Goal: Task Accomplishment & Management: Manage account settings

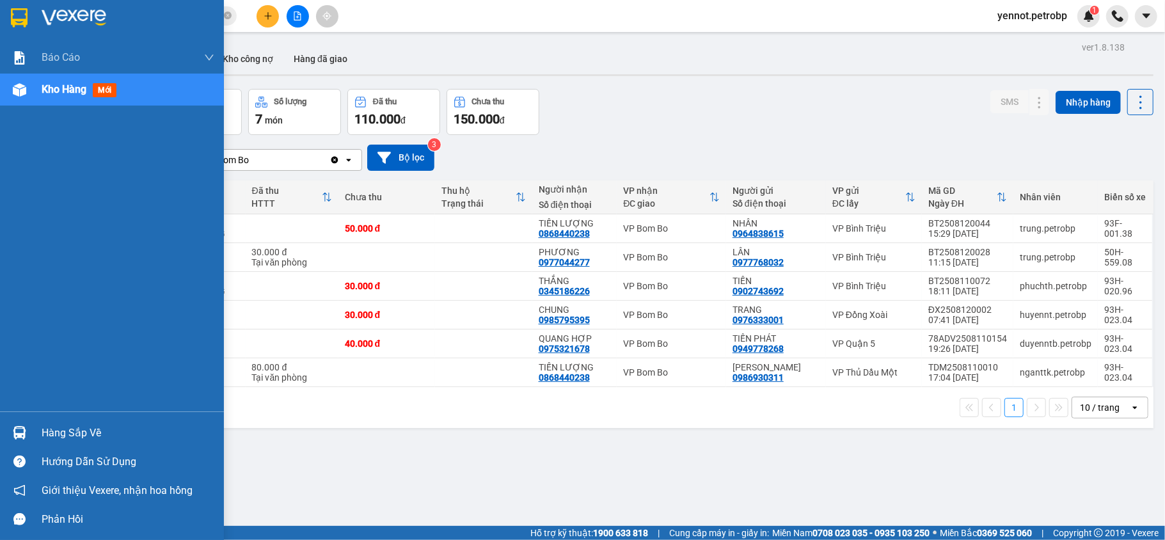
click at [26, 431] on div at bounding box center [19, 433] width 22 height 22
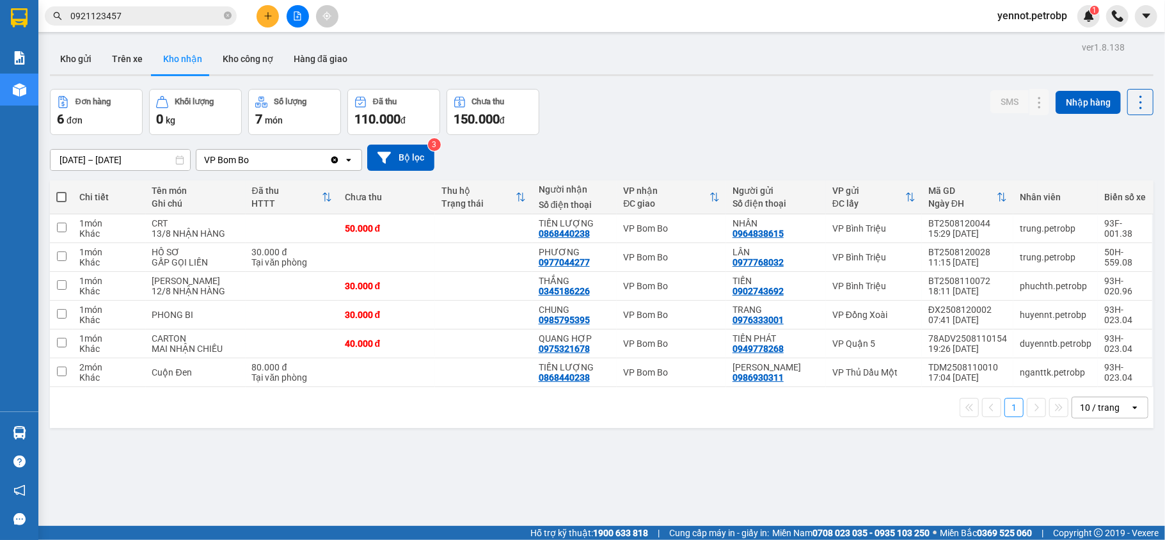
click at [615, 477] on section "Kết quả tìm kiếm ( 26 ) Bộ lọc Mã ĐH Trạng thái Món hàng Tổng cước Chưa cước Ng…" at bounding box center [582, 270] width 1165 height 540
click at [228, 11] on span at bounding box center [228, 16] width 8 height 12
click at [200, 11] on input "text" at bounding box center [145, 16] width 151 height 14
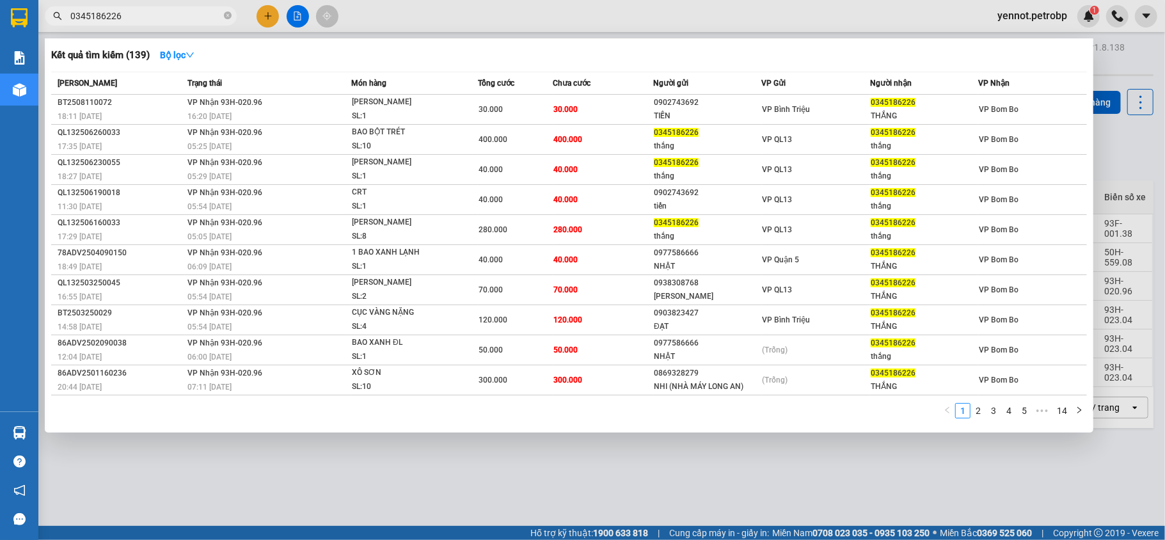
type input "0345186226"
click at [668, 484] on div at bounding box center [582, 270] width 1165 height 540
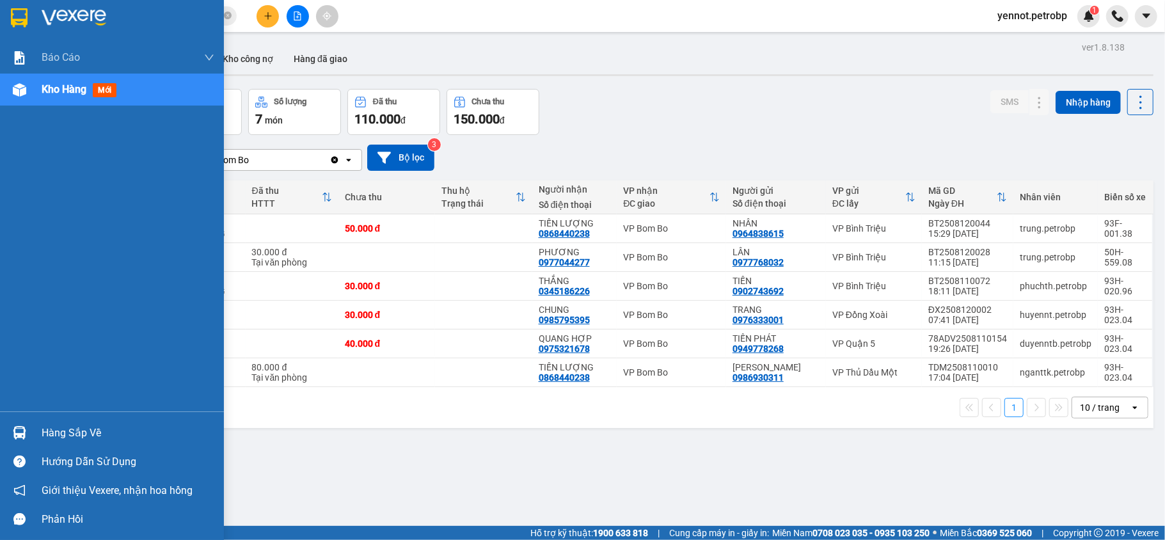
click at [22, 436] on img at bounding box center [19, 432] width 13 height 13
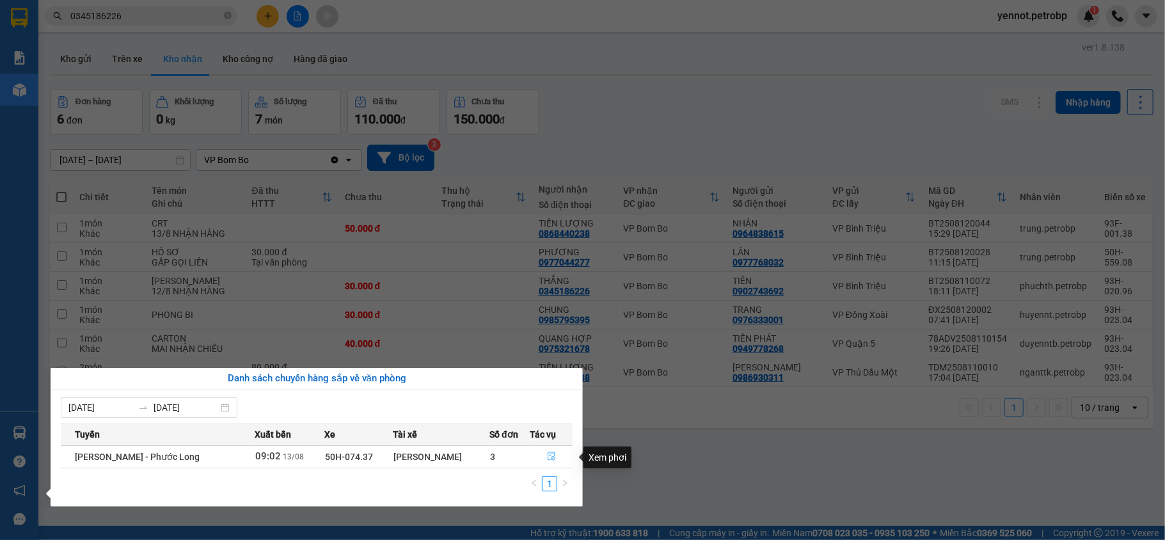
click at [554, 456] on icon "file-done" at bounding box center [551, 456] width 9 height 9
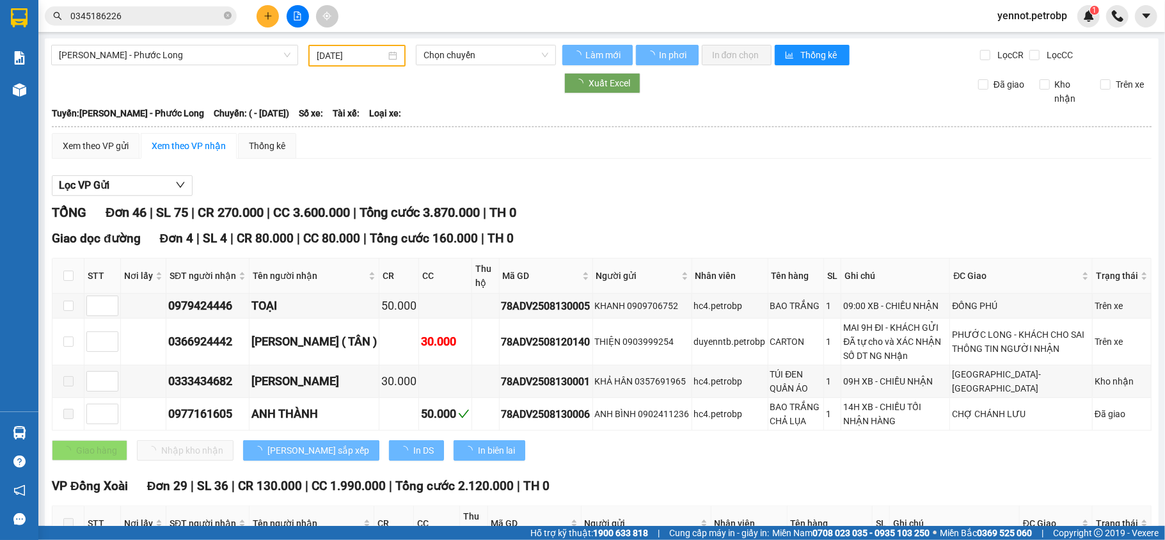
type input "[DATE]"
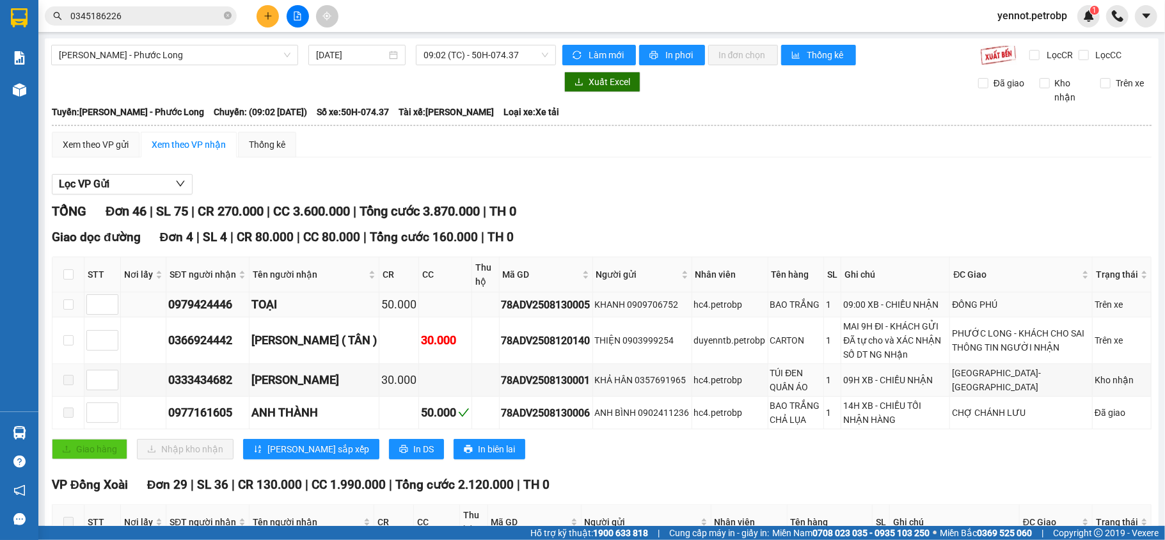
scroll to position [85, 0]
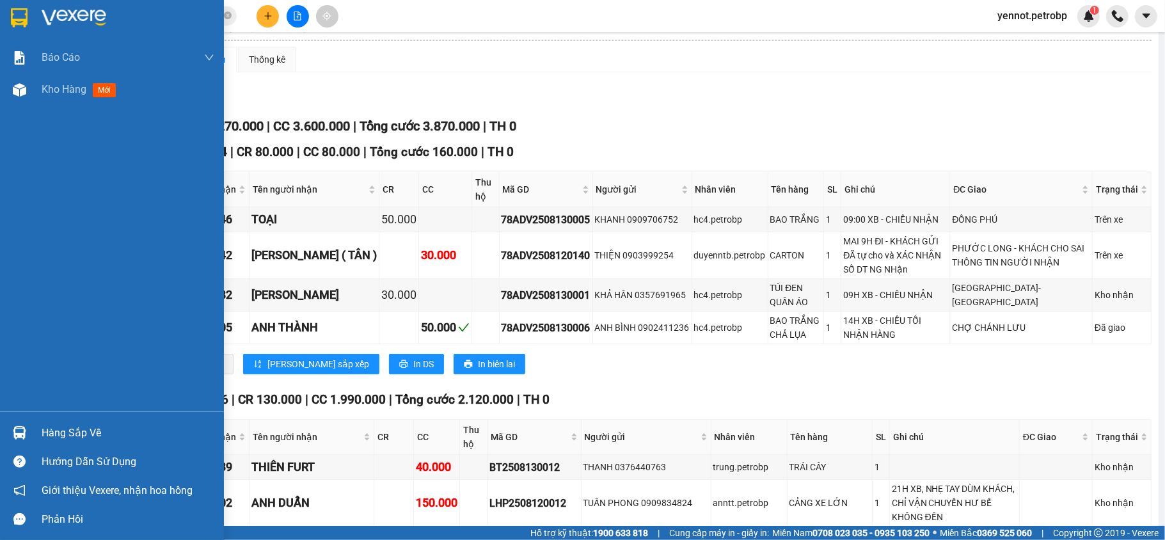
click at [56, 436] on div "Hàng sắp về" at bounding box center [128, 433] width 173 height 19
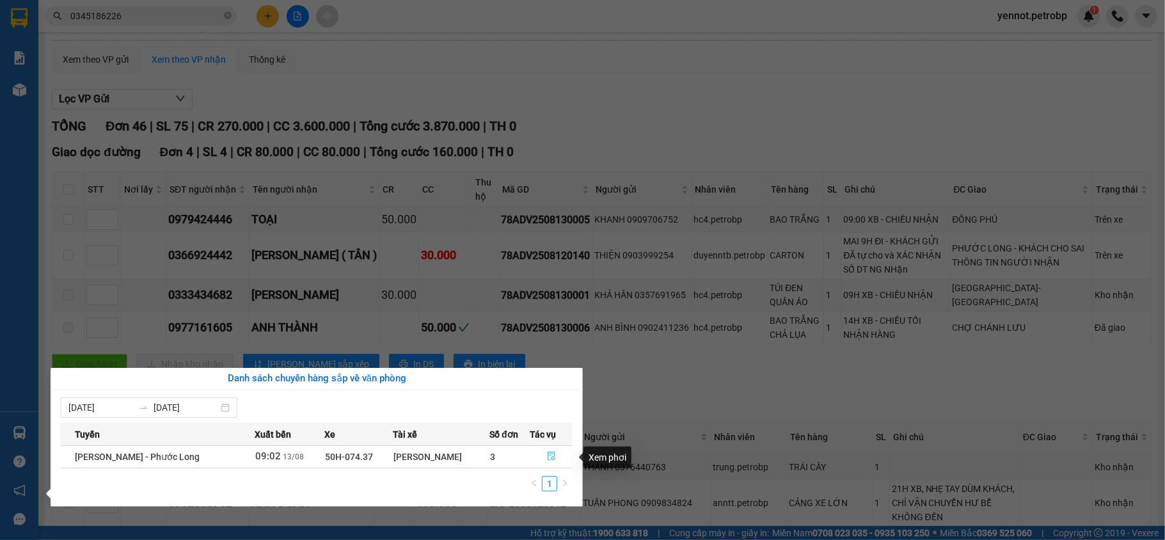
click at [553, 454] on icon "file-done" at bounding box center [551, 456] width 9 height 9
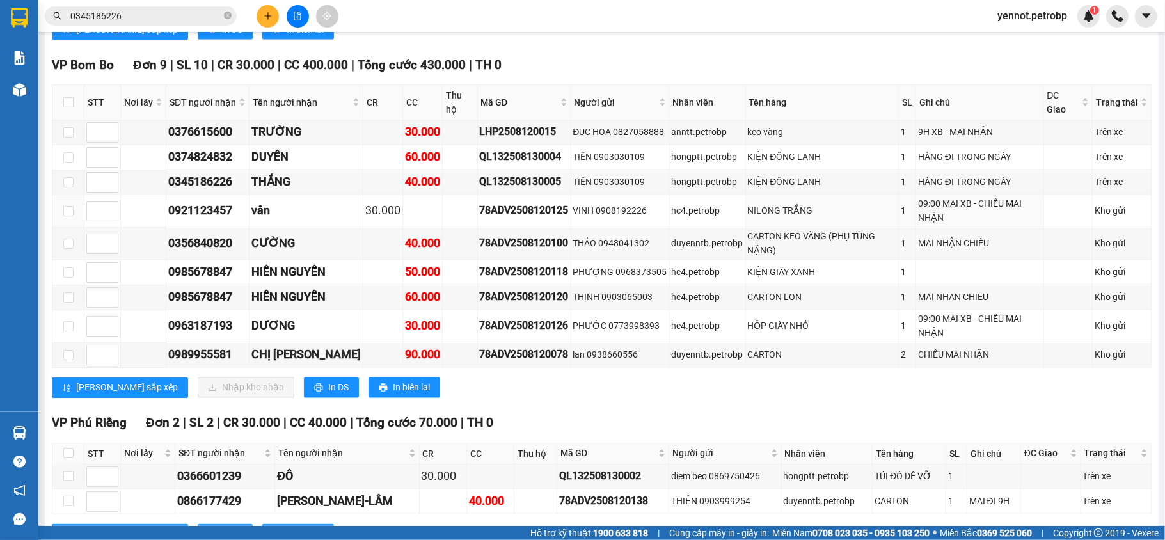
scroll to position [1535, 0]
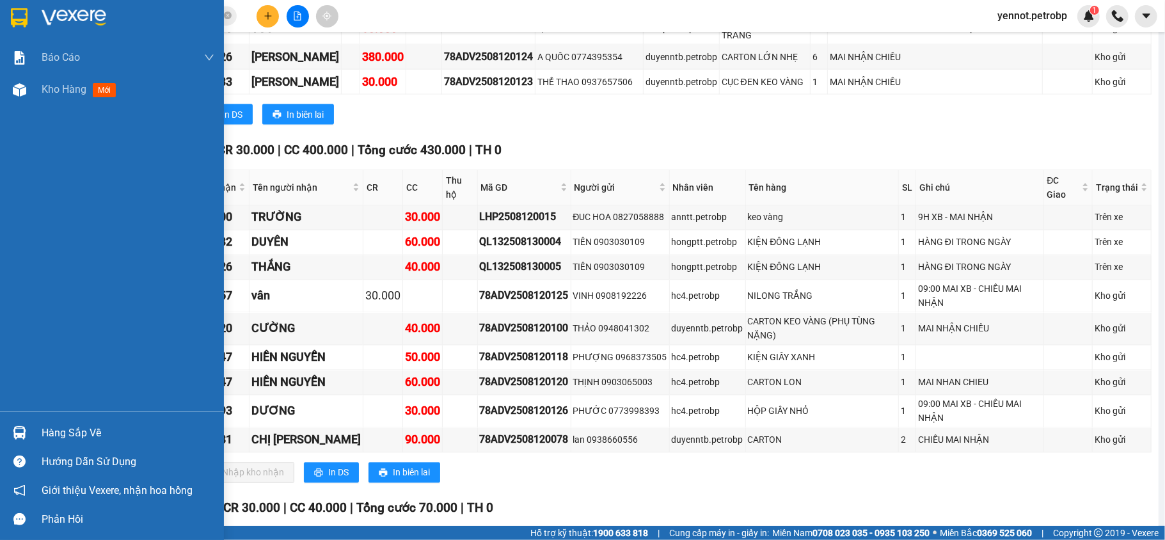
click at [29, 429] on div at bounding box center [19, 433] width 22 height 22
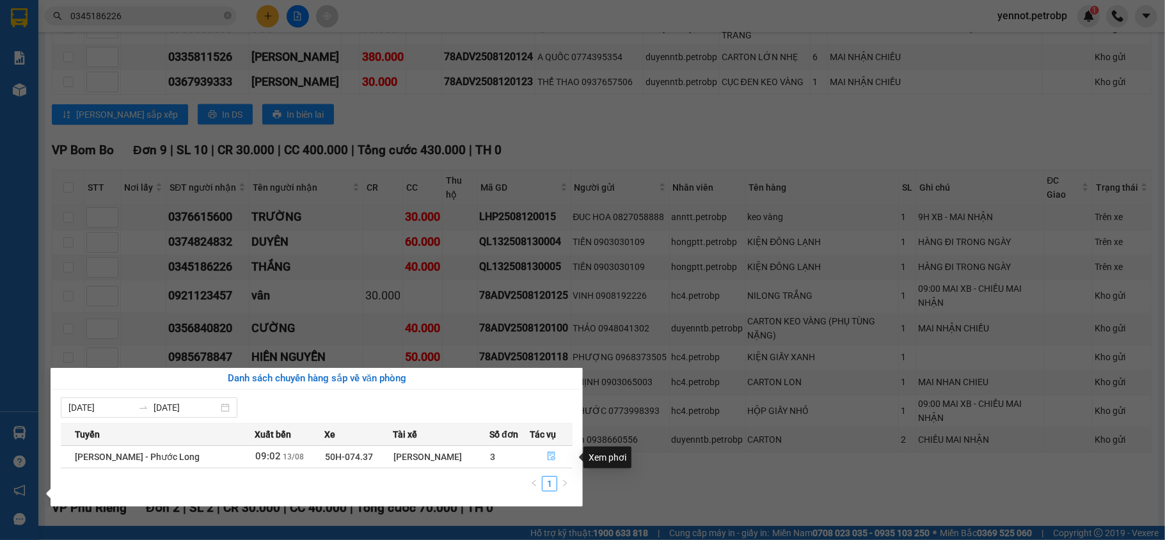
click at [549, 457] on icon "file-done" at bounding box center [551, 456] width 9 height 9
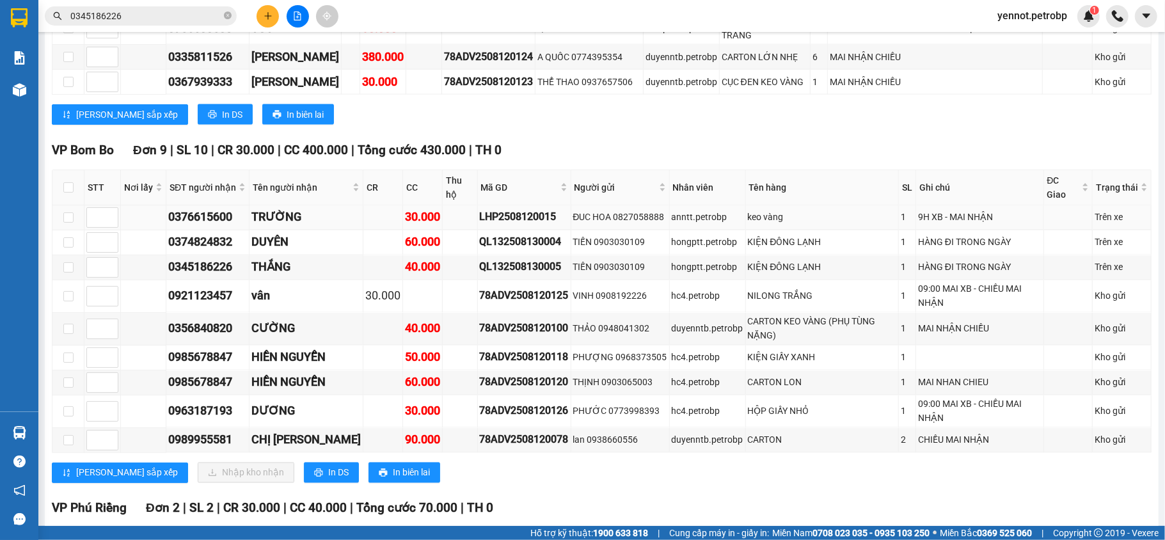
scroll to position [1621, 0]
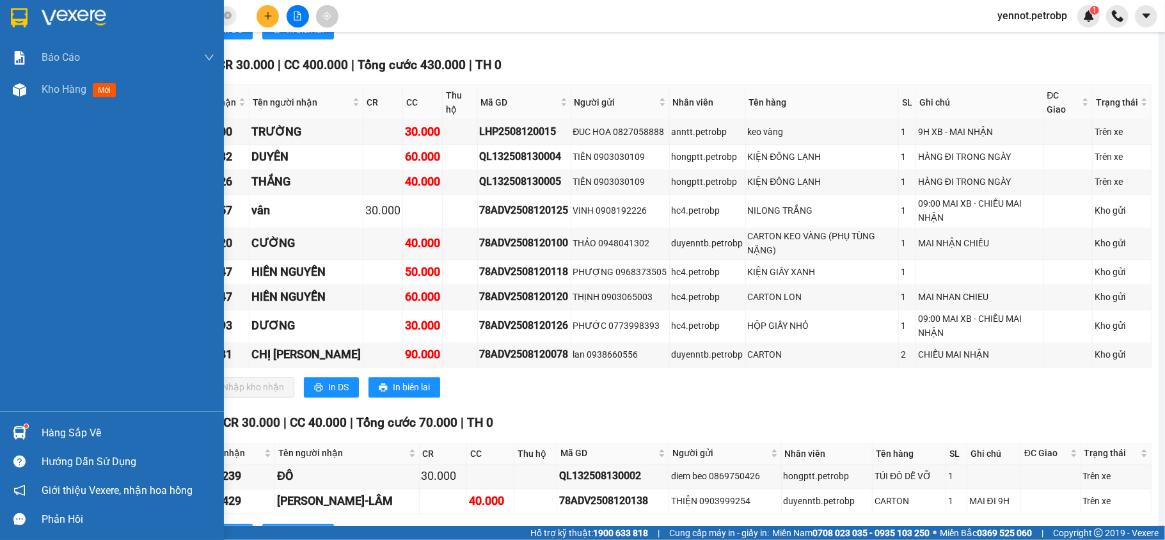
click at [24, 425] on sup at bounding box center [26, 426] width 4 height 4
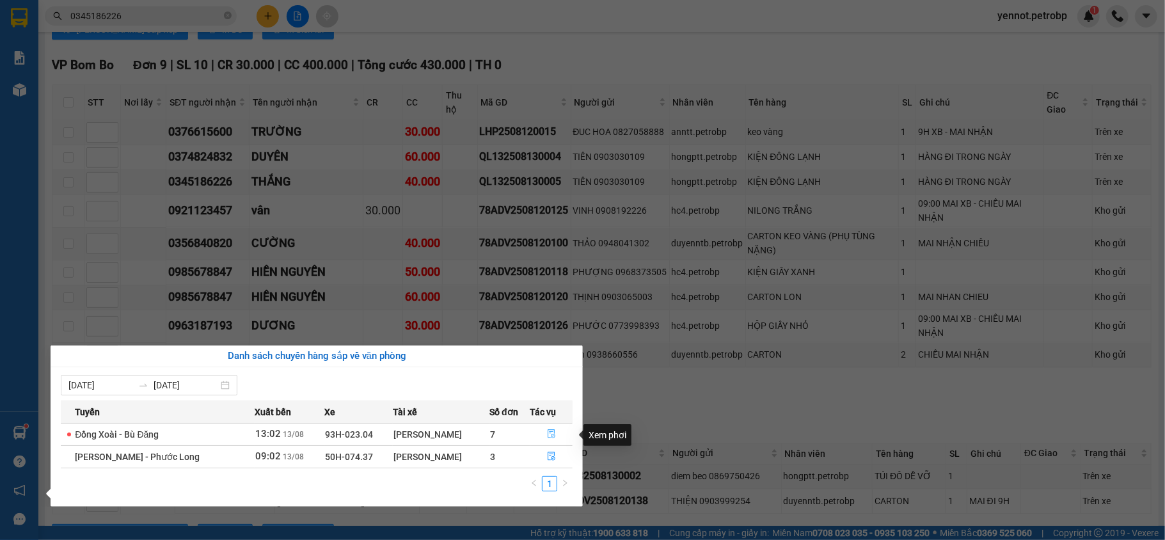
click at [550, 434] on icon "file-done" at bounding box center [551, 433] width 9 height 9
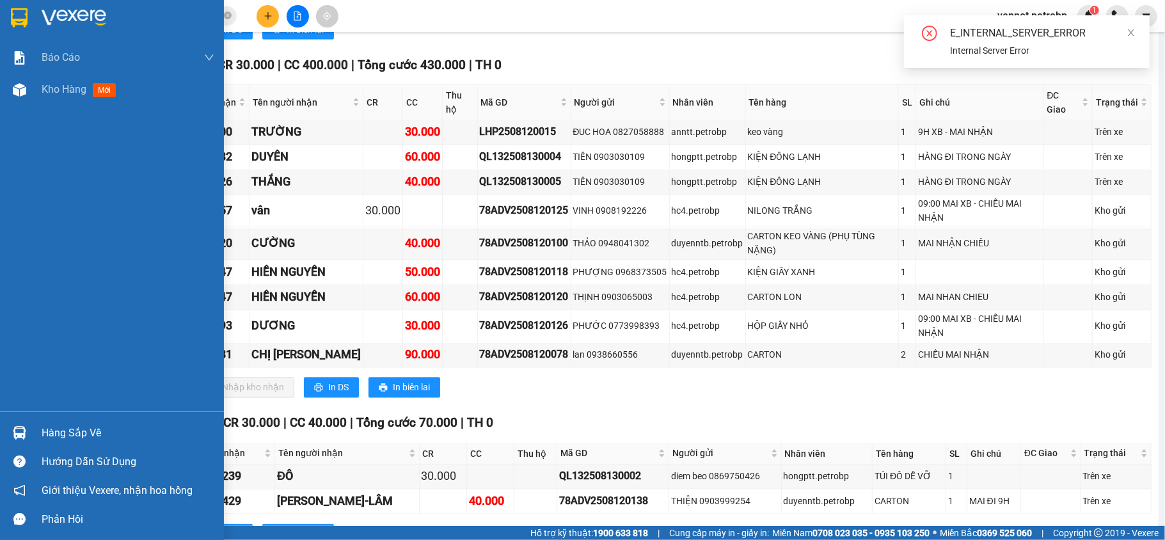
click at [17, 431] on img at bounding box center [19, 432] width 13 height 13
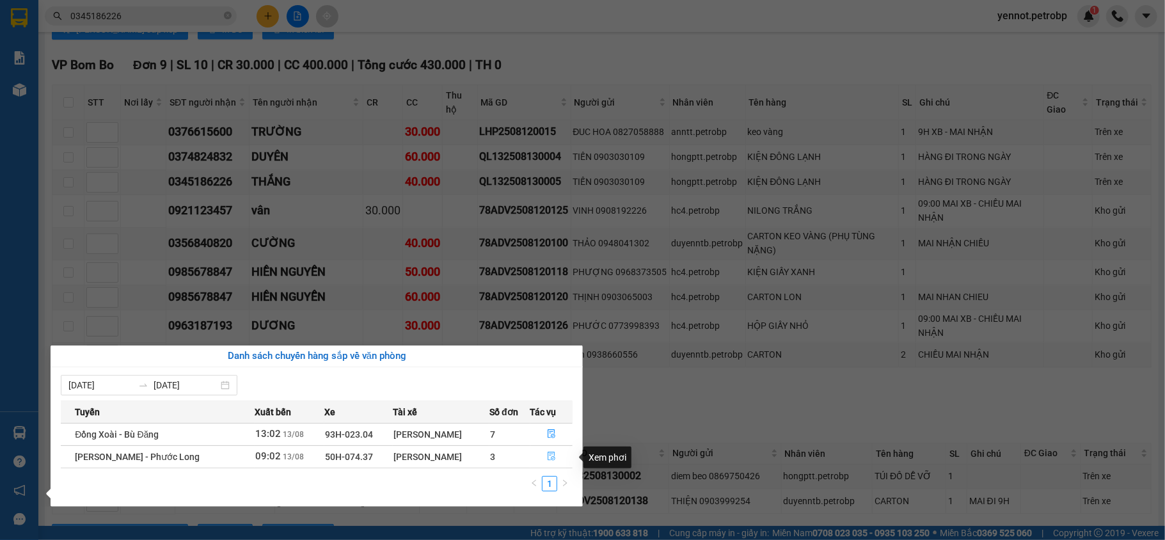
click at [548, 457] on icon "file-done" at bounding box center [551, 456] width 9 height 9
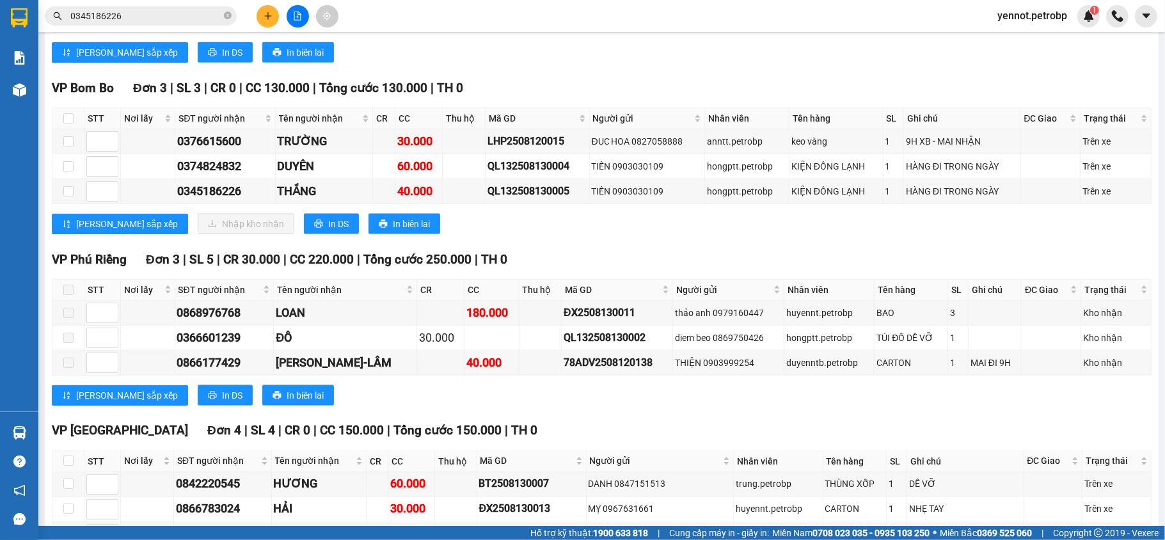
scroll to position [1250, 0]
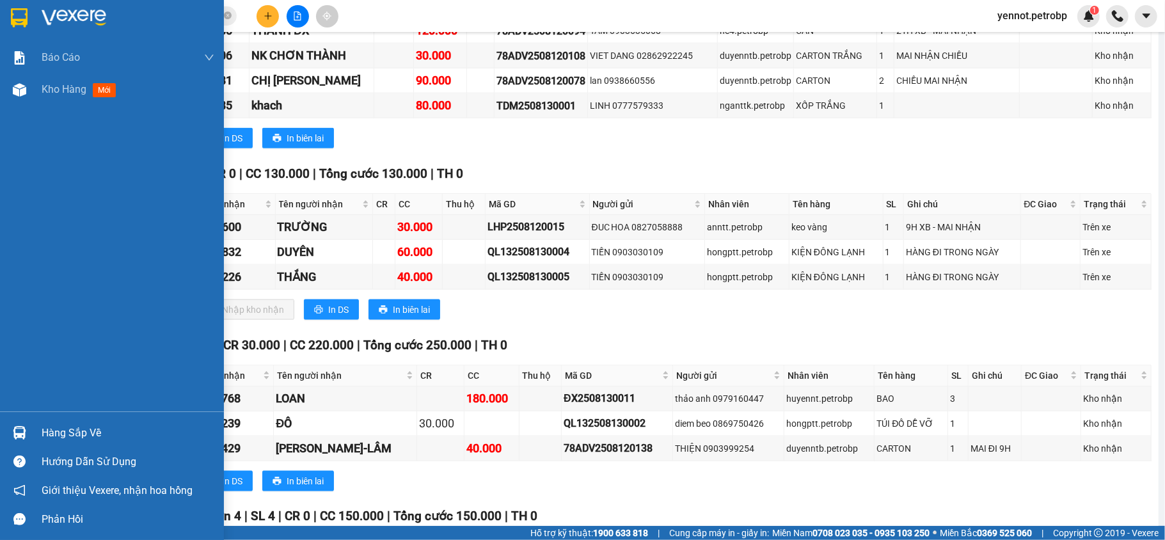
click at [29, 431] on div at bounding box center [19, 433] width 22 height 22
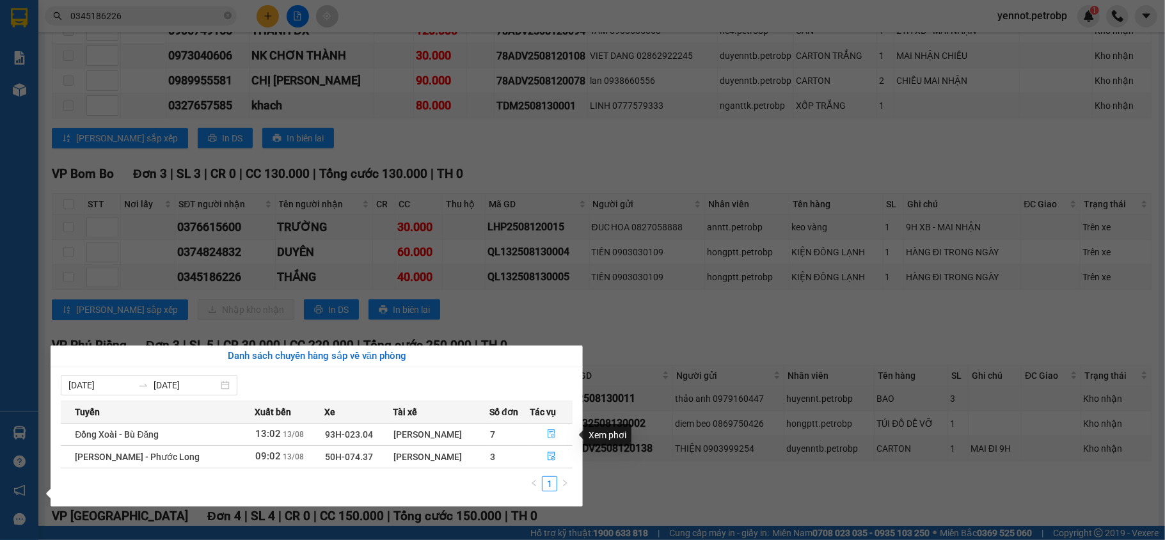
click at [547, 435] on icon "file-done" at bounding box center [551, 433] width 9 height 9
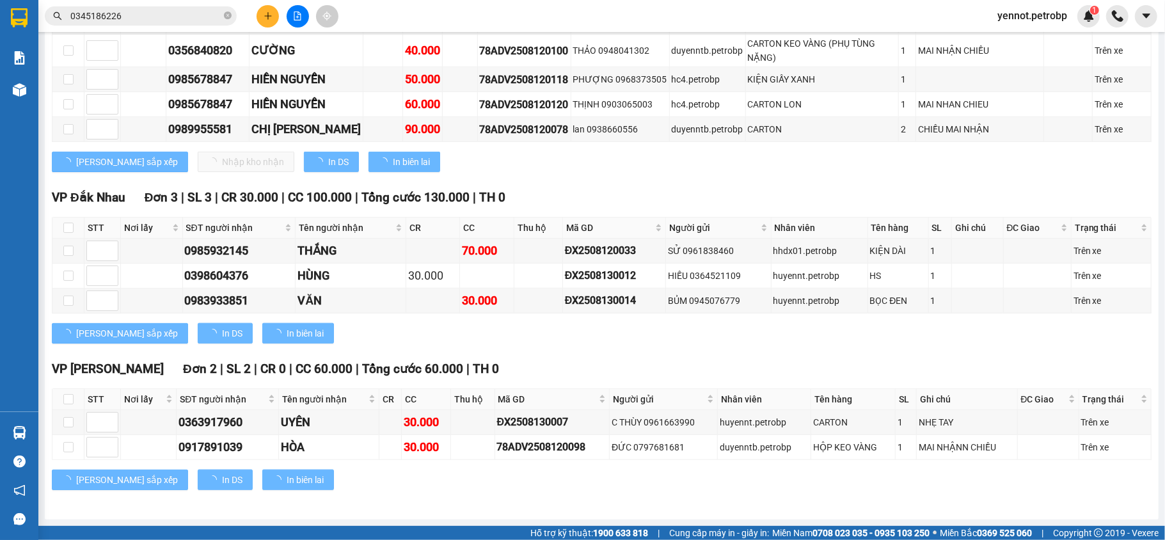
scroll to position [315, 0]
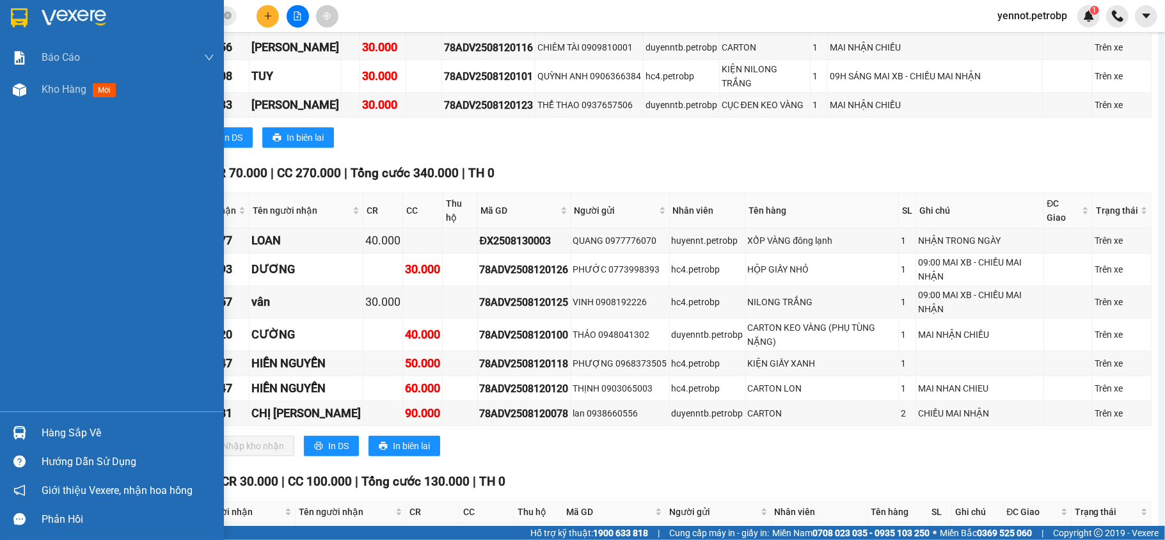
click at [31, 426] on div "Hàng sắp về" at bounding box center [112, 432] width 224 height 29
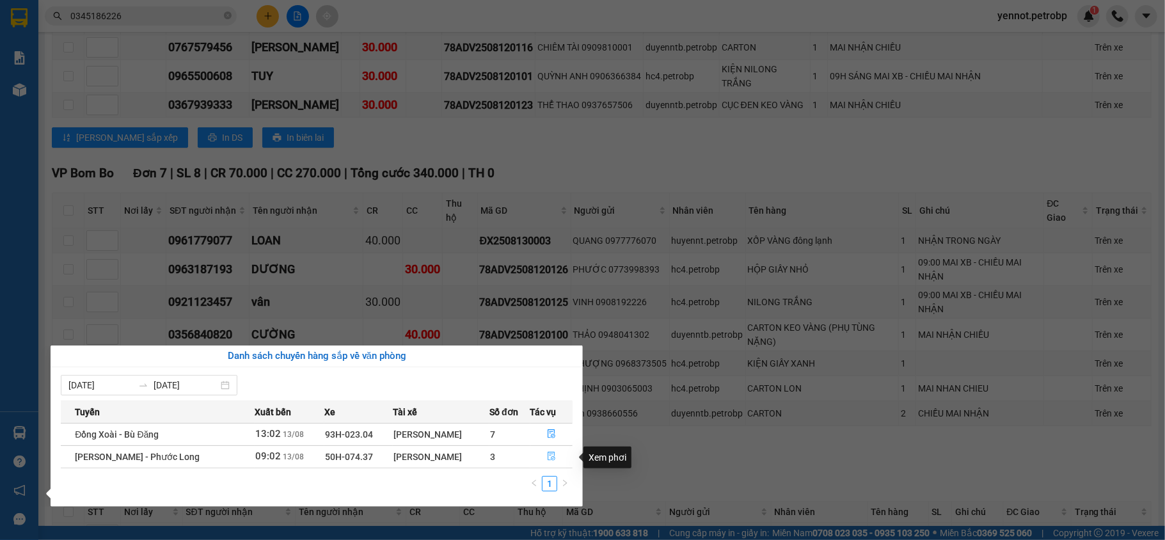
click at [551, 457] on icon "file-done" at bounding box center [551, 456] width 9 height 9
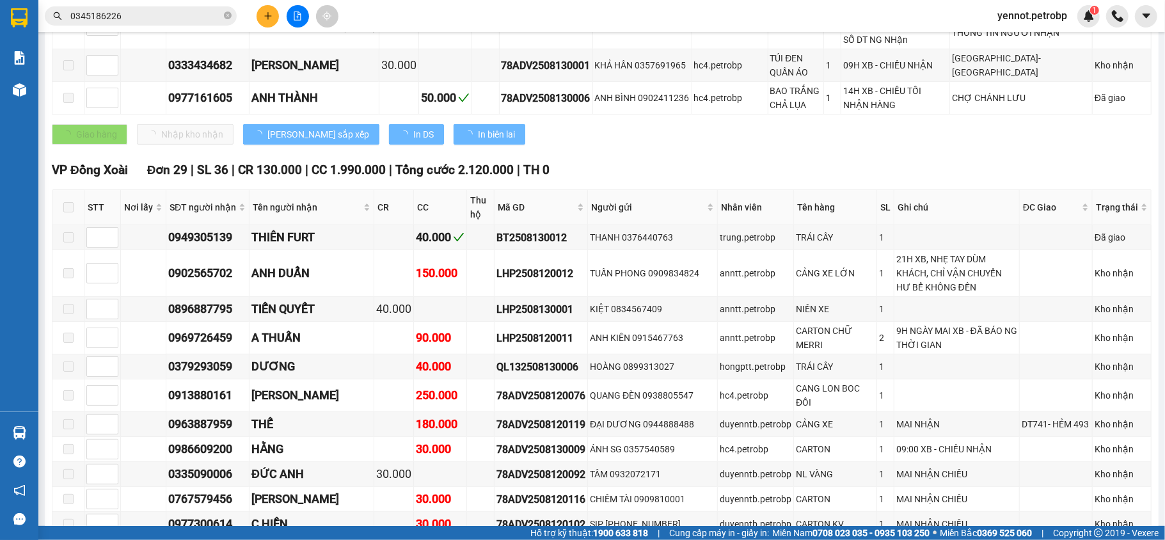
scroll to position [1250, 0]
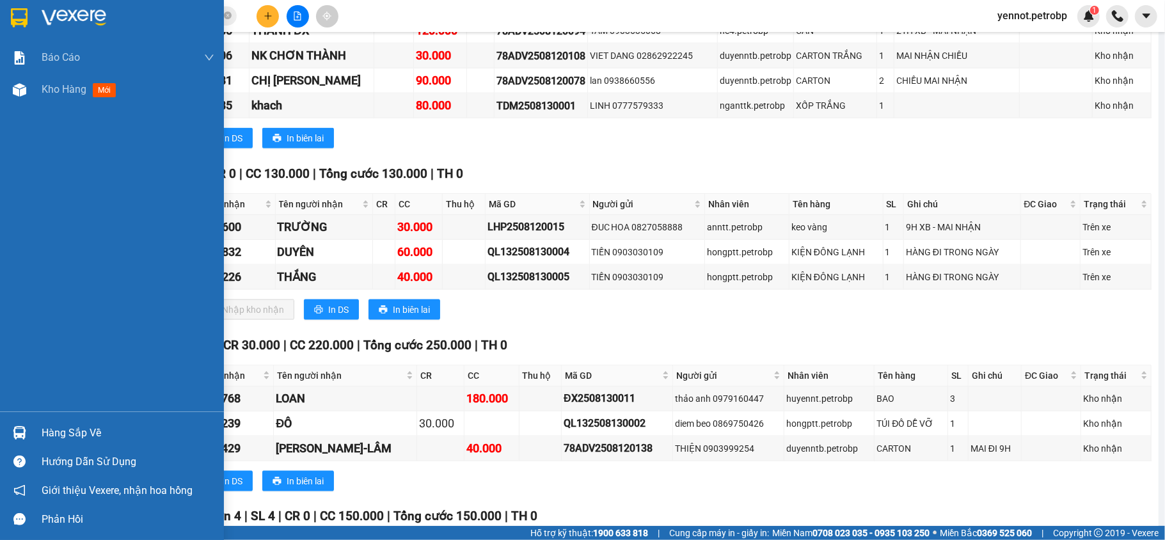
click at [20, 435] on img at bounding box center [19, 432] width 13 height 13
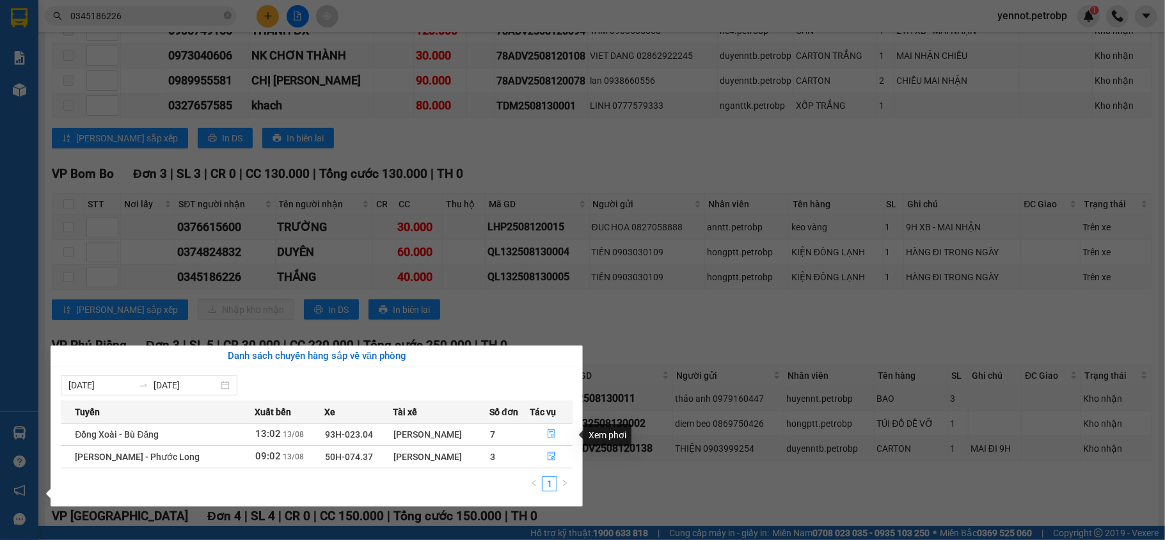
click at [551, 436] on icon "file-done" at bounding box center [551, 433] width 9 height 9
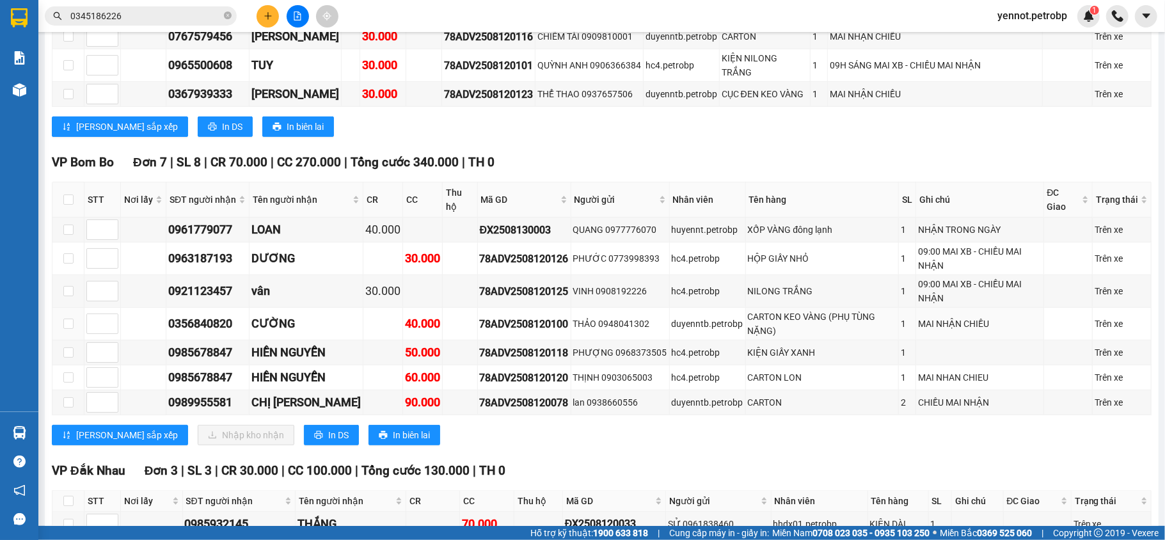
scroll to position [70, 0]
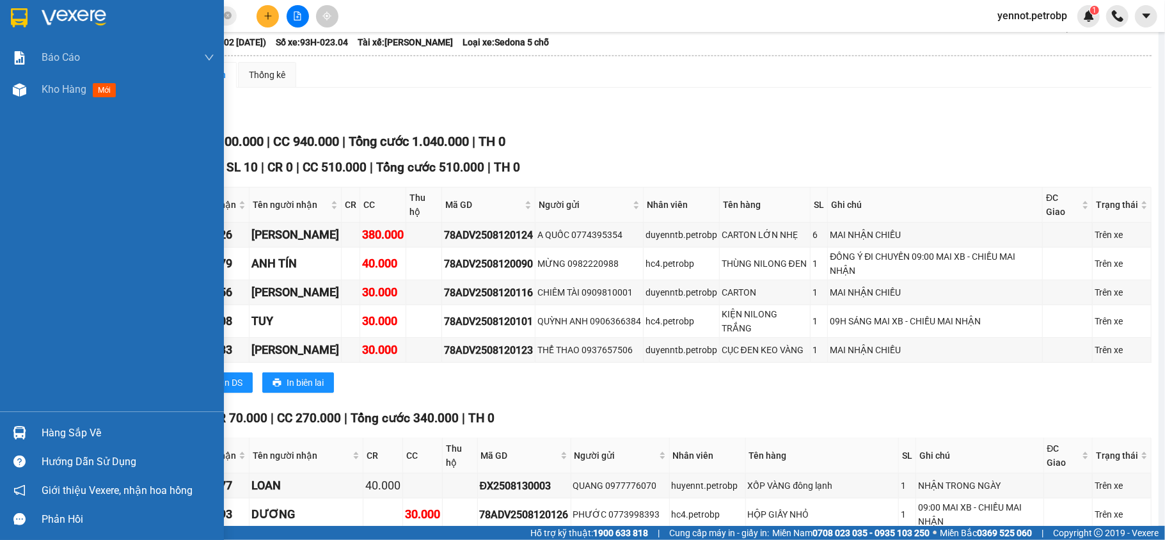
click at [35, 435] on div "Hàng sắp về" at bounding box center [112, 432] width 224 height 29
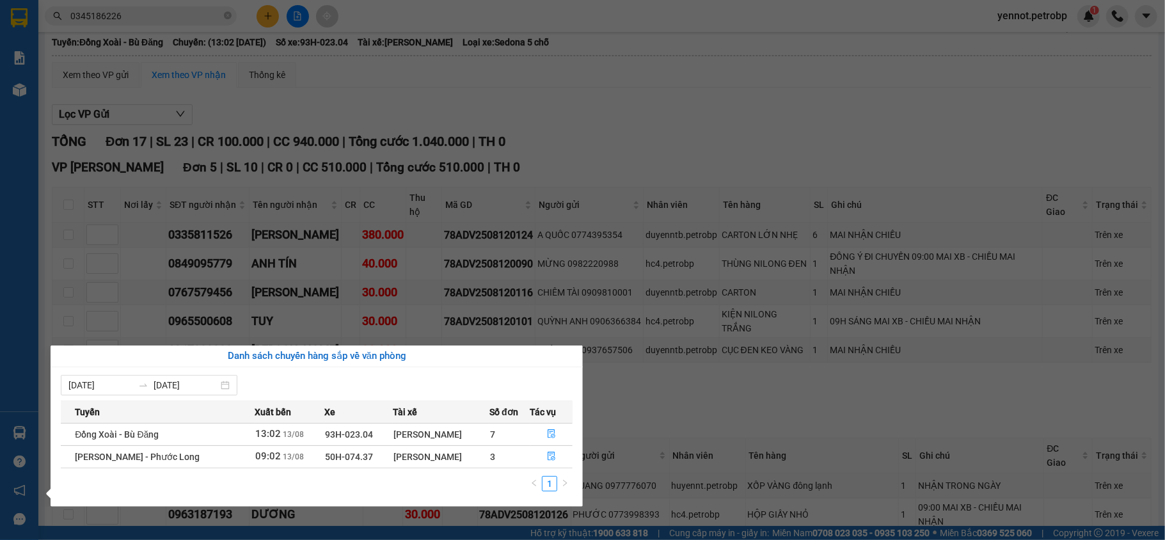
click at [719, 124] on section "Kết quả tìm kiếm ( 139 ) Bộ lọc Mã ĐH Trạng thái Món hàng Tổng cước Chưa cước N…" at bounding box center [582, 270] width 1165 height 540
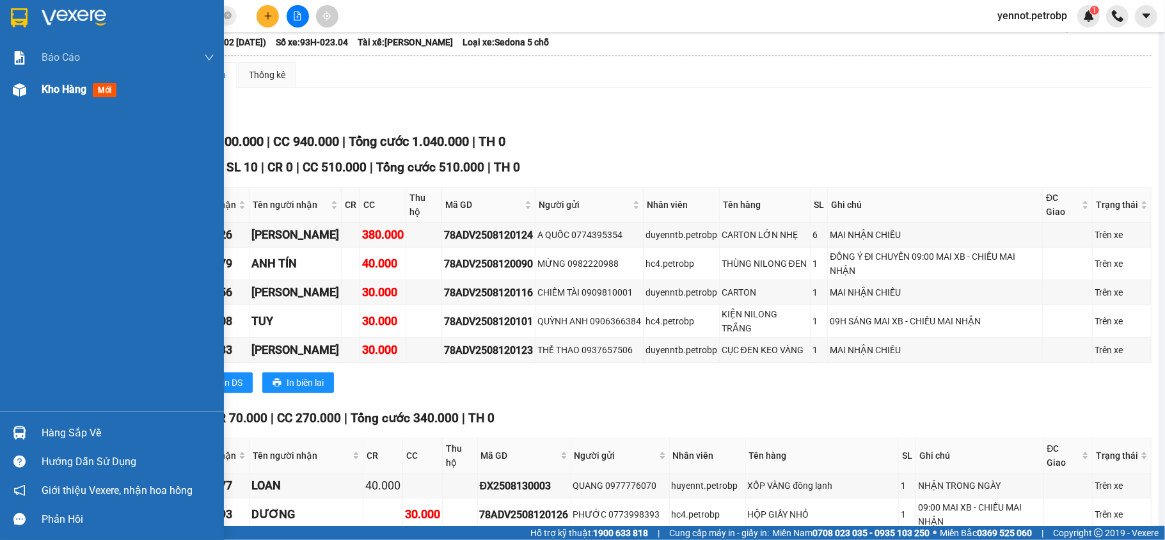
click at [22, 91] on img at bounding box center [19, 89] width 13 height 13
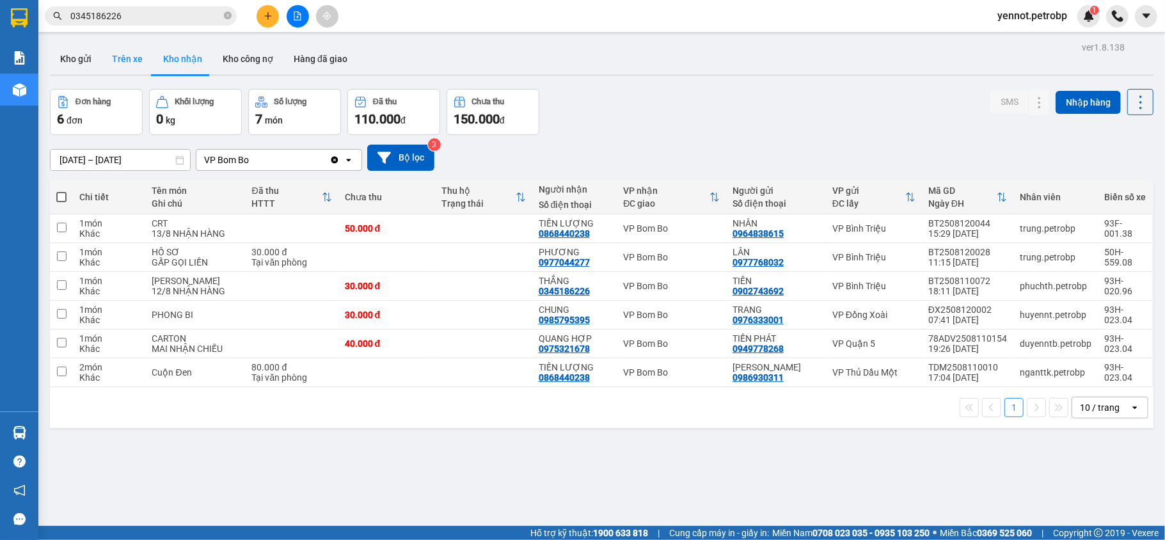
click at [134, 56] on button "Trên xe" at bounding box center [127, 59] width 51 height 31
type input "13/08/2025 – 13/08/2025"
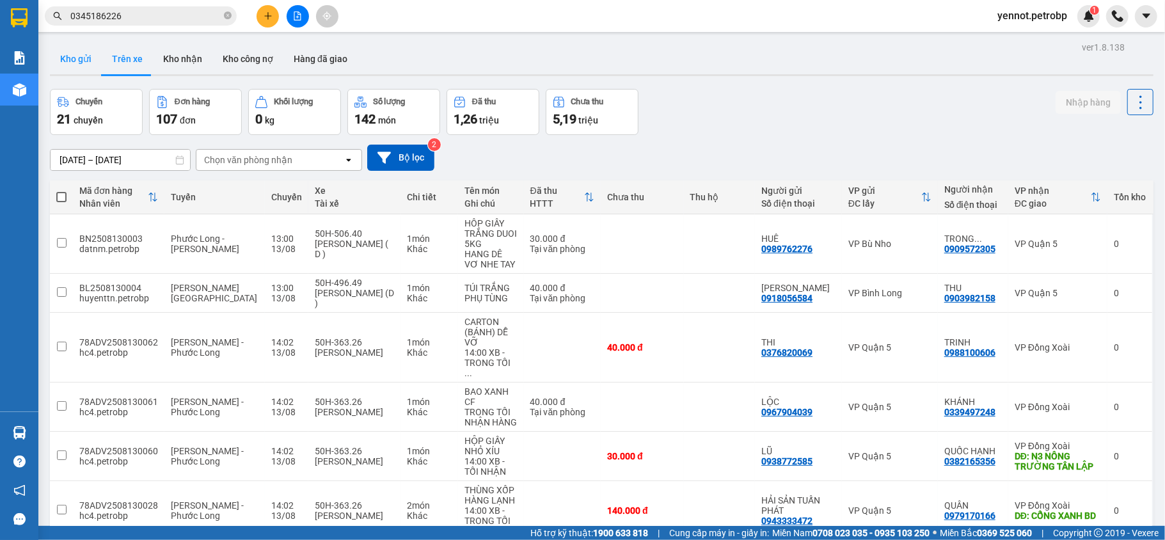
click at [65, 52] on button "Kho gửi" at bounding box center [76, 59] width 52 height 31
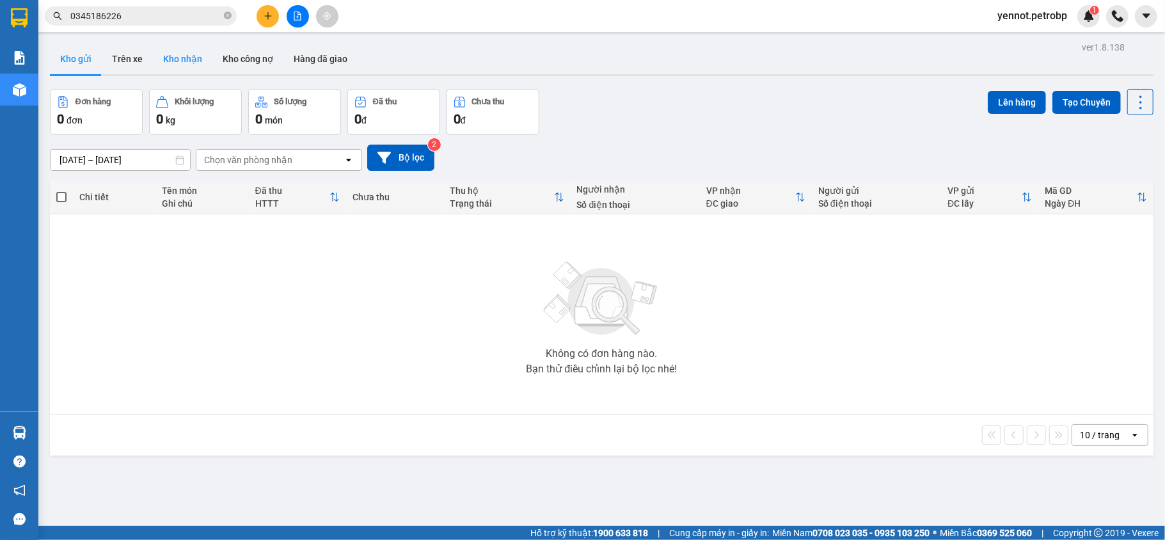
click at [178, 54] on button "Kho nhận" at bounding box center [182, 59] width 59 height 31
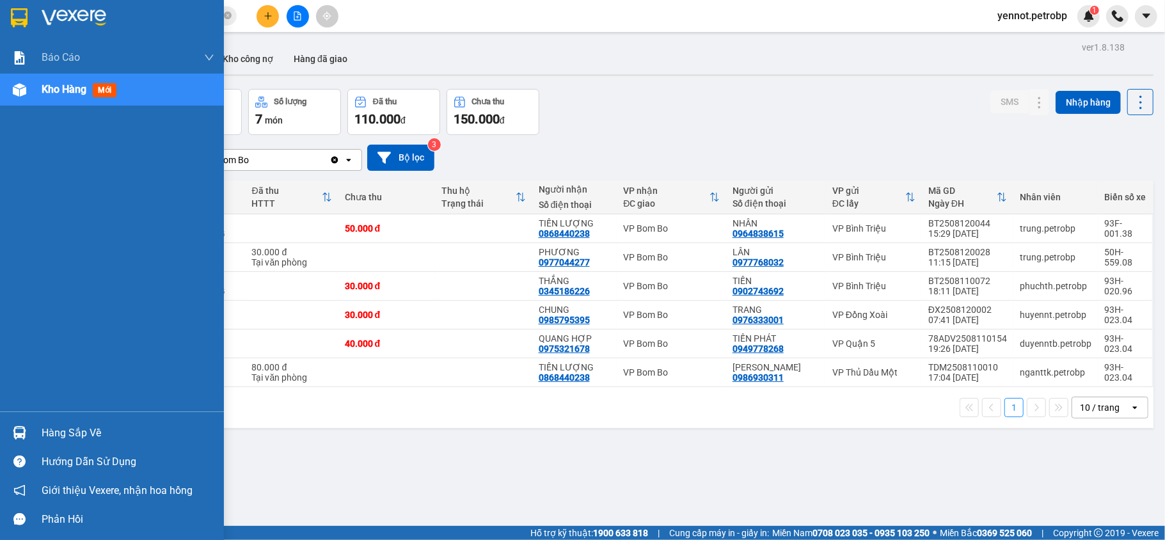
click at [29, 432] on div at bounding box center [19, 433] width 22 height 22
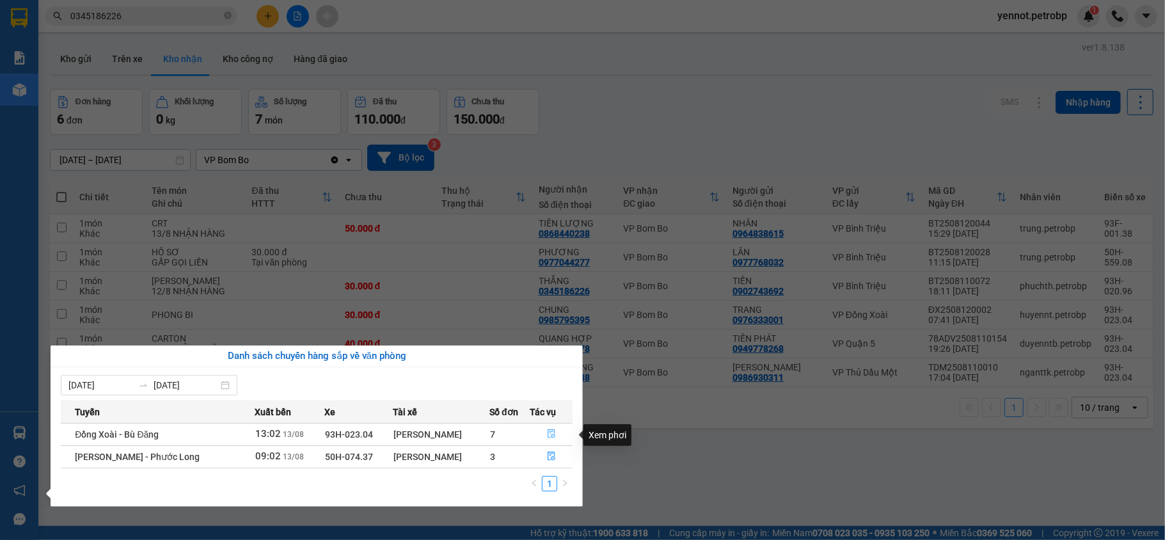
click at [548, 434] on icon "file-done" at bounding box center [552, 434] width 8 height 9
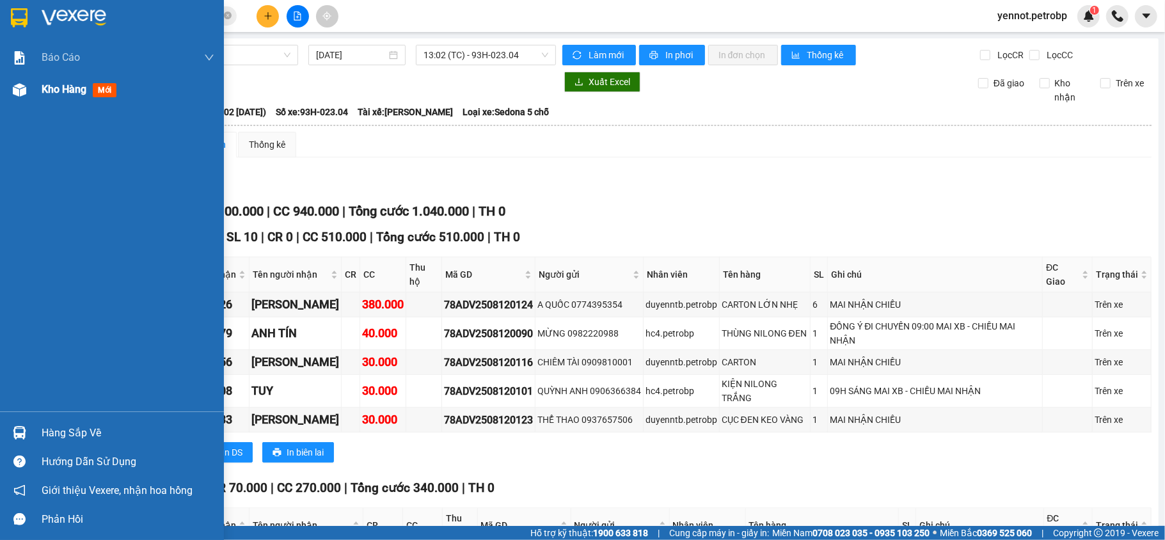
click at [63, 83] on span "Kho hàng" at bounding box center [64, 89] width 45 height 12
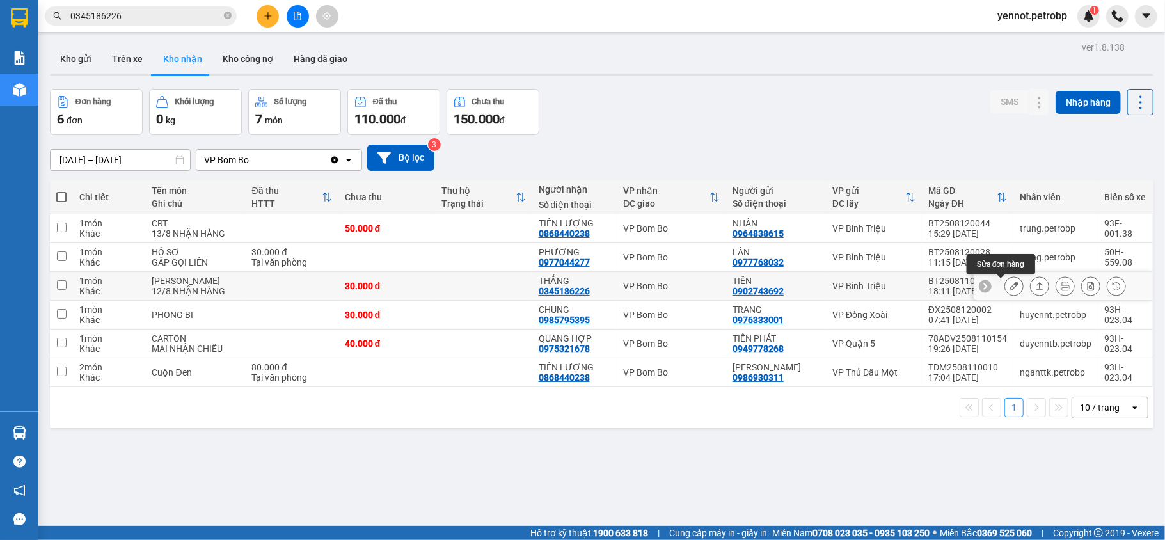
click at [1010, 285] on icon at bounding box center [1014, 285] width 9 height 9
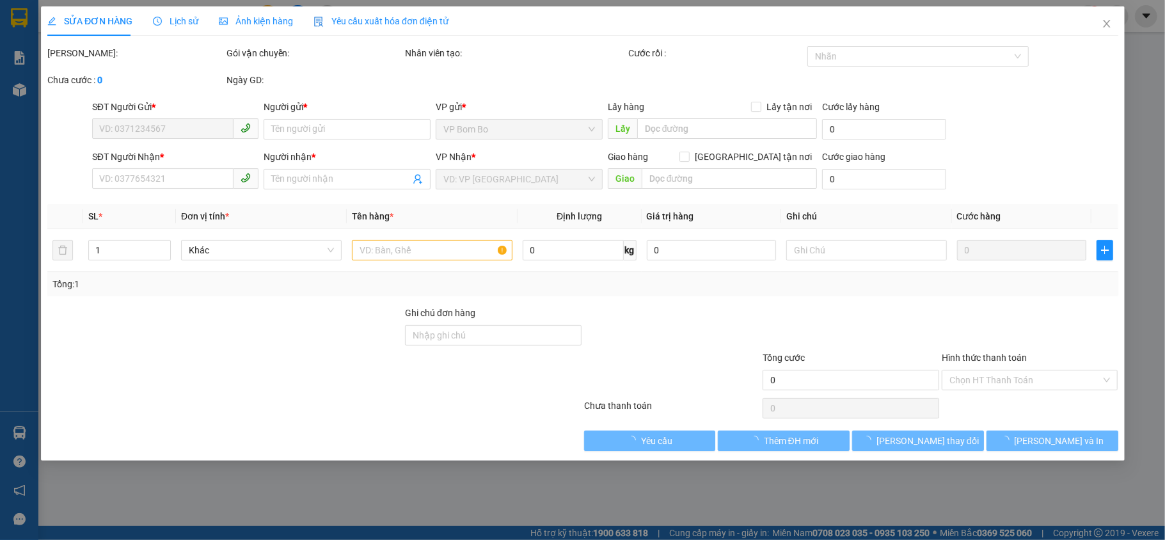
type input "0902743692"
type input "TIẾN"
type input "0345186226"
type input "THẮNG"
type input "30.000"
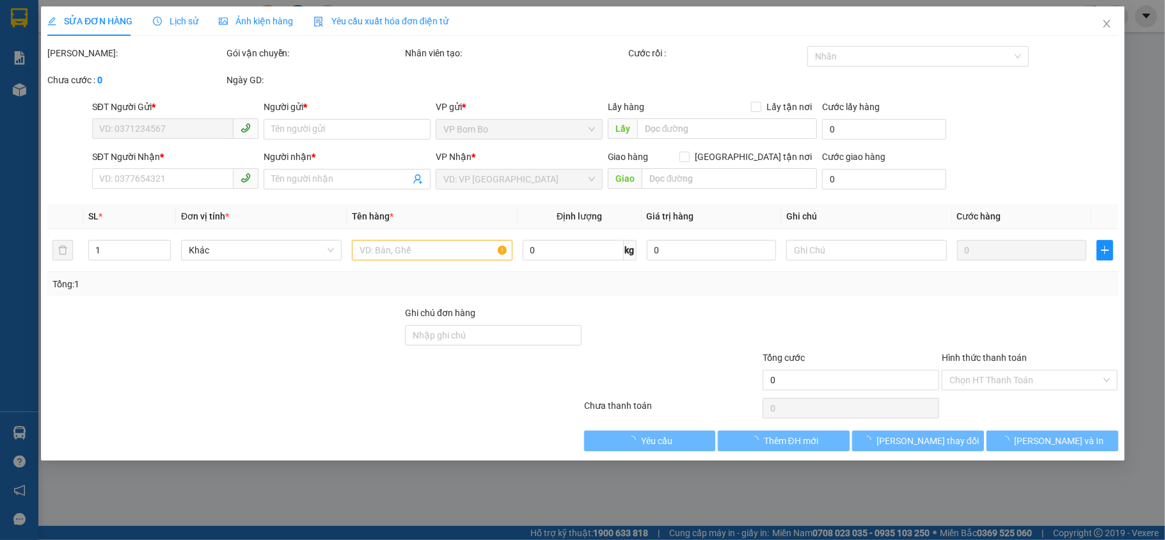
type input "30.000"
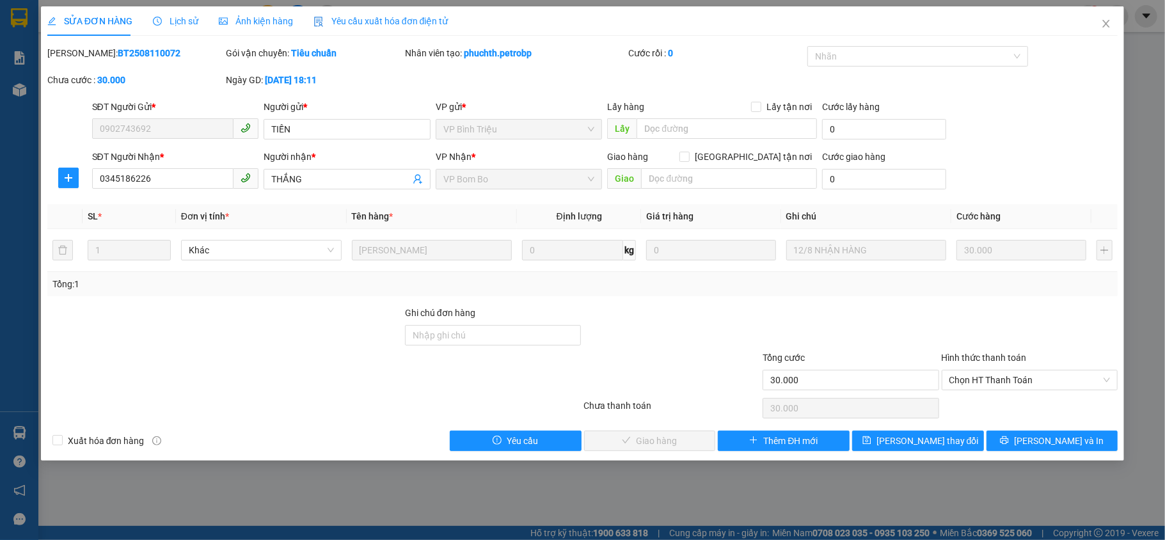
drag, startPoint x: 80, startPoint y: 50, endPoint x: 145, endPoint y: 59, distance: 65.3
click at [145, 59] on div "Mã ĐH: BT2508110072" at bounding box center [135, 53] width 177 height 14
copy b "BT2508110072"
click at [1106, 24] on icon "close" at bounding box center [1106, 24] width 7 height 8
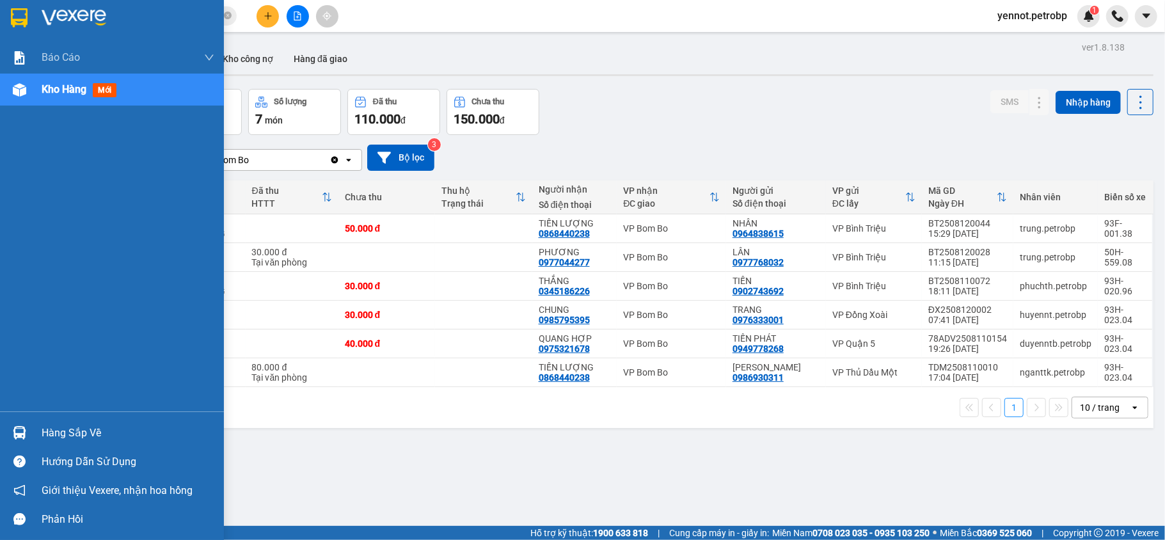
click at [37, 428] on div "Hàng sắp về" at bounding box center [112, 432] width 224 height 29
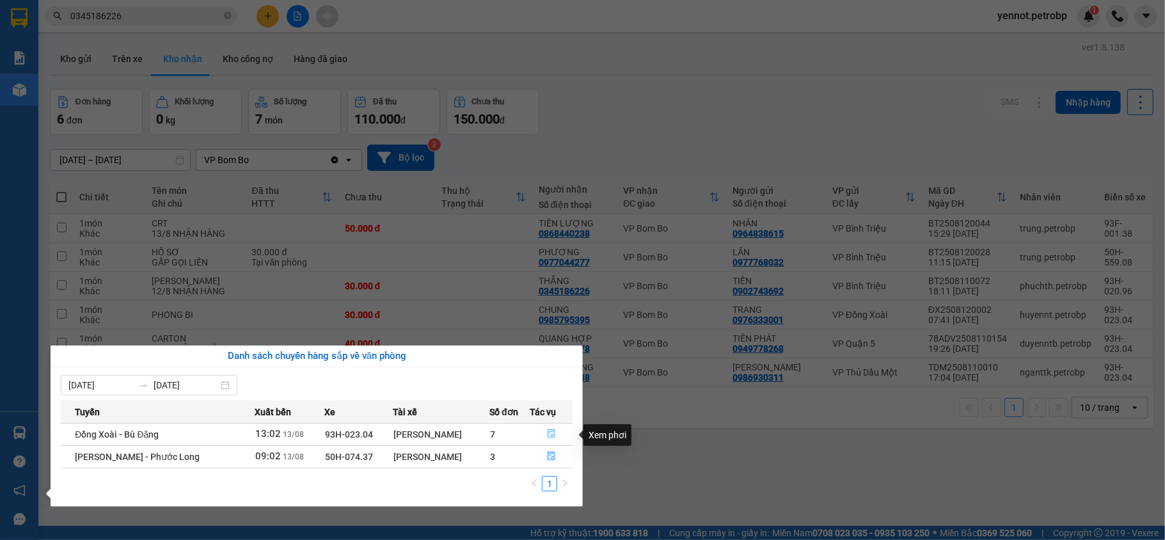
click at [550, 430] on icon "file-done" at bounding box center [551, 433] width 9 height 9
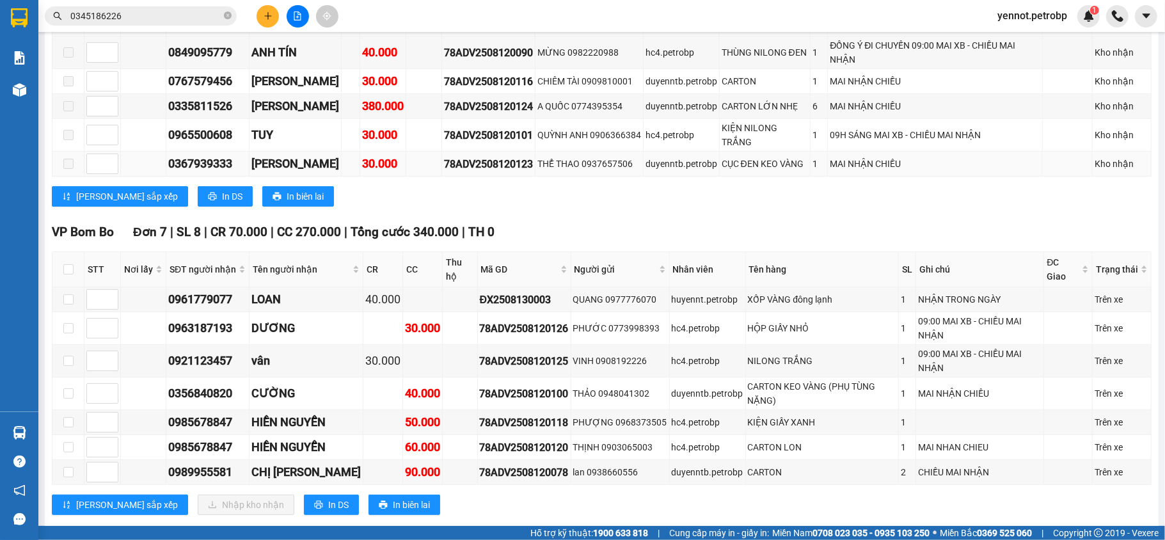
scroll to position [341, 0]
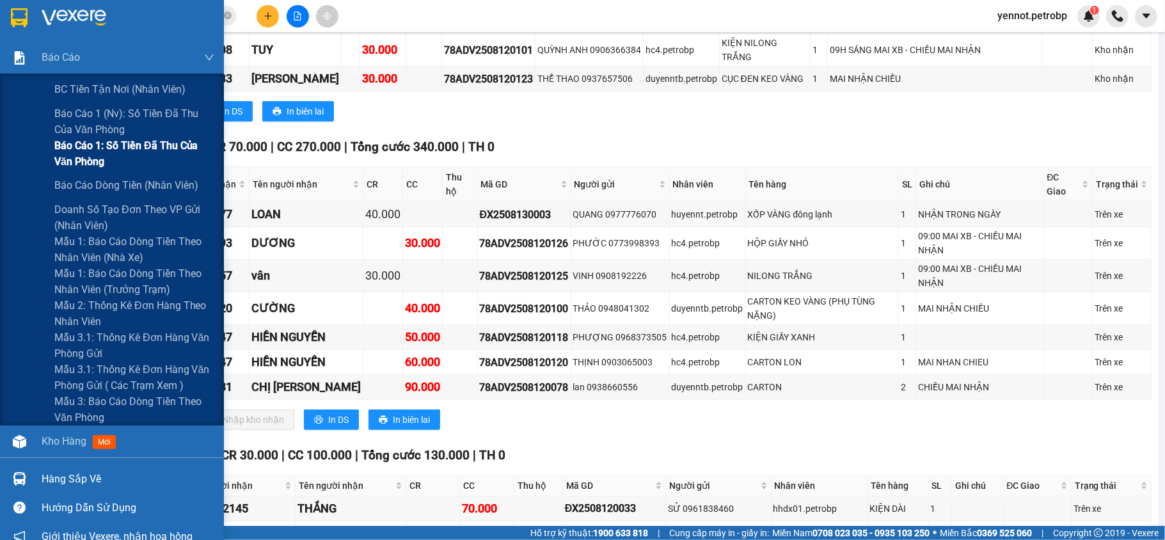
click at [144, 150] on span "Báo cáo 1: Số tiền đã thu của văn phòng" at bounding box center [134, 154] width 160 height 32
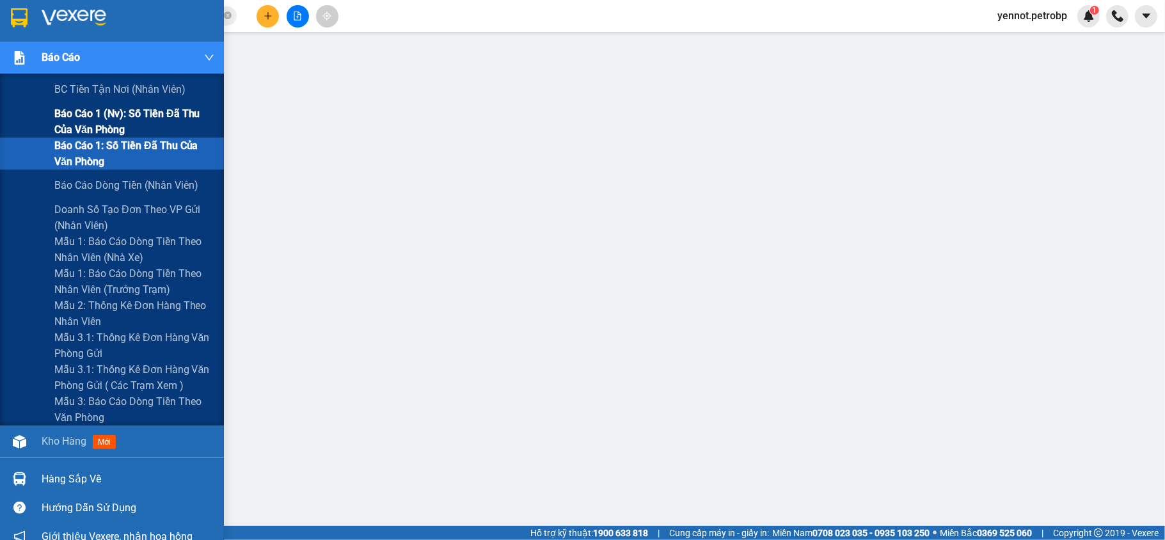
click at [124, 118] on span "Báo cáo 1 (nv): Số tiền đã thu của văn phòng" at bounding box center [134, 122] width 160 height 32
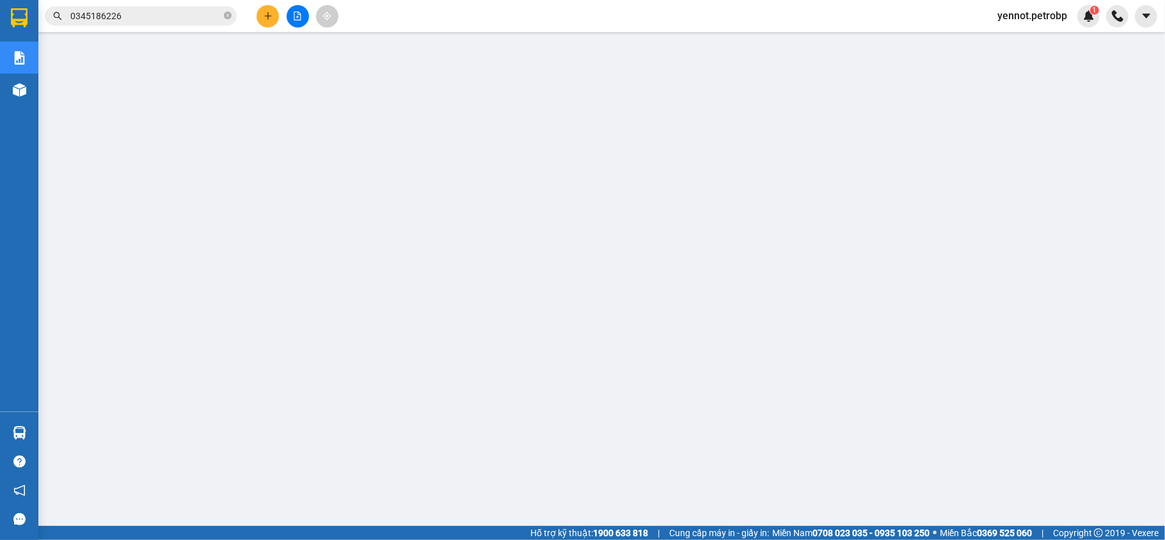
click at [1047, 19] on span "yennot.petrobp" at bounding box center [1032, 16] width 90 height 16
click at [1033, 42] on span "Đăng xuất" at bounding box center [1037, 40] width 65 height 14
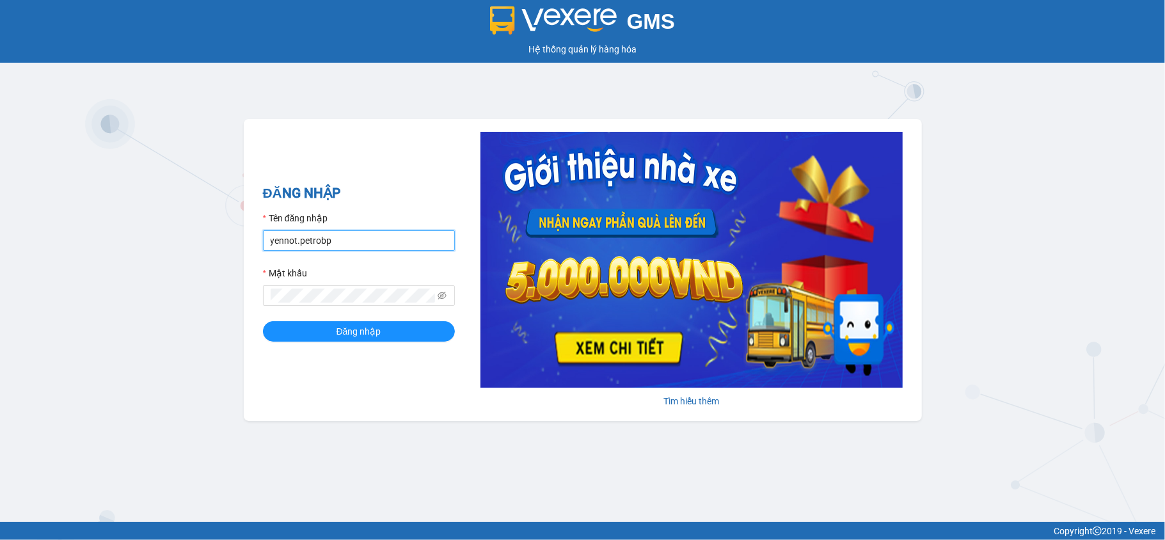
click at [351, 241] on input "yennot.petrobp" at bounding box center [359, 240] width 192 height 20
type input "sonnp.petrobp"
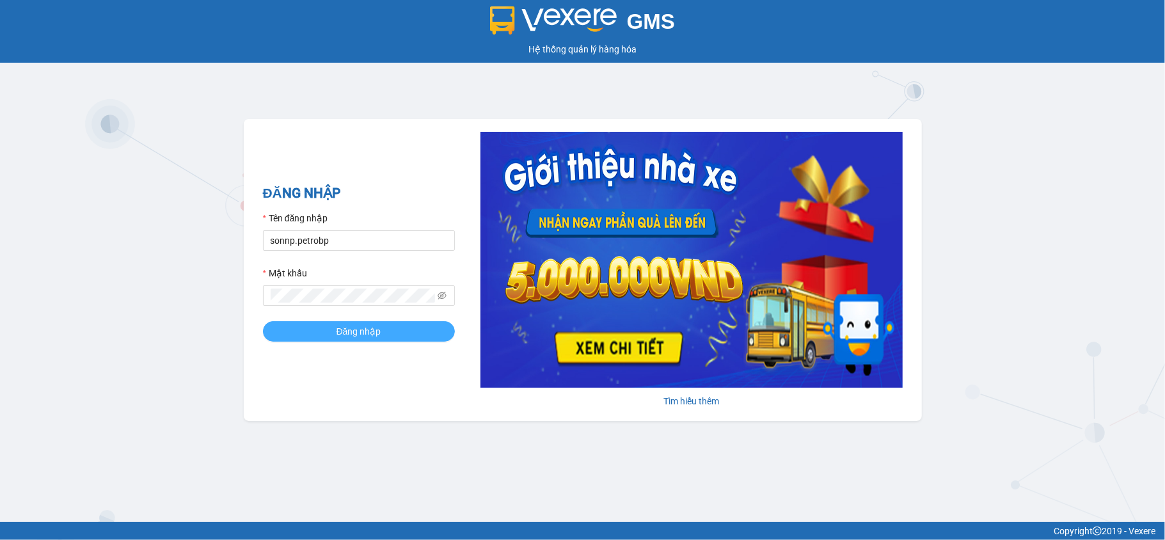
click at [353, 336] on span "Đăng nhập" at bounding box center [359, 331] width 45 height 14
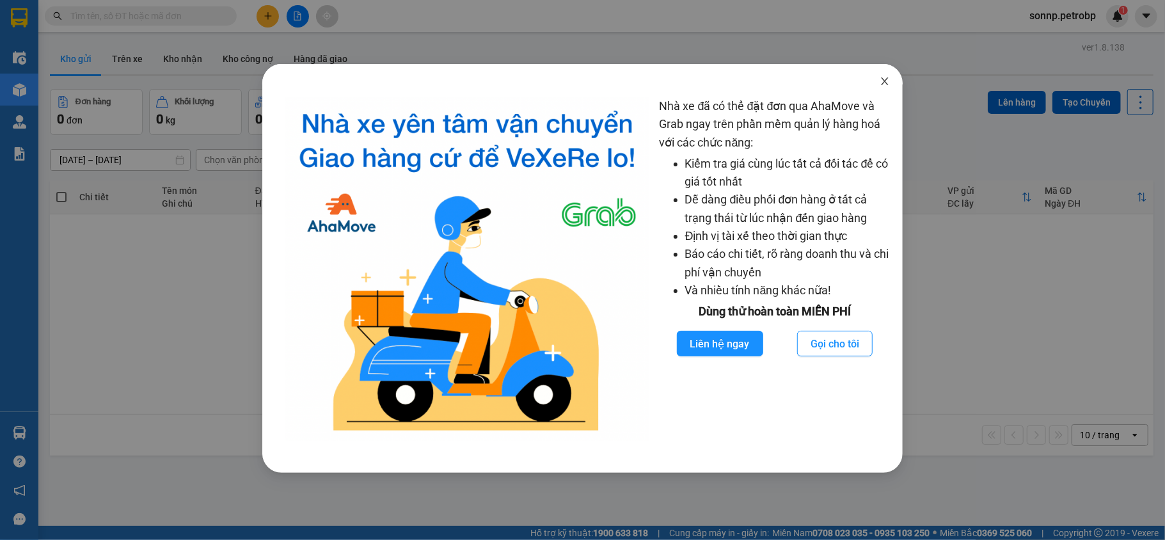
click at [883, 85] on icon "close" at bounding box center [885, 81] width 7 height 8
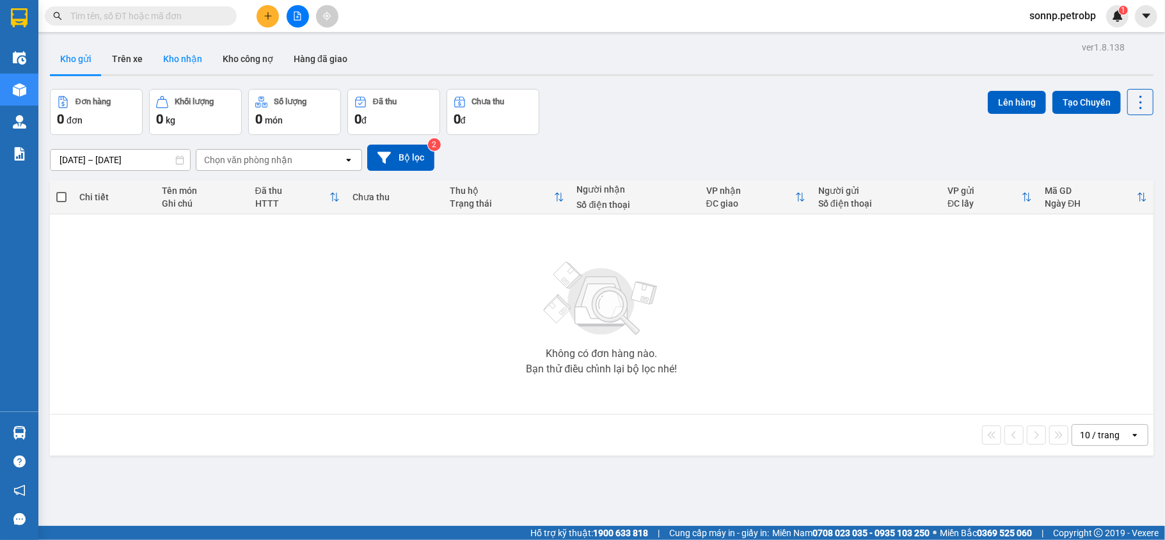
click at [184, 60] on button "Kho nhận" at bounding box center [182, 59] width 59 height 31
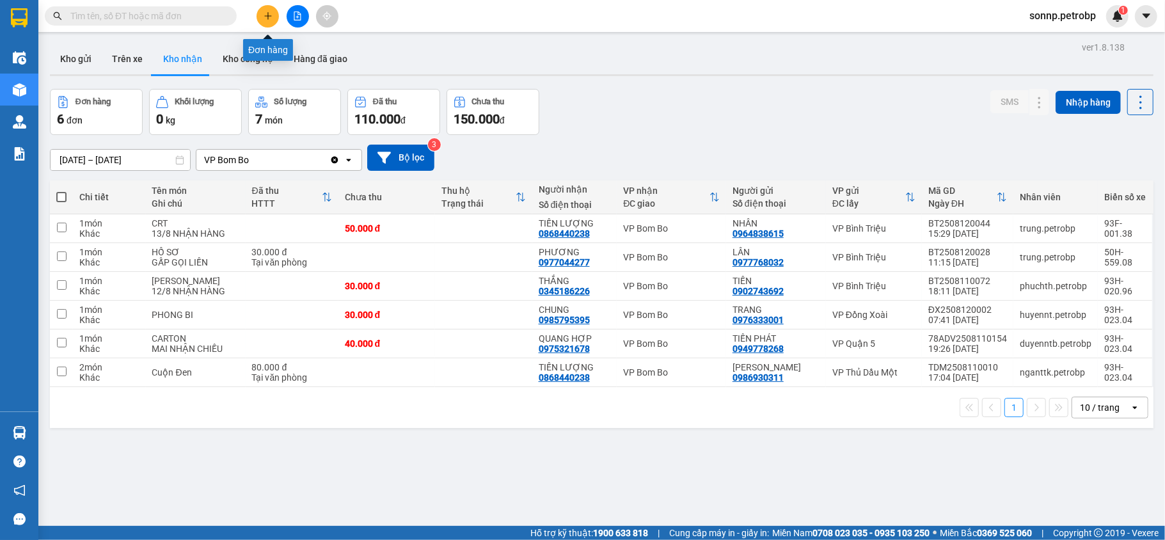
click at [273, 19] on button at bounding box center [268, 16] width 22 height 22
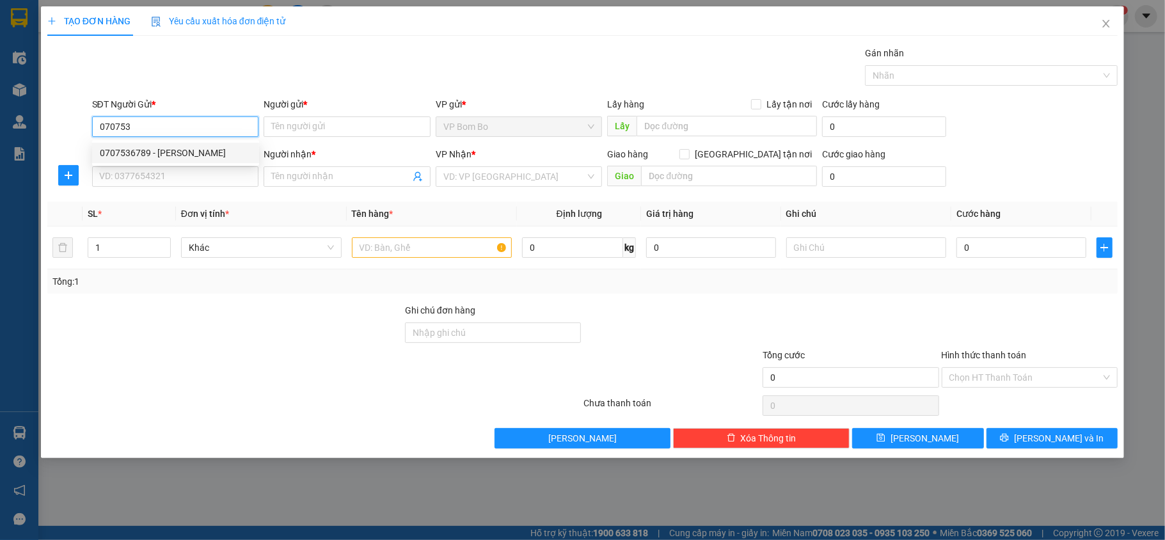
click at [162, 147] on div "0707536789 - HUY TRẦN" at bounding box center [176, 153] width 152 height 14
type input "0707536789"
type input "HUY TRẦN"
type input "0827058888"
type input "ĐUC HOA"
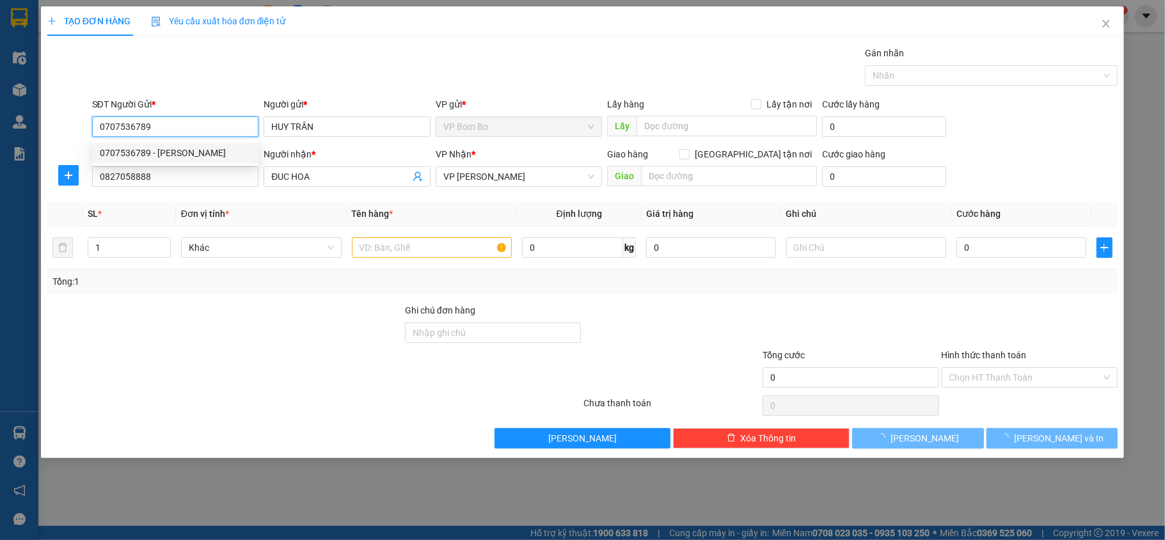
type input "30.000"
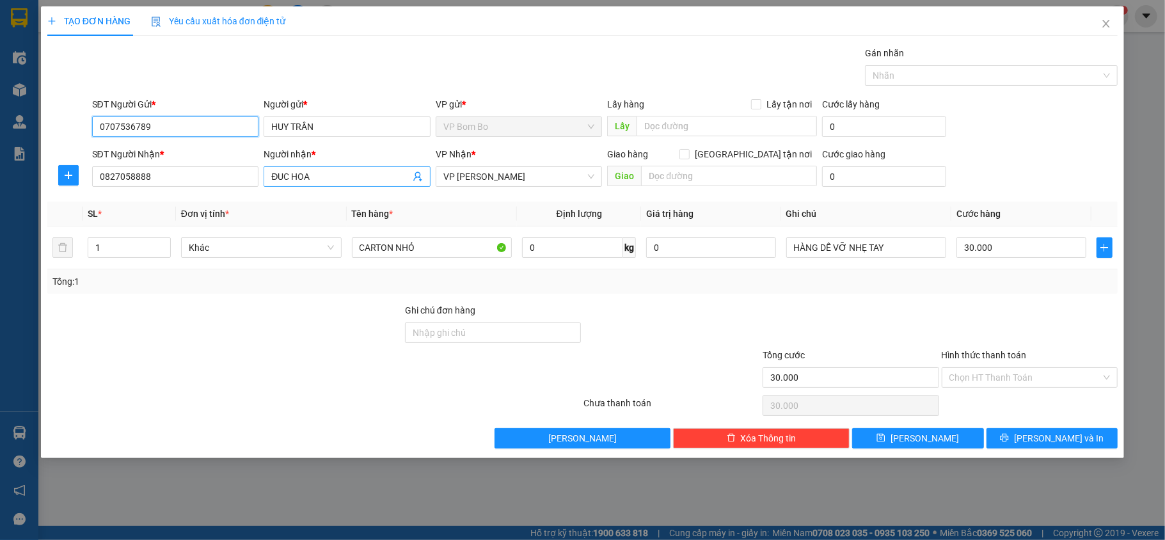
type input "0707536789"
click at [415, 175] on icon "user-add" at bounding box center [418, 176] width 10 height 10
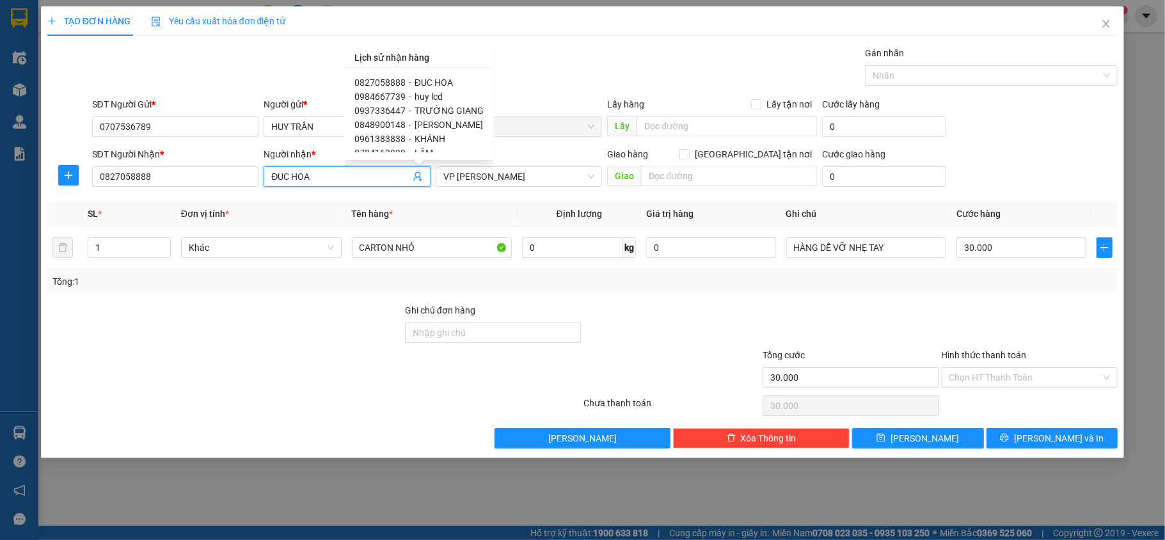
click at [400, 95] on span "0984667739" at bounding box center [379, 96] width 51 height 10
type input "0984667739"
type input "huy lcd"
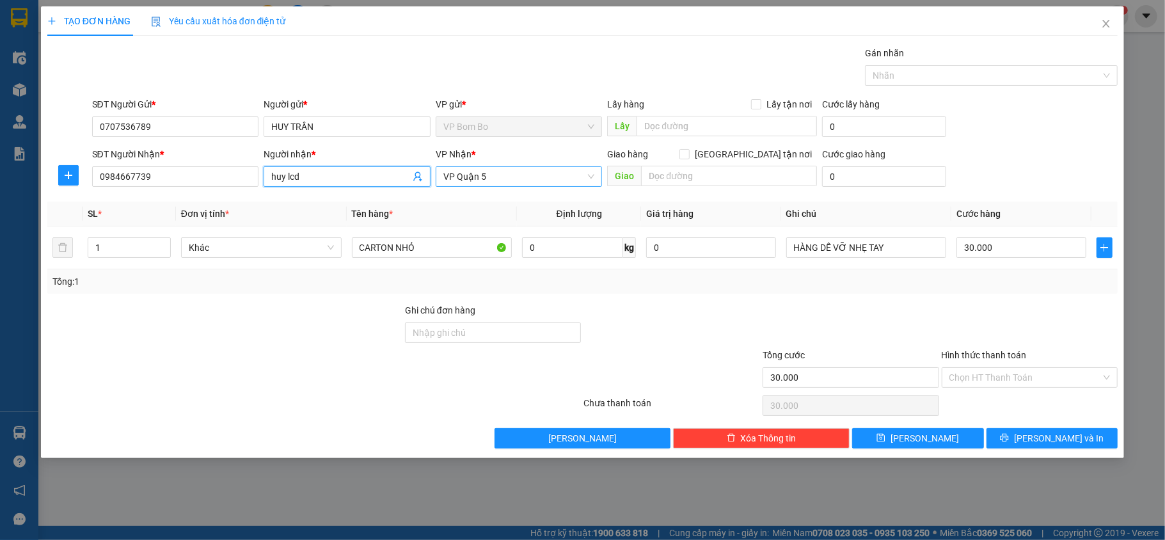
click at [577, 180] on span "VP Quận 5" at bounding box center [519, 176] width 152 height 19
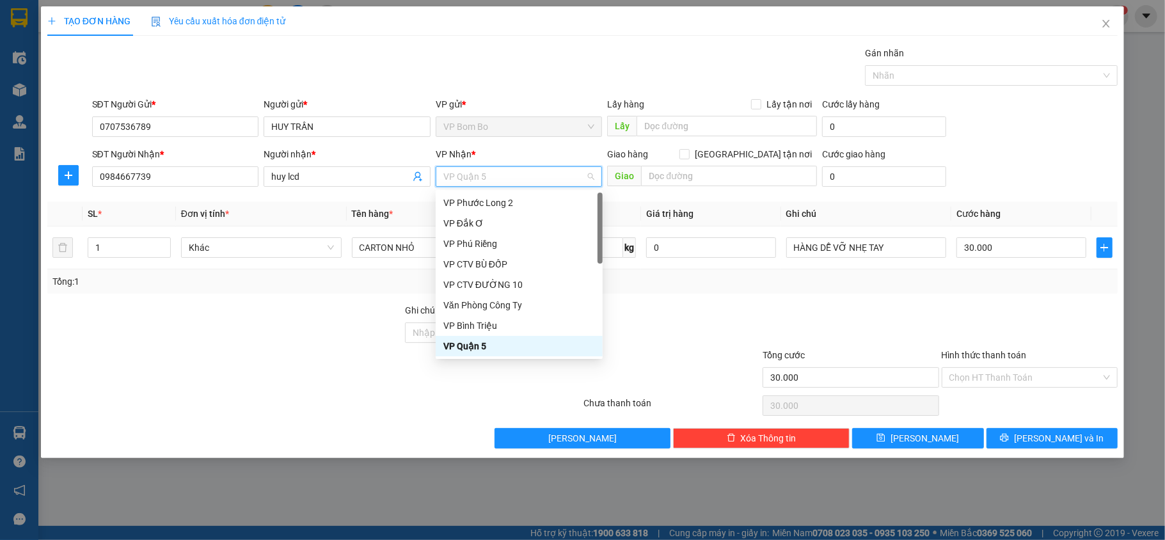
type input "D"
click at [516, 343] on div "VP Đồng Xoài" at bounding box center [519, 346] width 152 height 14
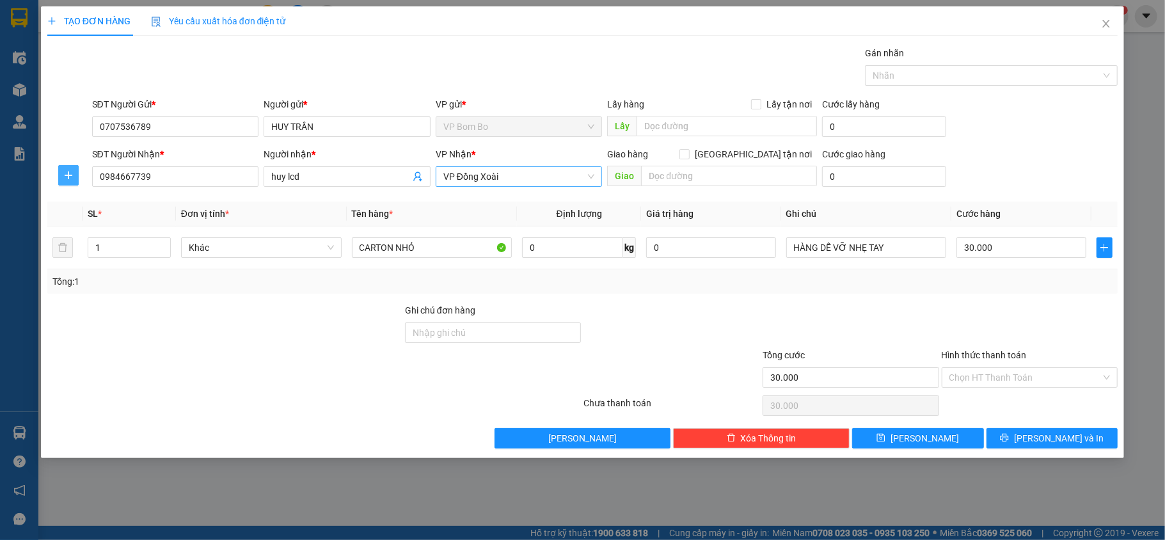
click at [72, 177] on icon "plus" at bounding box center [68, 175] width 10 height 10
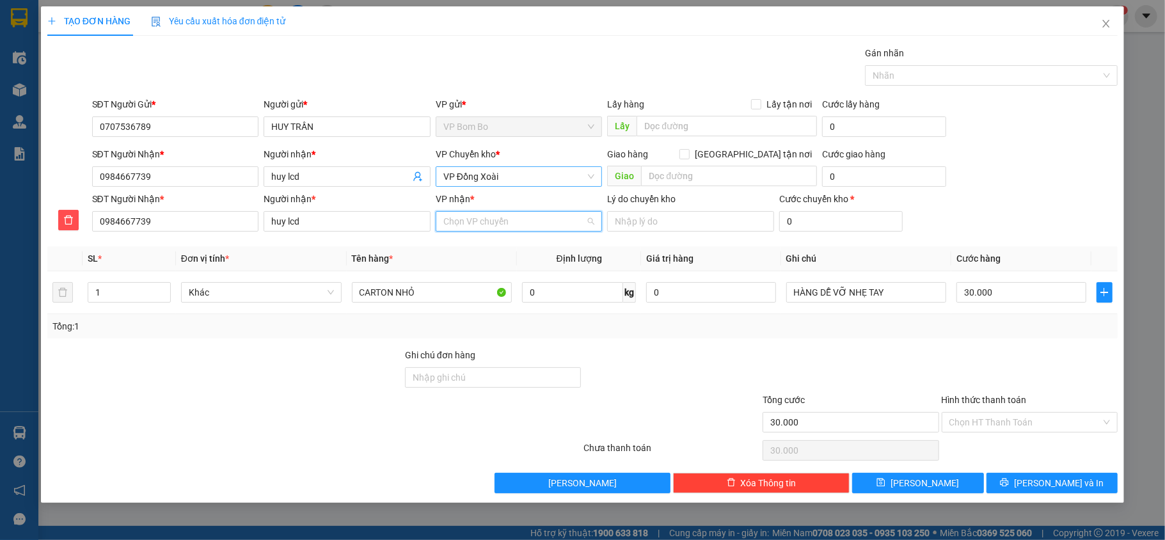
click at [543, 226] on input "VP nhận *" at bounding box center [514, 221] width 143 height 19
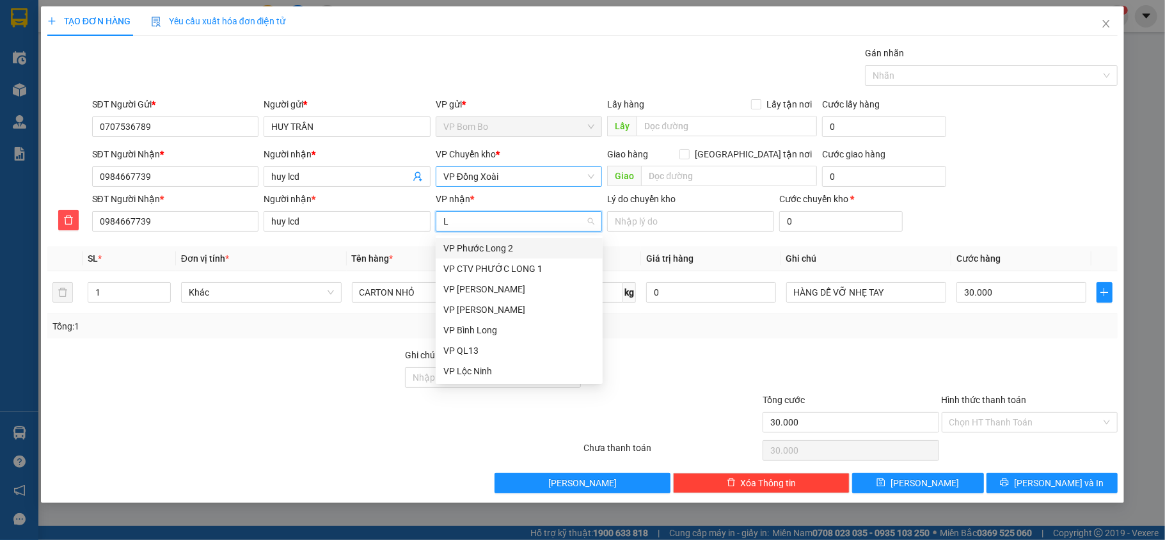
type input "LE"
click at [528, 244] on div "VP [PERSON_NAME]" at bounding box center [519, 248] width 152 height 14
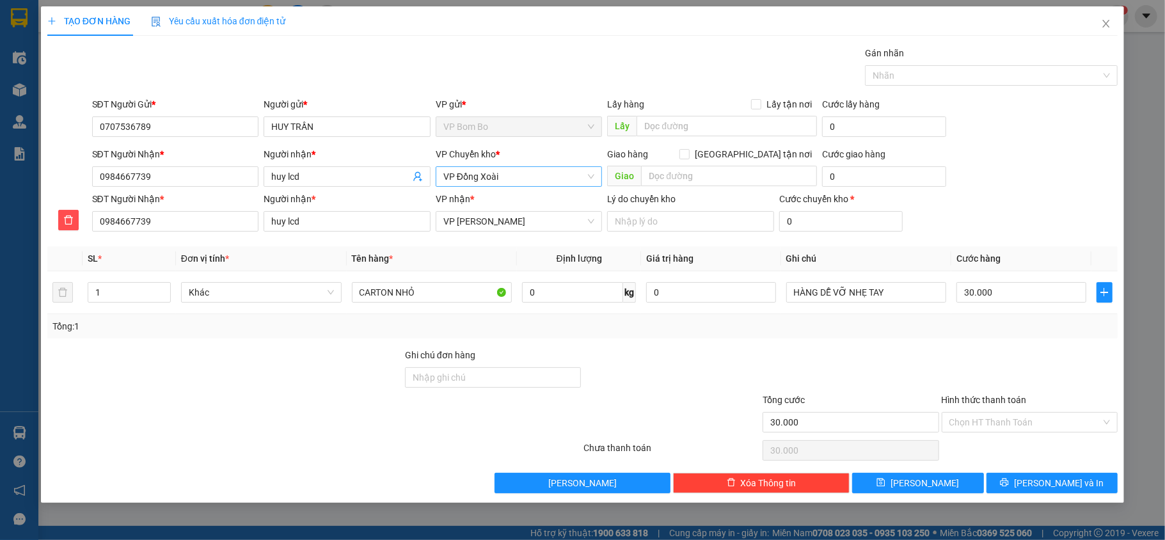
click at [1018, 344] on div "Transit Pickup Surcharge Ids Transit Deliver Surcharge Ids Transit Deliver Surc…" at bounding box center [582, 269] width 1071 height 447
click at [463, 296] on input "CARTON NHỎ" at bounding box center [432, 292] width 161 height 20
type input "CARTON BỌC TRẮNG NHỎ"
click at [874, 359] on div at bounding box center [850, 370] width 179 height 45
click at [1076, 479] on span "[PERSON_NAME] và In" at bounding box center [1059, 483] width 90 height 14
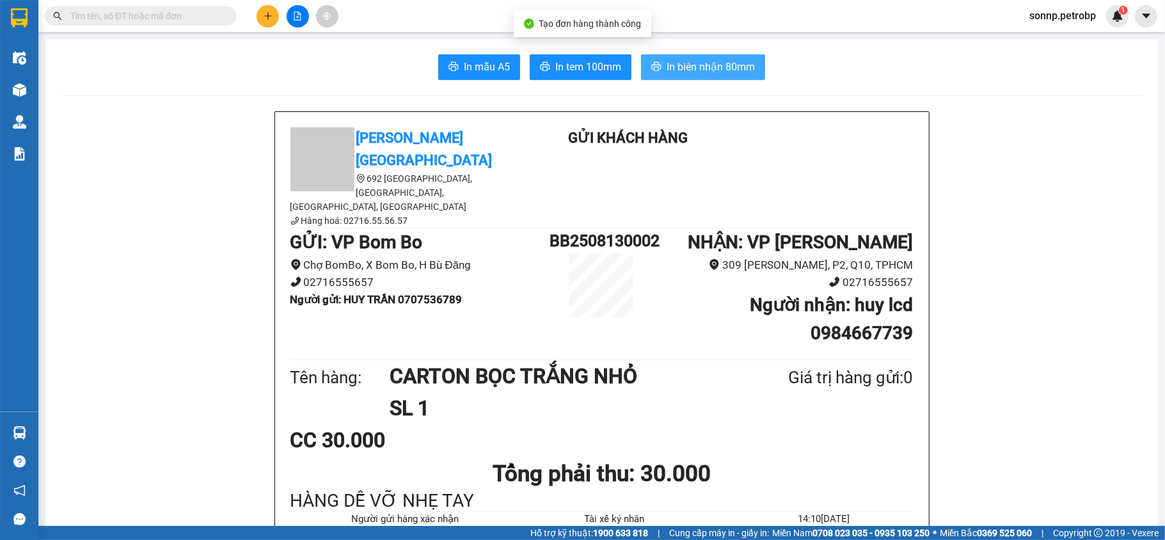
click at [717, 59] on span "In biên nhận 80mm" at bounding box center [711, 67] width 88 height 16
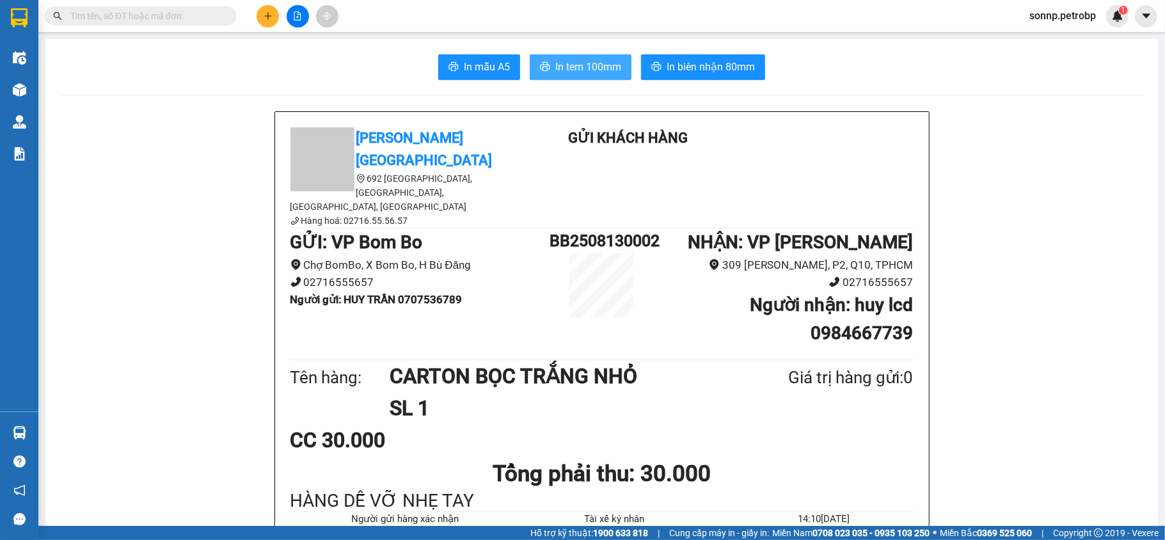
click at [599, 69] on span "In tem 100mm" at bounding box center [588, 67] width 66 height 16
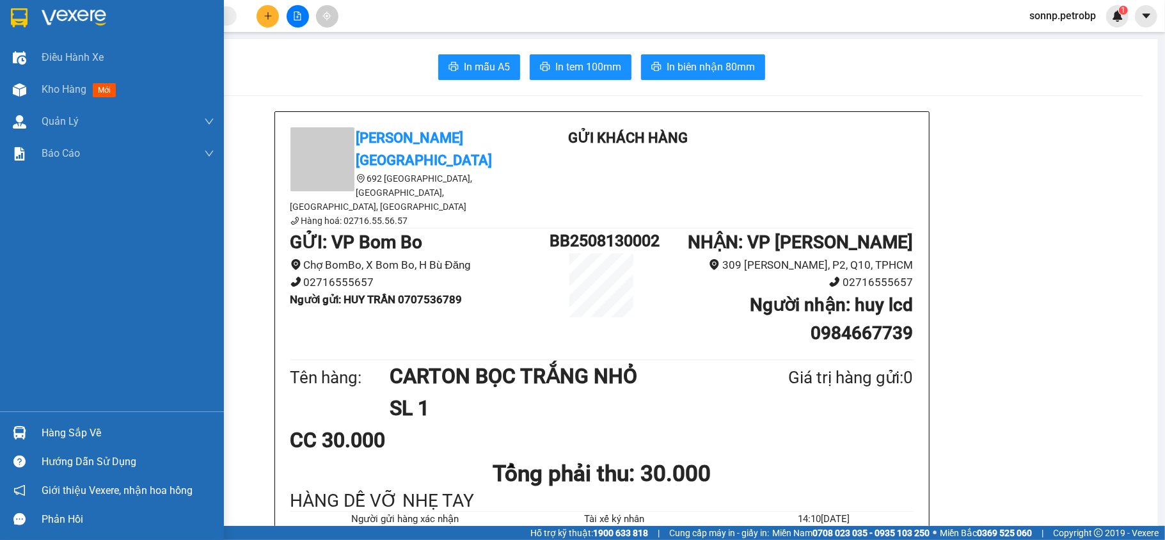
click at [47, 428] on div "Hàng sắp về" at bounding box center [128, 433] width 173 height 19
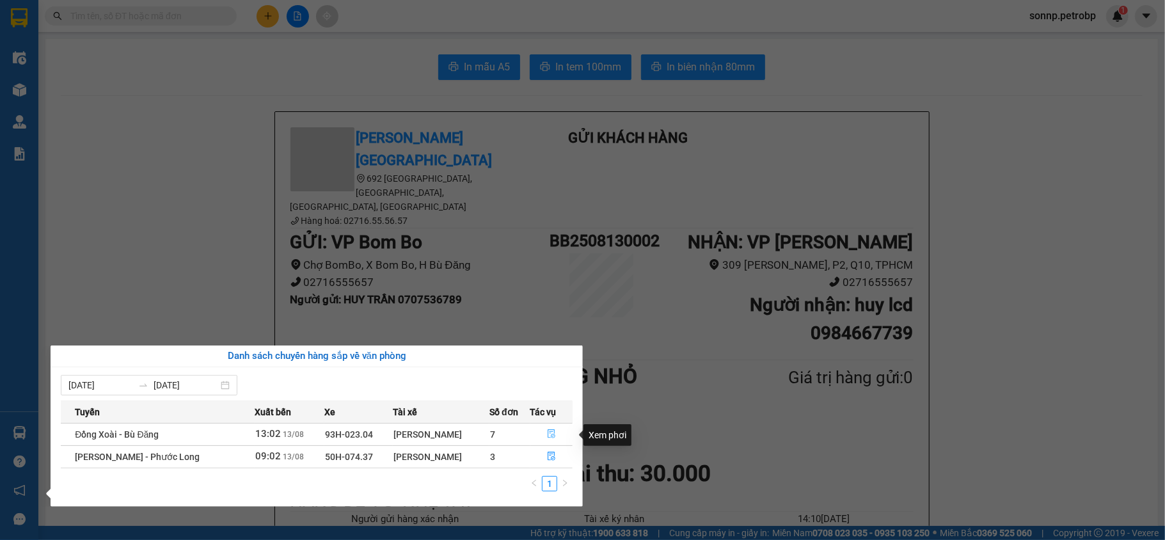
click at [550, 434] on icon "file-done" at bounding box center [551, 433] width 9 height 9
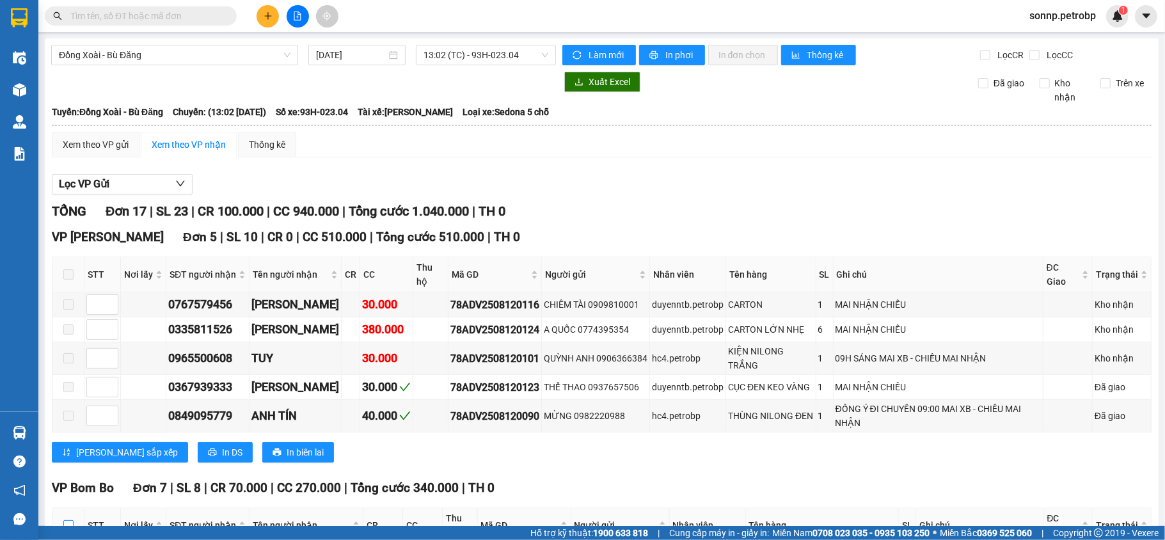
click at [72, 520] on input "checkbox" at bounding box center [68, 525] width 10 height 10
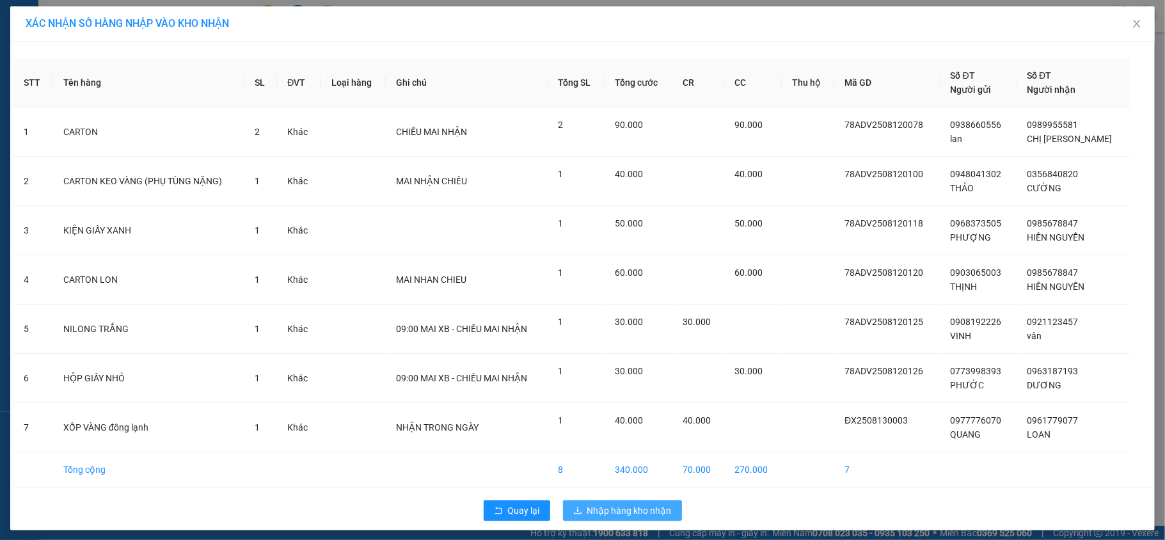
click at [617, 517] on span "Nhập hàng kho nhận" at bounding box center [629, 510] width 84 height 14
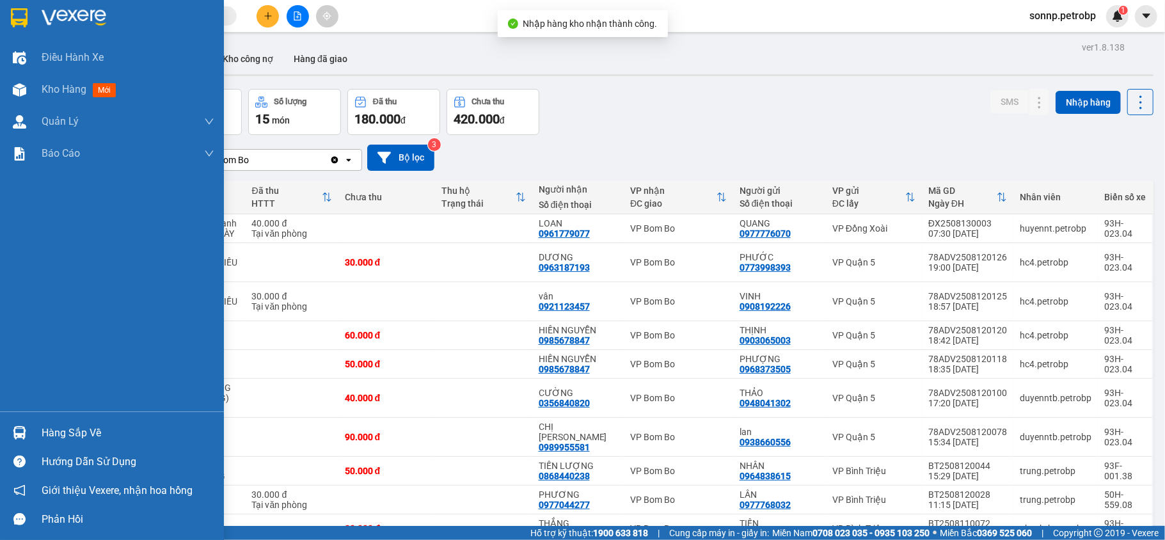
click at [19, 427] on img at bounding box center [19, 432] width 13 height 13
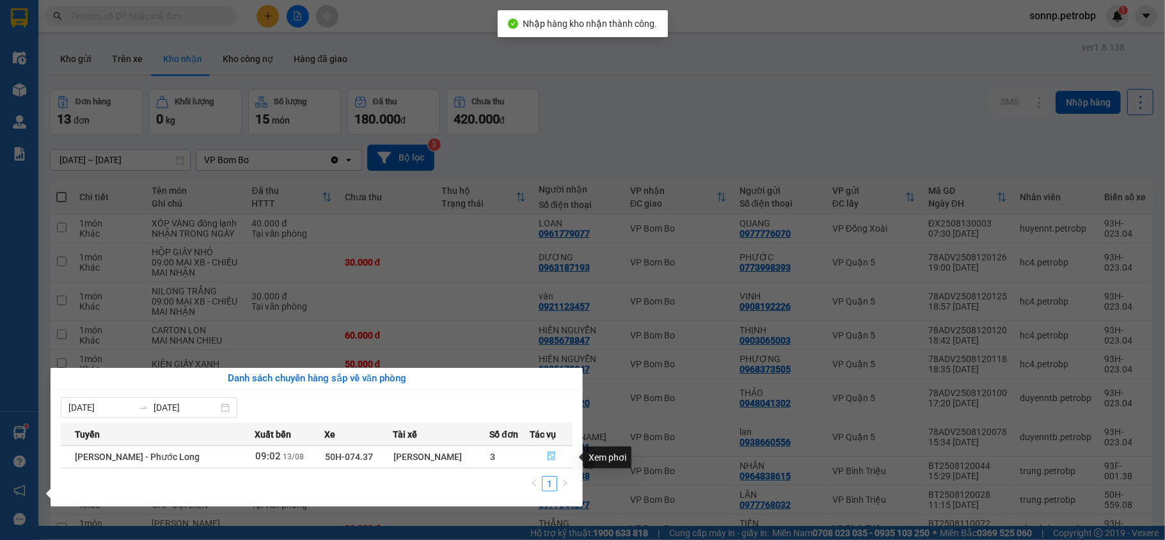
click at [547, 461] on icon "file-done" at bounding box center [551, 456] width 9 height 9
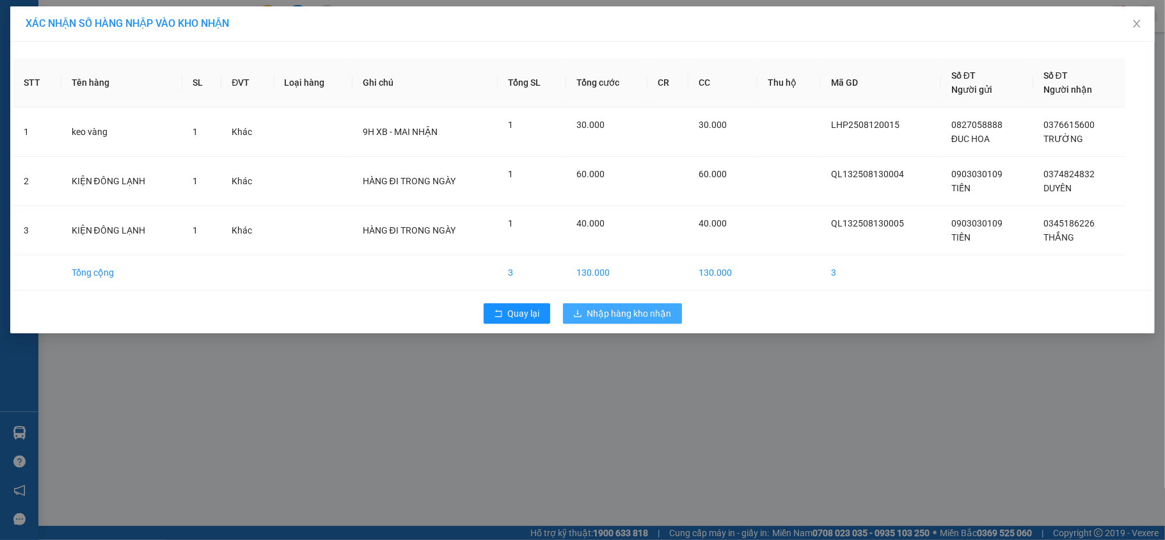
click at [602, 311] on span "Nhập hàng kho nhận" at bounding box center [629, 313] width 84 height 14
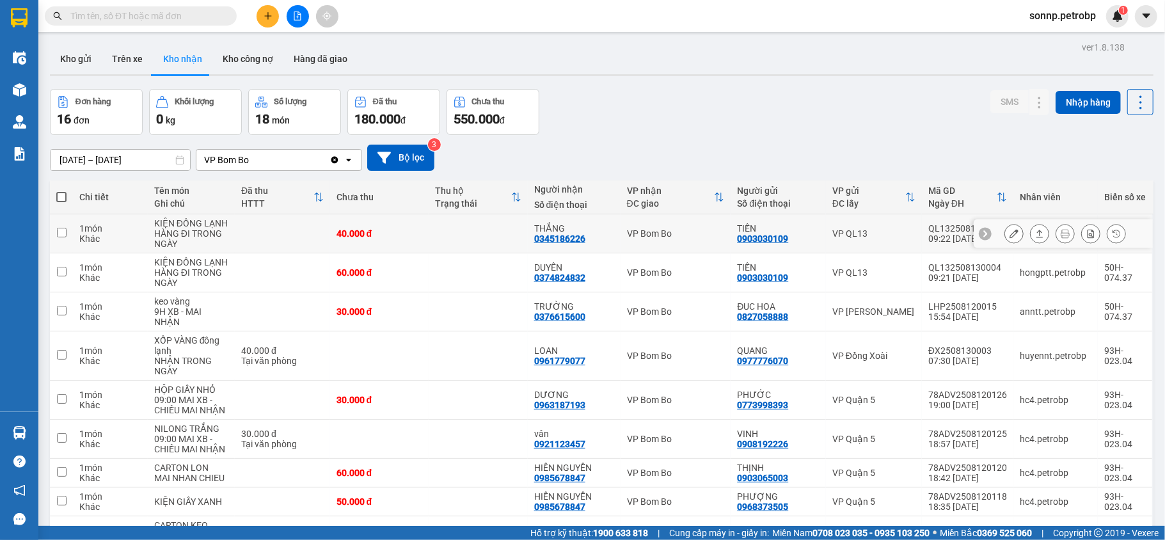
drag, startPoint x: 582, startPoint y: 241, endPoint x: 530, endPoint y: 243, distance: 51.9
click at [530, 243] on td "THẮNG 0345186226" at bounding box center [574, 233] width 93 height 39
checkbox input "true"
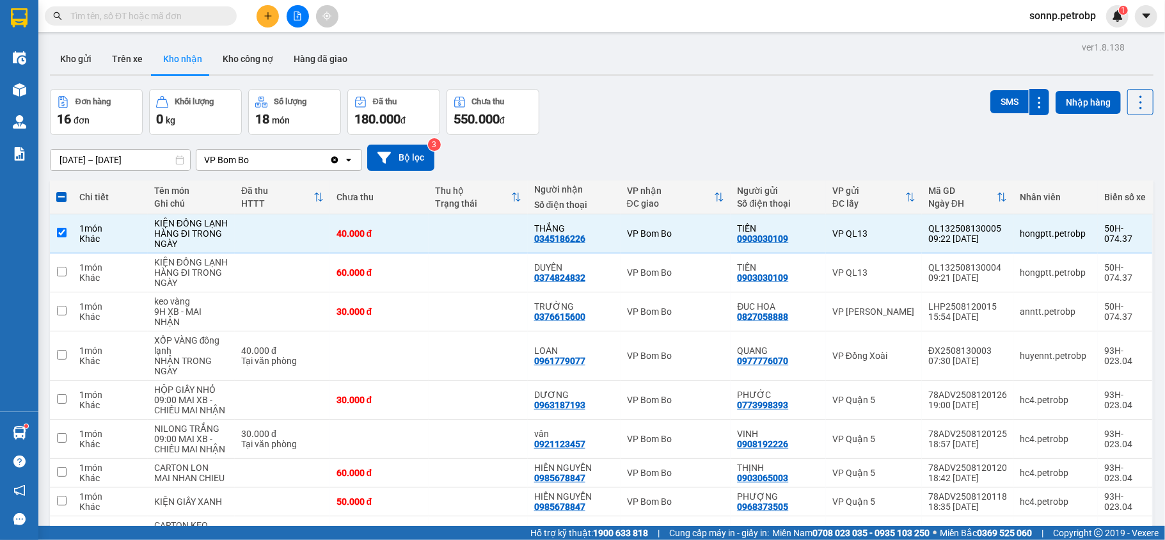
click at [727, 72] on div "Kho gửi Trên xe Kho nhận Kho công nợ Hàng đã giao" at bounding box center [602, 61] width 1104 height 34
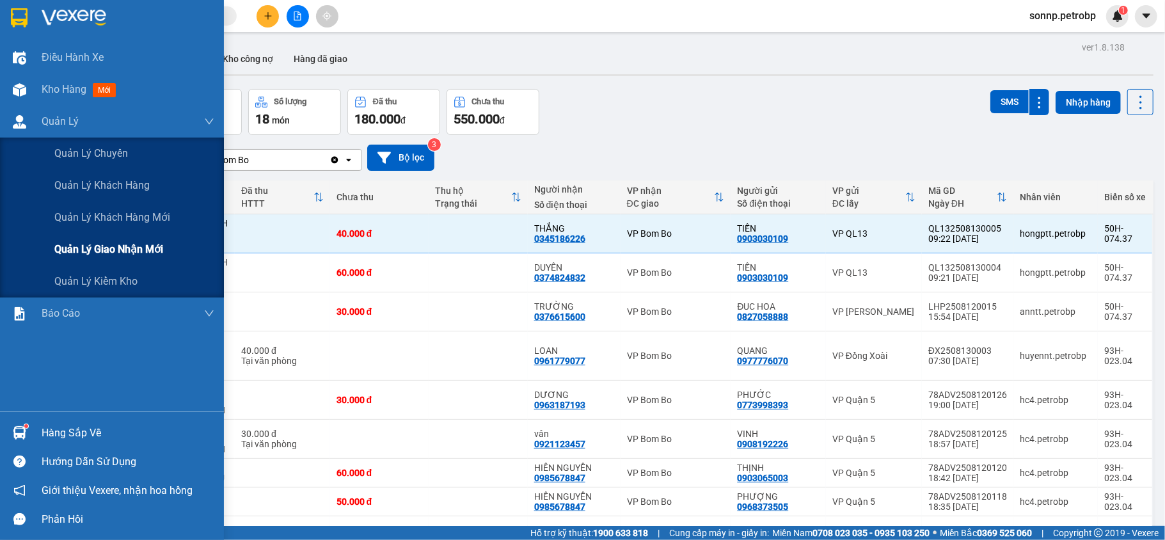
click at [165, 244] on div "Quản lý giao nhận mới" at bounding box center [134, 250] width 160 height 32
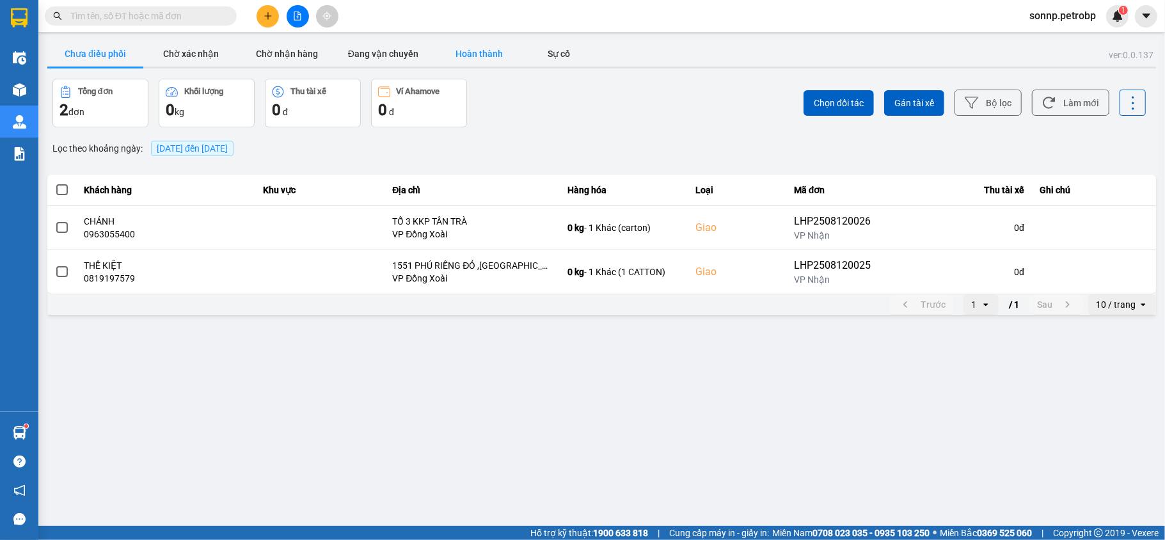
click at [487, 52] on button "Hoàn thành" at bounding box center [479, 54] width 96 height 26
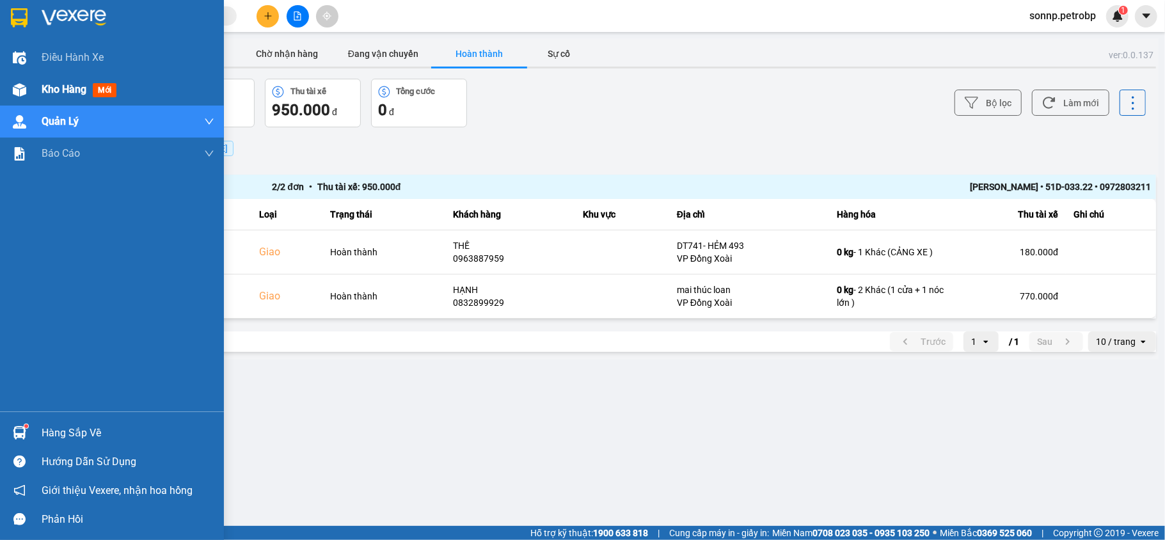
click at [32, 90] on div "Kho hàng mới" at bounding box center [112, 90] width 224 height 32
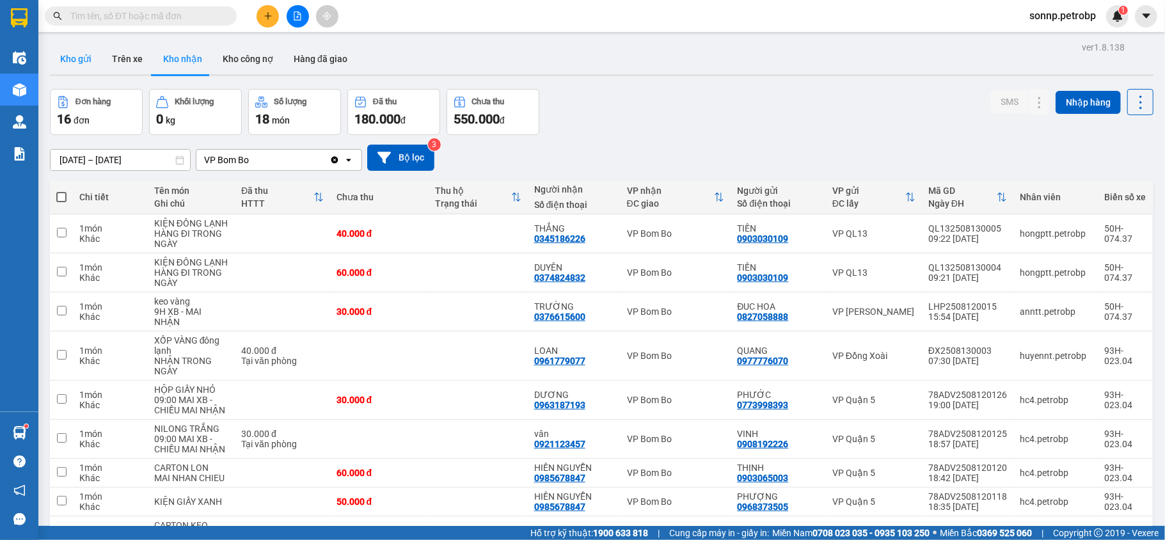
click at [91, 67] on button "Kho gửi" at bounding box center [76, 59] width 52 height 31
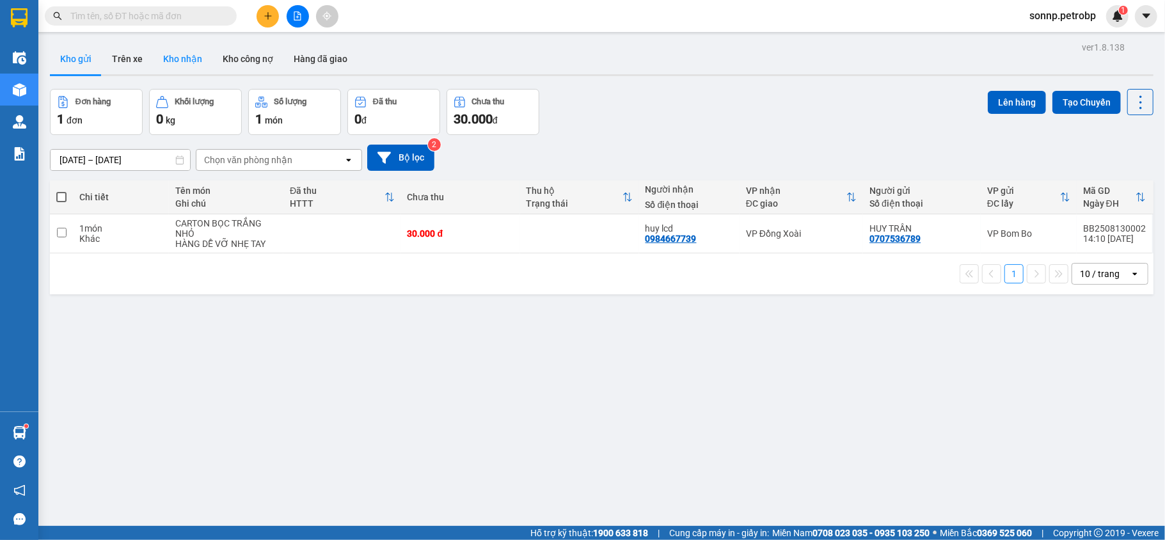
click at [200, 59] on button "Kho nhận" at bounding box center [182, 59] width 59 height 31
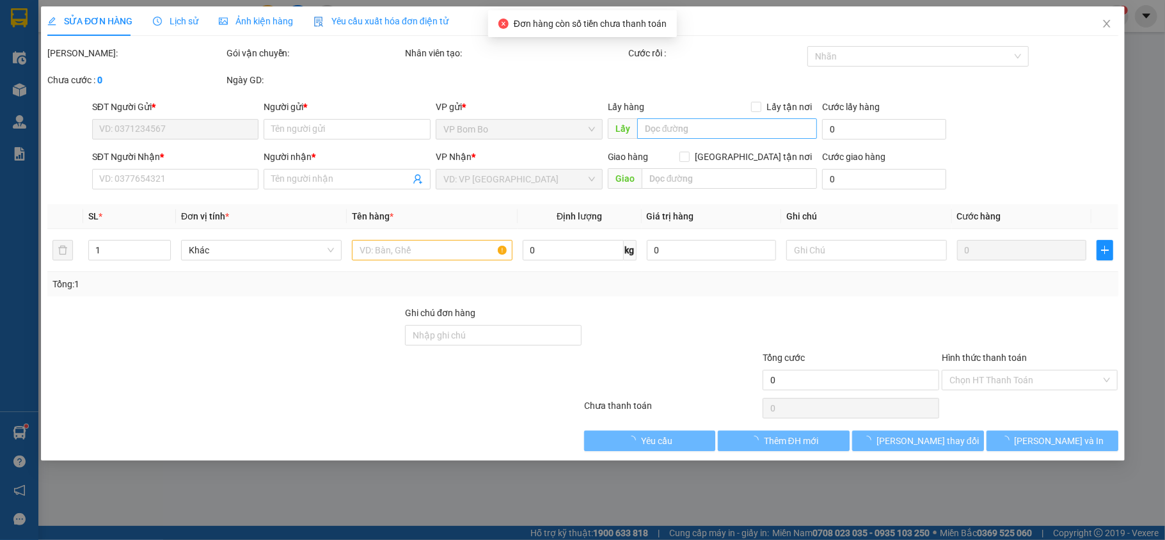
type input "0938660556"
type input "lan"
type input "0989955581"
type input "CHỊ TƯỜNG"
type input "90.000"
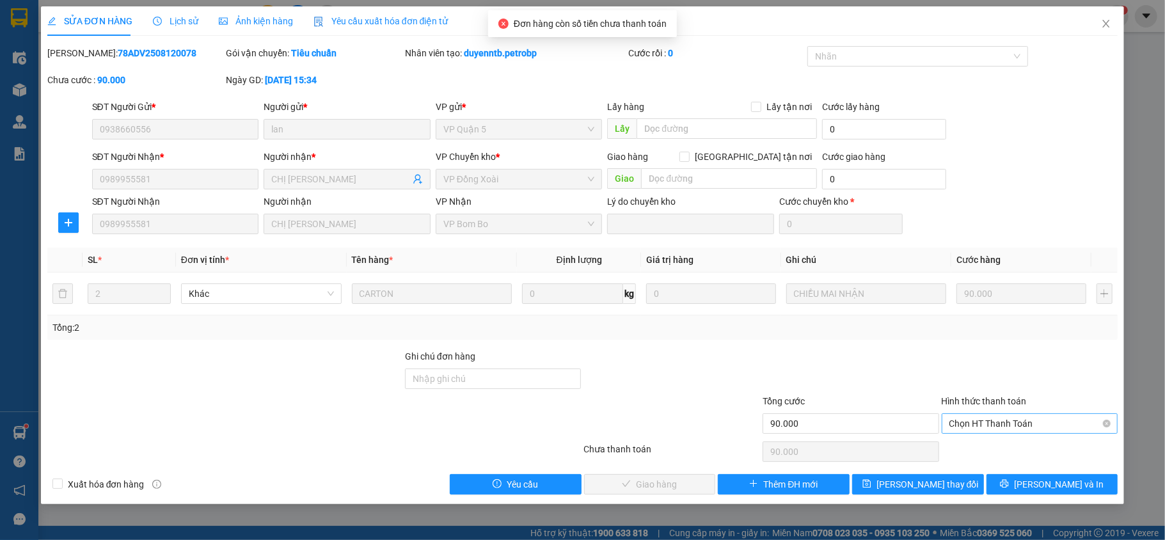
click at [1045, 429] on span "Chọn HT Thanh Toán" at bounding box center [1029, 423] width 161 height 19
click at [1012, 448] on div "Tại văn phòng" at bounding box center [1029, 450] width 161 height 14
type input "0"
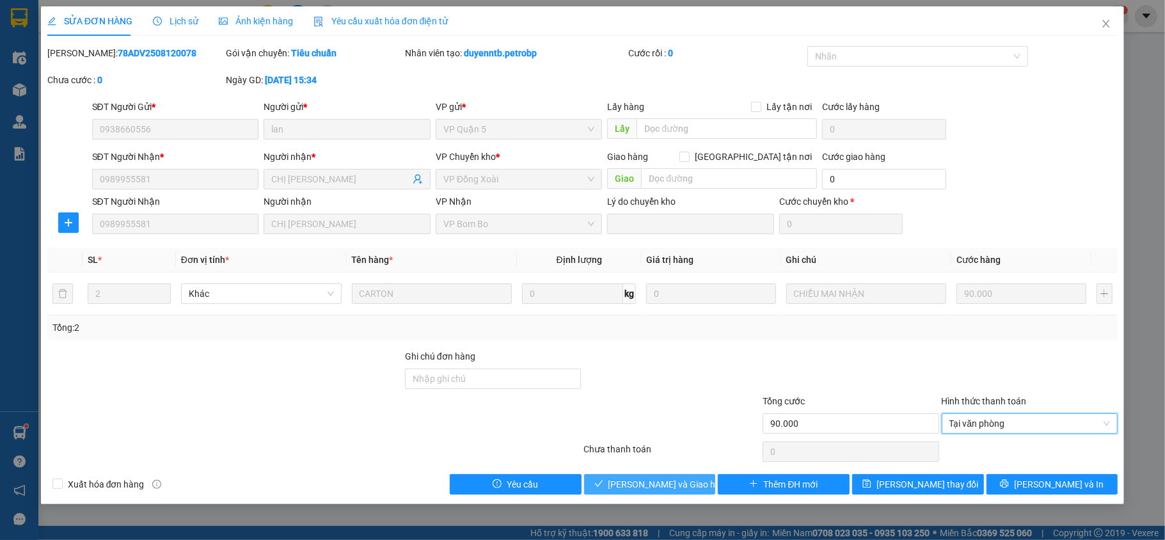
click at [653, 477] on button "[PERSON_NAME] và Giao hàng" at bounding box center [650, 484] width 132 height 20
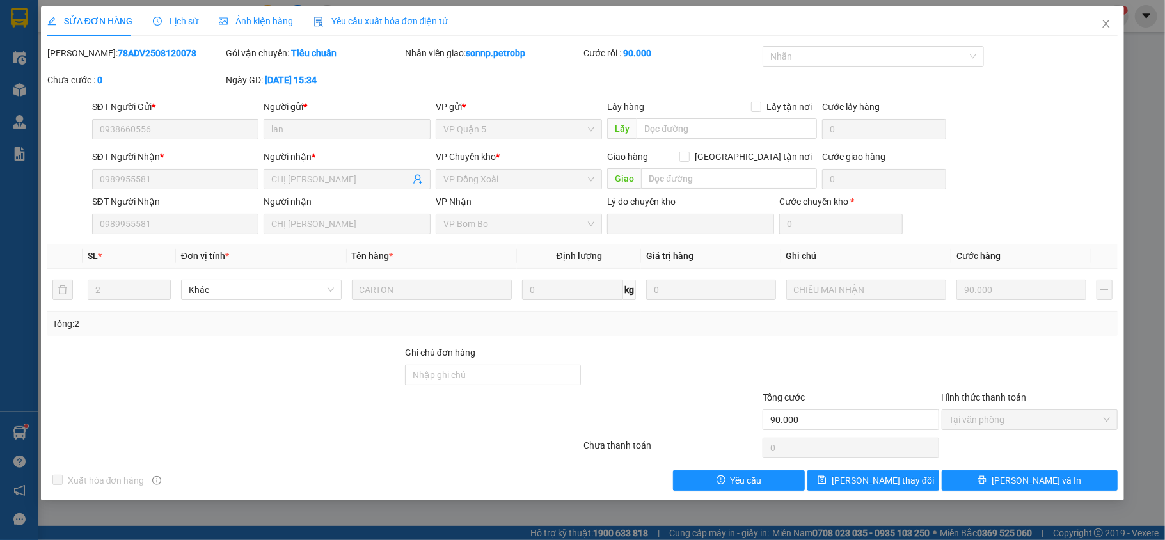
click at [1004, 412] on span "Tại văn phòng" at bounding box center [1029, 419] width 161 height 19
click at [1106, 22] on icon "close" at bounding box center [1106, 24] width 10 height 10
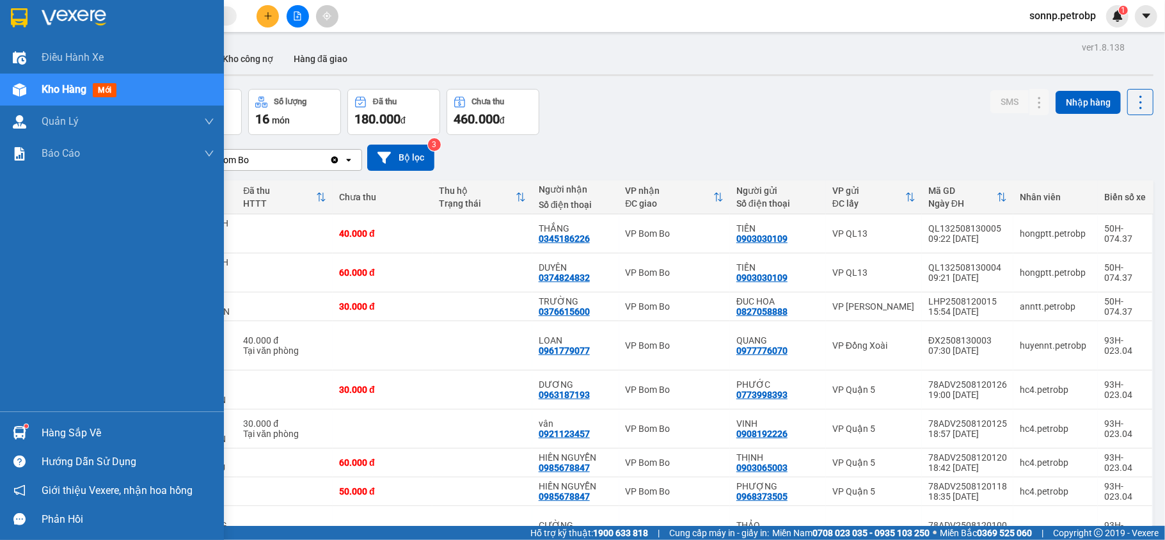
click at [26, 438] on div at bounding box center [19, 433] width 22 height 22
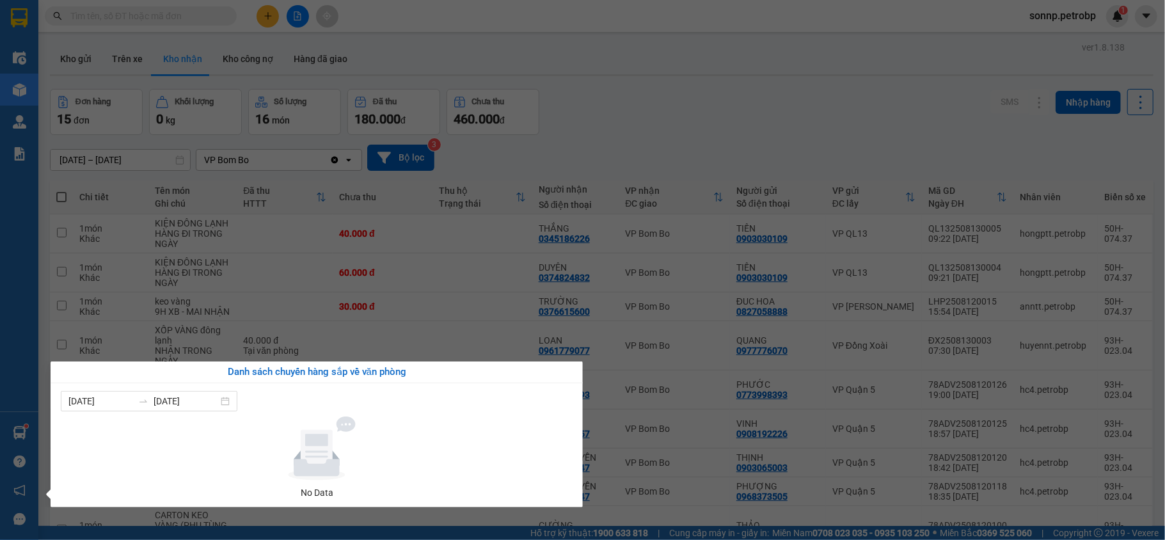
click at [704, 95] on section "Kết quả tìm kiếm ( 0 ) Bộ lọc No Data sonnp.petrobp 1 Điều hành xe Kho hàng mới…" at bounding box center [582, 270] width 1165 height 540
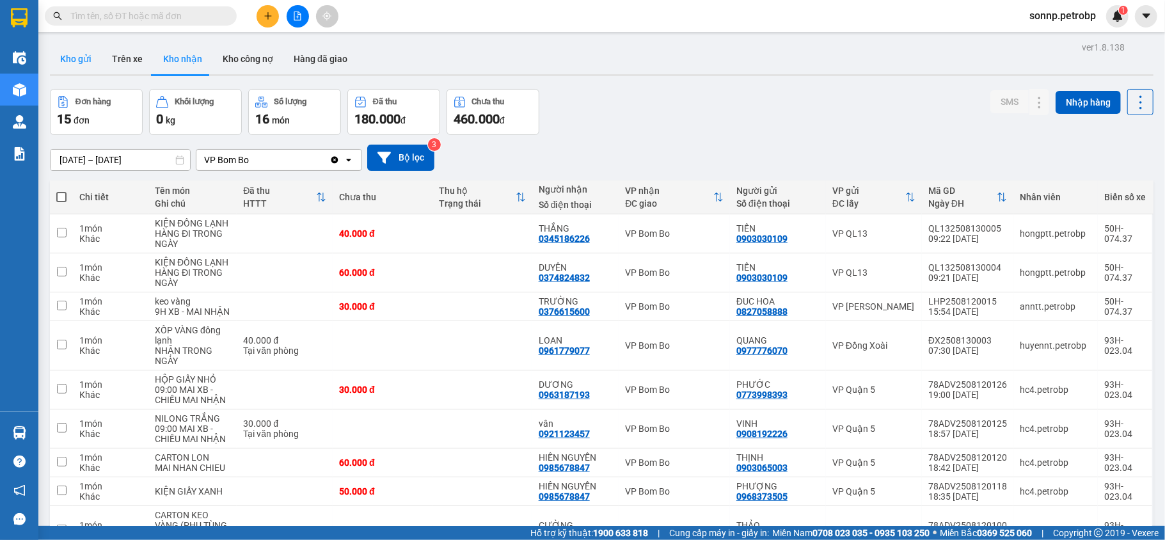
click at [67, 65] on button "Kho gửi" at bounding box center [76, 59] width 52 height 31
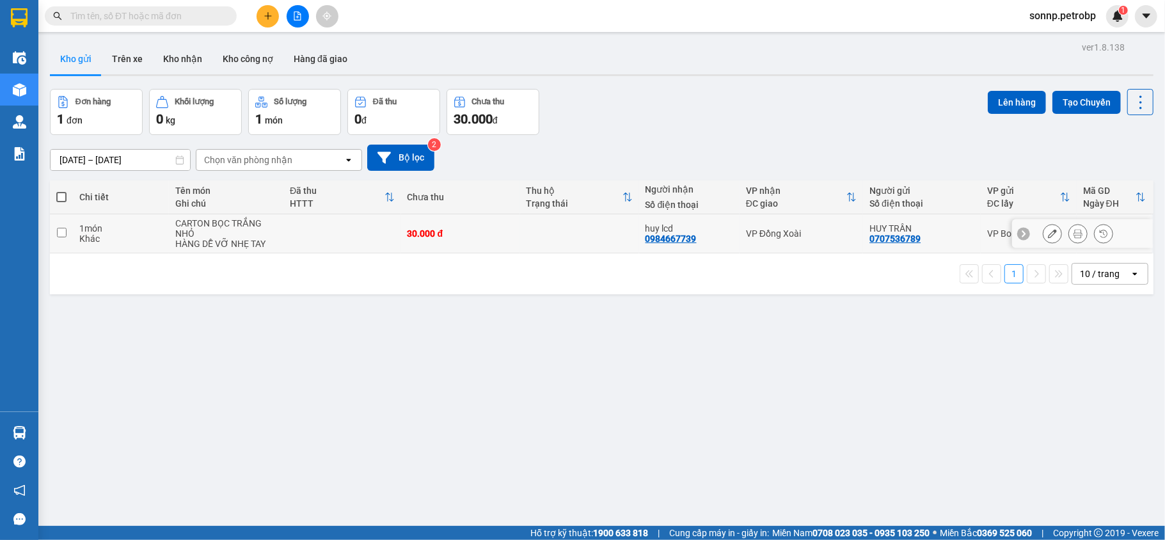
click at [62, 233] on input "checkbox" at bounding box center [62, 233] width 10 height 10
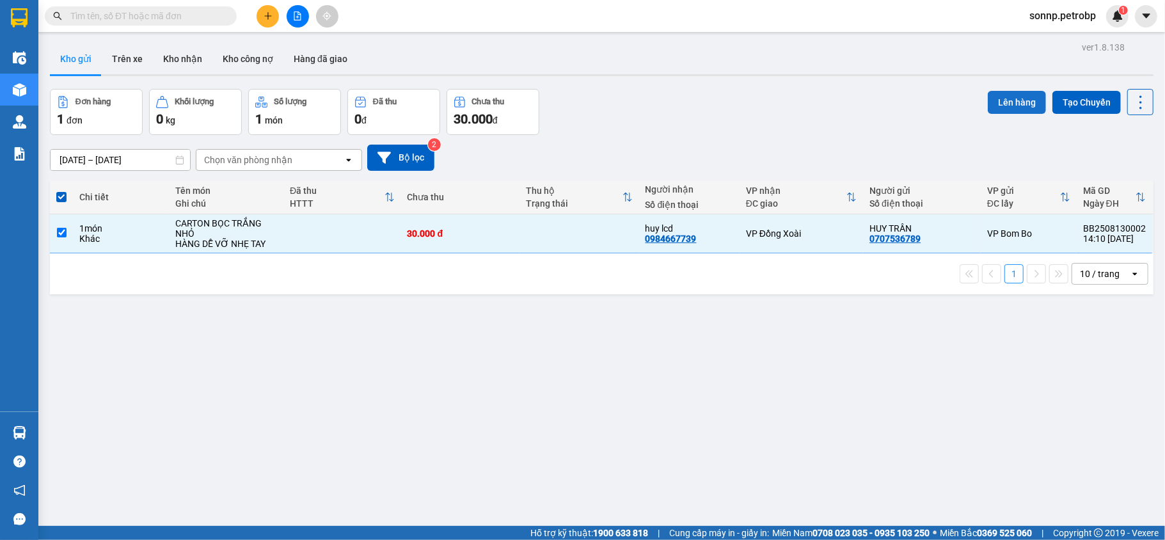
click at [1013, 101] on button "Lên hàng" at bounding box center [1017, 102] width 58 height 23
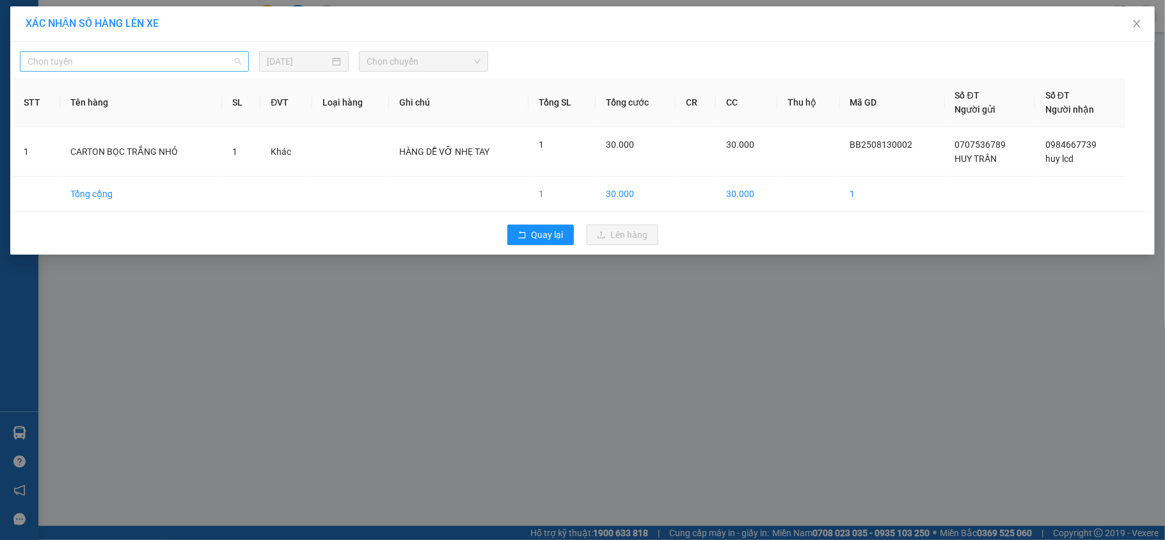
click at [159, 72] on div "Chọn tuyến" at bounding box center [134, 61] width 229 height 20
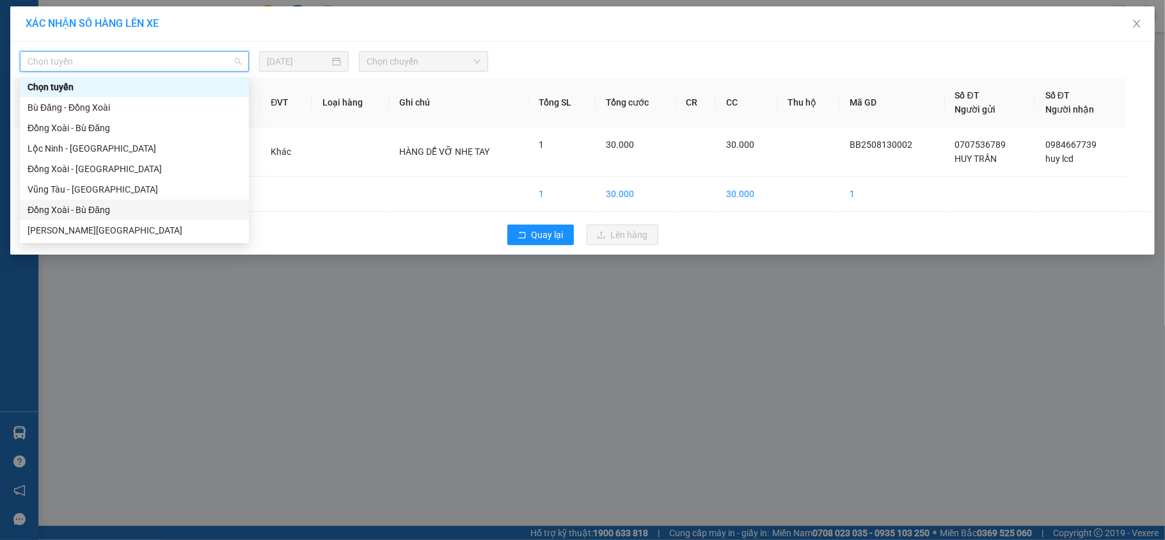
click at [106, 209] on div "Đồng Xoài - Bù Đăng" at bounding box center [135, 210] width 214 height 14
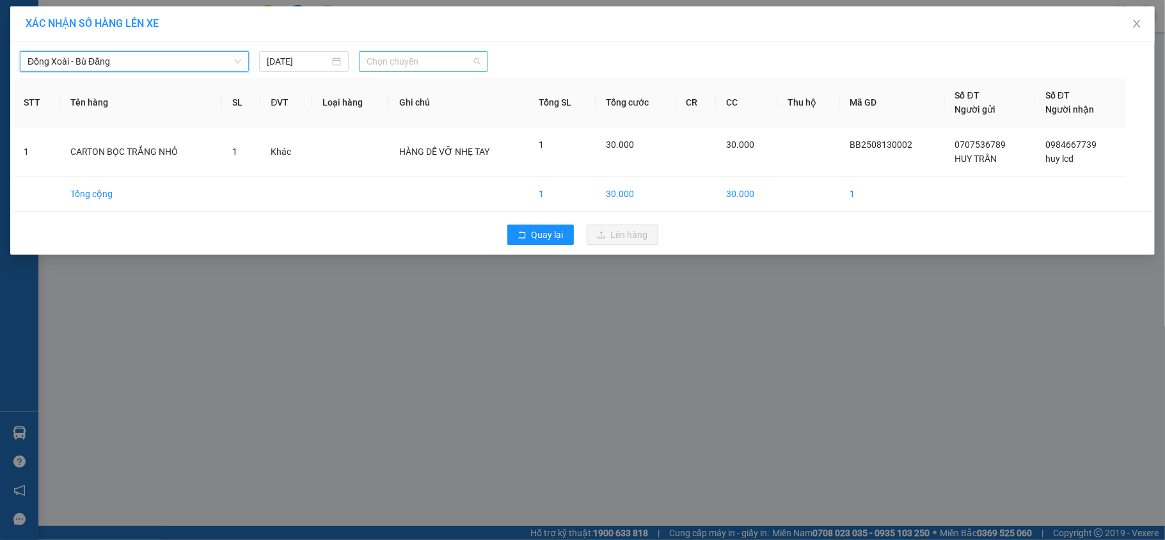
click at [448, 65] on span "Chọn chuyến" at bounding box center [424, 61] width 114 height 19
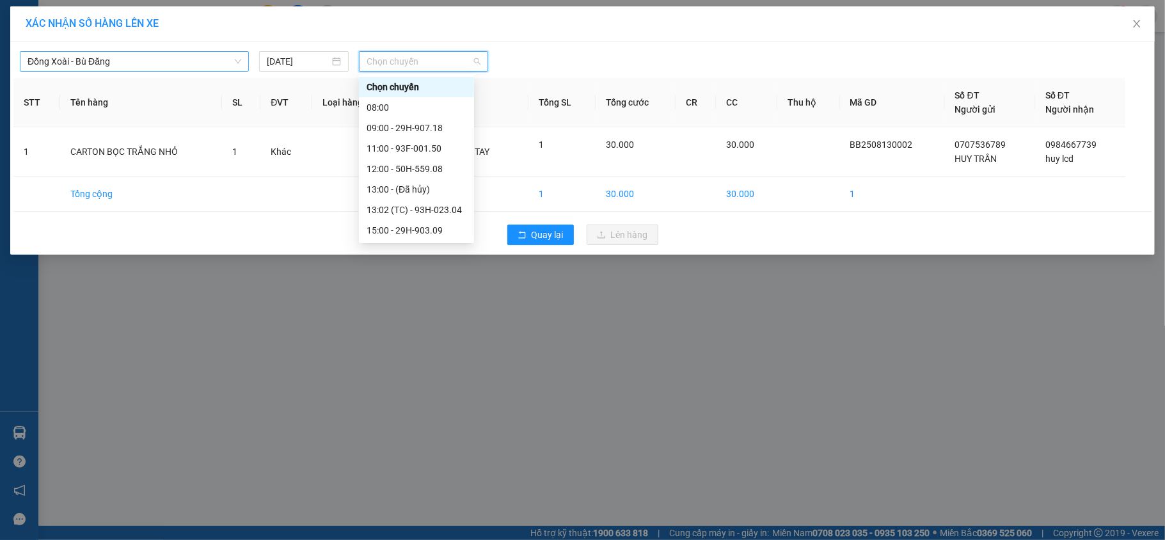
click at [200, 57] on span "Đồng Xoài - Bù Đăng" at bounding box center [135, 61] width 214 height 19
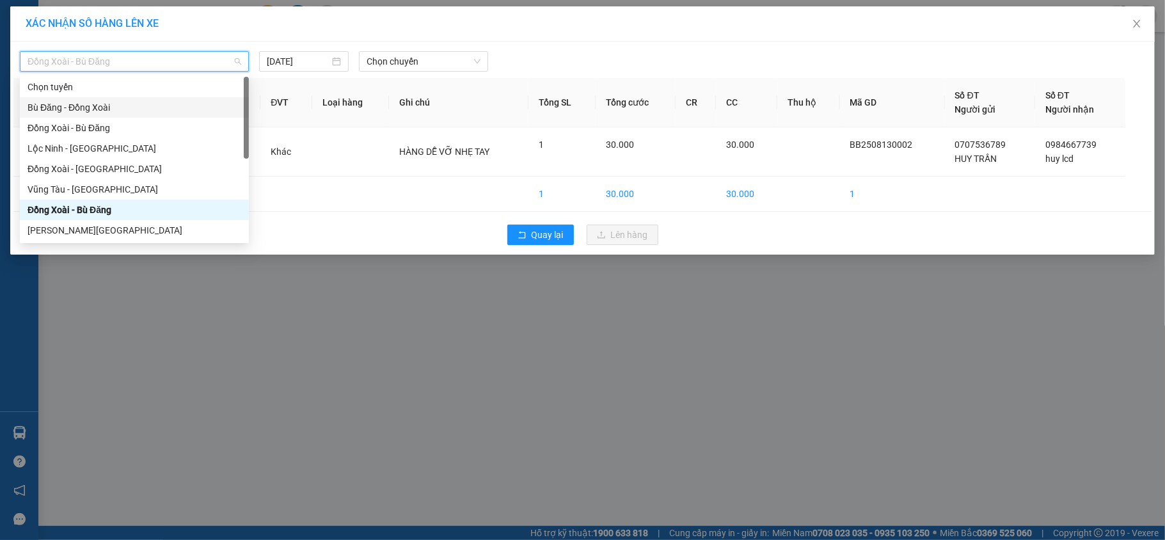
click at [113, 113] on div "Bù Đăng - Đồng Xoài" at bounding box center [135, 107] width 214 height 14
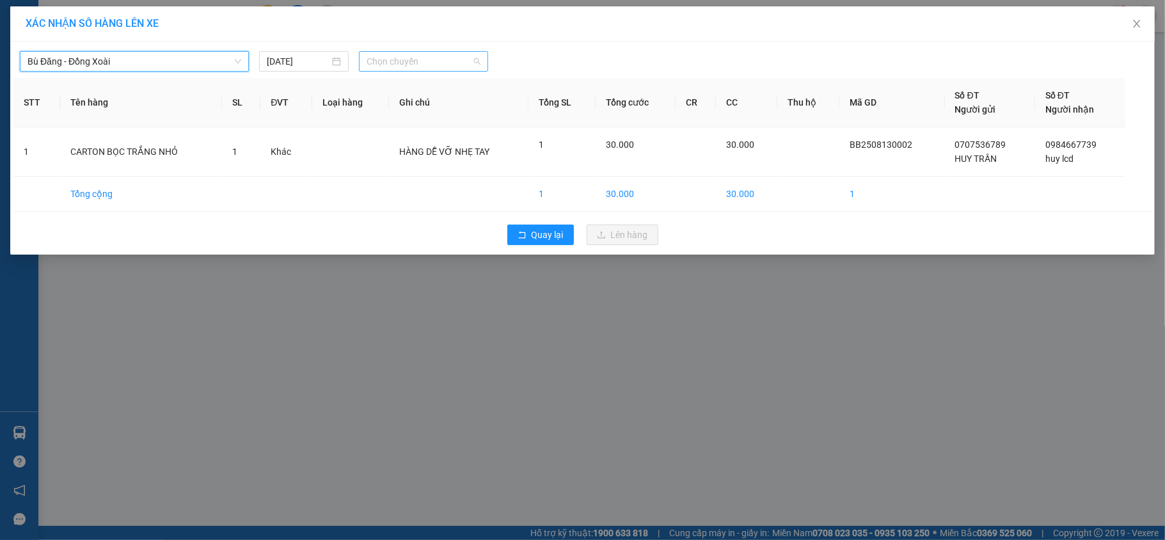
click at [405, 67] on span "Chọn chuyến" at bounding box center [424, 61] width 114 height 19
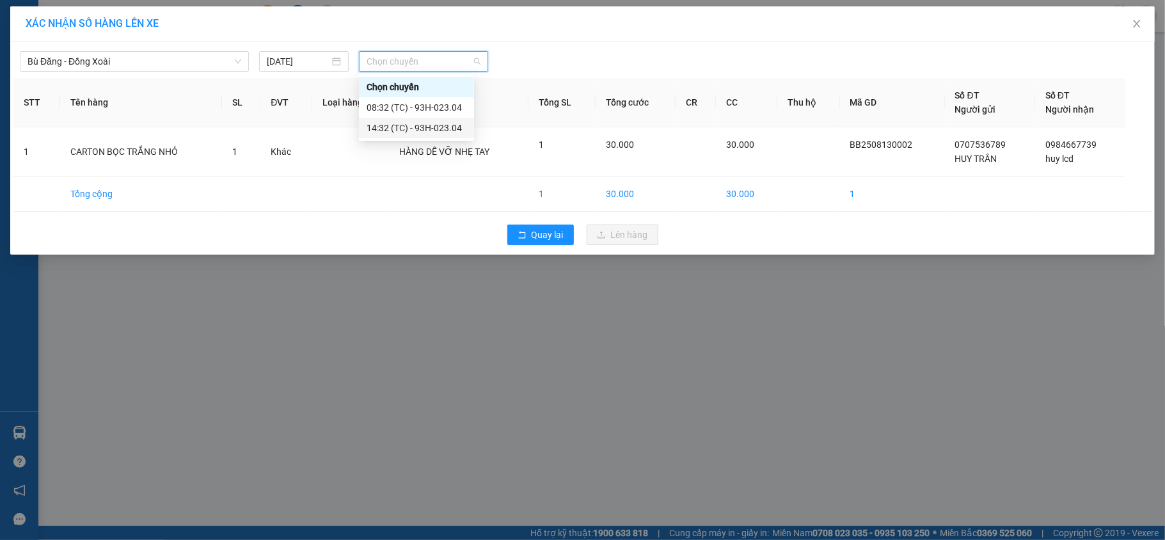
click at [422, 122] on div "14:32 (TC) - 93H-023.04" at bounding box center [417, 128] width 100 height 14
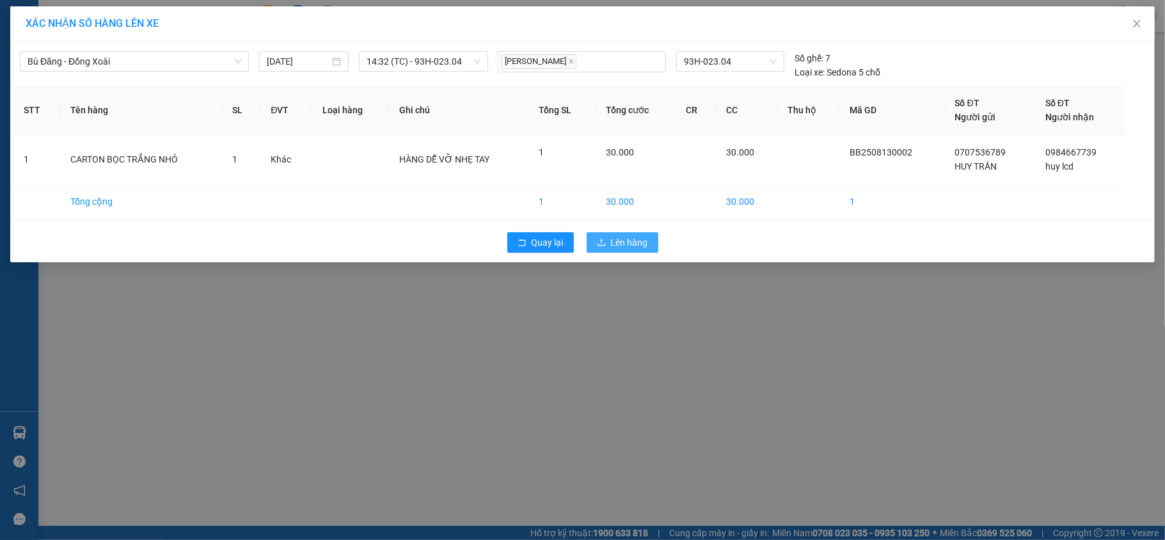
click at [650, 235] on button "Lên hàng" at bounding box center [623, 242] width 72 height 20
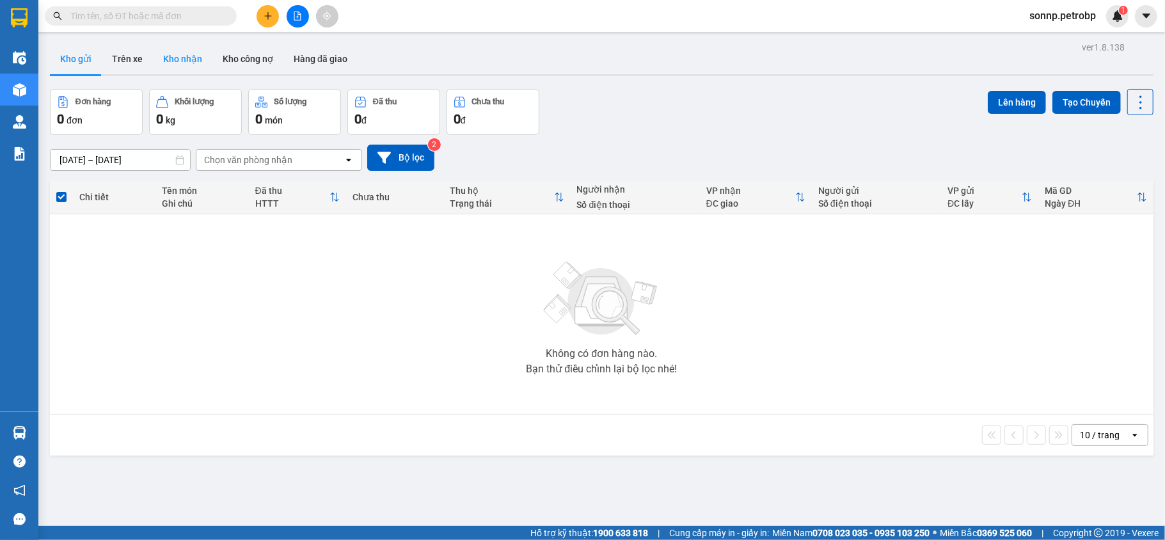
click at [177, 63] on button "Kho nhận" at bounding box center [182, 59] width 59 height 31
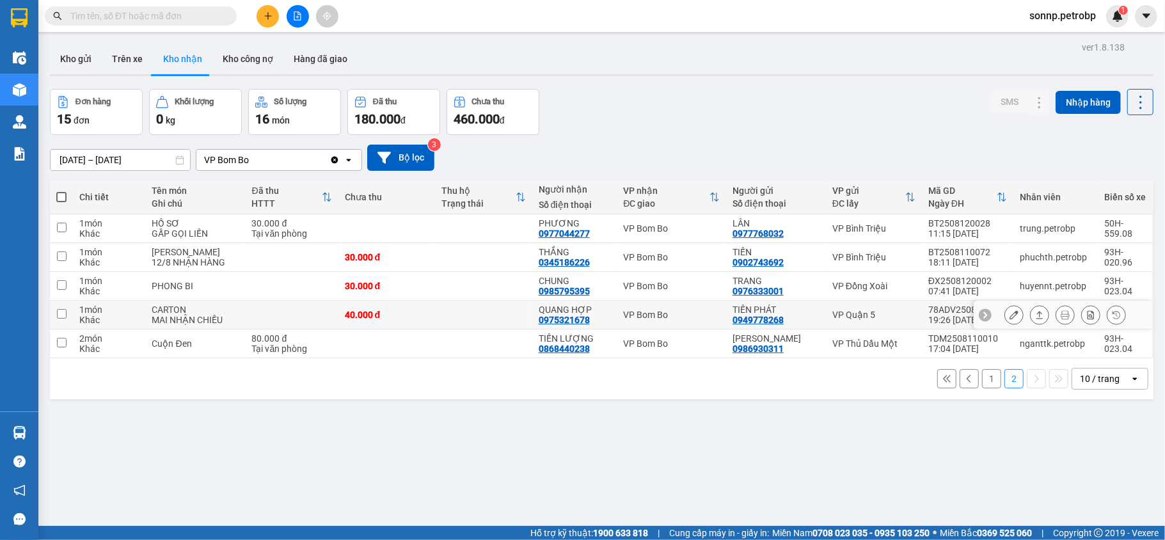
click at [599, 305] on div "QUANG HỢP" at bounding box center [575, 310] width 72 height 10
checkbox input "true"
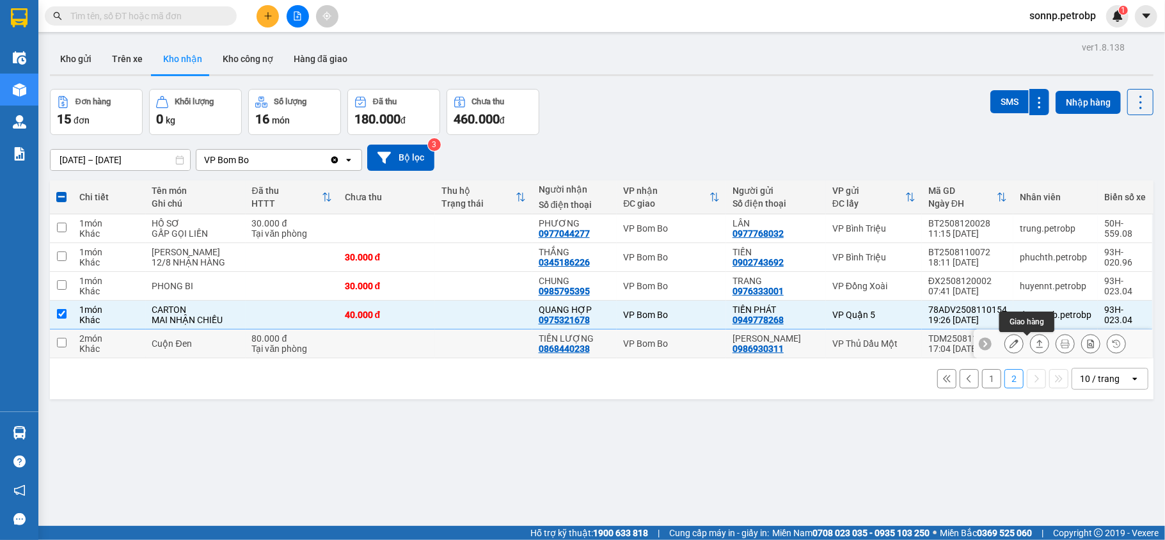
click at [1035, 339] on icon at bounding box center [1039, 343] width 9 height 9
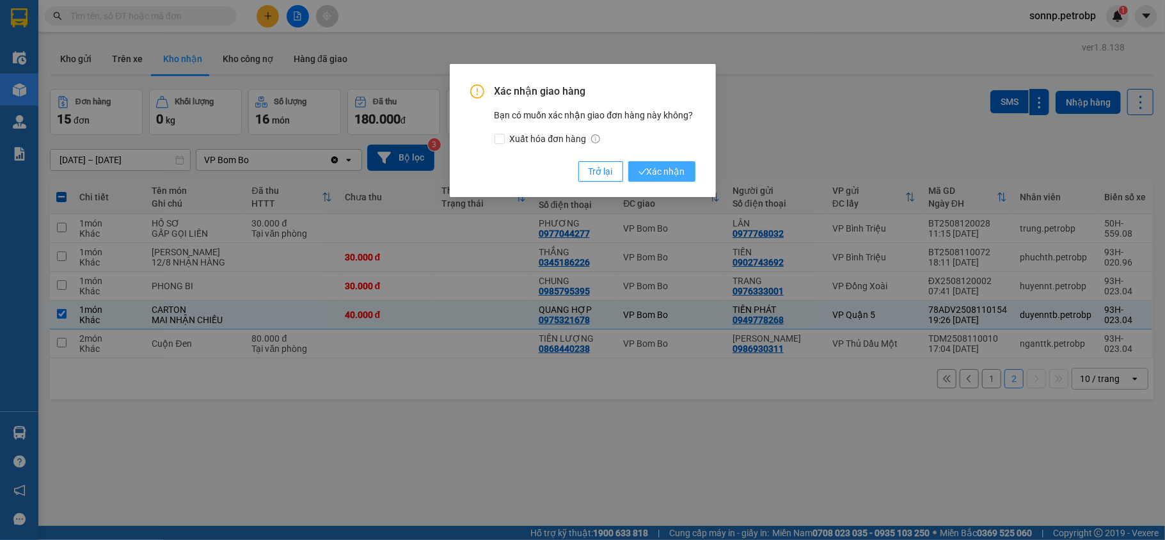
click at [665, 172] on span "Xác nhận" at bounding box center [661, 171] width 47 height 14
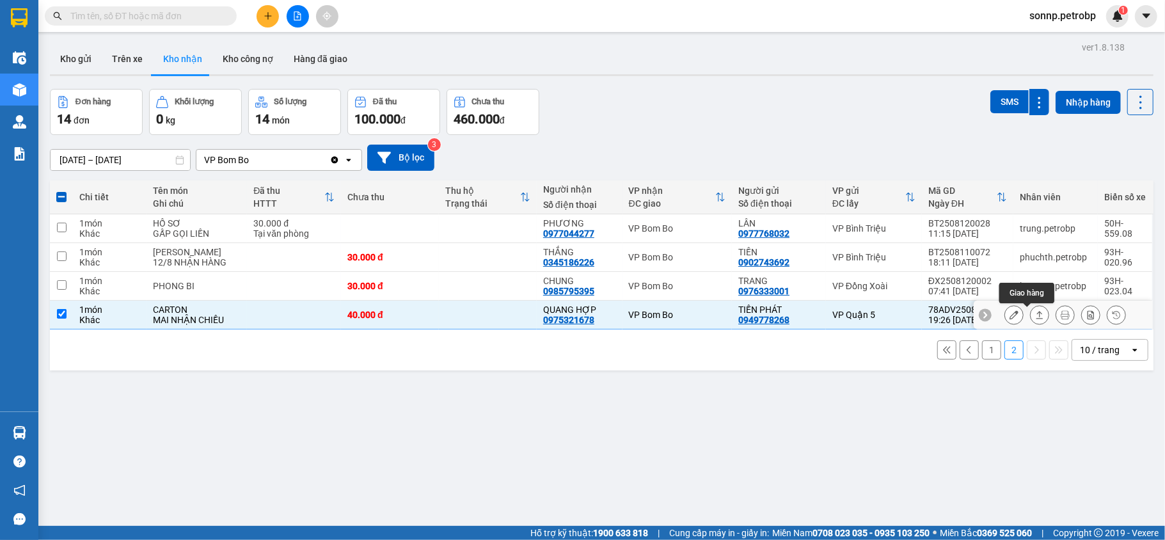
click at [1035, 310] on icon at bounding box center [1039, 314] width 9 height 9
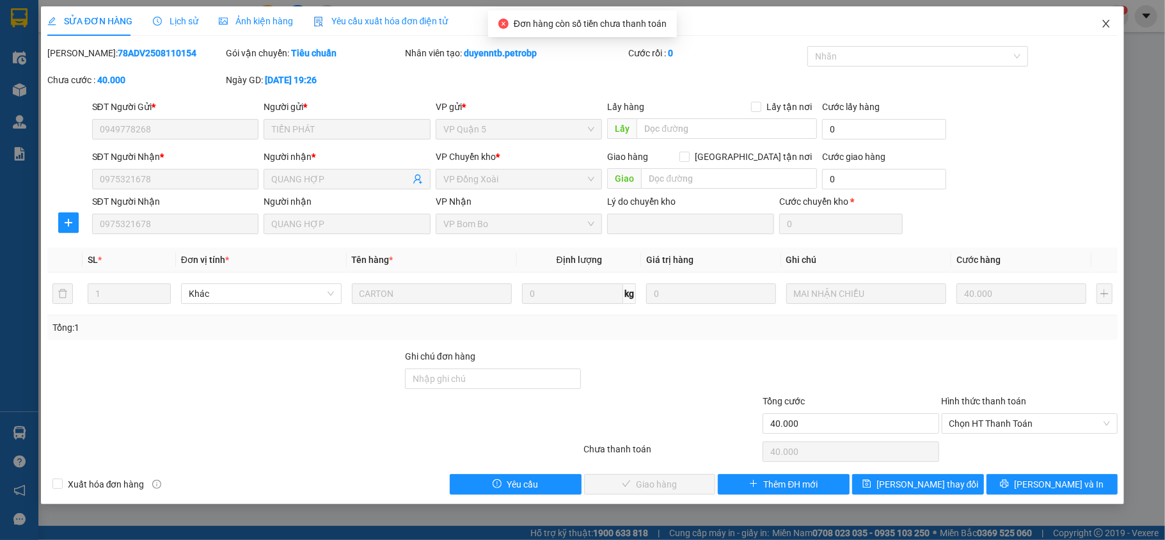
click at [1111, 21] on icon "close" at bounding box center [1106, 24] width 10 height 10
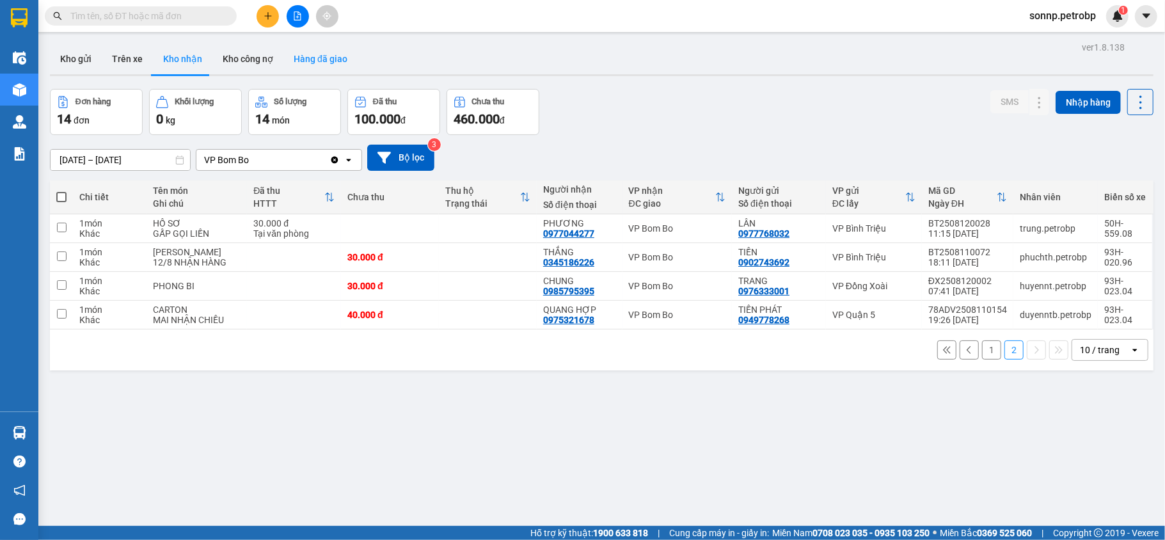
click at [313, 52] on button "Hàng đã giao" at bounding box center [320, 59] width 74 height 31
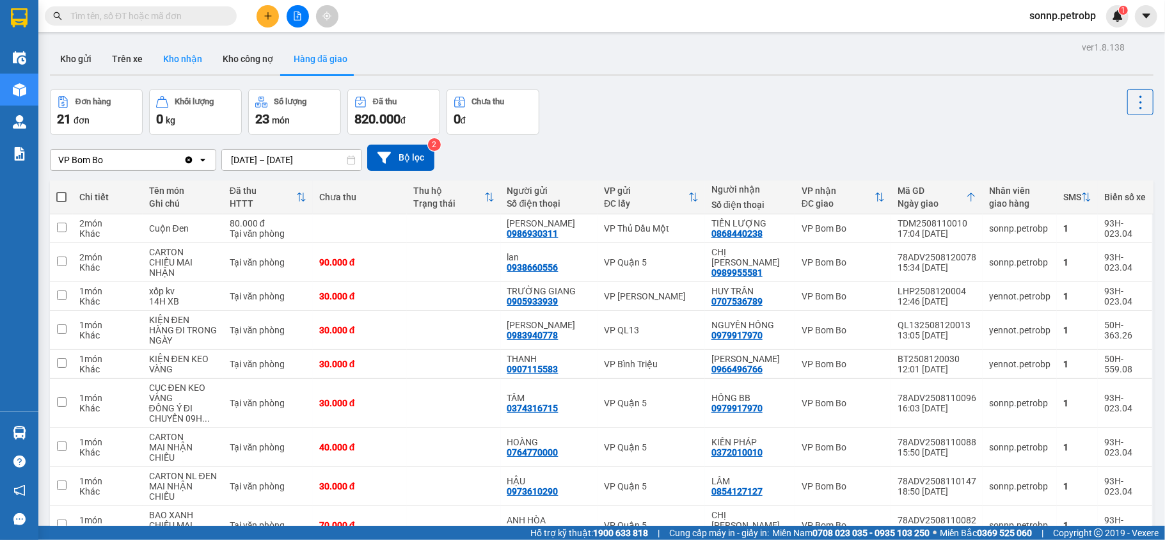
click at [188, 62] on button "Kho nhận" at bounding box center [182, 59] width 59 height 31
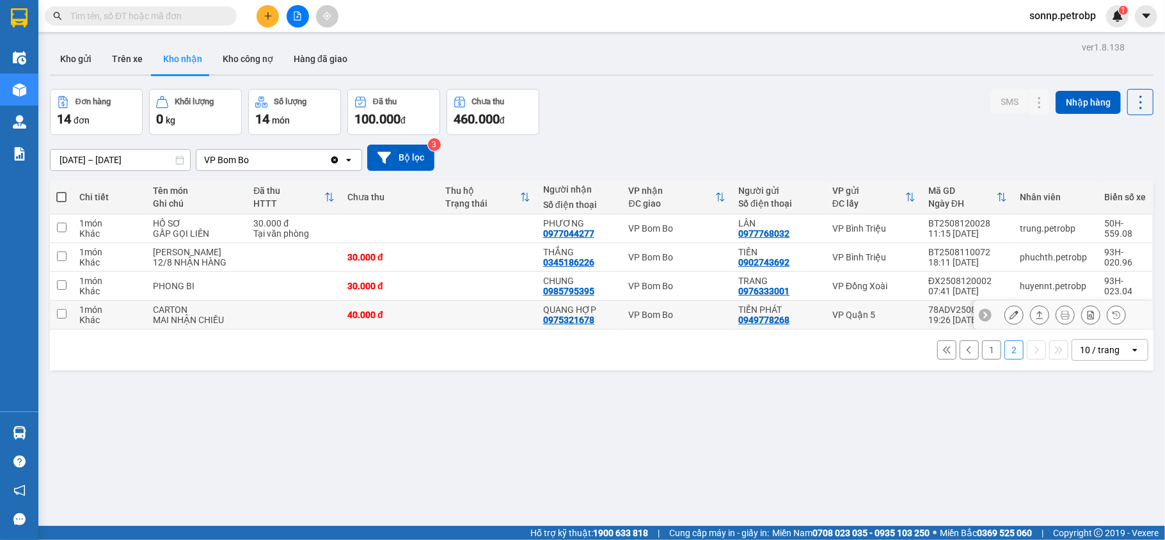
click at [1036, 317] on icon at bounding box center [1039, 315] width 7 height 8
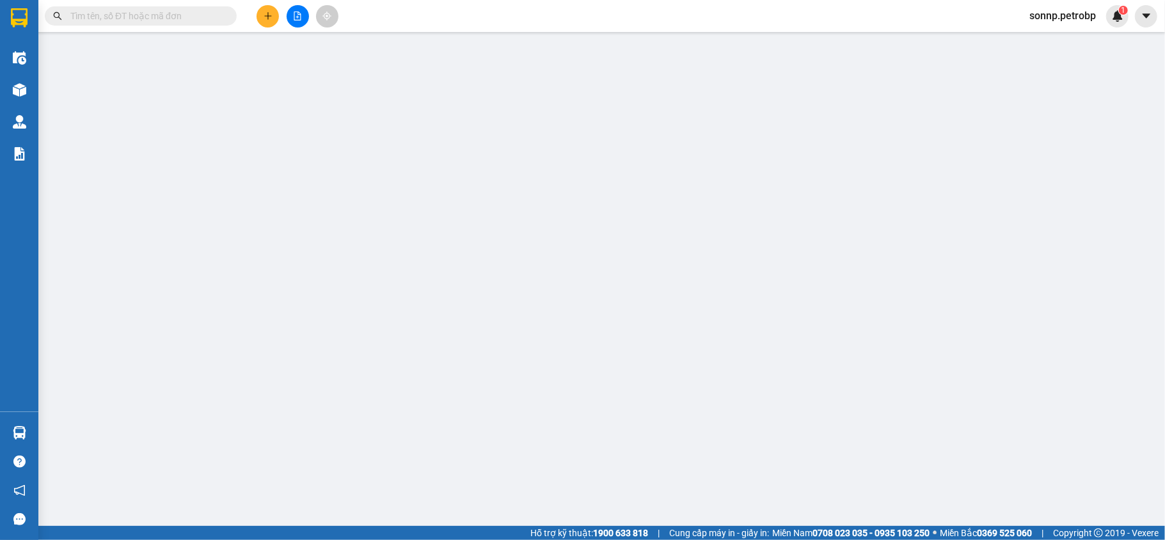
type input "0949778268"
type input "TIẾN PHÁT"
type input "0975321678"
type input "QUANG HỢP"
type input "40.000"
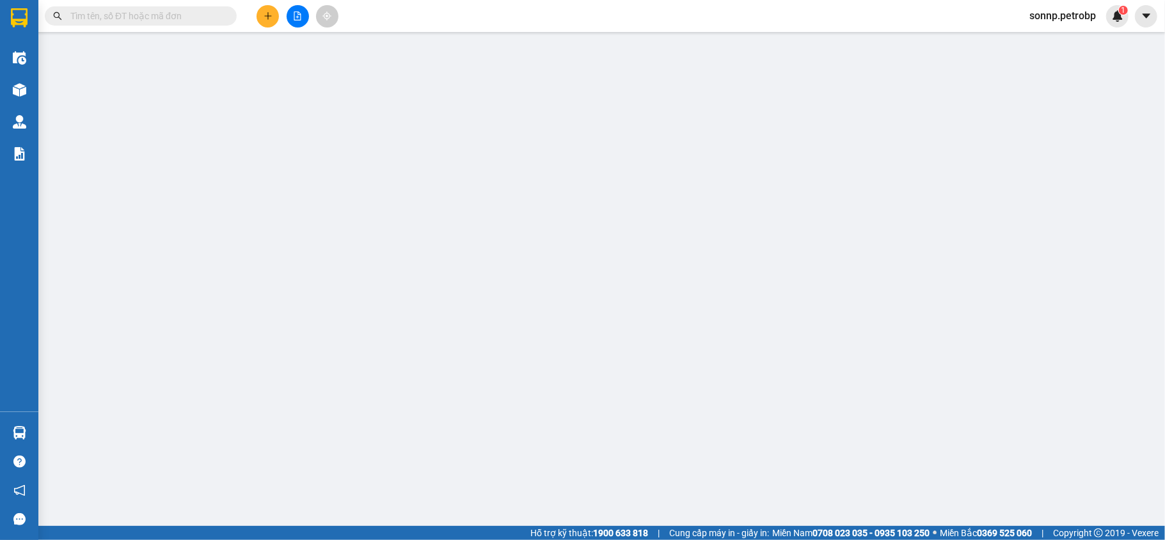
type input "40.000"
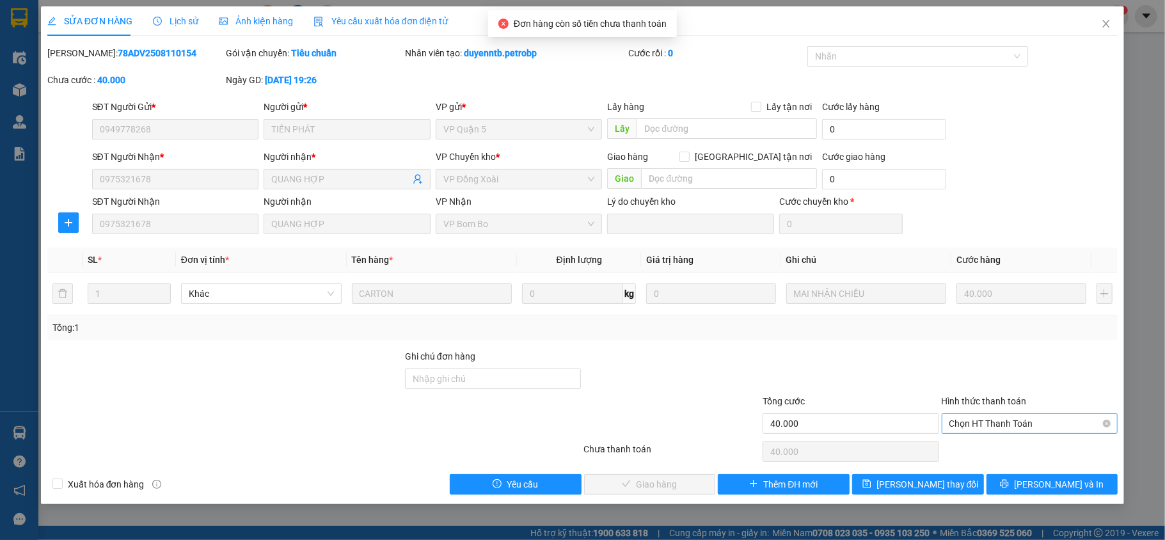
click at [1010, 427] on span "Chọn HT Thanh Toán" at bounding box center [1029, 423] width 161 height 19
click at [993, 451] on div "Tại văn phòng" at bounding box center [1029, 450] width 161 height 14
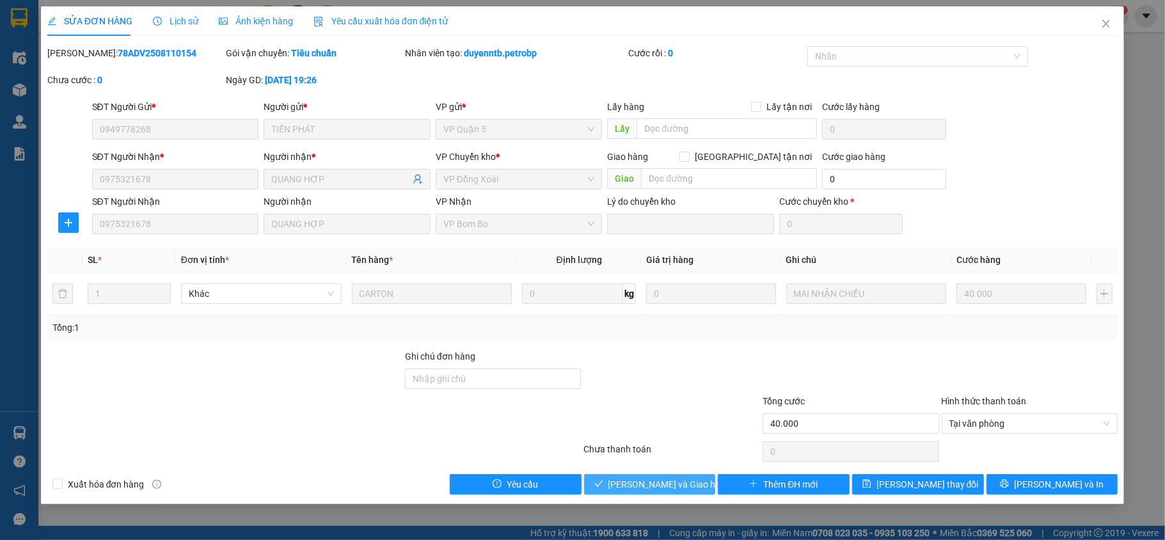
click at [653, 487] on span "[PERSON_NAME] và Giao hàng" at bounding box center [669, 484] width 123 height 14
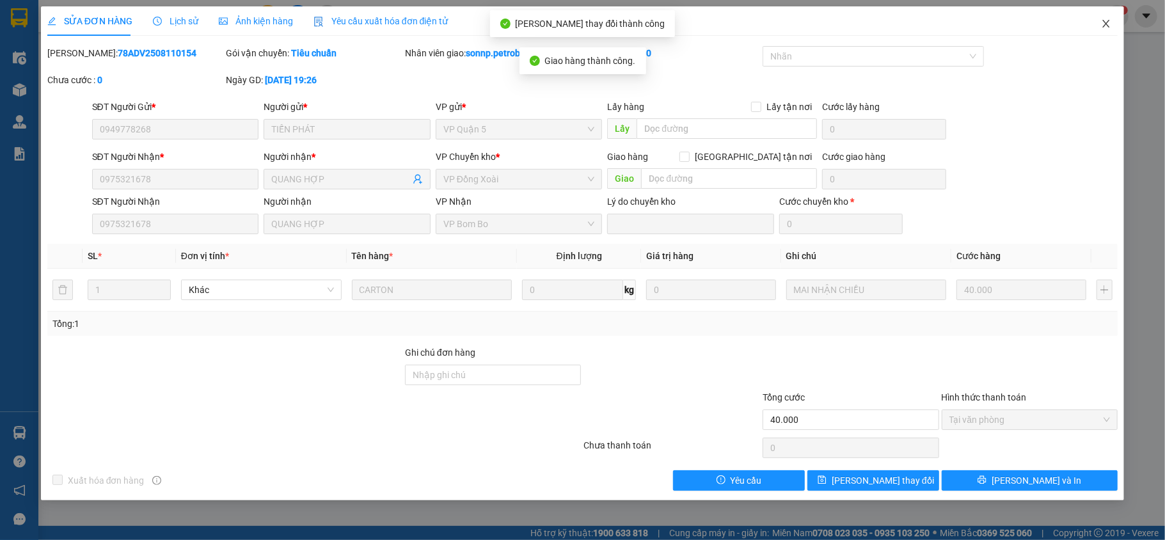
click at [1106, 23] on icon "close" at bounding box center [1106, 24] width 10 height 10
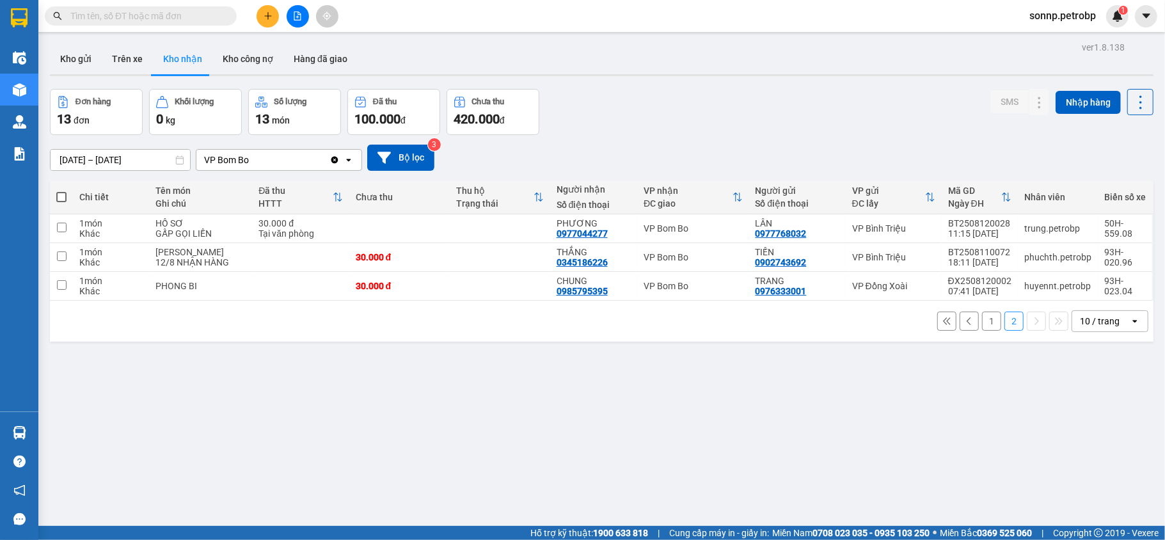
click at [982, 326] on button "1" at bounding box center [991, 321] width 19 height 19
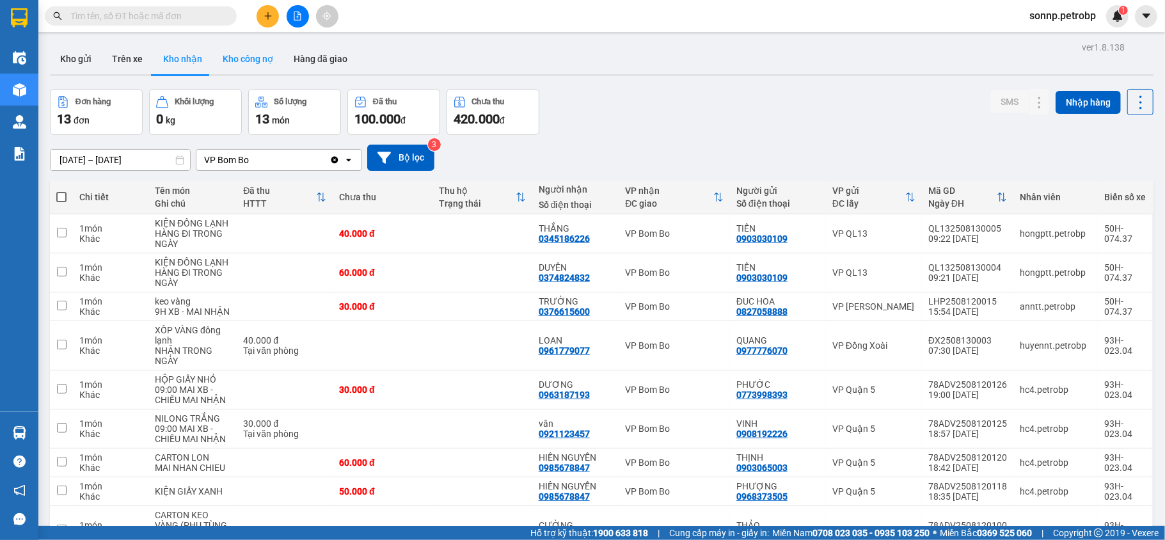
click at [267, 57] on button "Kho công nợ" at bounding box center [247, 59] width 71 height 31
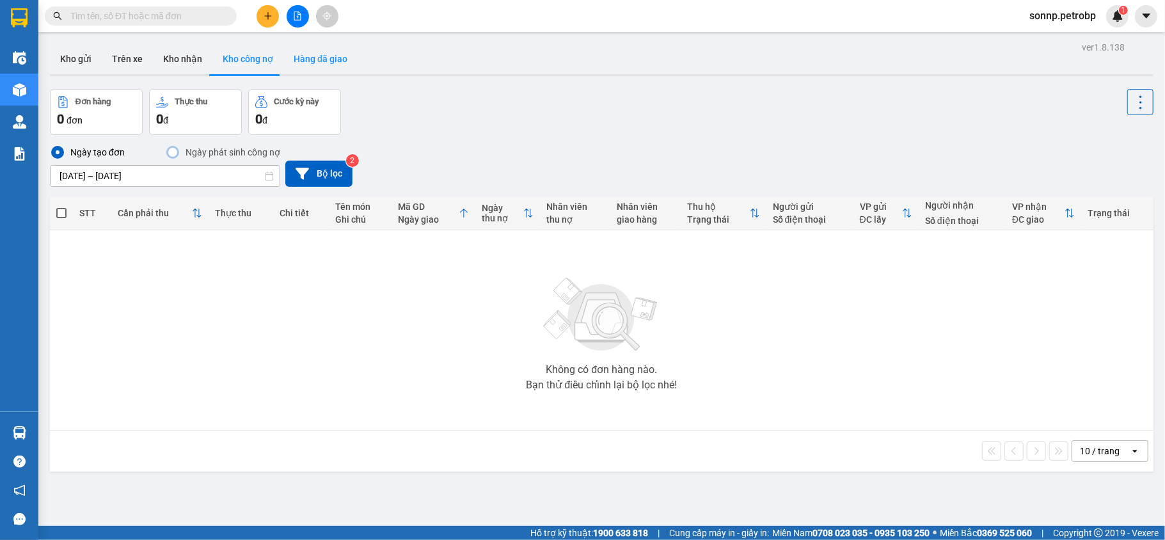
click at [328, 62] on button "Hàng đã giao" at bounding box center [320, 59] width 74 height 31
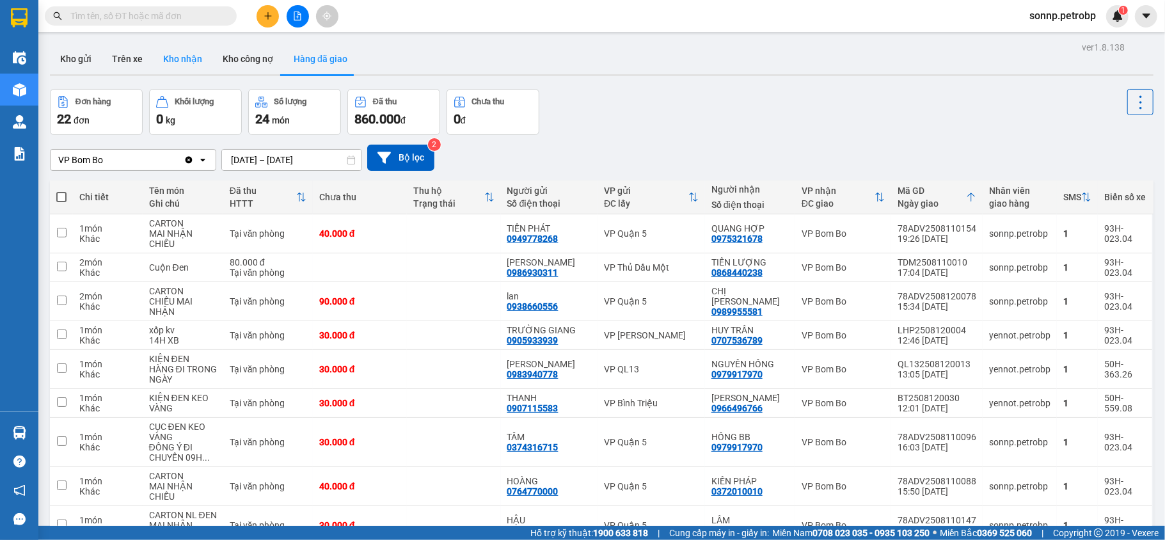
click at [184, 57] on button "Kho nhận" at bounding box center [182, 59] width 59 height 31
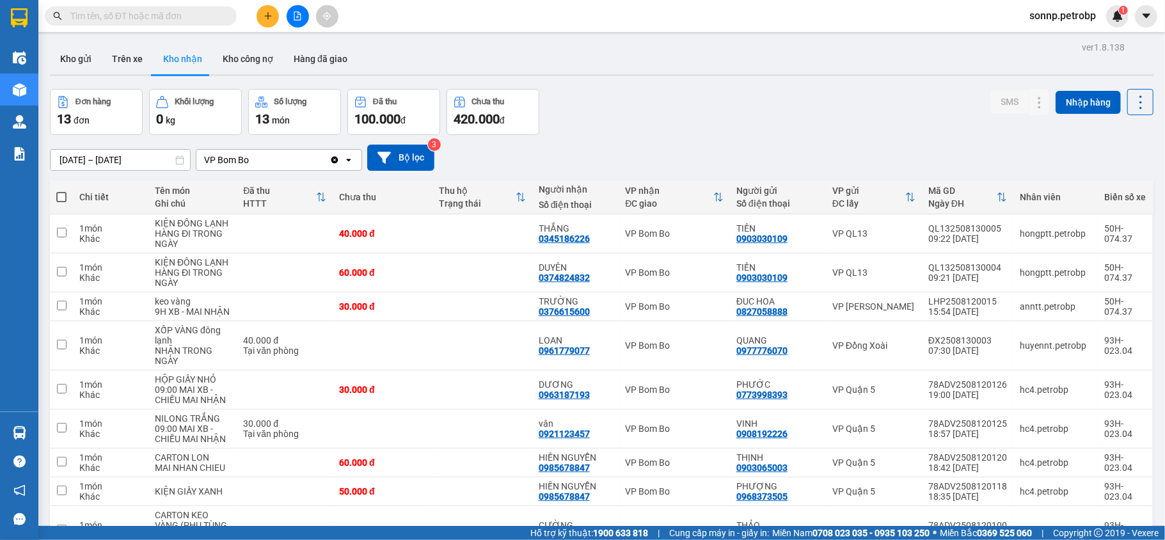
drag, startPoint x: 580, startPoint y: 464, endPoint x: 531, endPoint y: 463, distance: 48.6
checkbox input "false"
click at [1036, 263] on div at bounding box center [1039, 272] width 19 height 19
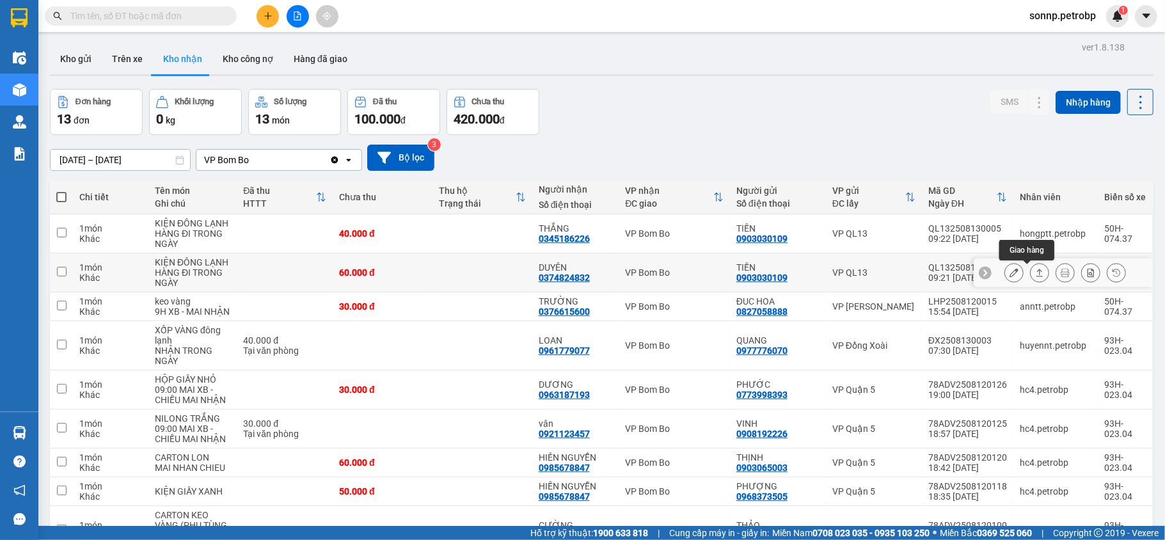
click at [1032, 262] on button at bounding box center [1040, 273] width 18 height 22
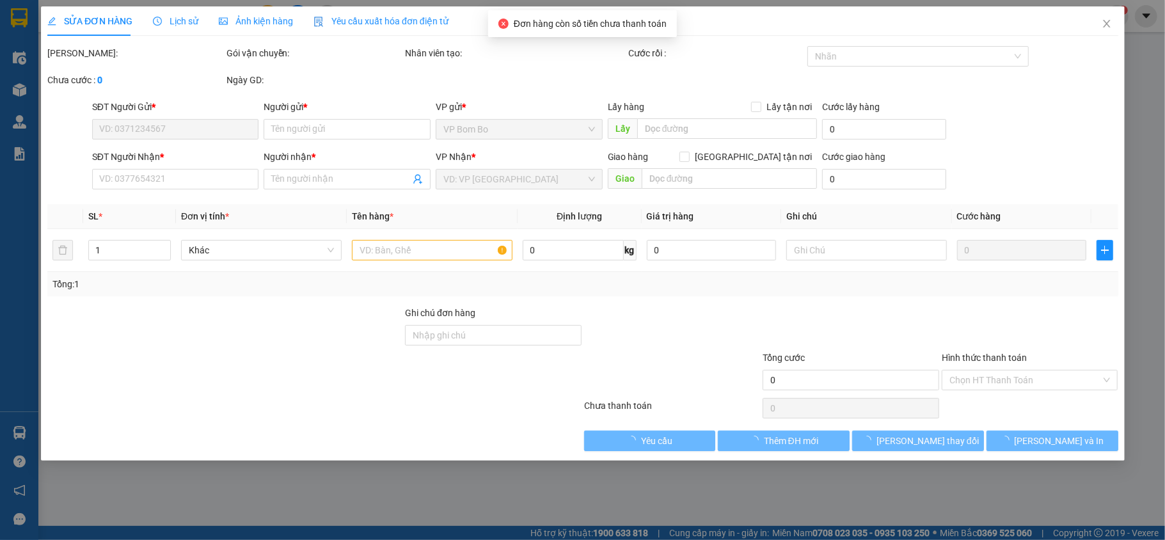
type input "0903030109"
type input "TIẾN"
type input "0374824832"
type input "DUYÊN"
type input "60.000"
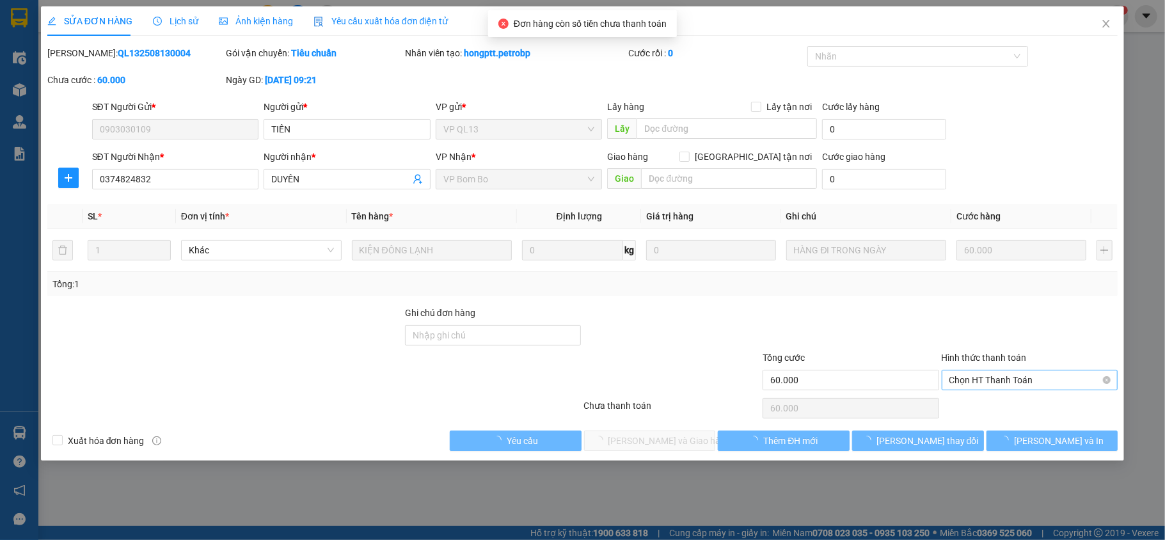
click at [1029, 377] on span "Chọn HT Thanh Toán" at bounding box center [1029, 379] width 161 height 19
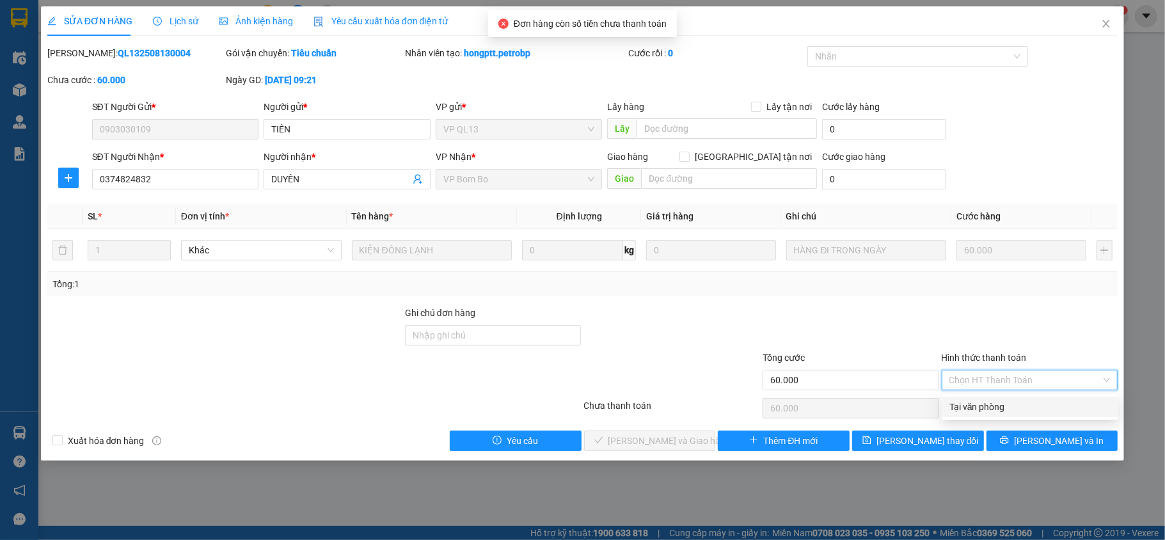
click at [987, 407] on div "Tại văn phòng" at bounding box center [1029, 407] width 161 height 14
type input "0"
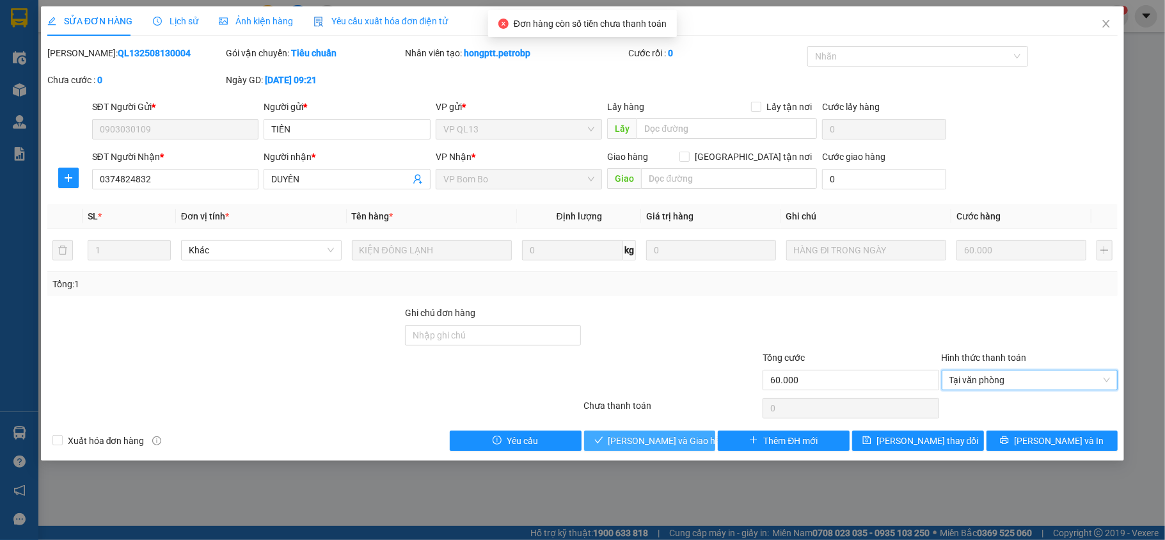
click at [654, 445] on span "[PERSON_NAME] và Giao hàng" at bounding box center [669, 441] width 123 height 14
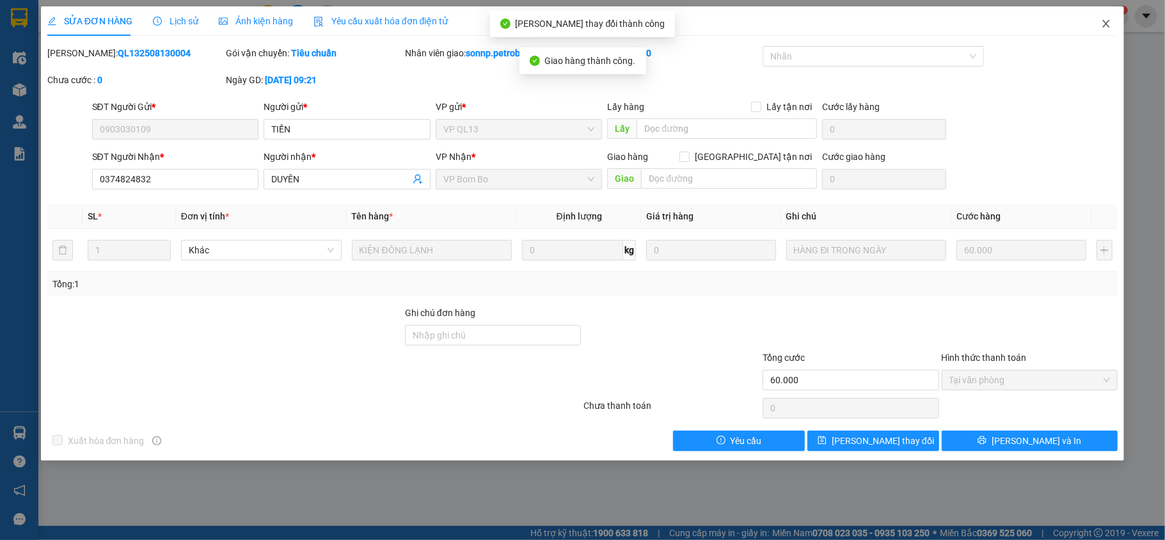
click at [1108, 20] on icon "close" at bounding box center [1106, 24] width 10 height 10
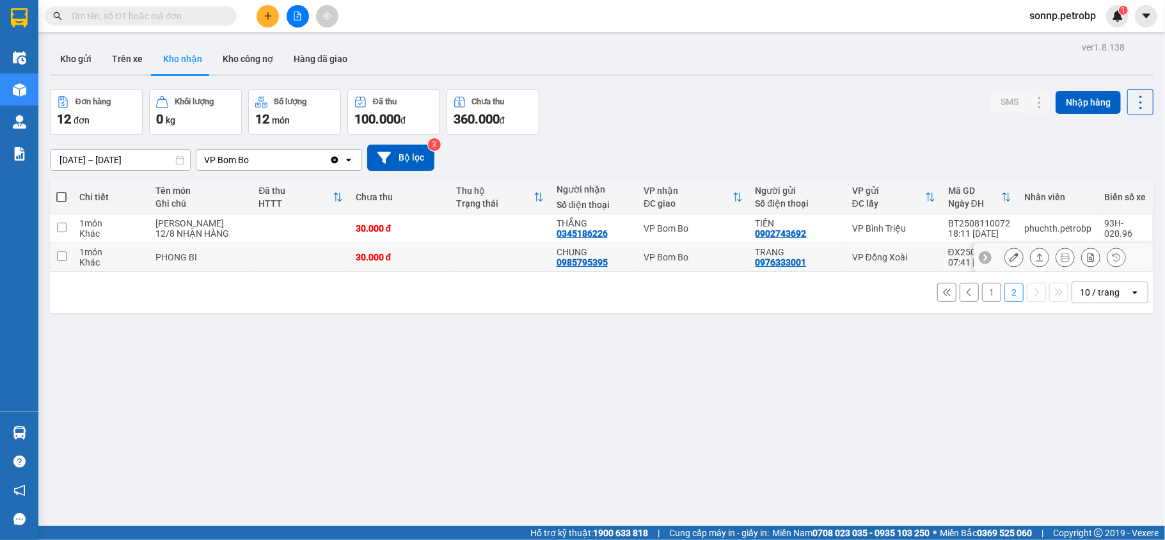
drag, startPoint x: 587, startPoint y: 208, endPoint x: 568, endPoint y: 207, distance: 19.2
click at [568, 257] on div "0985795395" at bounding box center [582, 262] width 51 height 10
click at [624, 243] on td "CHUNG 0985795395" at bounding box center [594, 257] width 88 height 29
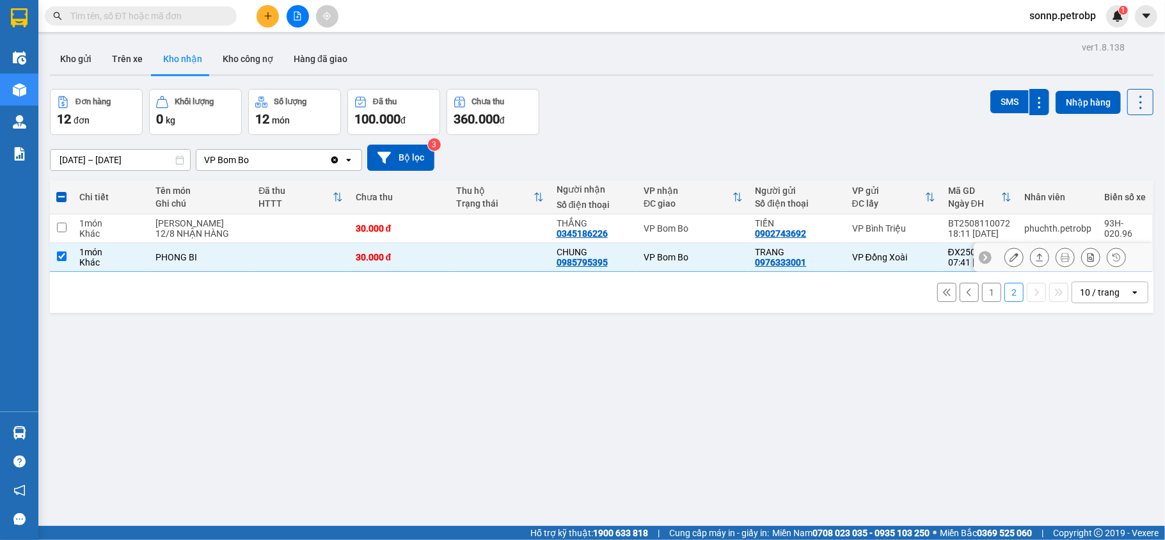
drag, startPoint x: 623, startPoint y: 200, endPoint x: 546, endPoint y: 210, distance: 77.5
click at [550, 243] on td "CHUNG 0985795395" at bounding box center [594, 257] width 88 height 29
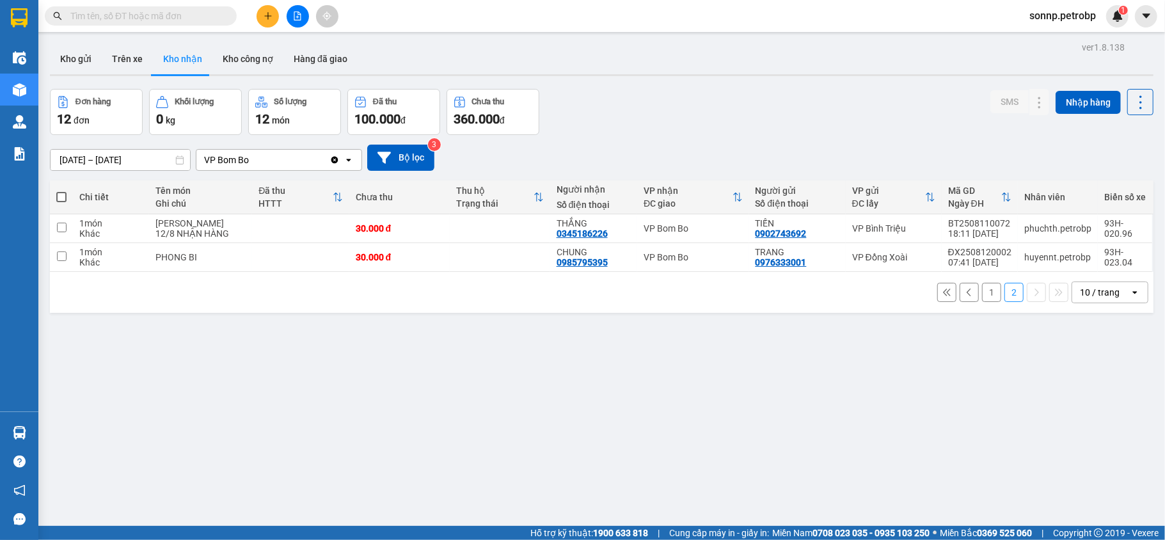
click at [717, 281] on div "1 2 10 / trang open" at bounding box center [601, 292] width 1093 height 22
click at [65, 251] on input "checkbox" at bounding box center [62, 256] width 10 height 10
checkbox input "true"
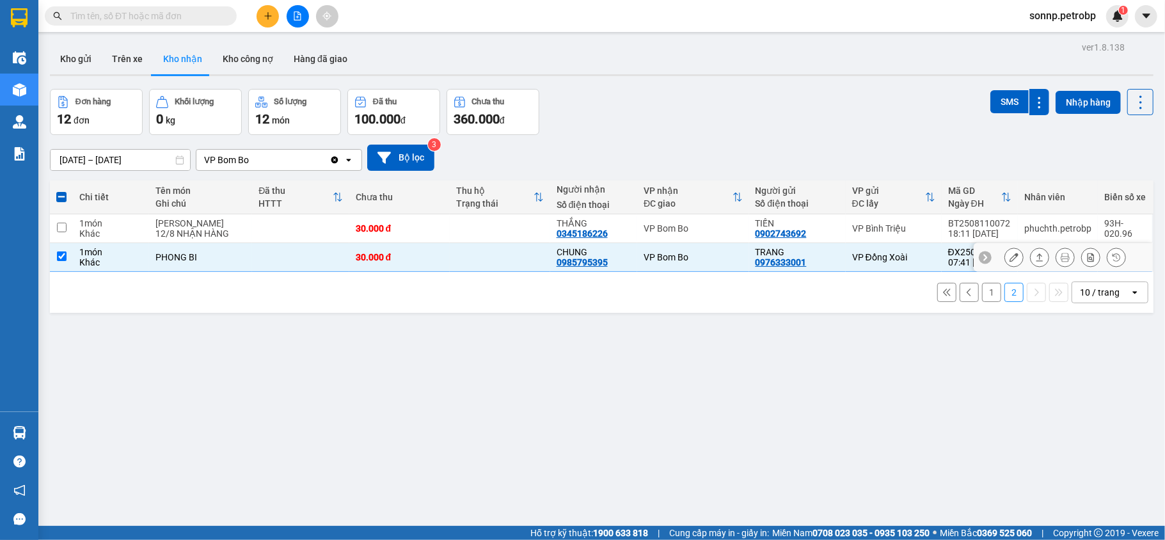
click at [1007, 246] on button at bounding box center [1014, 257] width 18 height 22
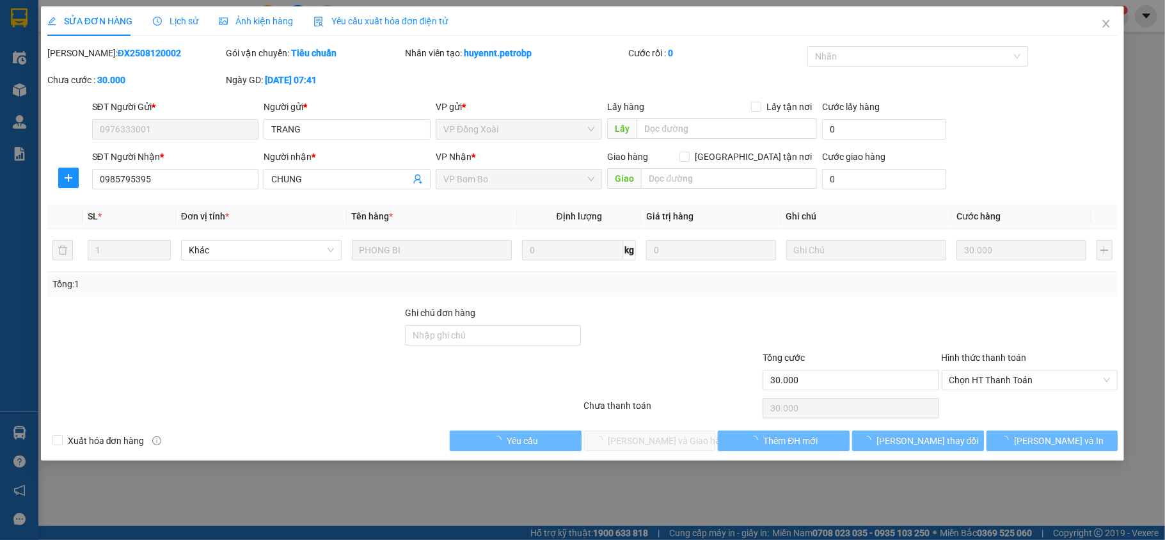
click at [189, 26] on span "Lịch sử" at bounding box center [175, 21] width 45 height 10
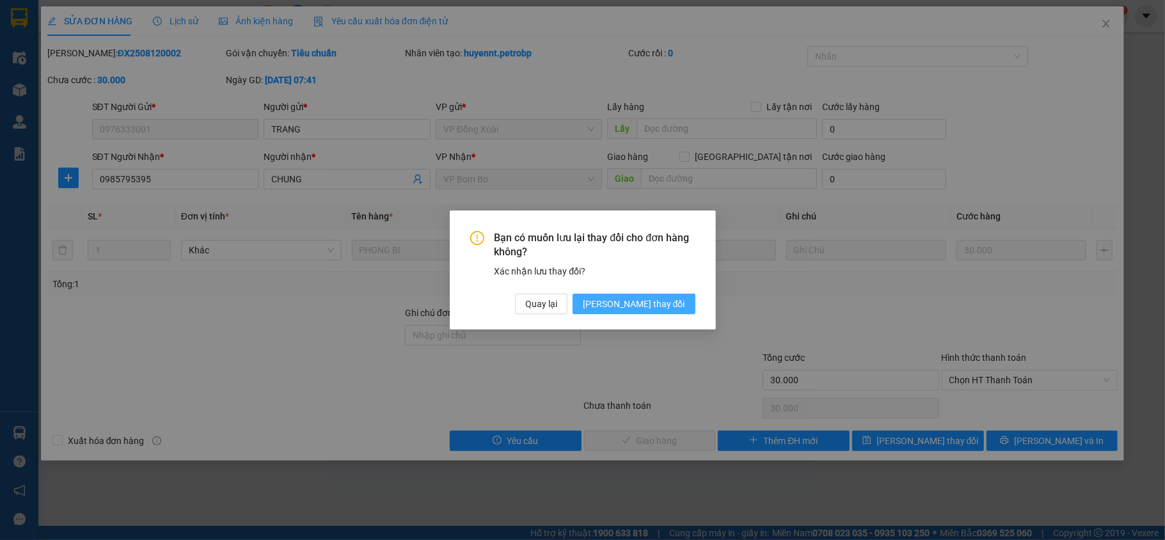
click at [656, 303] on span "[PERSON_NAME] thay đổi" at bounding box center [634, 304] width 102 height 14
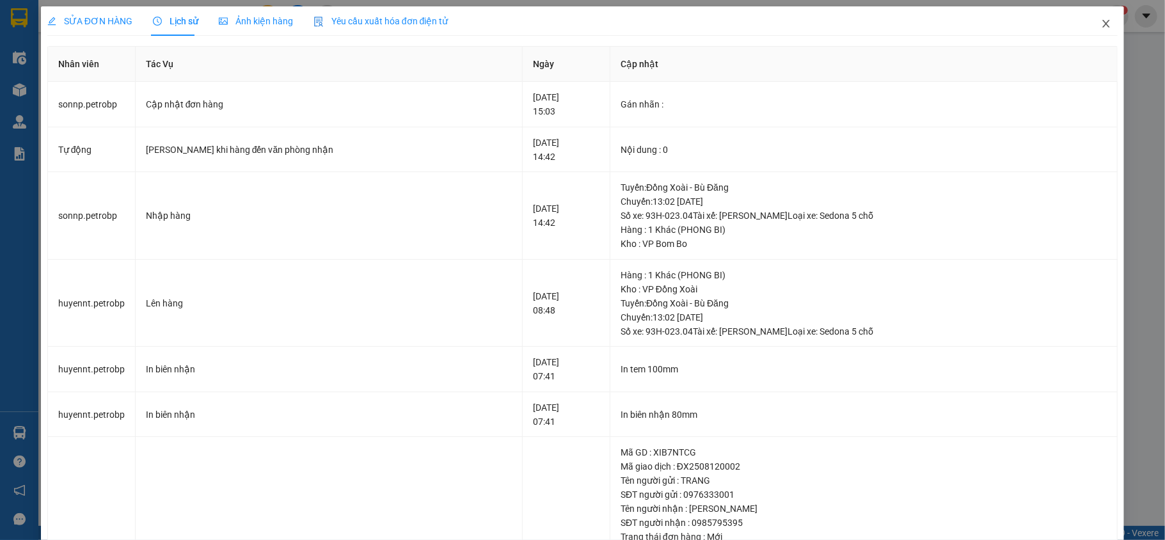
click at [1103, 26] on icon "close" at bounding box center [1106, 24] width 7 height 8
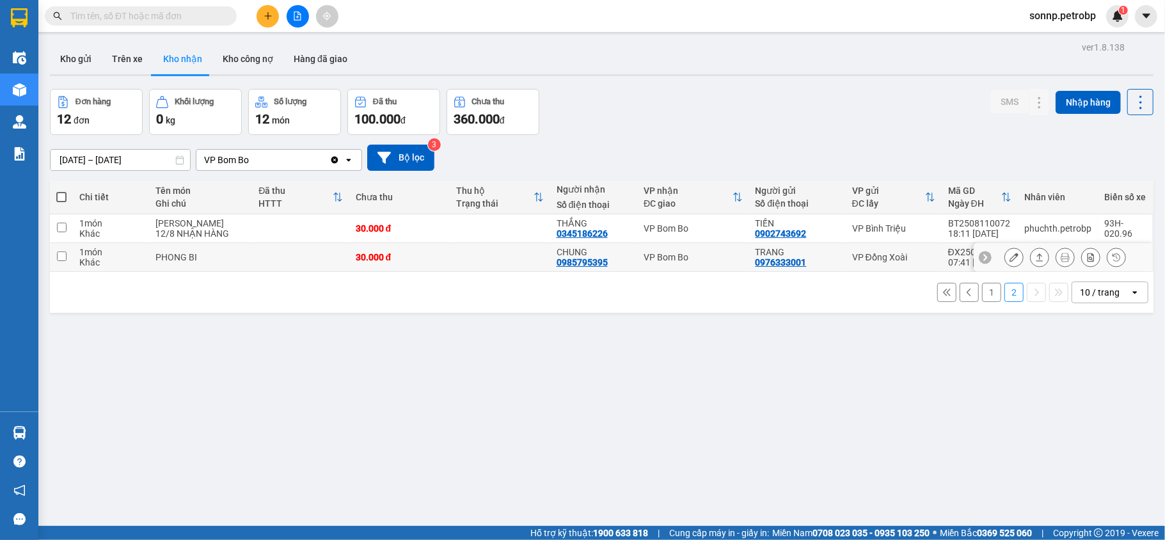
click at [203, 255] on div "PHONG BI" at bounding box center [200, 257] width 90 height 10
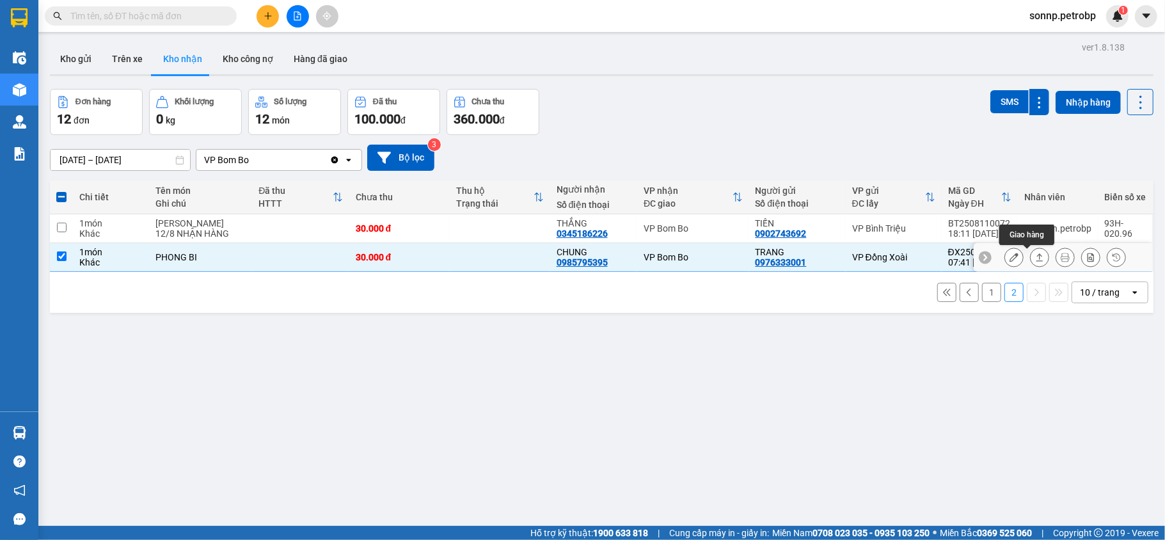
click at [1035, 259] on icon at bounding box center [1039, 257] width 9 height 9
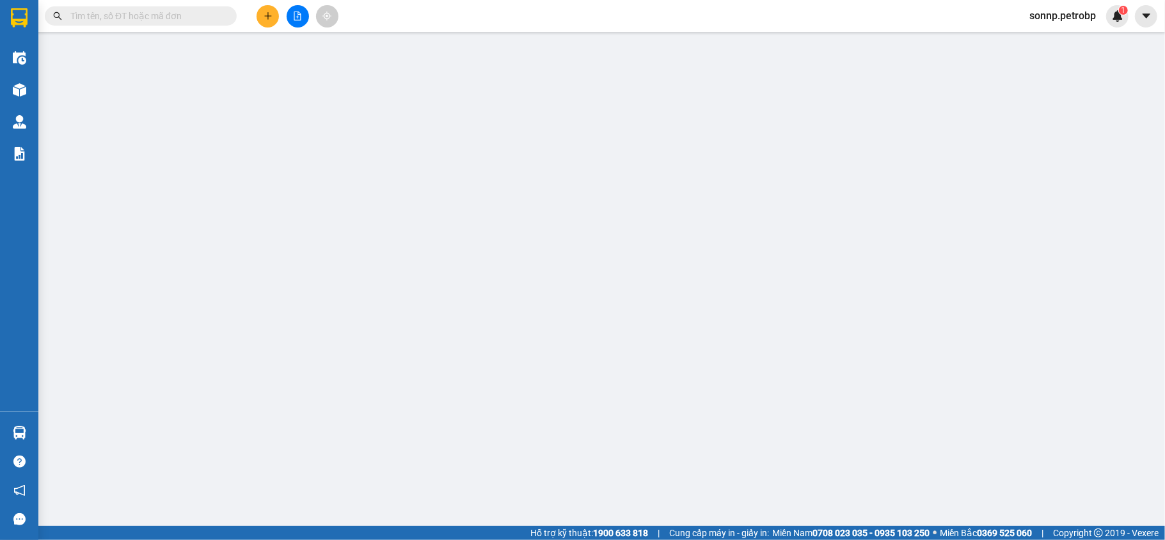
type input "0976333001"
type input "TRANG"
type input "0985795395"
type input "CHUNG"
type input "30.000"
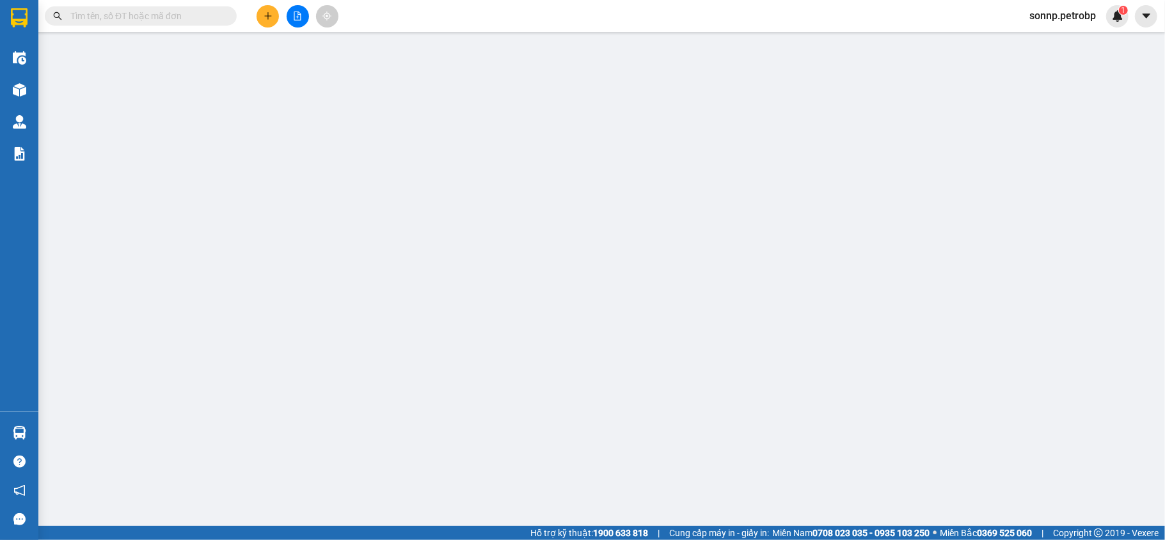
type input "30.000"
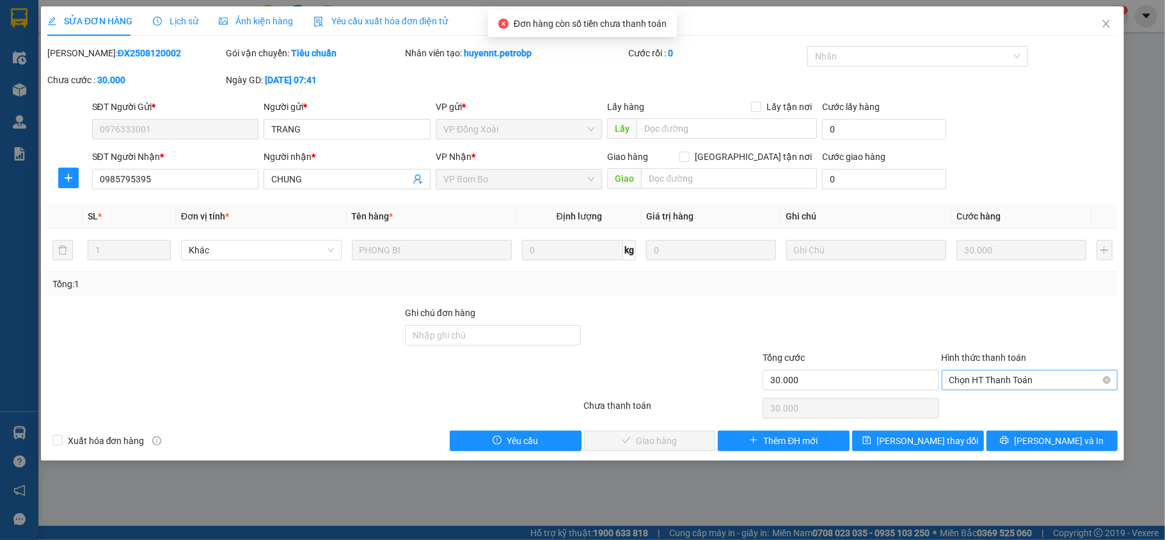
click at [1027, 374] on span "Chọn HT Thanh Toán" at bounding box center [1029, 379] width 161 height 19
click at [1013, 403] on div "Tại văn phòng" at bounding box center [1029, 407] width 161 height 14
click at [674, 440] on span "[PERSON_NAME] và Giao hàng" at bounding box center [669, 441] width 123 height 14
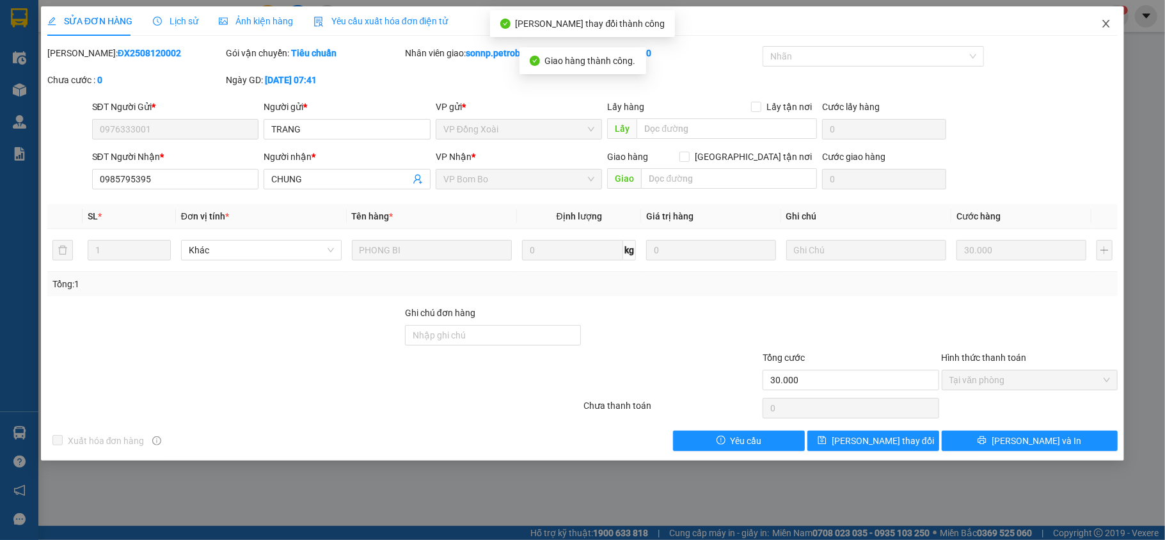
click at [1111, 24] on icon "close" at bounding box center [1106, 24] width 10 height 10
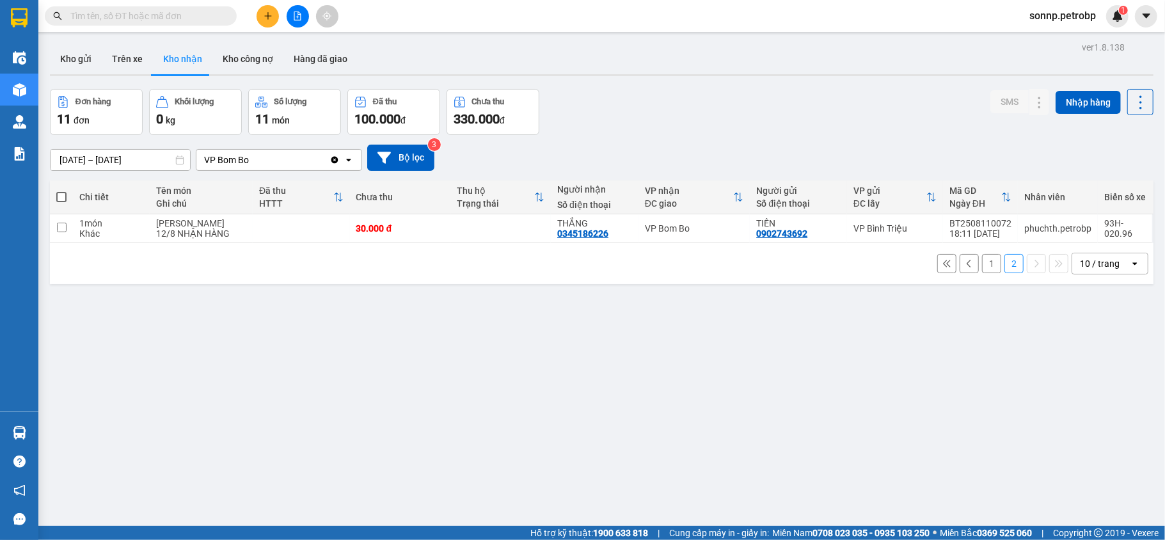
click at [983, 265] on button "1" at bounding box center [991, 263] width 19 height 19
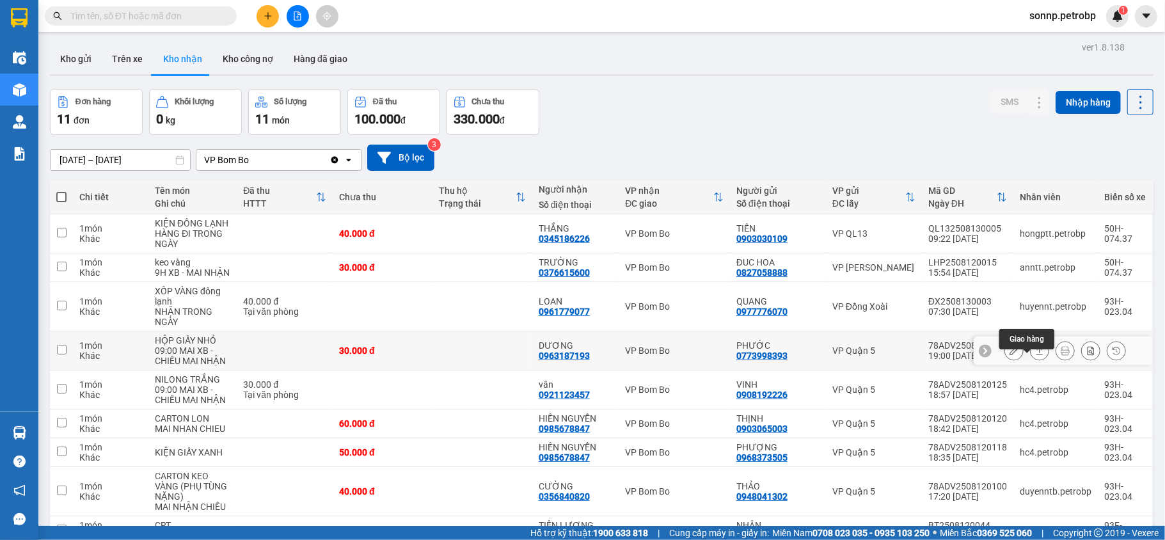
click at [1034, 340] on button at bounding box center [1040, 351] width 18 height 22
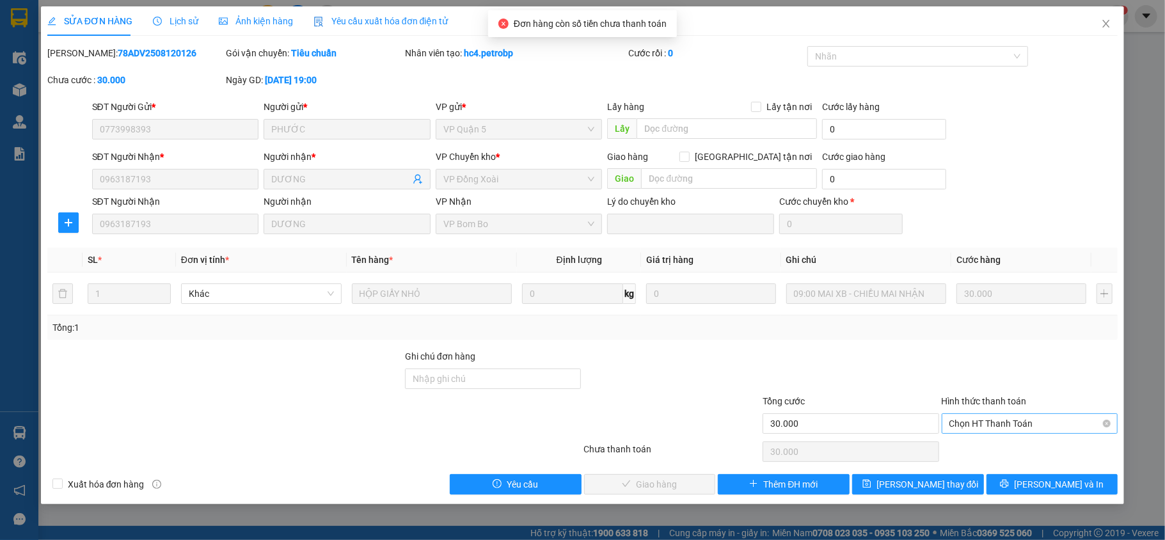
click at [1033, 415] on span "Chọn HT Thanh Toán" at bounding box center [1029, 423] width 161 height 19
click at [1003, 445] on div "Tại văn phòng" at bounding box center [1029, 450] width 161 height 14
click at [649, 487] on span "[PERSON_NAME] và Giao hàng" at bounding box center [669, 484] width 123 height 14
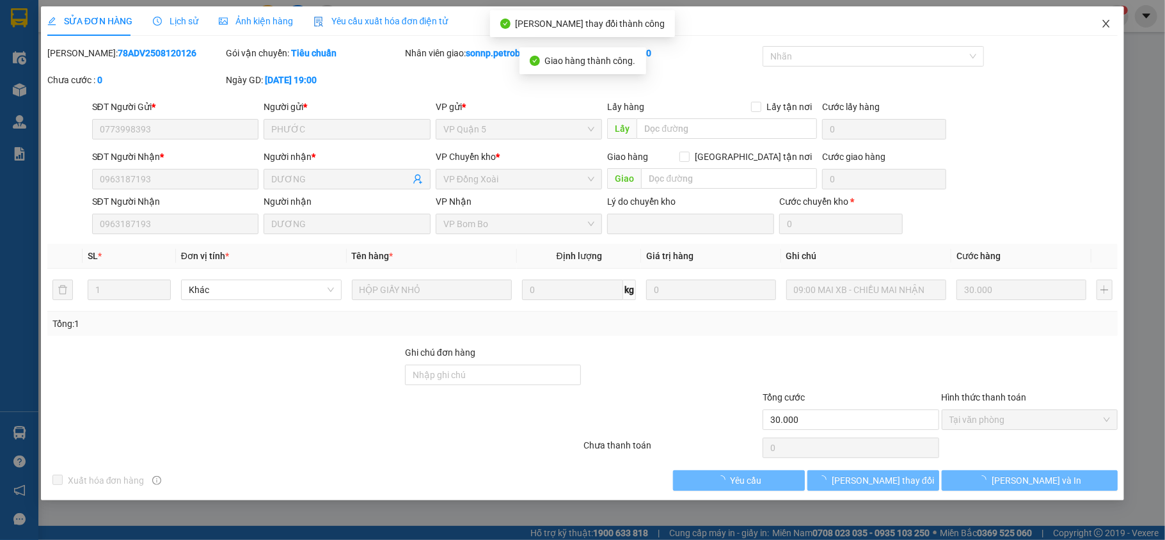
click at [1106, 23] on icon "close" at bounding box center [1106, 24] width 7 height 8
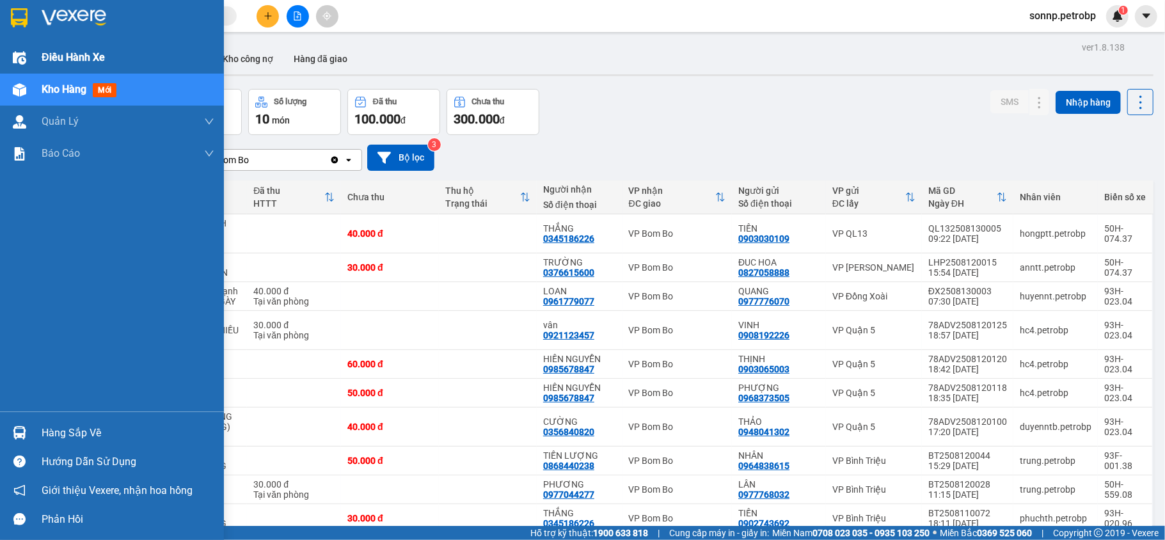
click at [45, 52] on span "Điều hành xe" at bounding box center [73, 57] width 63 height 16
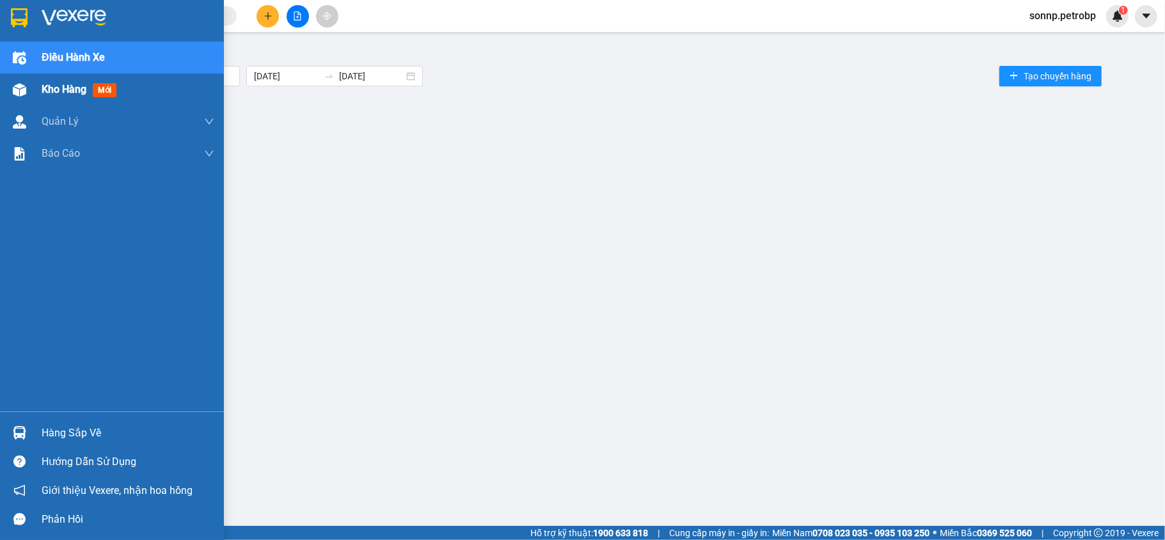
click at [60, 84] on span "Kho hàng" at bounding box center [64, 89] width 45 height 12
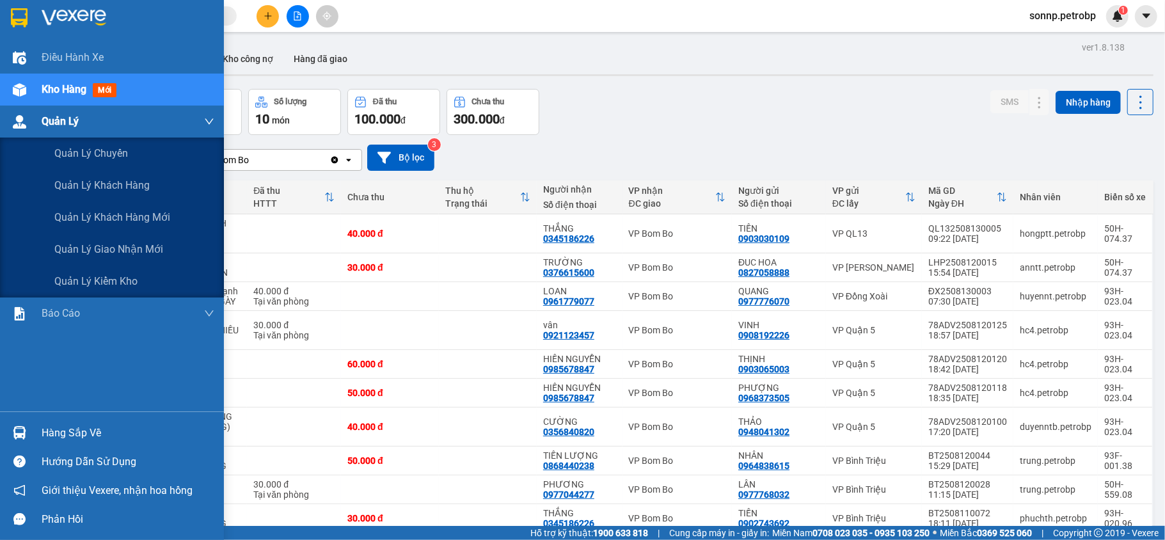
click at [164, 118] on div "Quản Lý" at bounding box center [128, 122] width 173 height 32
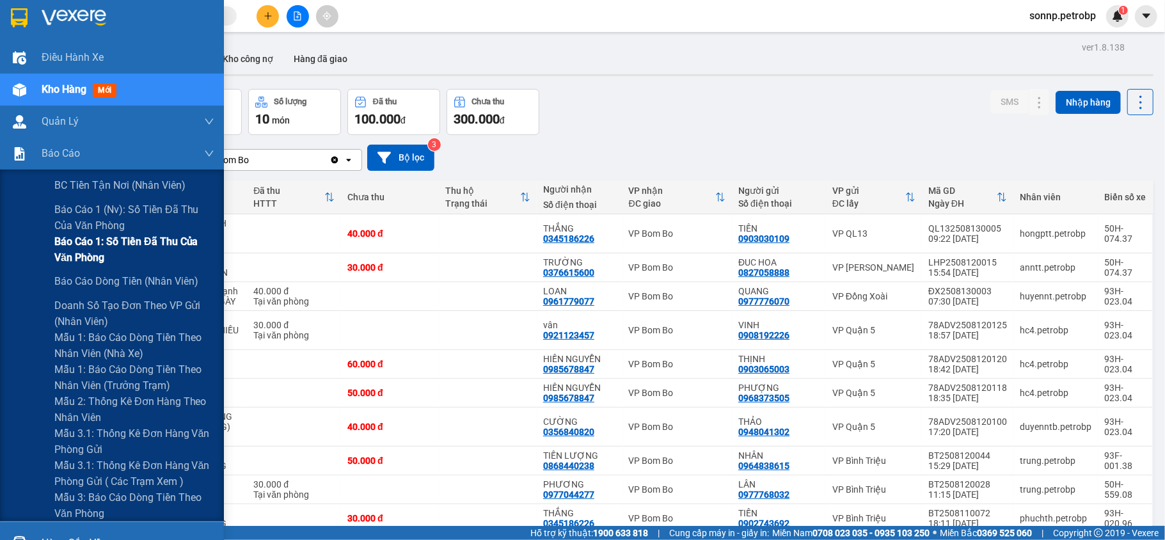
click at [151, 241] on span "Báo cáo 1: Số tiền đã thu của văn phòng" at bounding box center [134, 250] width 160 height 32
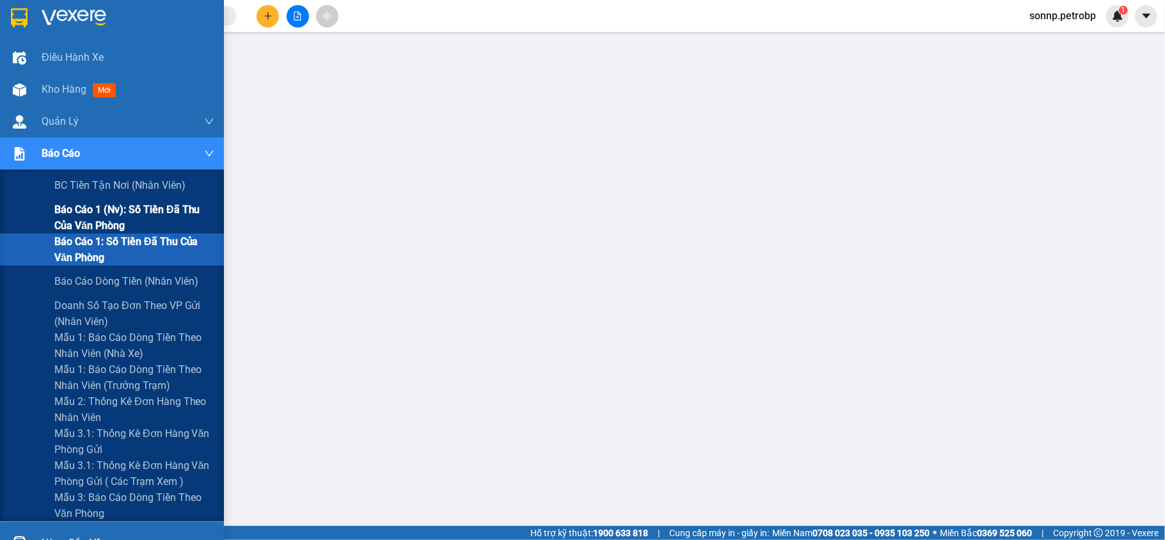
click at [115, 218] on span "Báo cáo 1 (nv): Số tiền đã thu của văn phòng" at bounding box center [134, 218] width 160 height 32
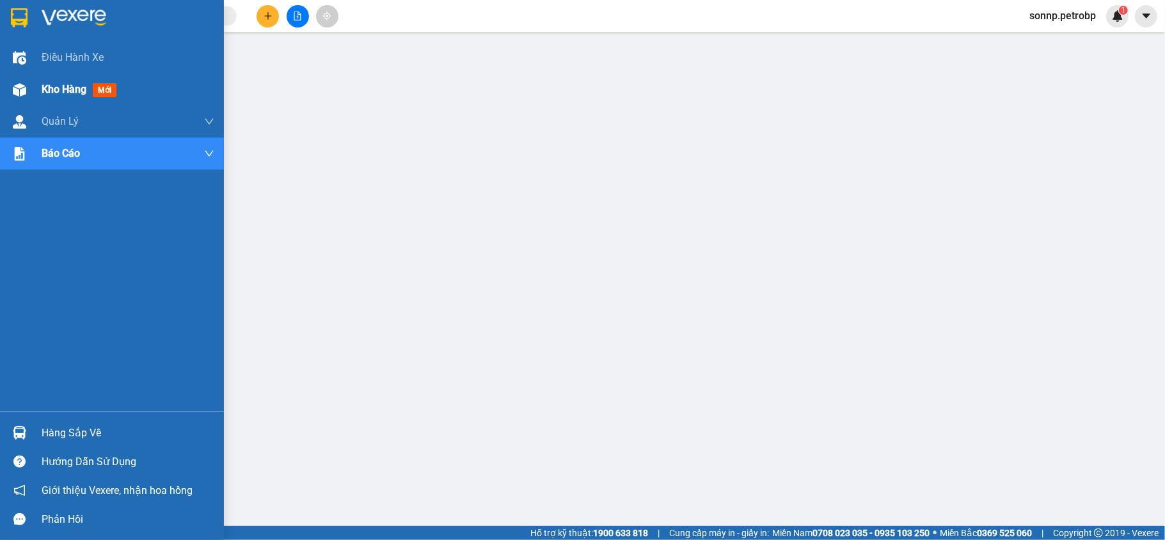
click at [54, 87] on span "Kho hàng" at bounding box center [64, 89] width 45 height 12
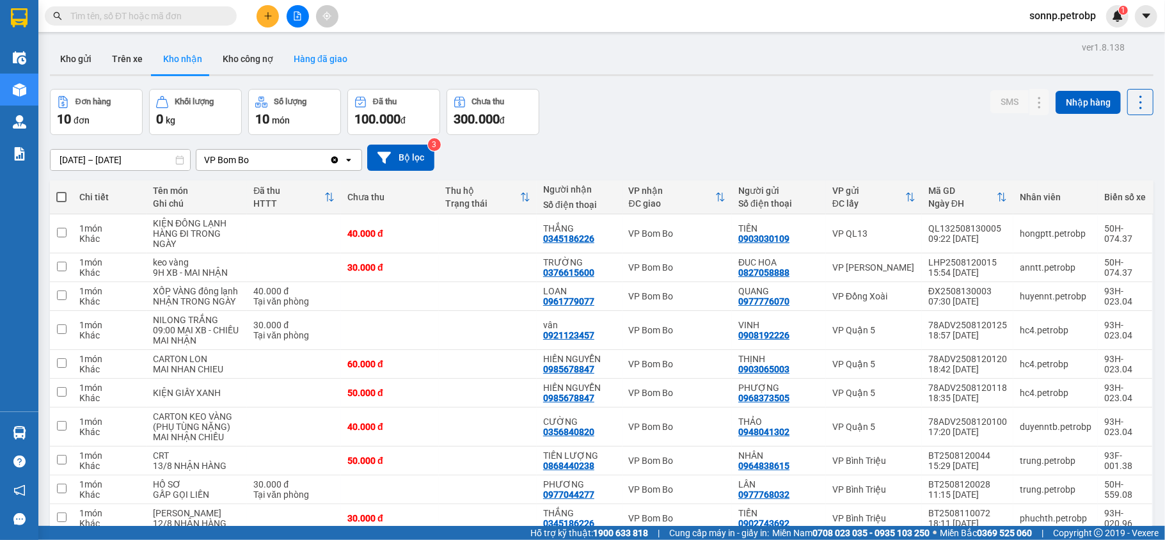
click at [320, 61] on button "Hàng đã giao" at bounding box center [320, 59] width 74 height 31
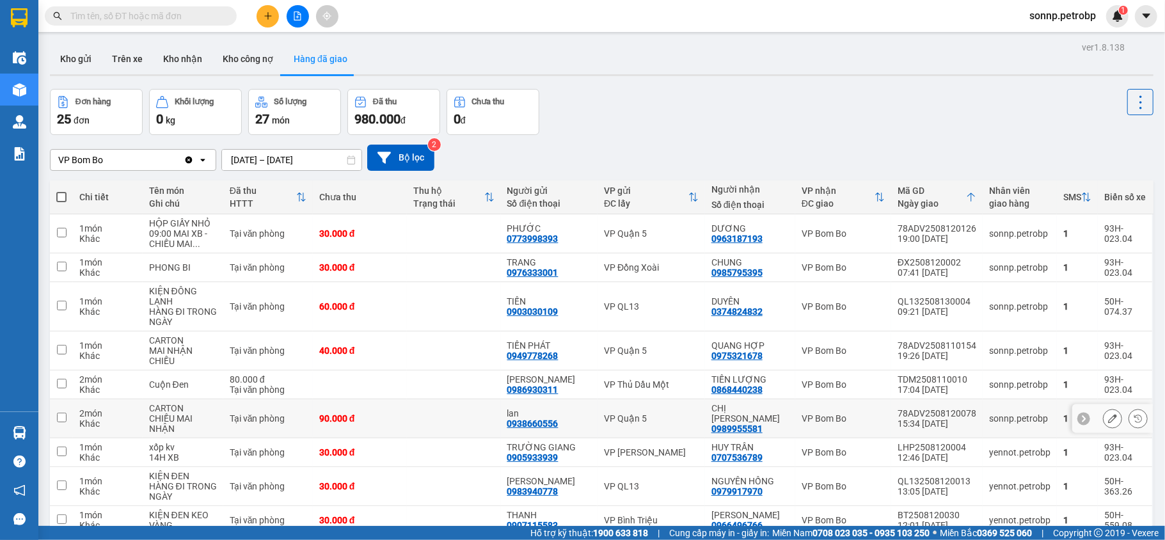
drag, startPoint x: 969, startPoint y: 300, endPoint x: 869, endPoint y: 302, distance: 99.8
click at [869, 399] on tr "2 món Khác CARTON CHIỀU MAI NHẬN Tại văn phòng 90.000 đ lan 0938660556 VP Quận …" at bounding box center [602, 418] width 1104 height 39
checkbox input "true"
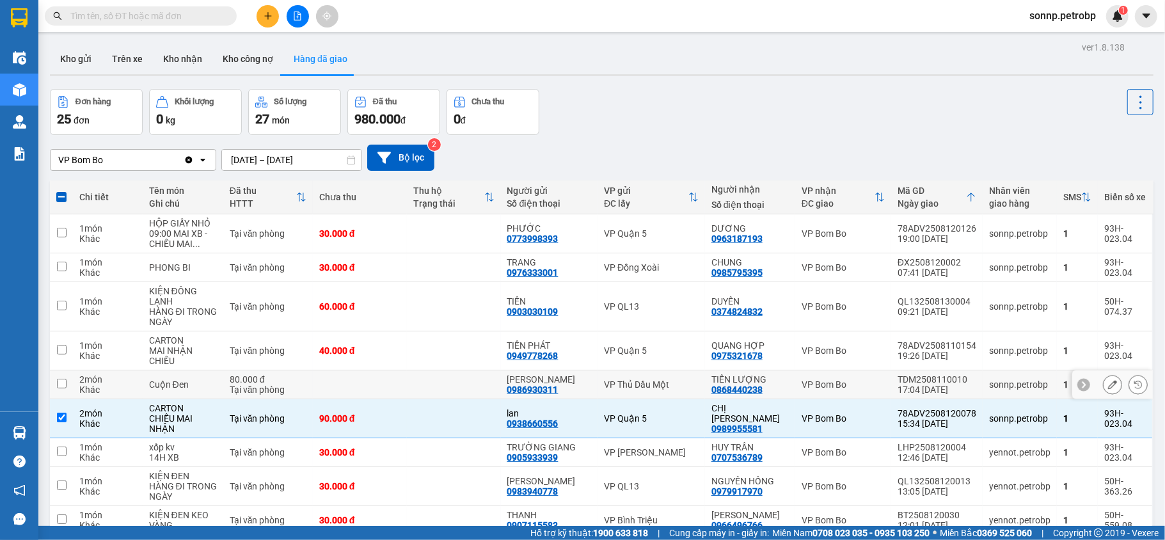
drag, startPoint x: 960, startPoint y: 264, endPoint x: 889, endPoint y: 270, distance: 71.2
click at [898, 374] on div "TDM2508110010" at bounding box center [937, 379] width 79 height 10
checkbox input "true"
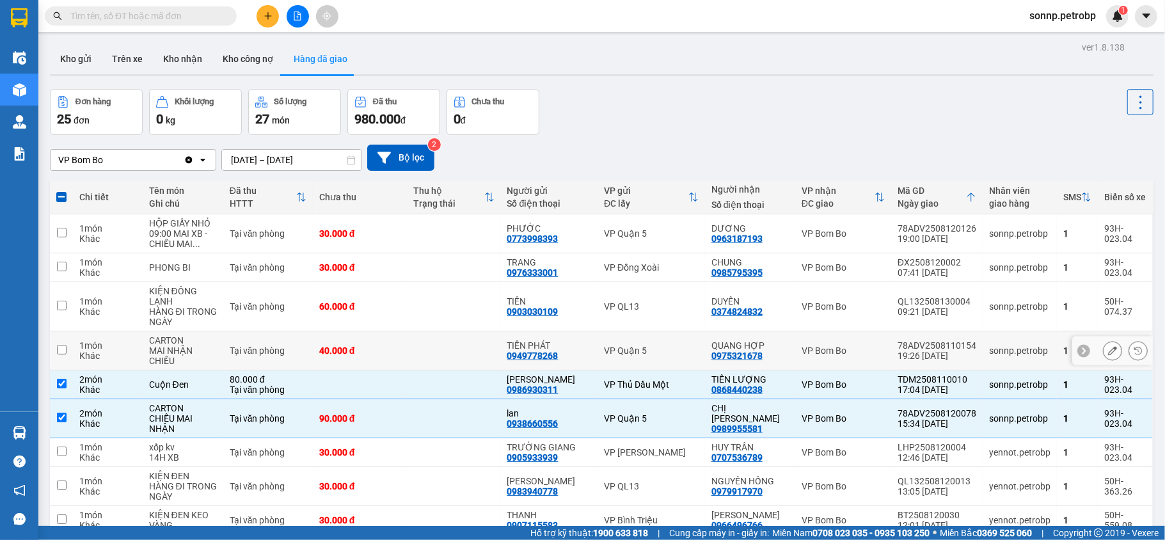
drag, startPoint x: 965, startPoint y: 233, endPoint x: 889, endPoint y: 228, distance: 75.6
click at [891, 331] on td "78ADV2508110154 19:26 11/08" at bounding box center [936, 350] width 91 height 39
checkbox input "true"
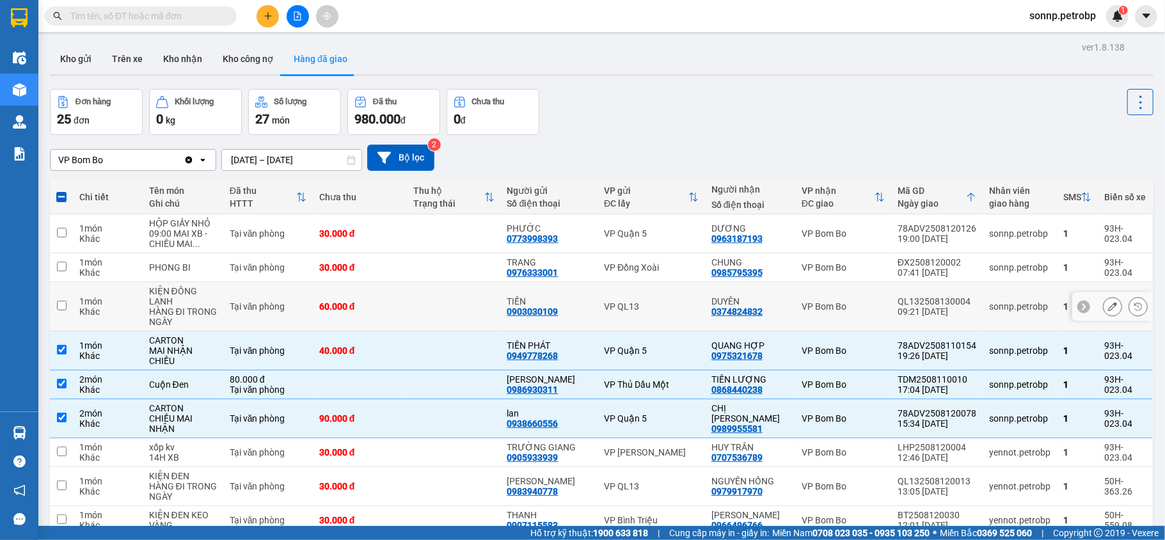
drag, startPoint x: 963, startPoint y: 186, endPoint x: 891, endPoint y: 192, distance: 73.2
click at [898, 296] on div "QL132508130004" at bounding box center [937, 301] width 79 height 10
checkbox input "true"
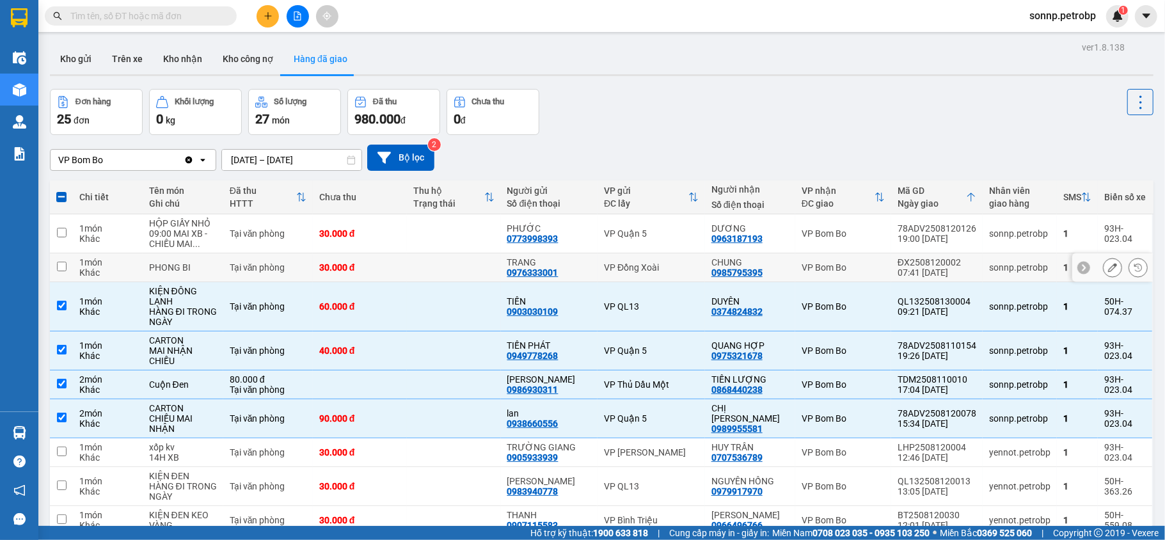
drag, startPoint x: 956, startPoint y: 148, endPoint x: 884, endPoint y: 147, distance: 72.3
click at [891, 253] on td "ĐX2508120002 07:41 12/08" at bounding box center [936, 267] width 91 height 29
checkbox input "true"
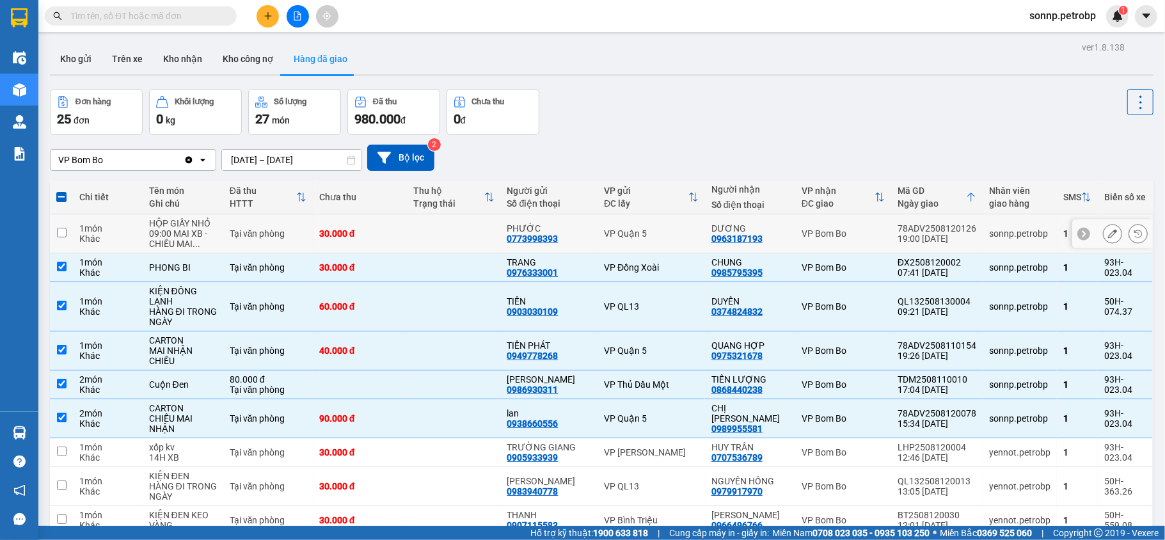
drag, startPoint x: 963, startPoint y: 113, endPoint x: 889, endPoint y: 115, distance: 74.2
click at [898, 223] on div "78ADV2508120126" at bounding box center [937, 228] width 79 height 10
checkbox input "true"
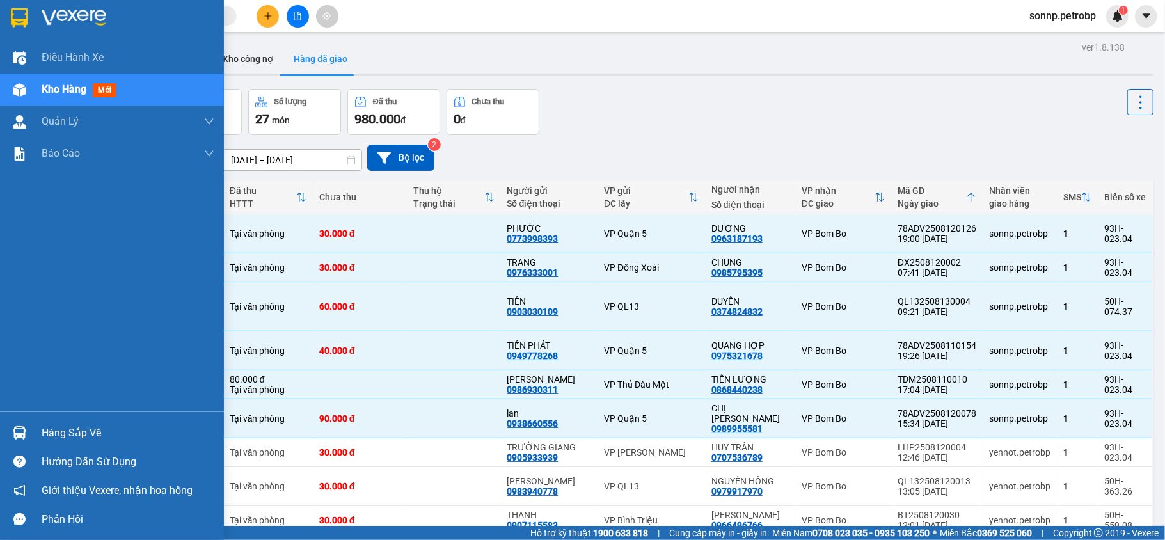
click at [65, 88] on span "Kho hàng" at bounding box center [64, 89] width 45 height 12
click at [34, 91] on div "Kho hàng mới" at bounding box center [112, 90] width 224 height 32
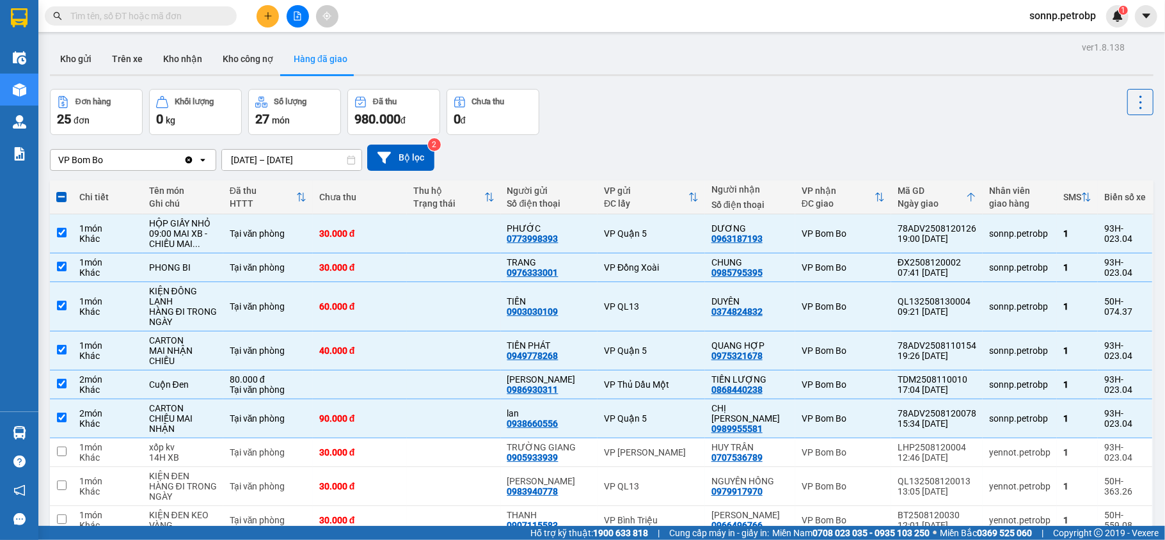
click at [760, 93] on div "Đơn hàng 25 đơn Khối lượng 0 kg Số lượng 27 món Đã thu 980.000 đ Chưa thu 0 đ" at bounding box center [602, 112] width 1104 height 46
click at [200, 56] on button "Kho nhận" at bounding box center [182, 59] width 59 height 31
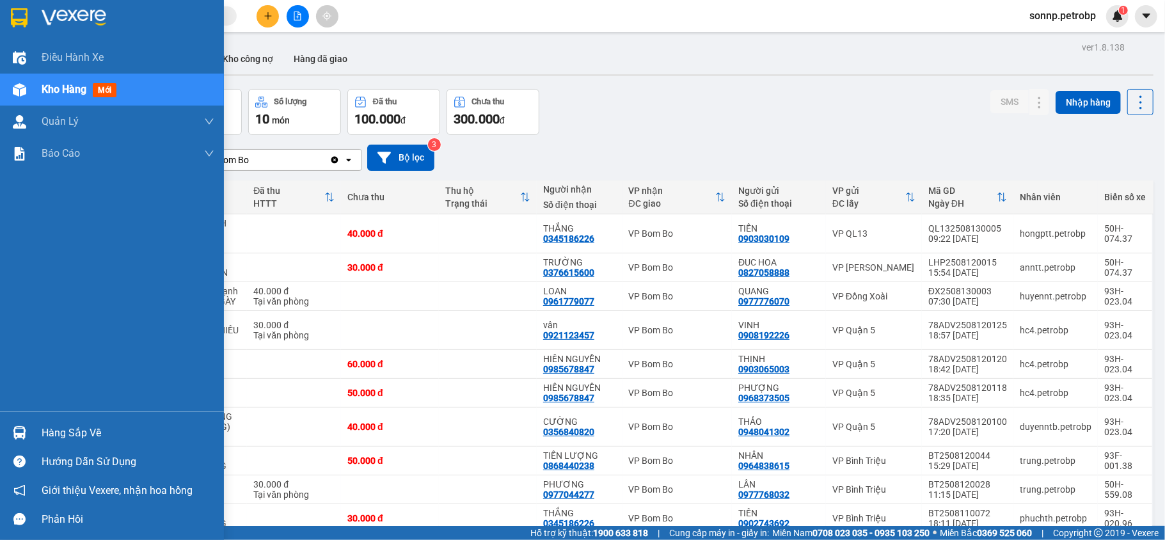
click at [42, 432] on div "Hàng sắp về" at bounding box center [128, 433] width 173 height 19
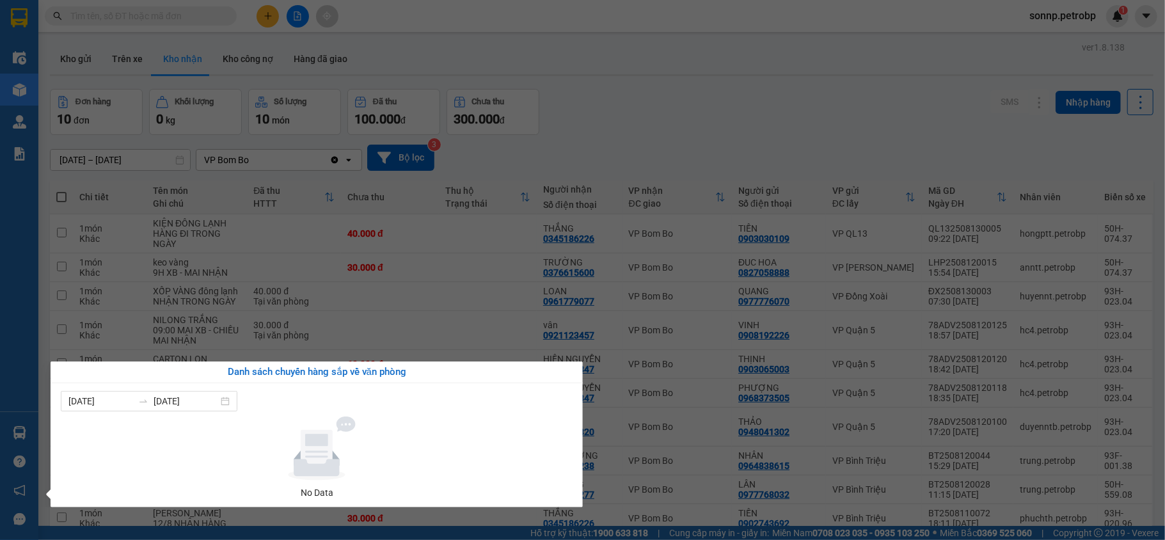
click at [41, 432] on div "Danh sách chuyến hàng sắp về văn phòng 07/08/2025 13/08/2025 No Data" at bounding box center [312, 434] width 542 height 146
click at [33, 429] on div "Điều hành xe Kho hàng mới Quản [PERSON_NAME] lý chuyến Quản lý khách hàng Quản …" at bounding box center [19, 270] width 38 height 540
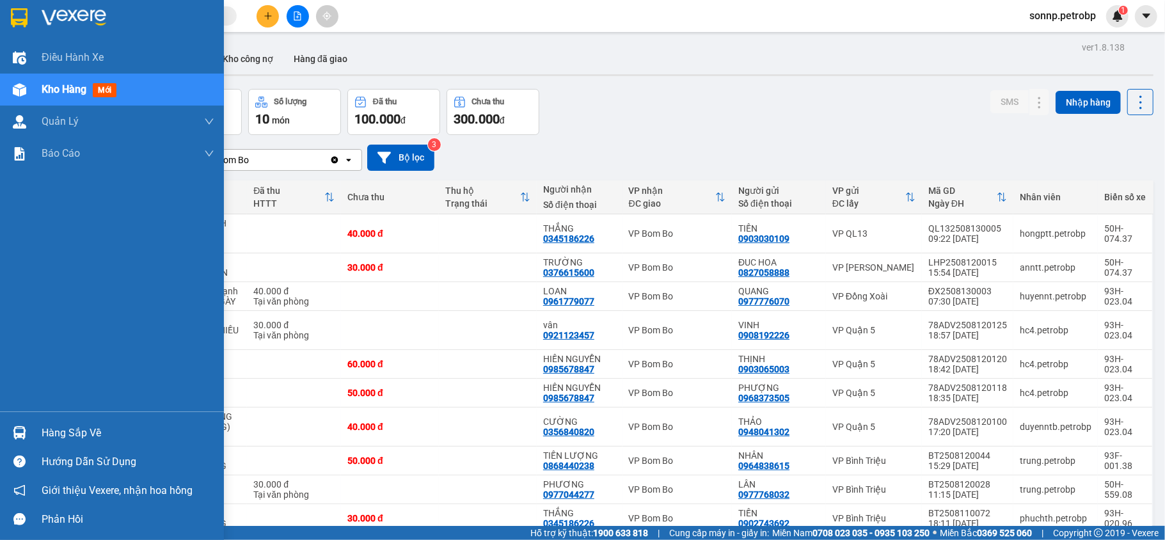
click at [18, 435] on img at bounding box center [19, 432] width 13 height 13
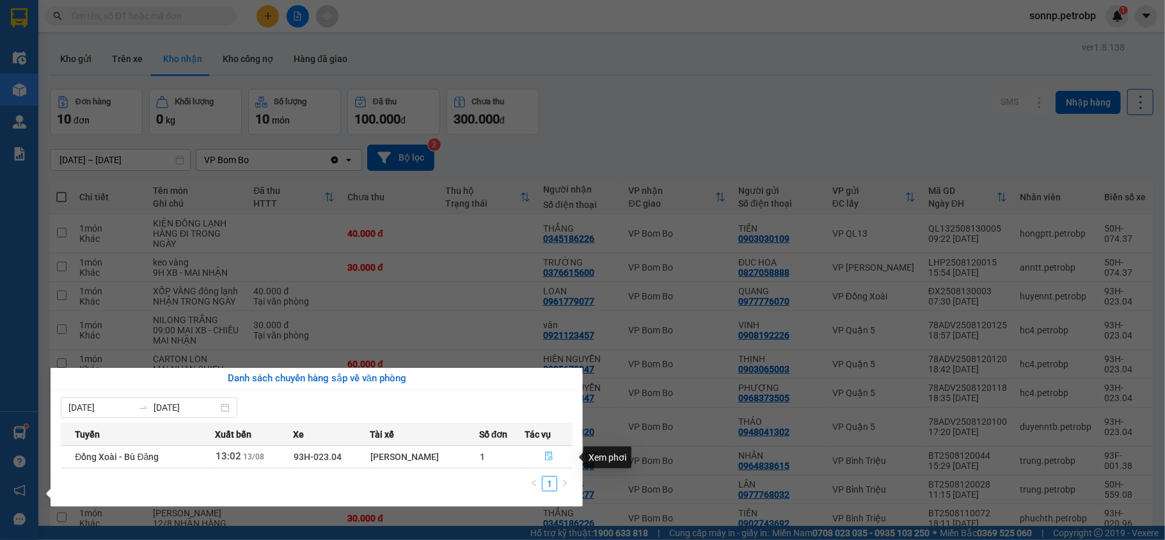
click at [551, 456] on icon "file-done" at bounding box center [548, 456] width 9 height 9
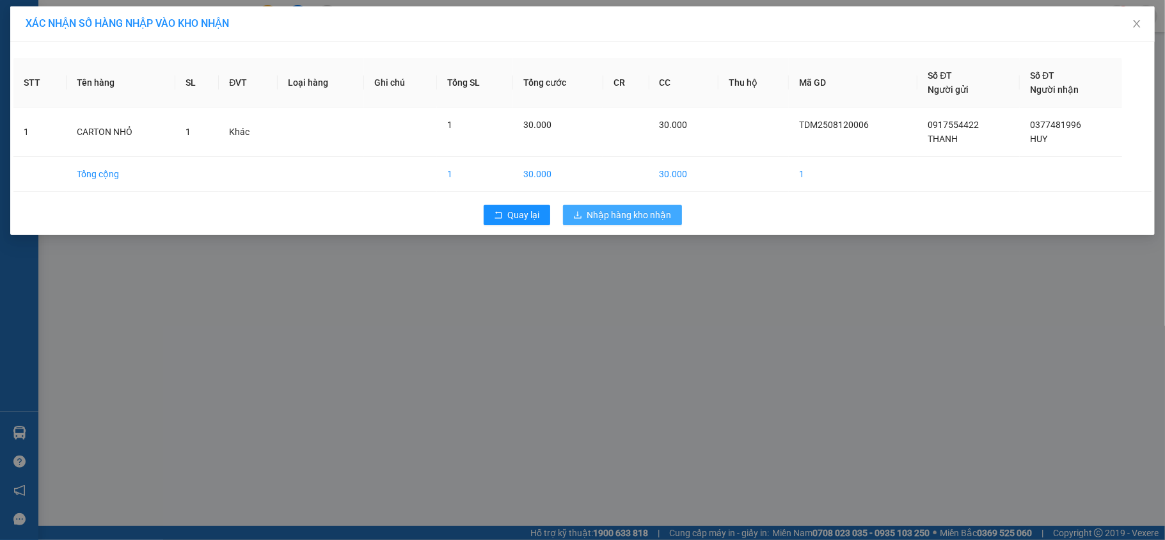
click at [653, 218] on span "Nhập hàng kho nhận" at bounding box center [629, 215] width 84 height 14
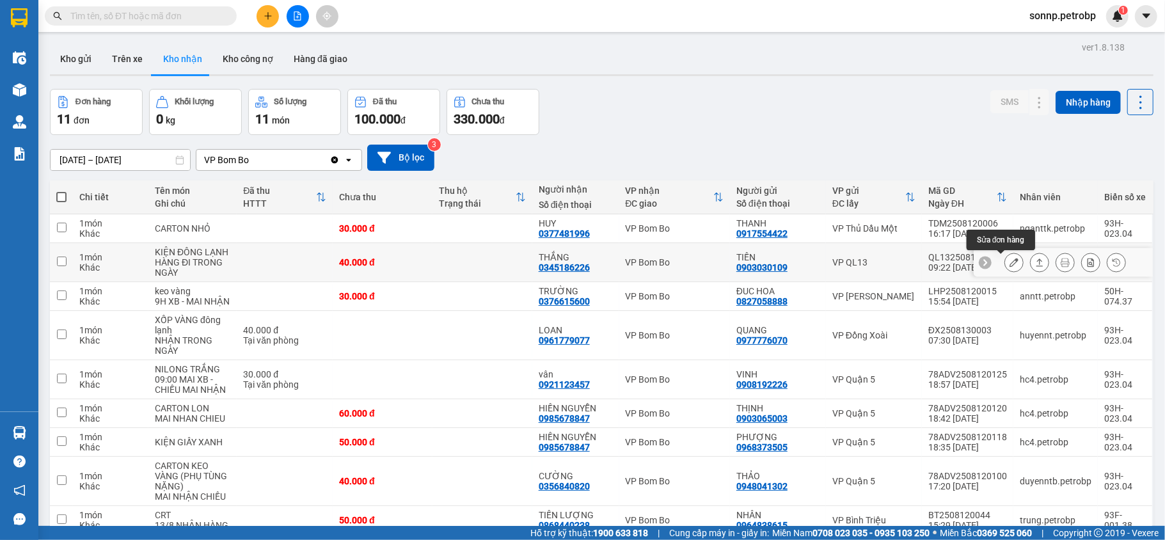
click at [1007, 251] on button at bounding box center [1014, 262] width 18 height 22
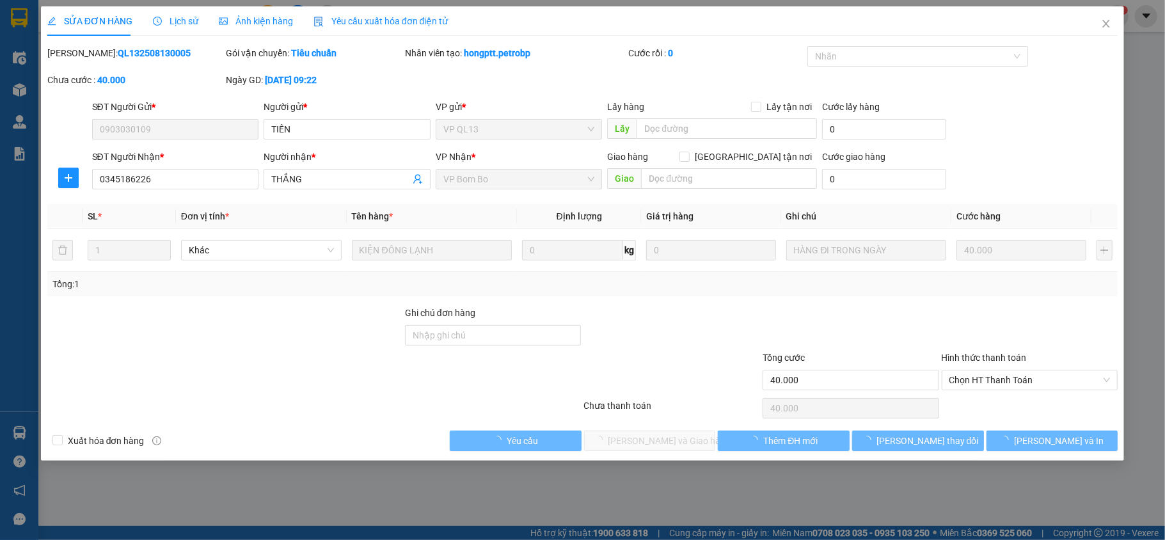
type input "0903030109"
type input "TIẾN"
type input "0345186226"
type input "THẮNG"
type input "40.000"
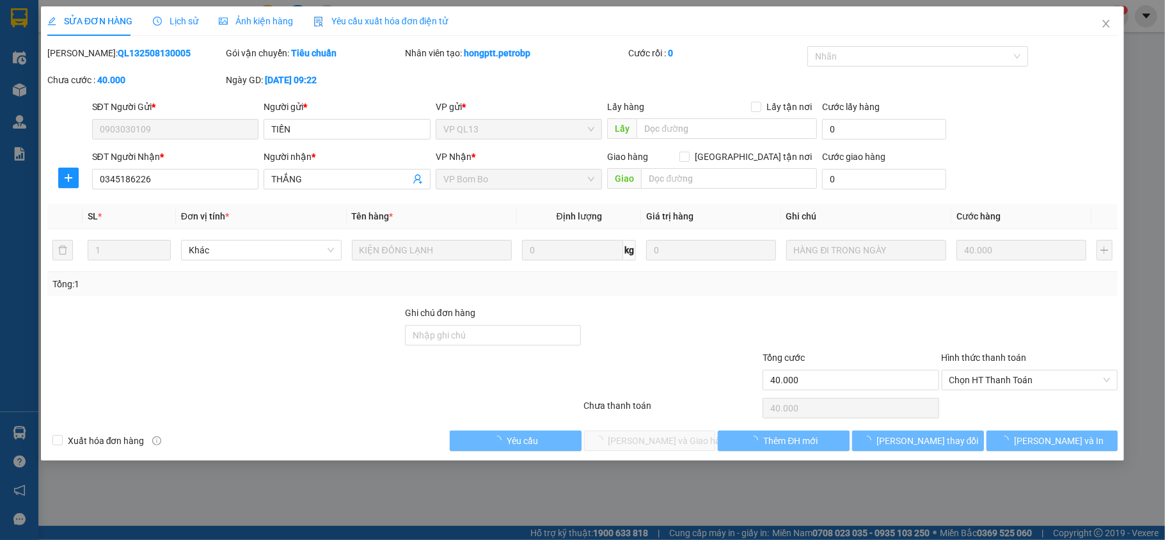
type input "40.000"
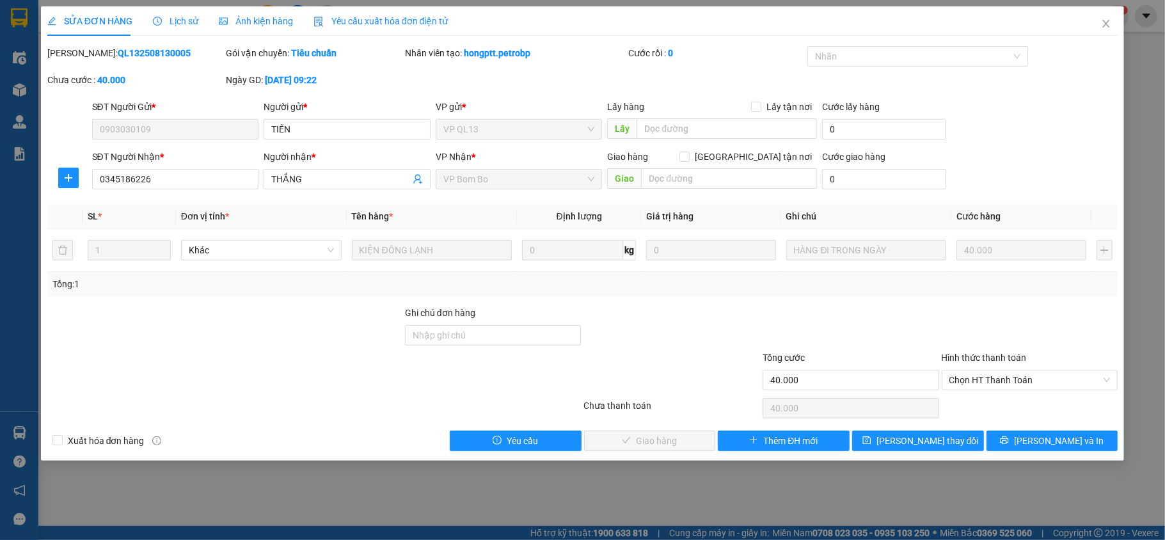
drag, startPoint x: 154, startPoint y: 50, endPoint x: 77, endPoint y: 49, distance: 76.1
click at [77, 49] on div "Mã ĐH: QL132508130005" at bounding box center [135, 53] width 177 height 14
click at [1106, 16] on span "Close" at bounding box center [1106, 24] width 36 height 36
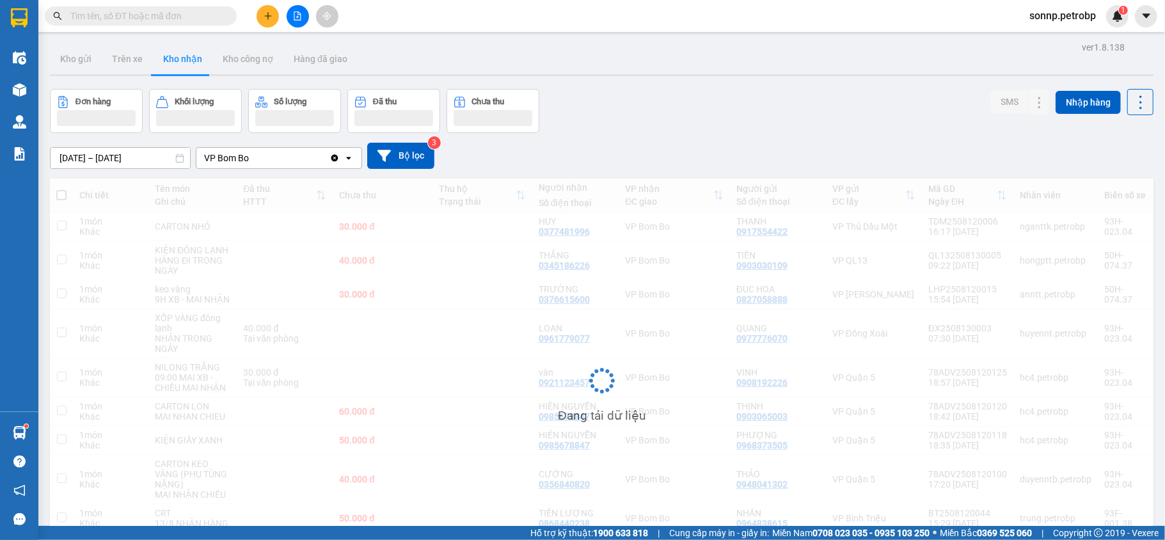
click at [274, 16] on button at bounding box center [268, 16] width 22 height 22
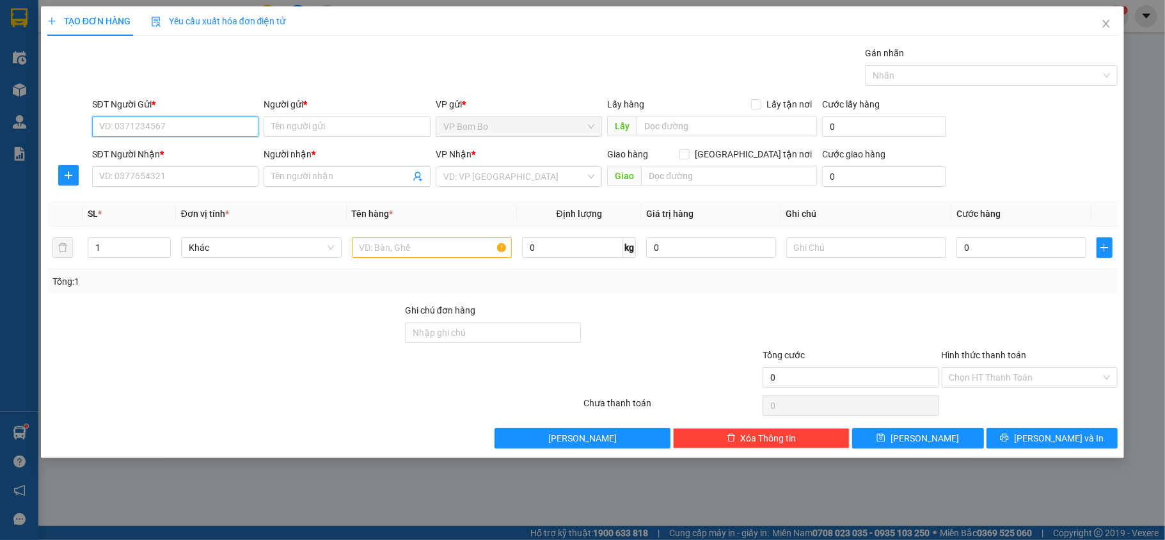
click at [201, 121] on input "SĐT Người Gửi *" at bounding box center [175, 126] width 167 height 20
type input "0382955414"
click at [281, 131] on input "Người gửi *" at bounding box center [347, 126] width 167 height 20
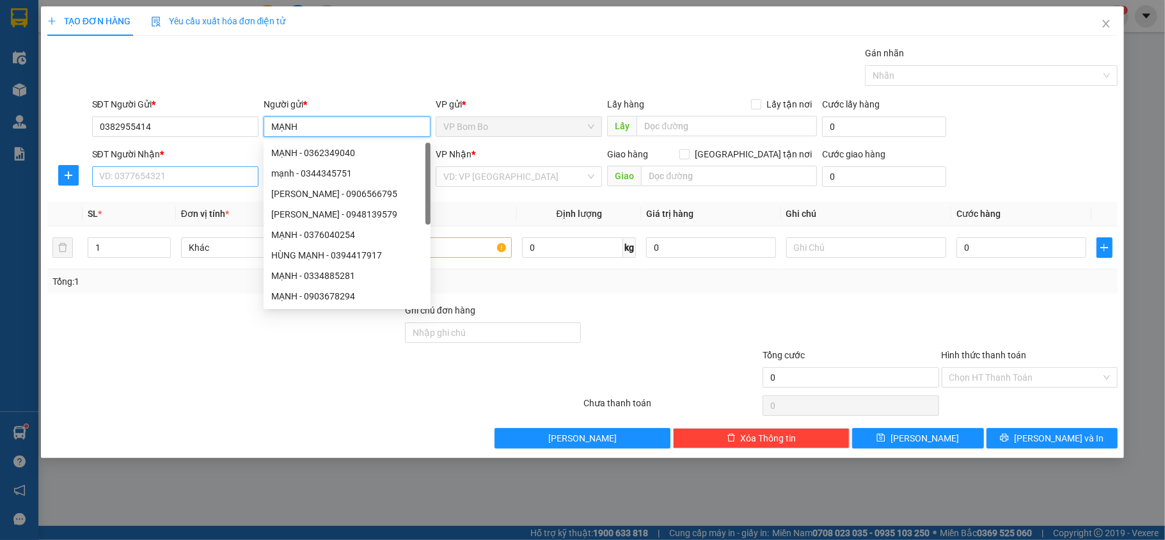
type input "MẠNH"
click at [154, 161] on div "SĐT Người Nhận *" at bounding box center [175, 154] width 167 height 14
click at [154, 170] on input "SĐT Người Nhận *" at bounding box center [175, 176] width 167 height 20
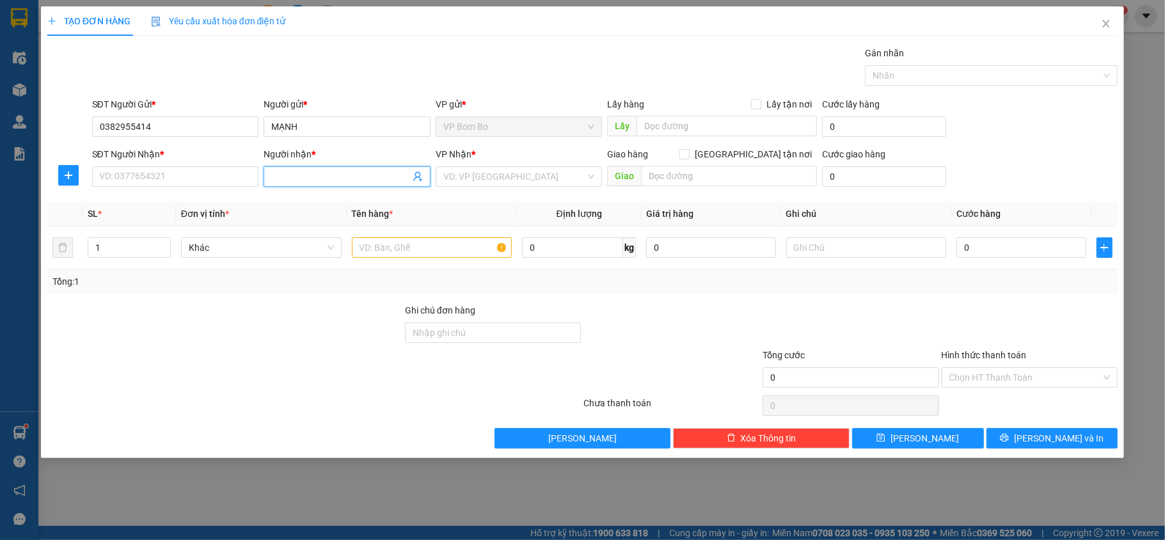
click at [293, 179] on input "Người nhận *" at bounding box center [340, 177] width 139 height 14
type input "NHÂN PC"
click at [192, 177] on input "SĐT Người Nhận *" at bounding box center [175, 176] width 167 height 20
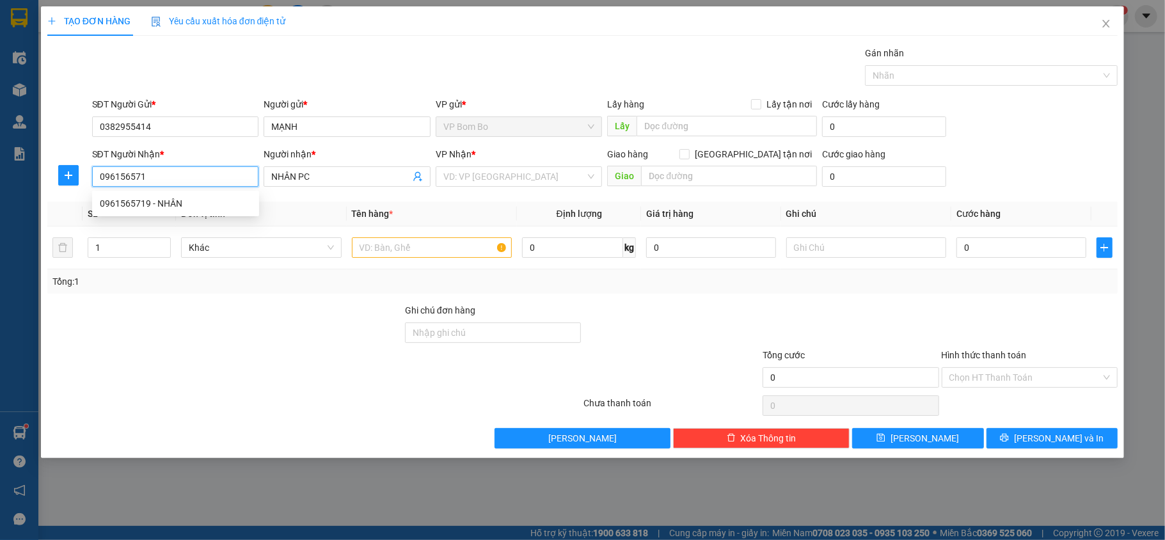
type input "0961565719"
click at [177, 201] on div "0961565719 - NHÂN" at bounding box center [176, 203] width 152 height 14
type input "NHÂN"
type input "40.000"
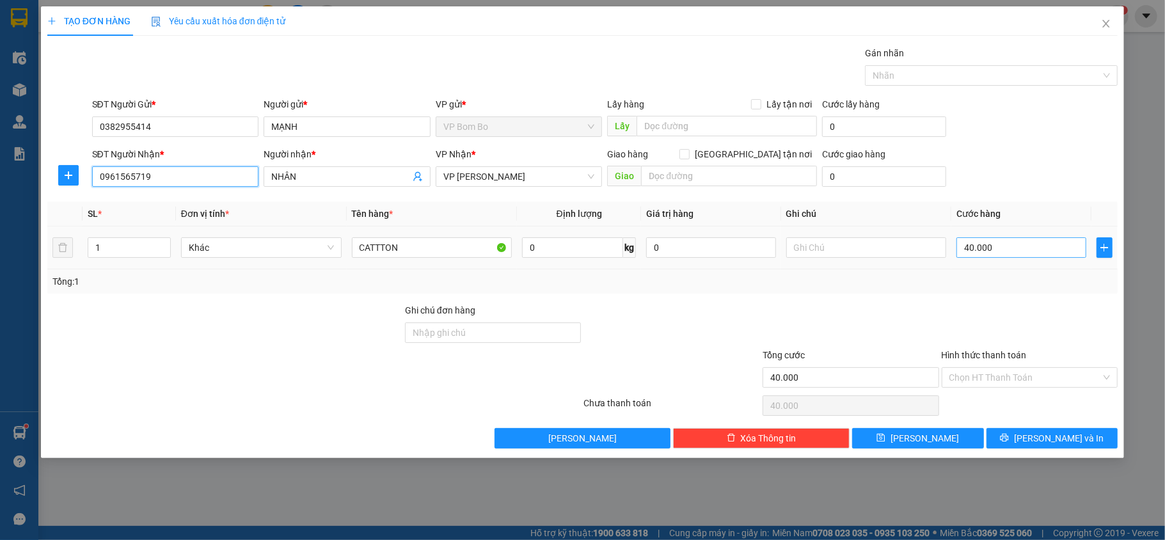
type input "0961565719"
click at [1035, 248] on input "40.000" at bounding box center [1020, 247] width 129 height 20
click at [413, 249] on input "CATTTON" at bounding box center [432, 247] width 161 height 20
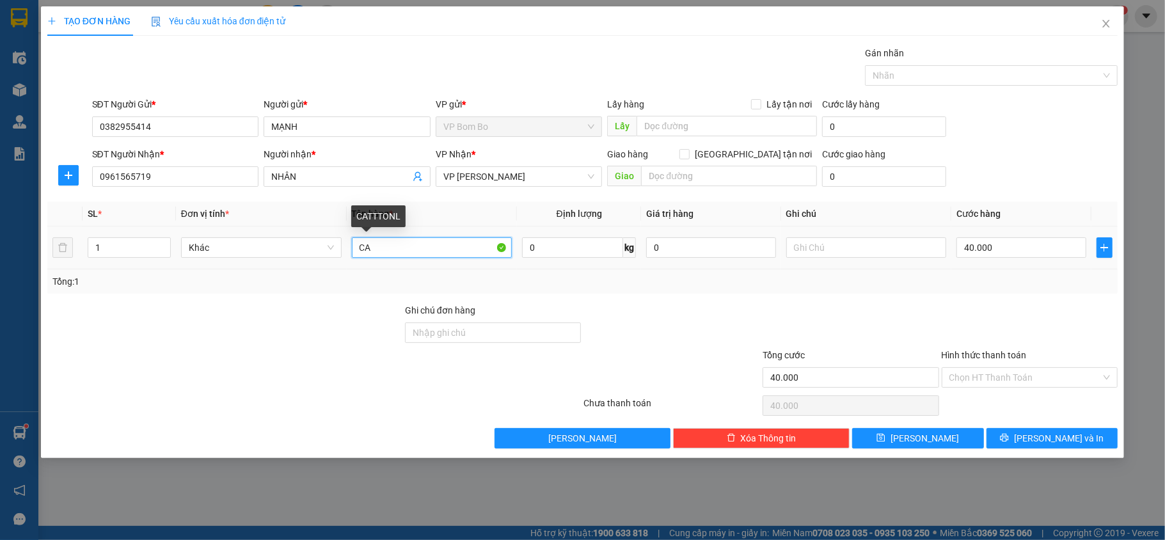
type input "C"
type input "TÚI MÁU XÁM -"
click at [884, 257] on input "text" at bounding box center [866, 247] width 161 height 20
type input "HÀNG LAP TOP"
click at [988, 250] on input "40.000" at bounding box center [1020, 247] width 129 height 20
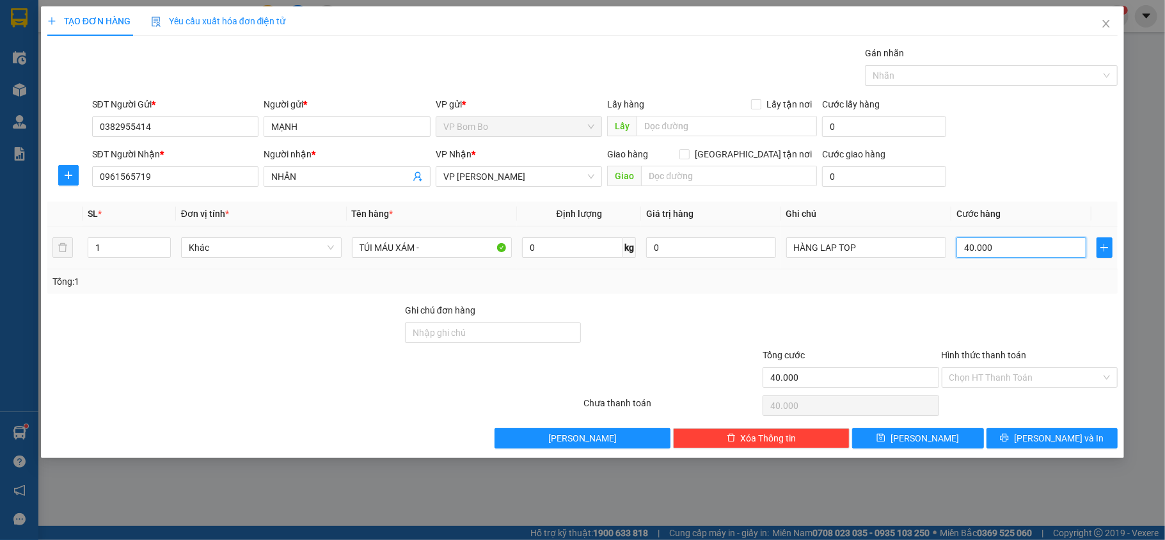
type input "3"
type input "0.000.030"
type input "30"
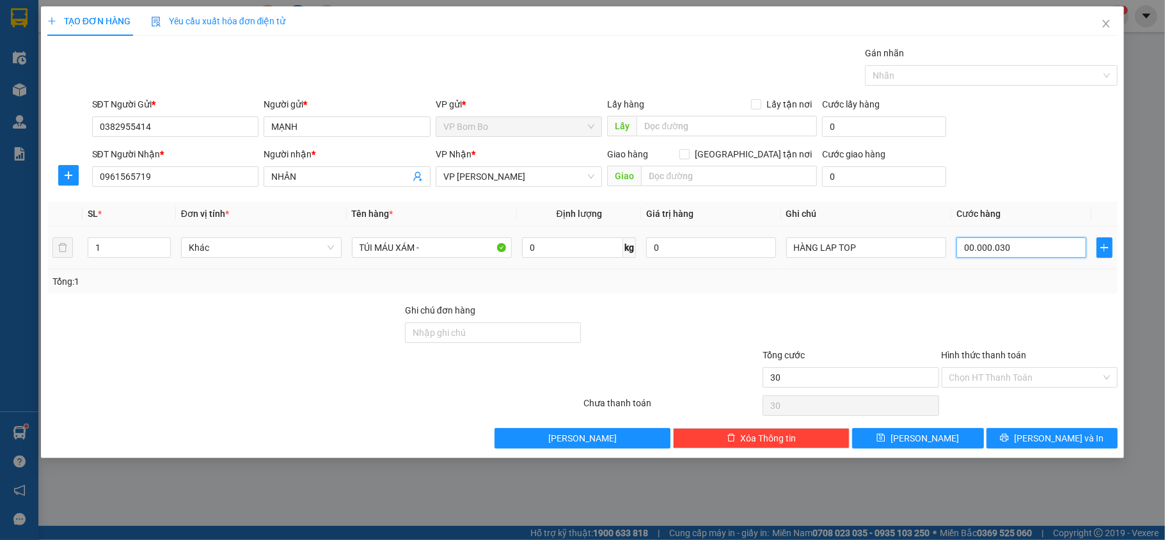
type input "00.000.030"
type input "30"
type input "30.000"
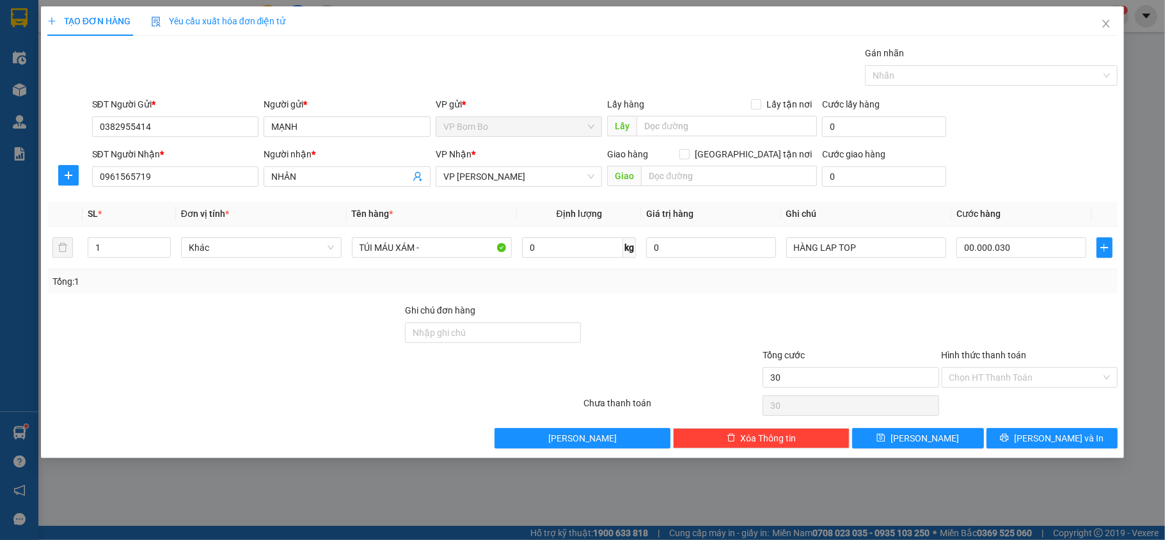
type input "30.000"
click at [807, 315] on div at bounding box center [850, 325] width 179 height 45
click at [1050, 374] on input "Hình thức thanh toán" at bounding box center [1025, 377] width 152 height 19
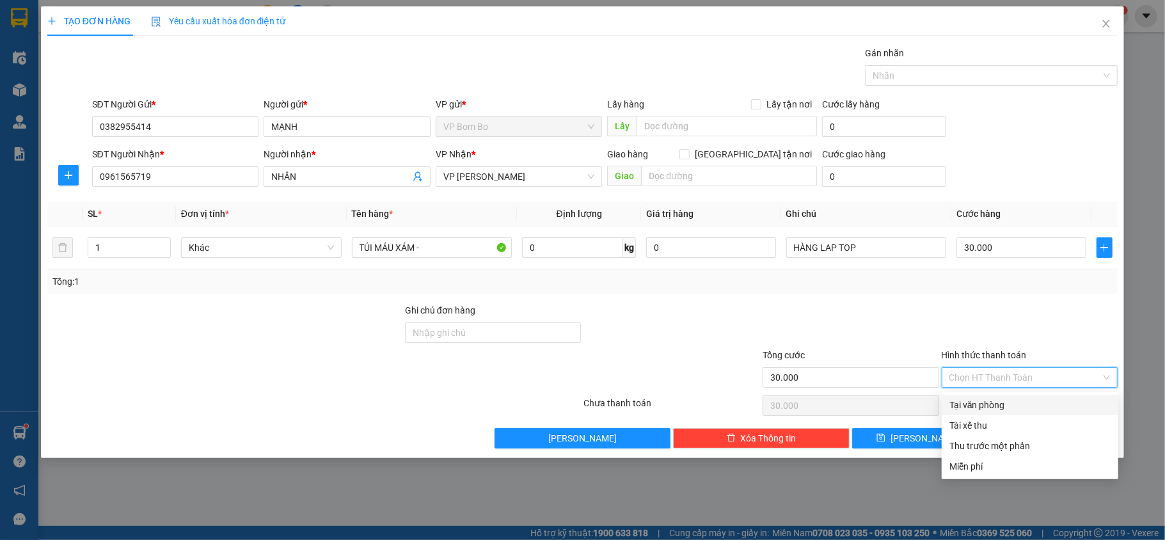
click at [1003, 399] on div "Tại văn phòng" at bounding box center [1029, 405] width 161 height 14
type input "0"
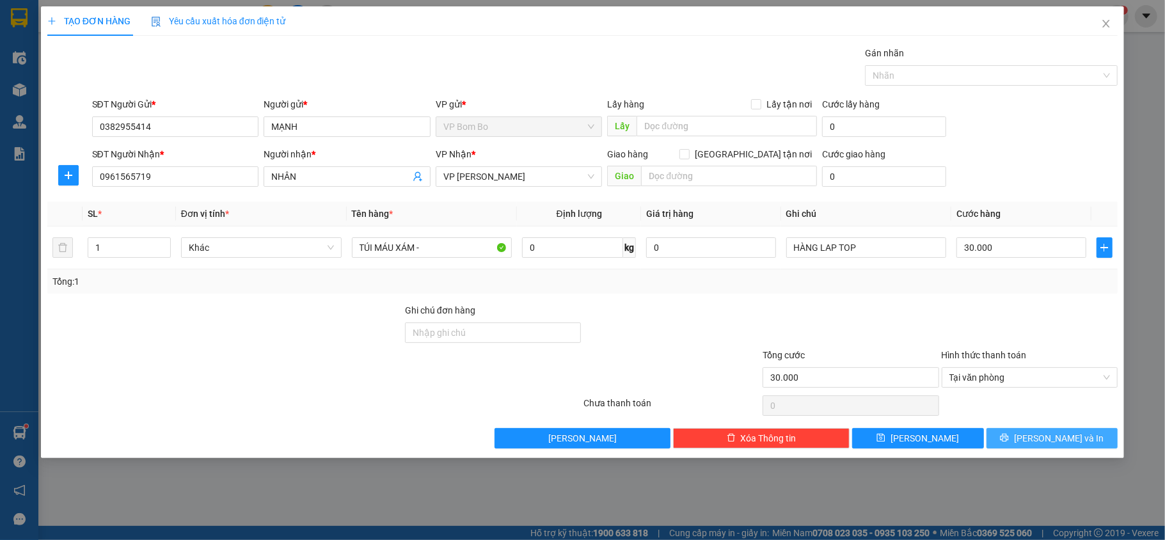
click at [1025, 438] on button "[PERSON_NAME] và In" at bounding box center [1053, 438] width 132 height 20
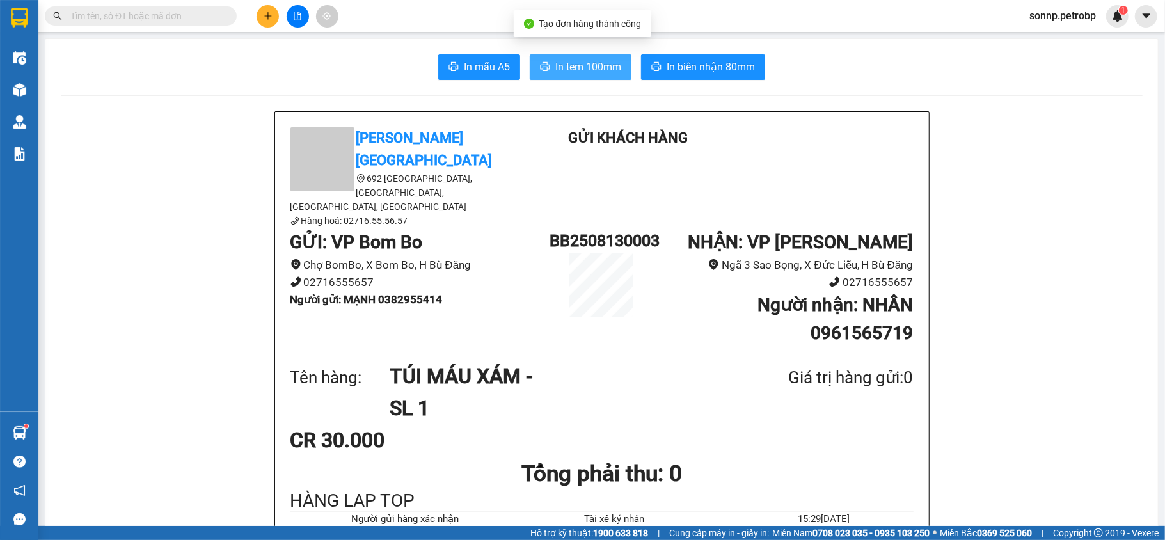
click at [592, 70] on span "In tem 100mm" at bounding box center [588, 67] width 66 height 16
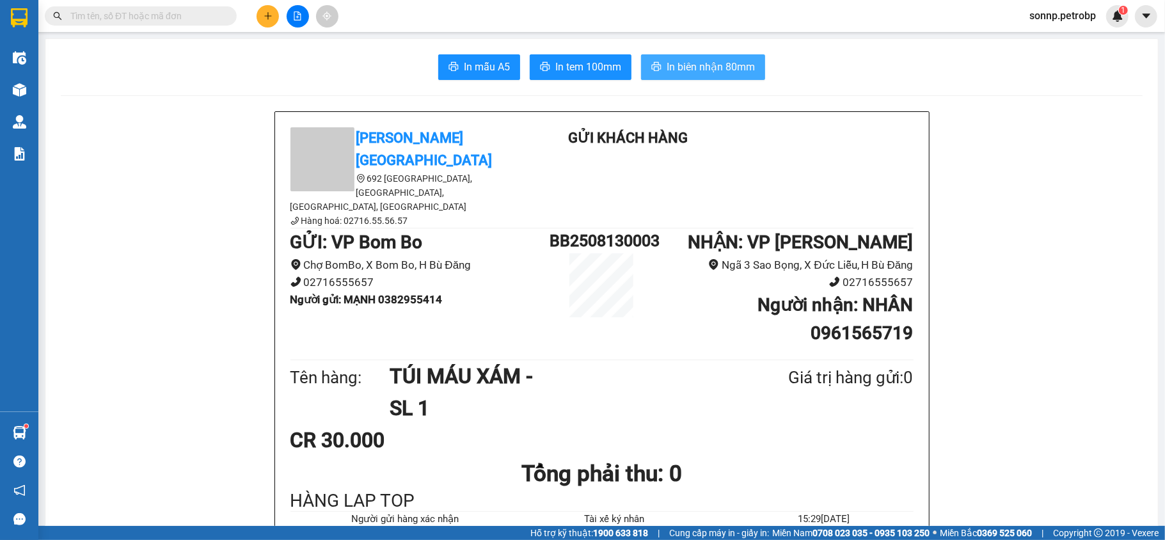
click at [727, 70] on span "In biên nhận 80mm" at bounding box center [711, 67] width 88 height 16
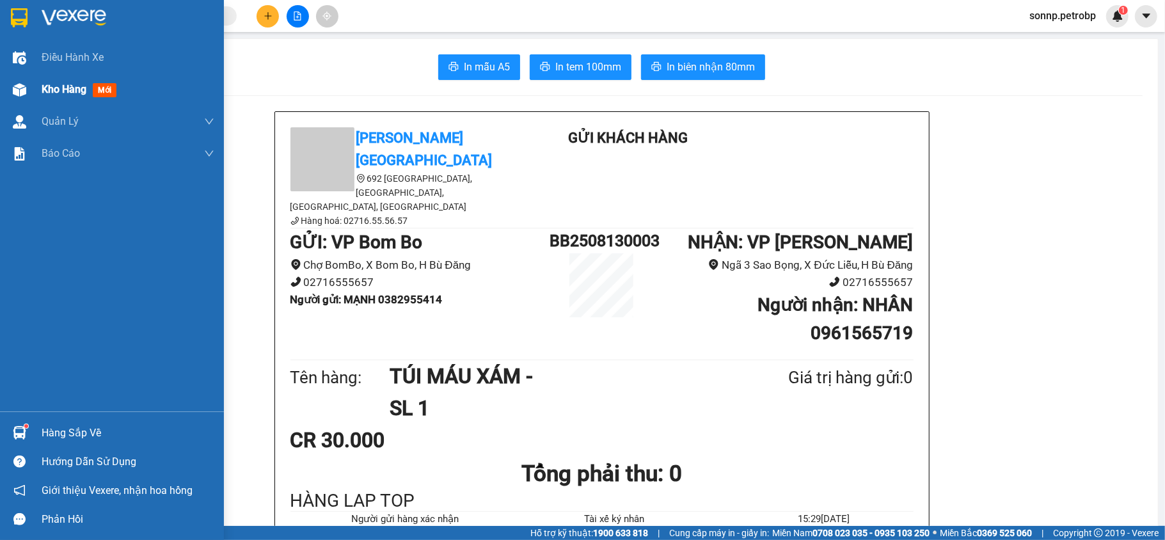
click at [63, 86] on span "Kho hàng" at bounding box center [64, 89] width 45 height 12
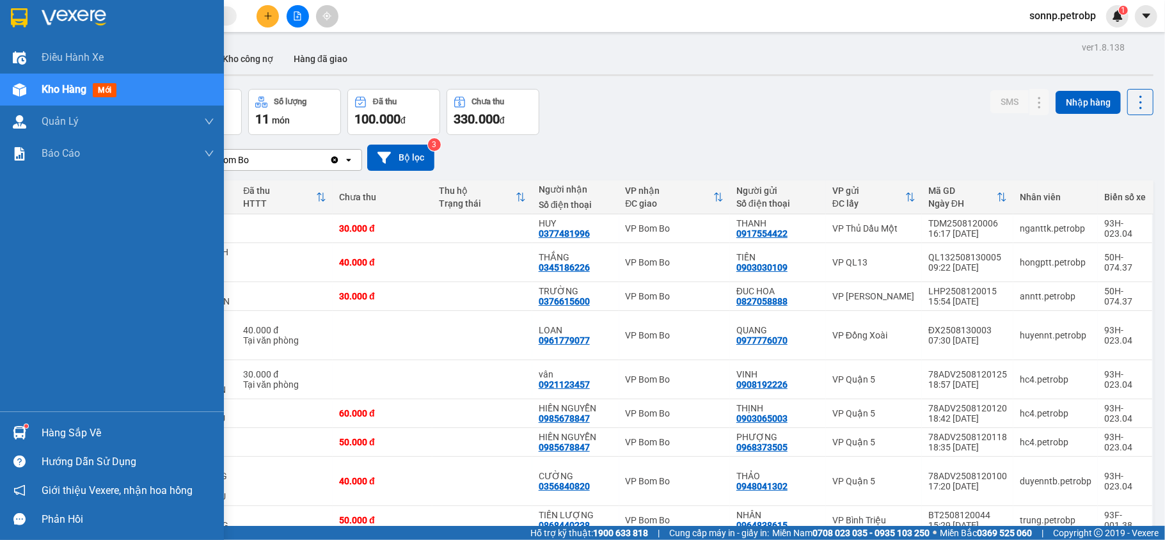
click at [22, 427] on img at bounding box center [19, 432] width 13 height 13
click at [20, 427] on div "Điều hành xe Kho hàng mới Quản [PERSON_NAME] lý chuyến Quản lý khách hàng Quản …" at bounding box center [112, 270] width 224 height 540
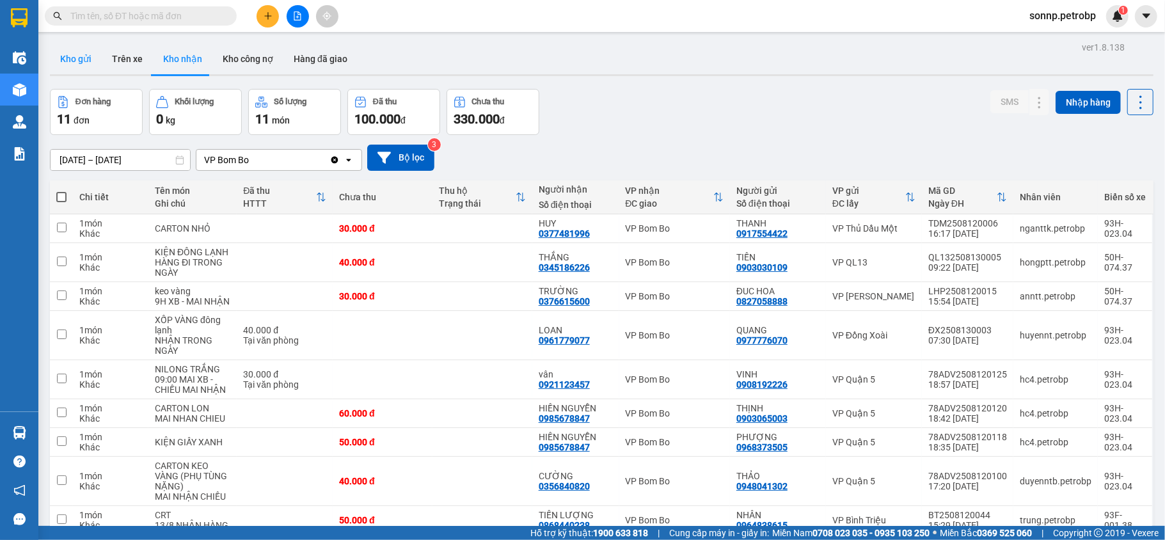
click at [69, 54] on button "Kho gửi" at bounding box center [76, 59] width 52 height 31
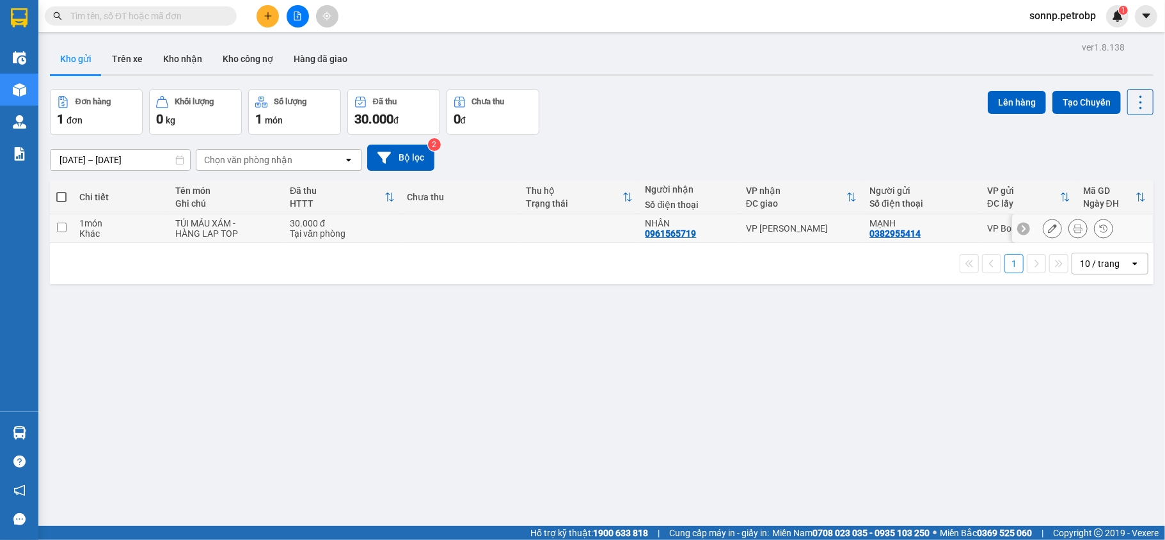
click at [59, 226] on input "checkbox" at bounding box center [62, 228] width 10 height 10
checkbox input "true"
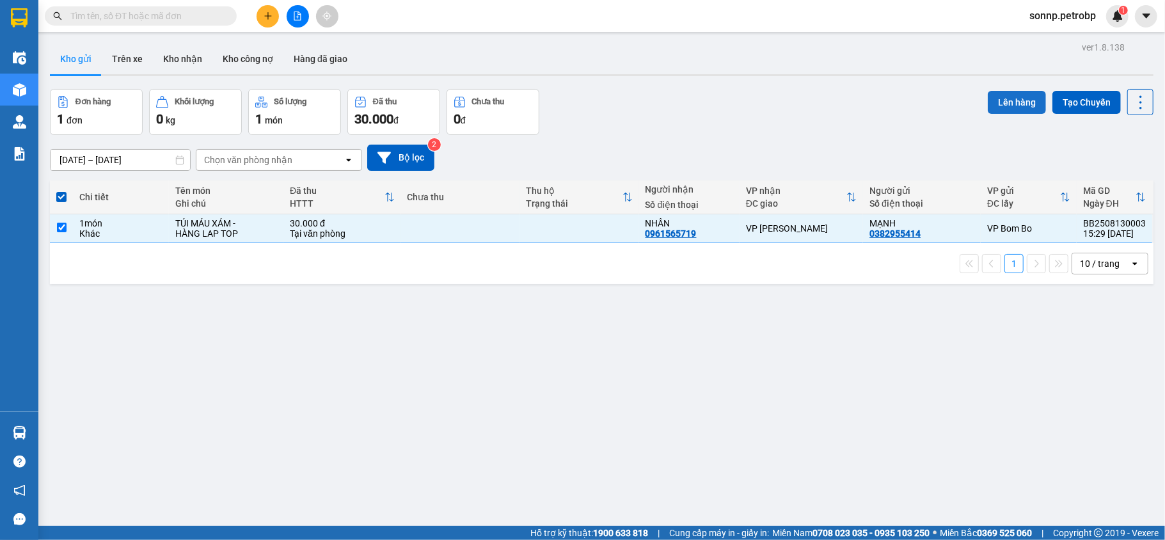
click at [1006, 95] on button "Lên hàng" at bounding box center [1017, 102] width 58 height 23
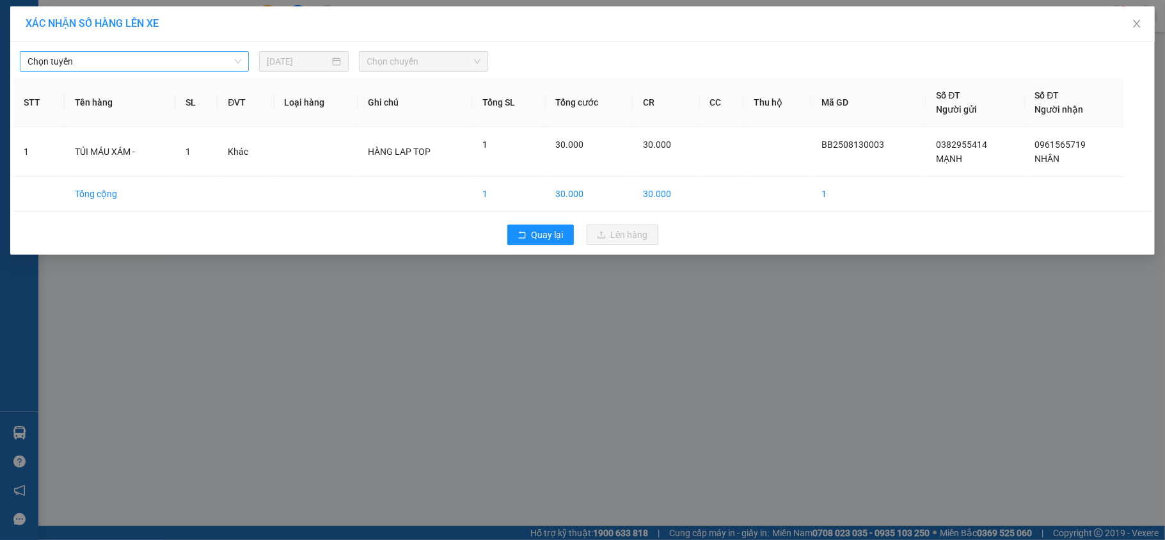
click at [170, 63] on span "Chọn tuyến" at bounding box center [135, 61] width 214 height 19
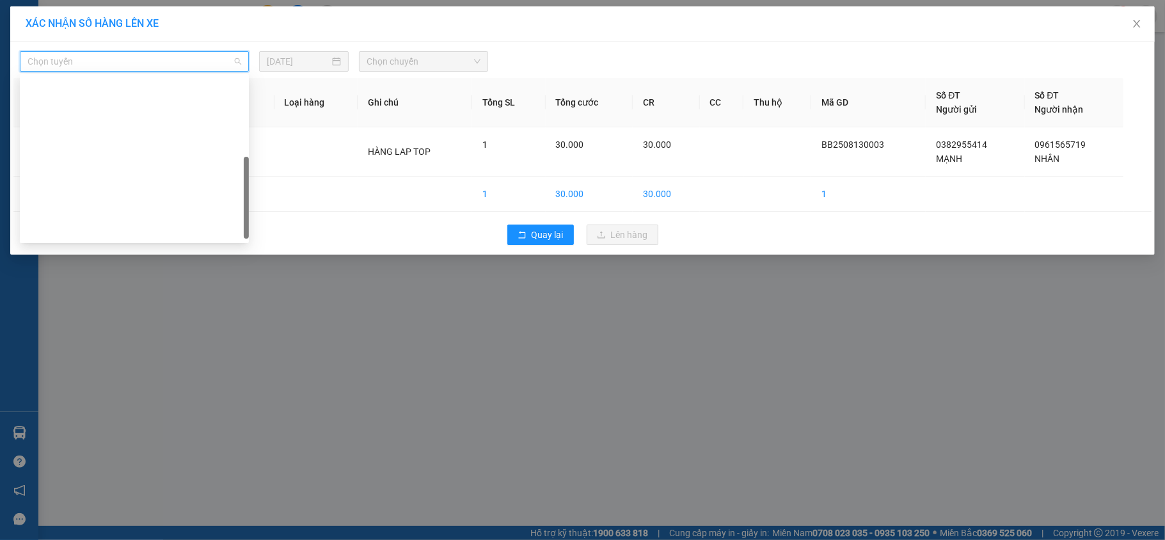
click at [114, 428] on div "Bù Đăng - [PERSON_NAME]" at bounding box center [135, 435] width 214 height 14
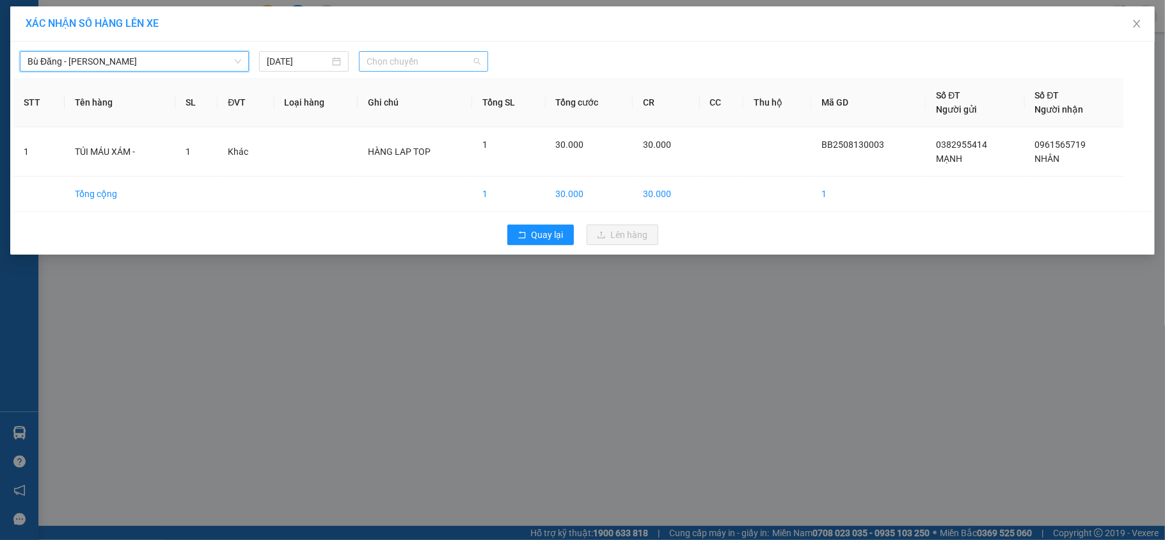
click at [415, 65] on span "Chọn chuyến" at bounding box center [424, 61] width 114 height 19
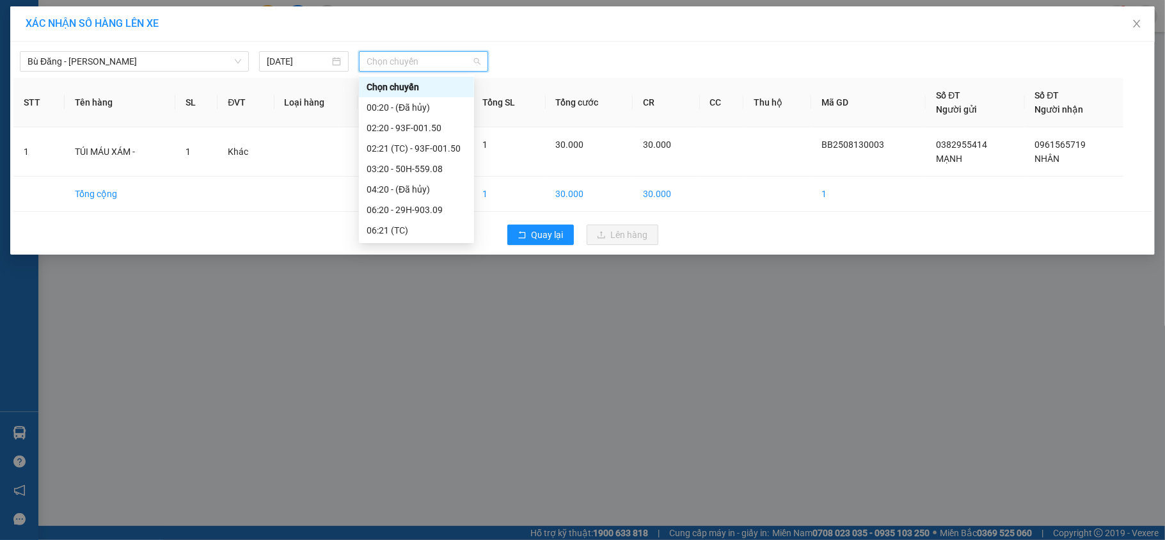
click at [438, 408] on div "15:20 - 93F-001.50" at bounding box center [417, 415] width 100 height 14
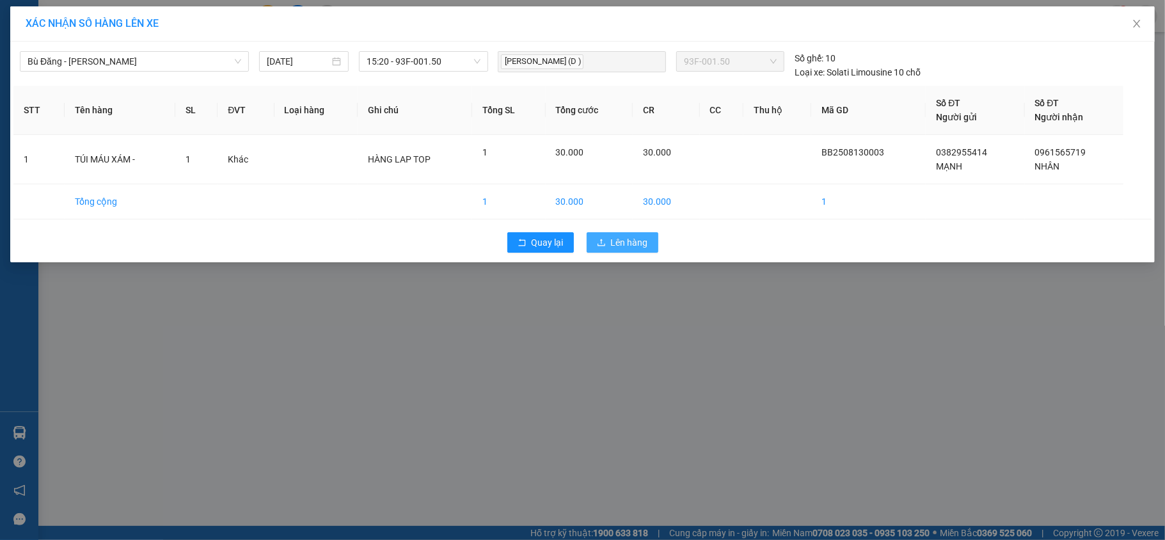
click at [609, 246] on button "Lên hàng" at bounding box center [623, 242] width 72 height 20
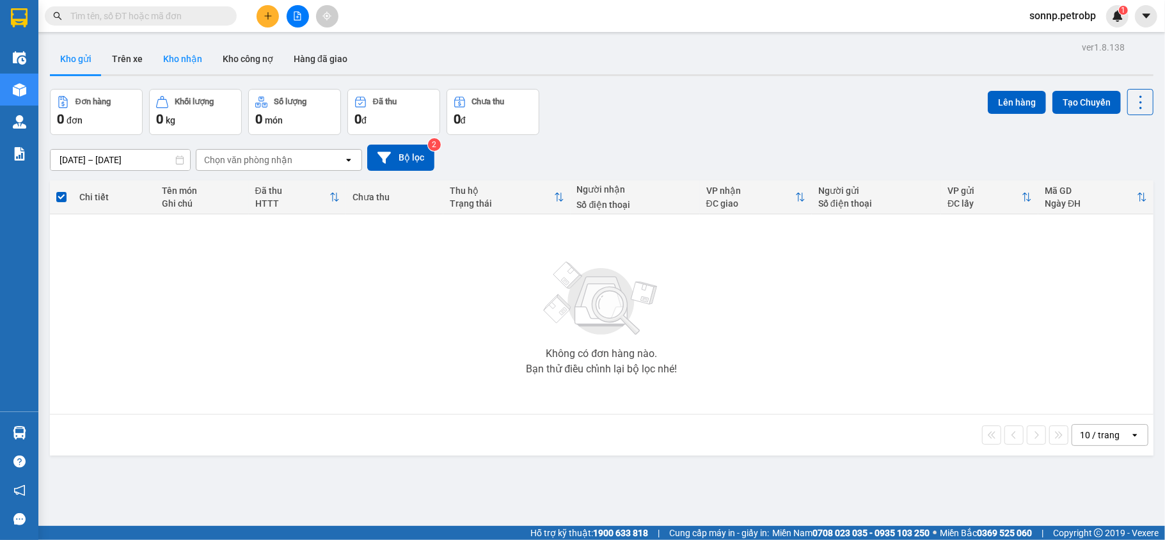
click at [175, 54] on button "Kho nhận" at bounding box center [182, 59] width 59 height 31
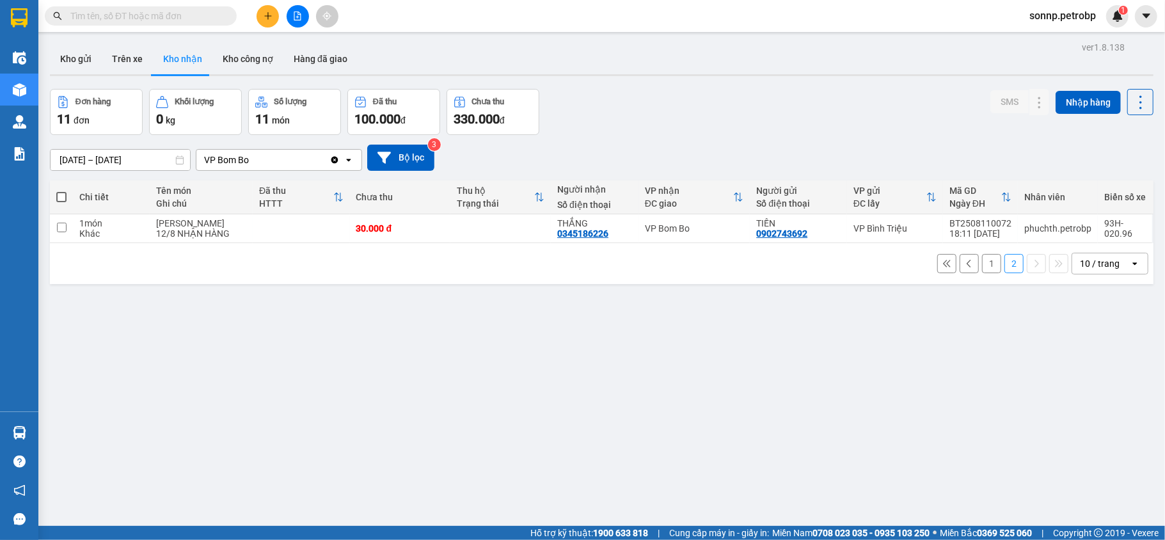
click at [983, 254] on button "1" at bounding box center [991, 263] width 19 height 19
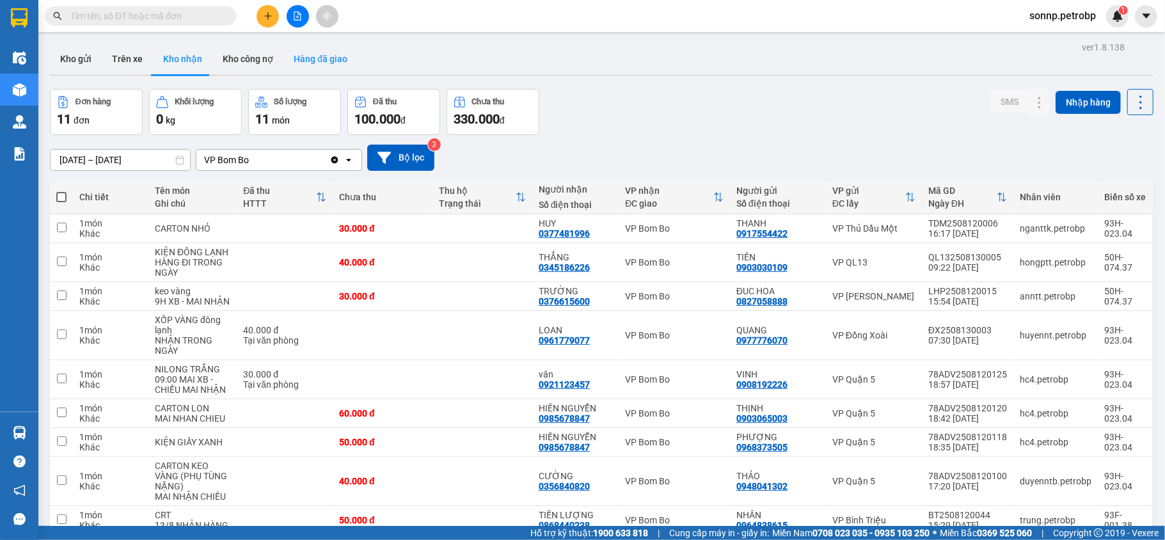
click at [344, 65] on button "Hàng đã giao" at bounding box center [320, 59] width 74 height 31
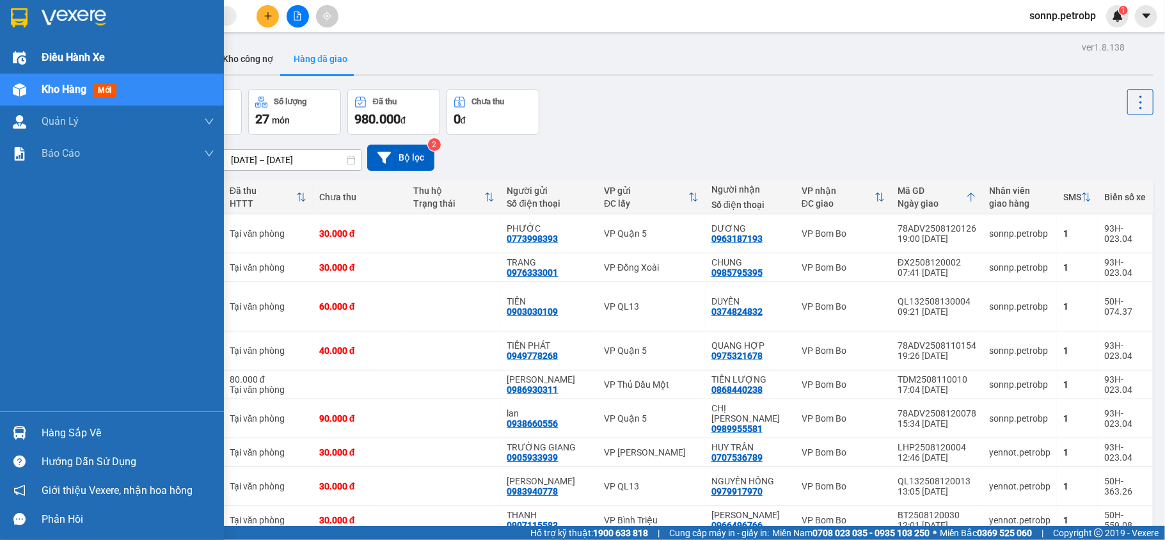
click at [70, 58] on span "Điều hành xe" at bounding box center [73, 57] width 63 height 16
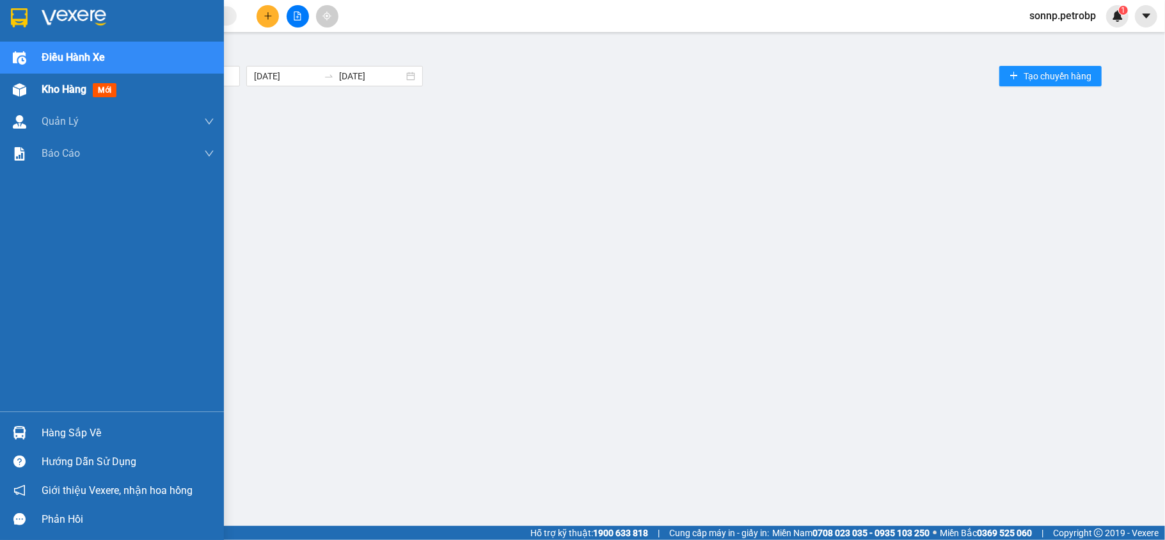
click at [69, 78] on div "Kho hàng mới" at bounding box center [128, 90] width 173 height 32
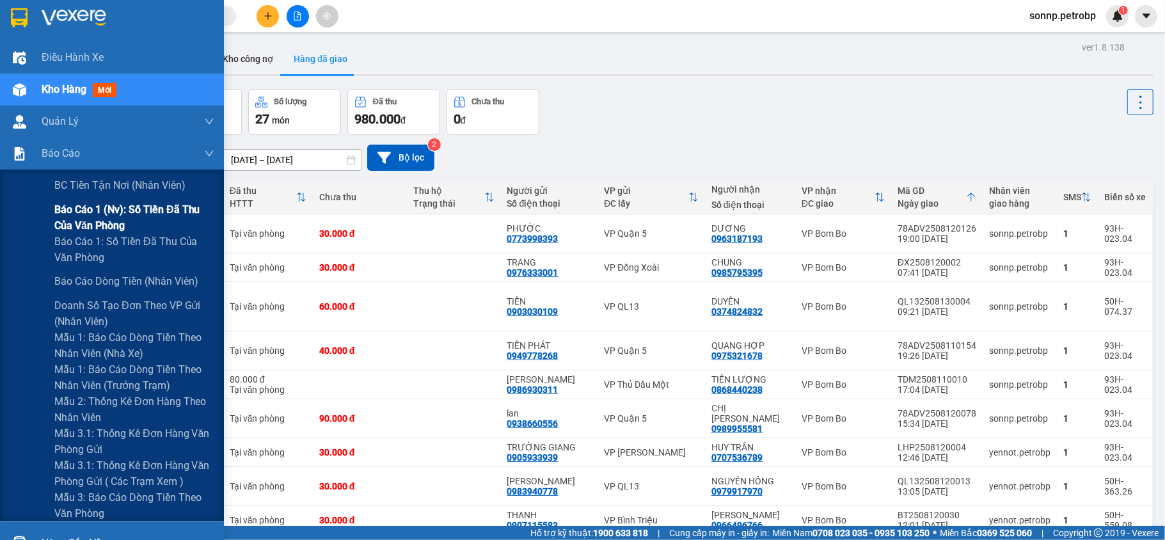
click at [114, 211] on span "Báo cáo 1 (nv): Số tiền đã thu của văn phòng" at bounding box center [134, 218] width 160 height 32
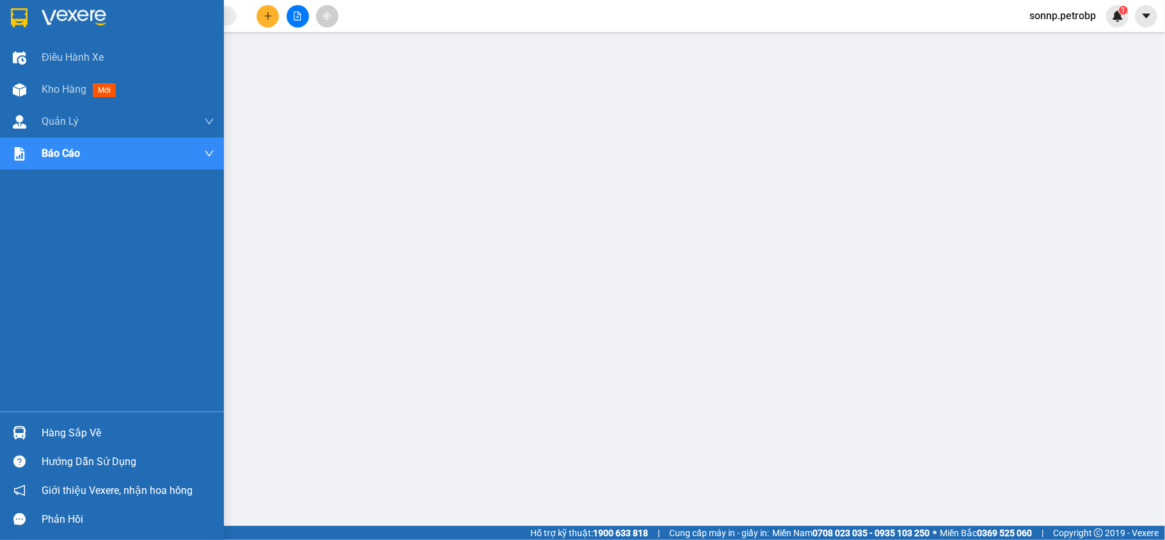
click at [78, 431] on div "Hàng sắp về" at bounding box center [128, 433] width 173 height 19
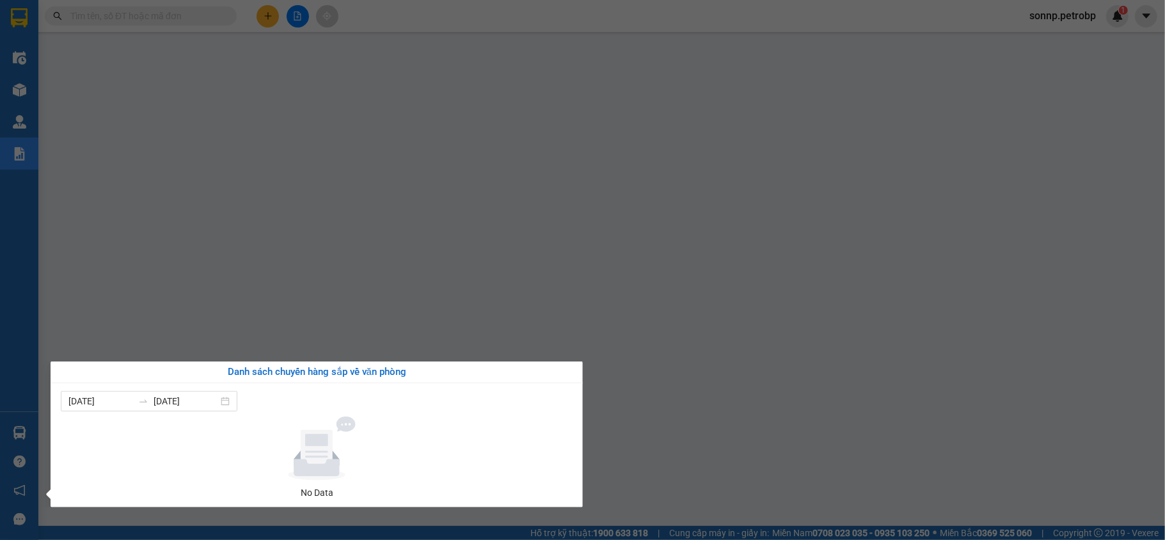
drag, startPoint x: 19, startPoint y: 104, endPoint x: 26, endPoint y: 85, distance: 19.8
click at [19, 103] on div "Điều hành xe Kho hàng mới Quản [PERSON_NAME] lý chuyến Quản lý khách hàng Quản …" at bounding box center [19, 270] width 38 height 540
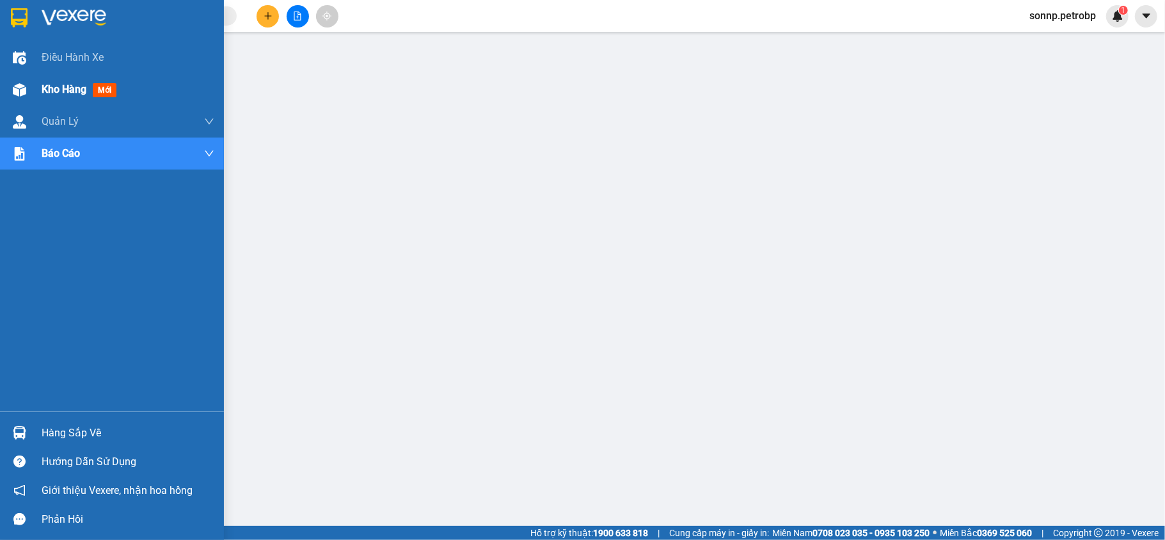
click at [42, 79] on div "Kho hàng mới" at bounding box center [128, 90] width 173 height 32
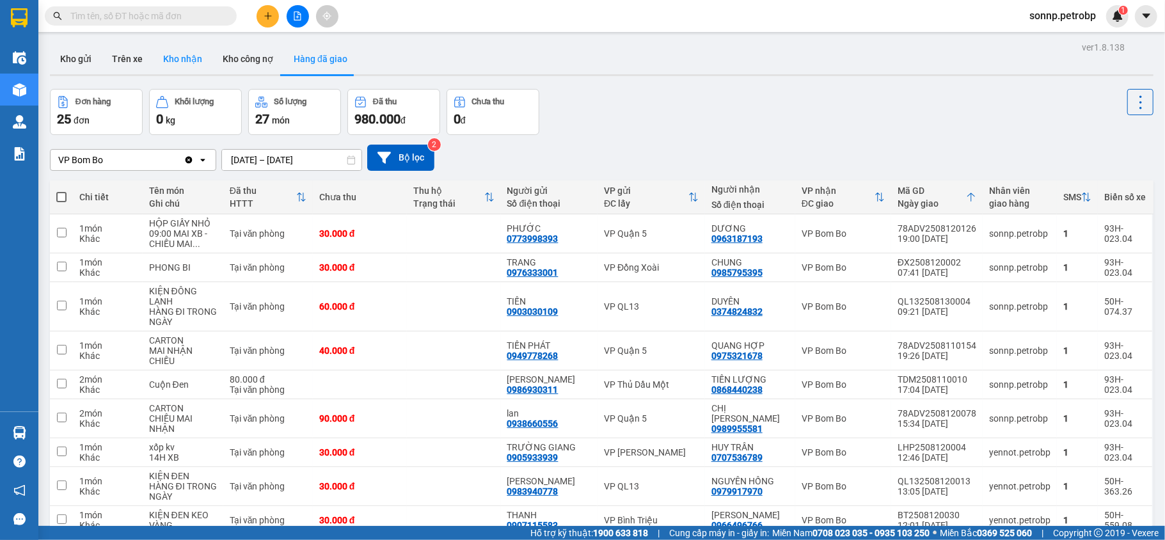
click at [167, 54] on button "Kho nhận" at bounding box center [182, 59] width 59 height 31
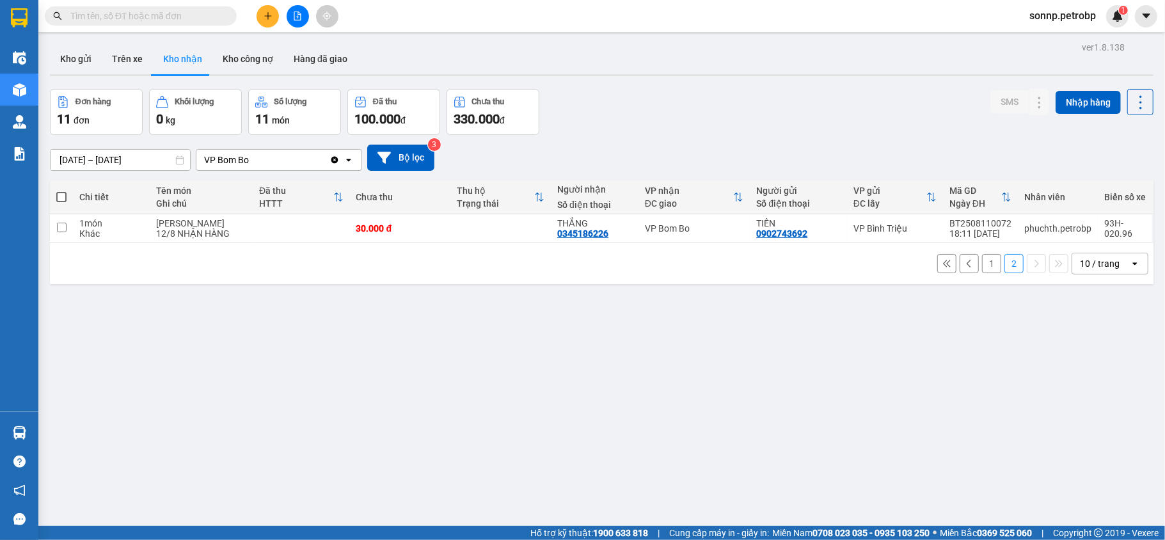
click at [982, 269] on button "1" at bounding box center [991, 263] width 19 height 19
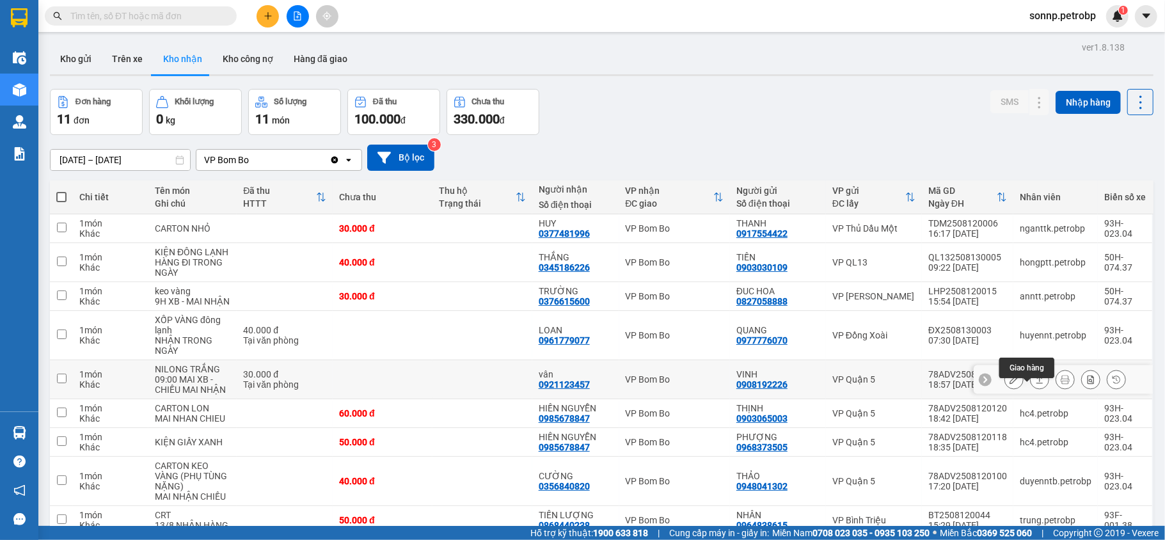
click at [1036, 383] on icon at bounding box center [1039, 380] width 7 height 8
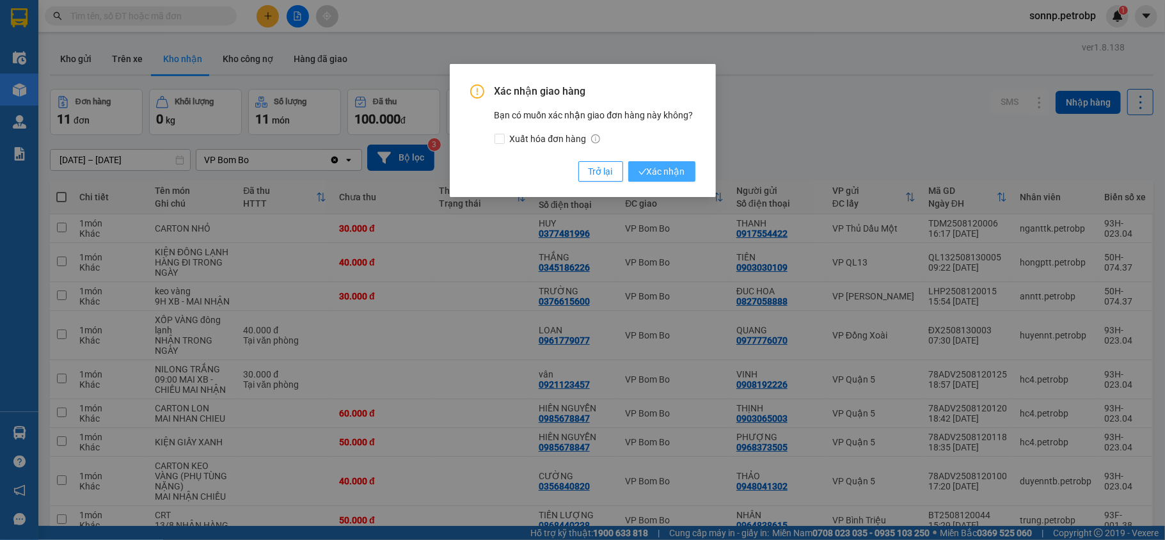
click at [659, 167] on span "Xác nhận" at bounding box center [661, 171] width 47 height 14
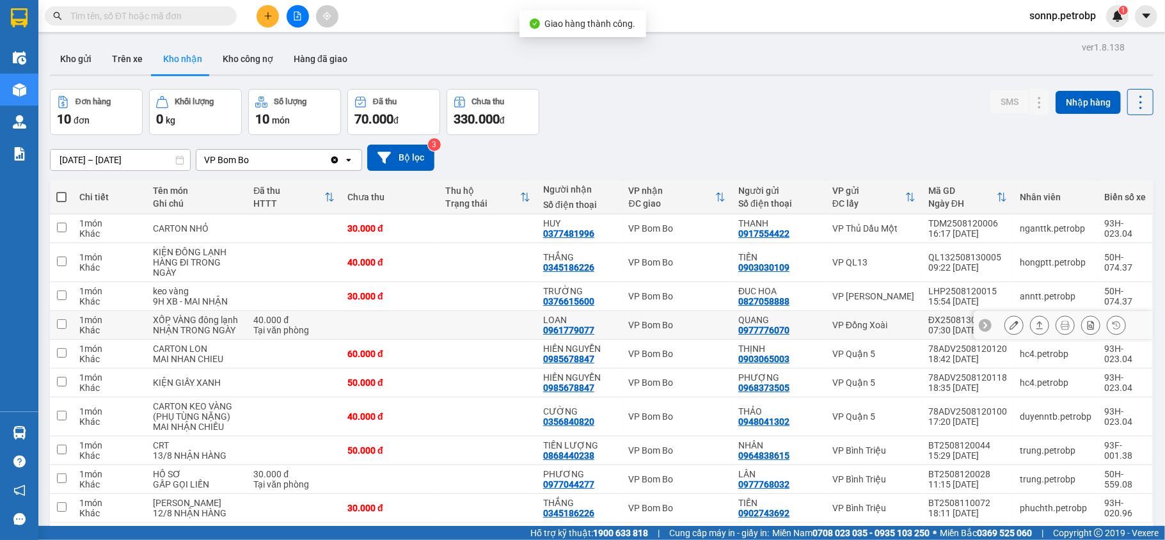
click at [1035, 329] on icon at bounding box center [1039, 325] width 9 height 9
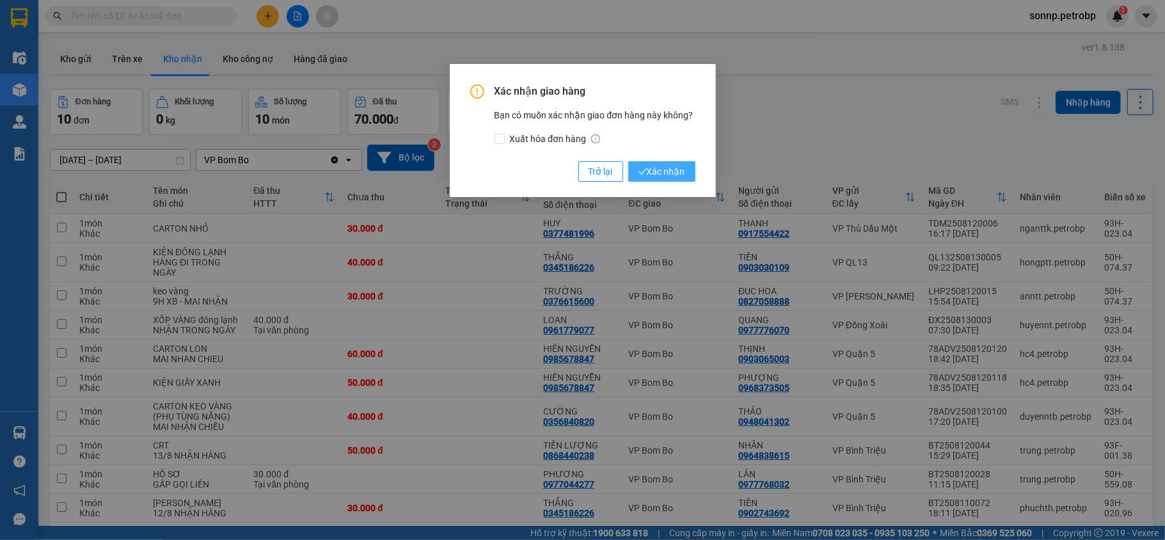
click at [663, 170] on span "Xác nhận" at bounding box center [661, 171] width 47 height 14
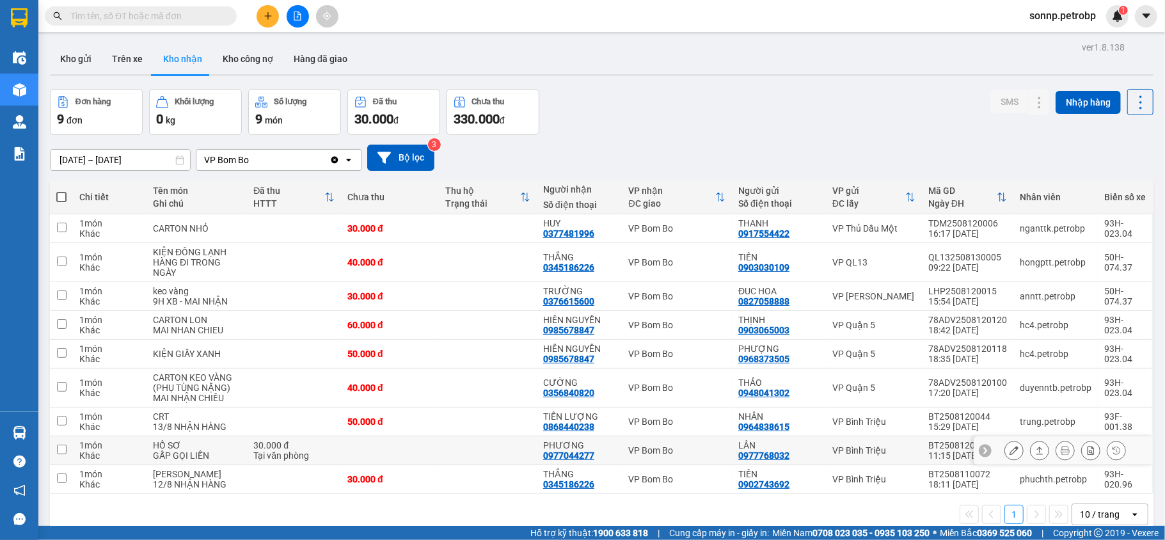
click at [489, 436] on td at bounding box center [488, 450] width 98 height 29
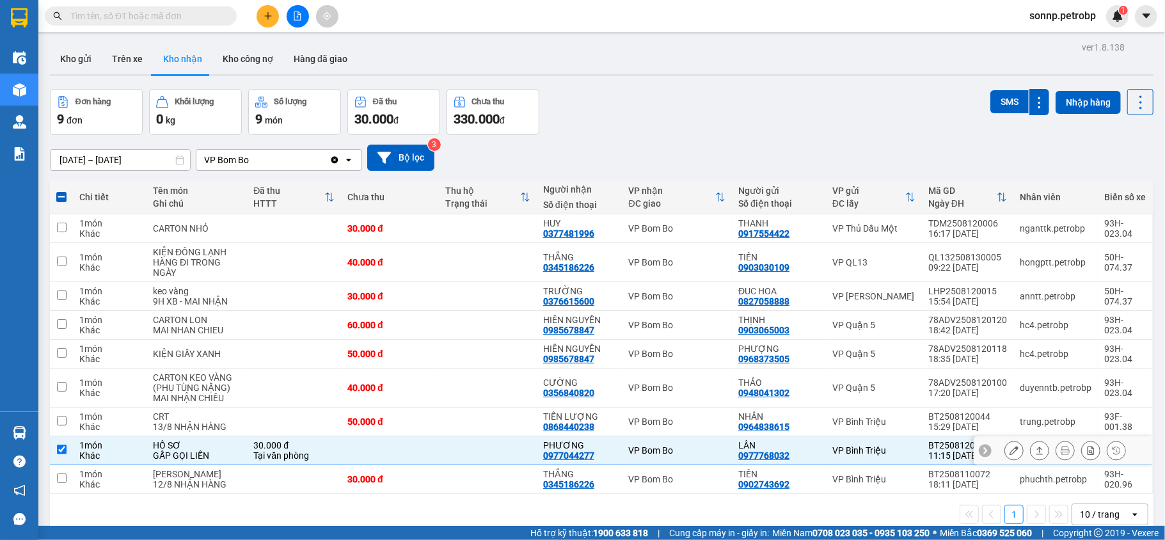
click at [1035, 446] on icon at bounding box center [1039, 450] width 9 height 9
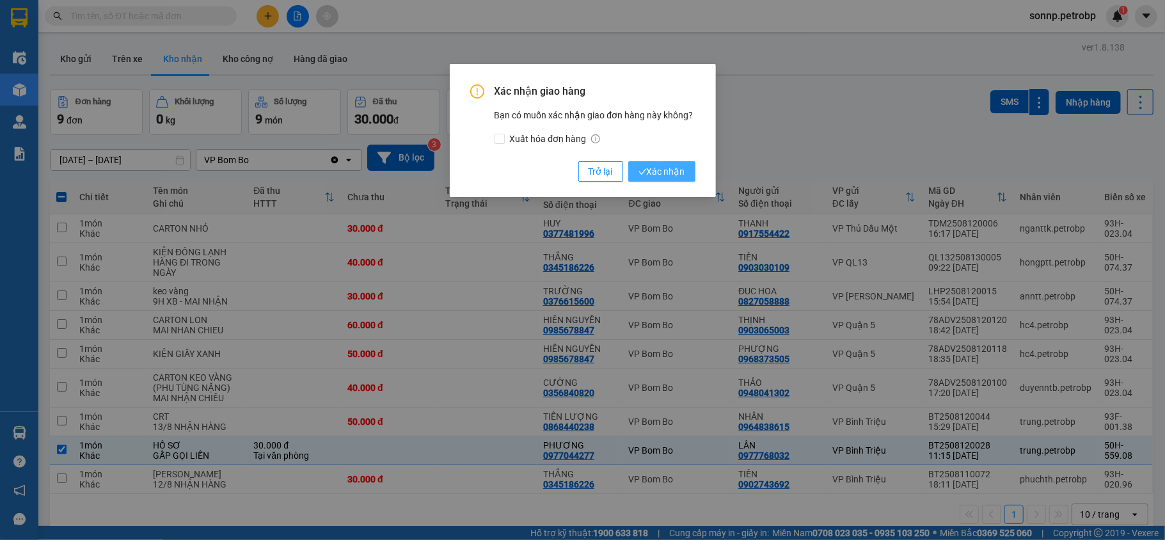
click at [653, 173] on span "Xác nhận" at bounding box center [661, 171] width 47 height 14
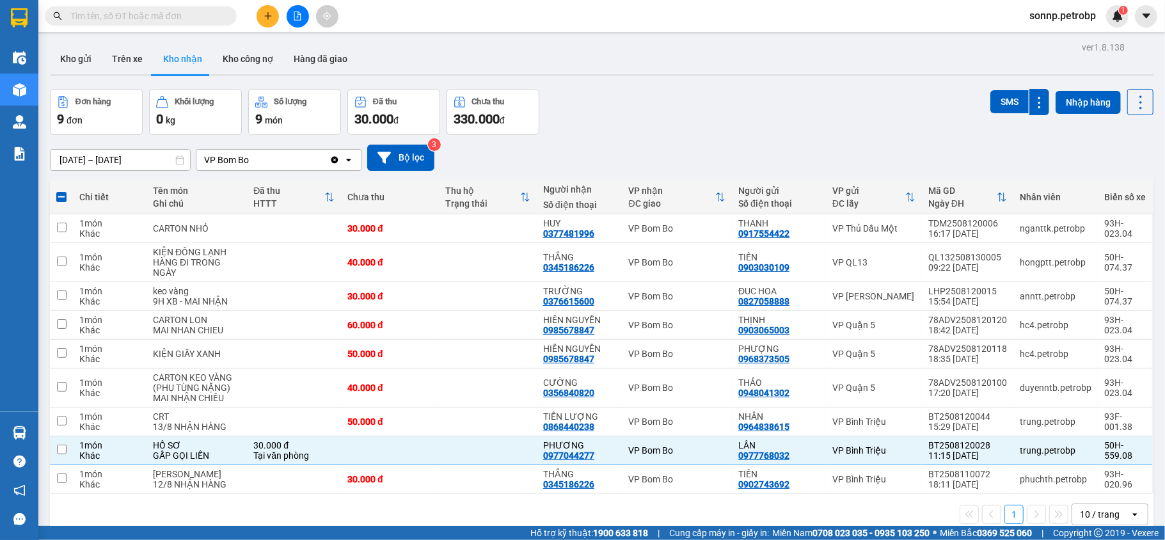
checkbox input "false"
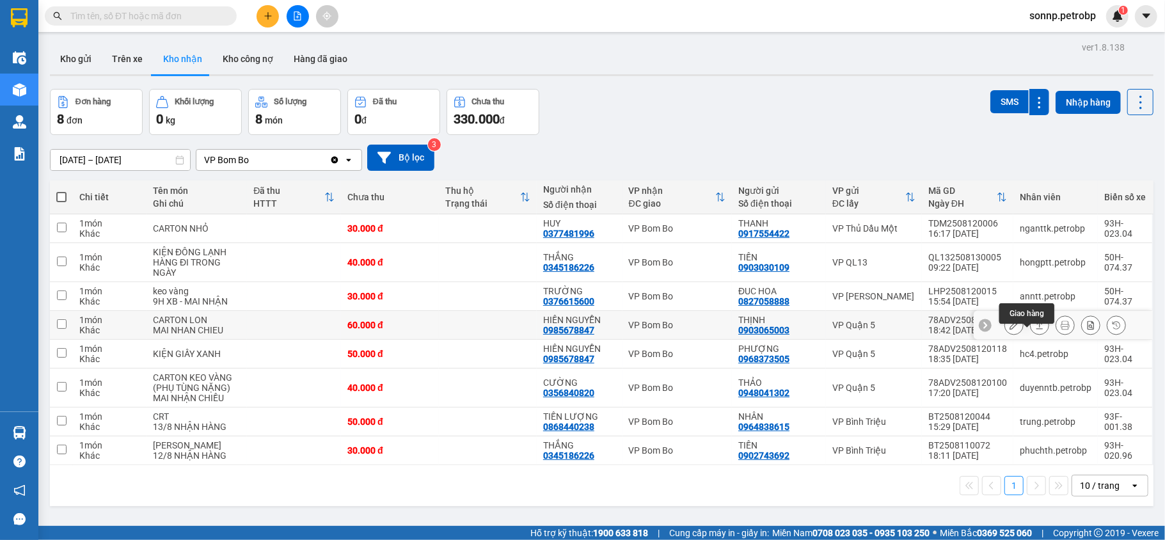
click at [1035, 321] on icon at bounding box center [1039, 325] width 9 height 9
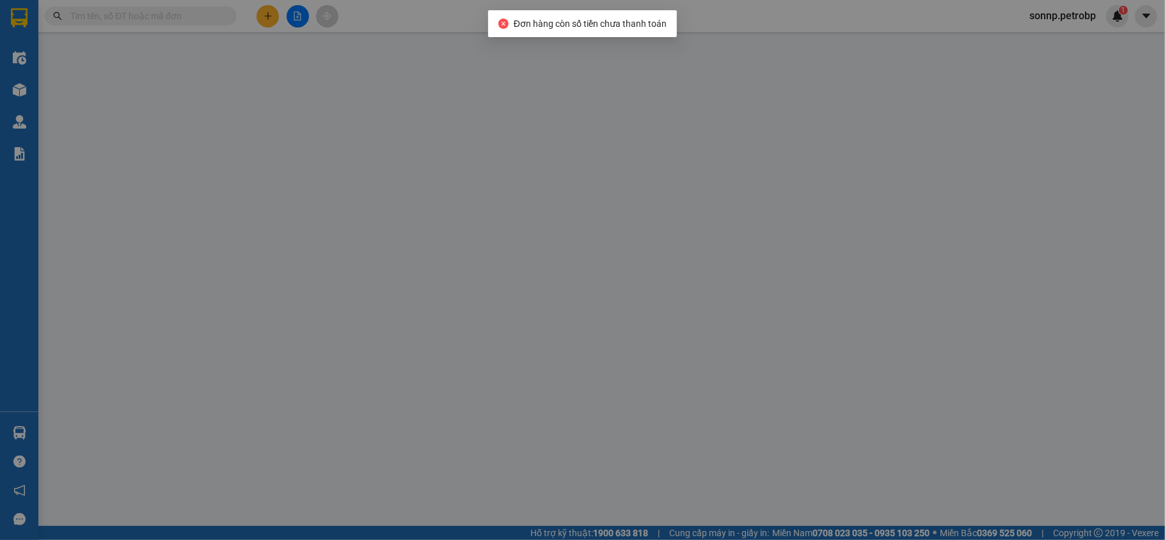
type input "0903065003"
type input "THỊNH"
type input "0985678847"
type input "HIỀN NGUYỄN"
type input "60.000"
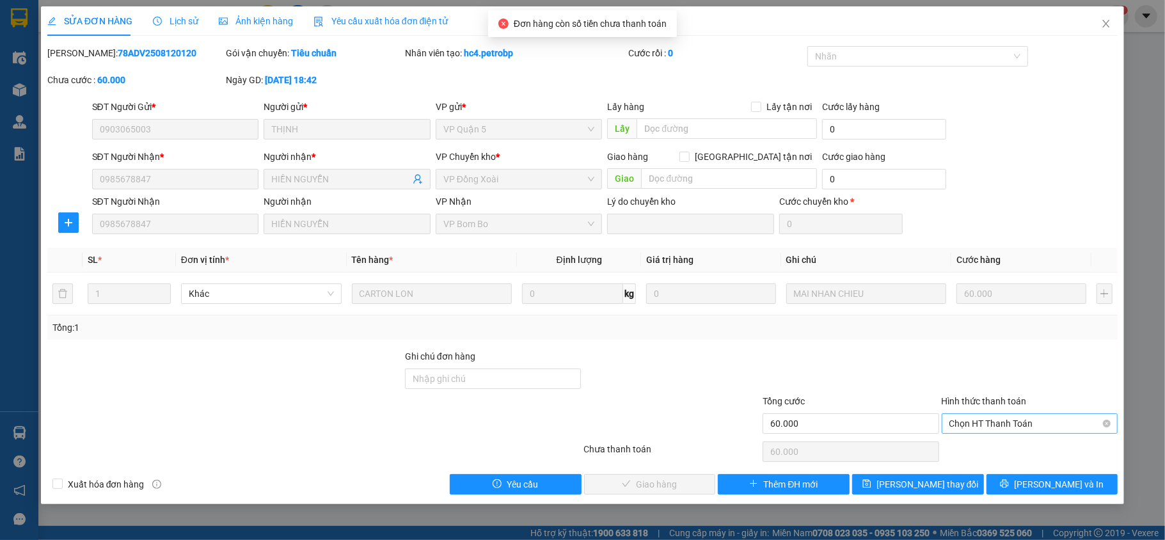
click at [1016, 425] on span "Chọn HT Thanh Toán" at bounding box center [1029, 423] width 161 height 19
click at [975, 441] on div "Tại văn phòng" at bounding box center [1030, 450] width 177 height 20
type input "0"
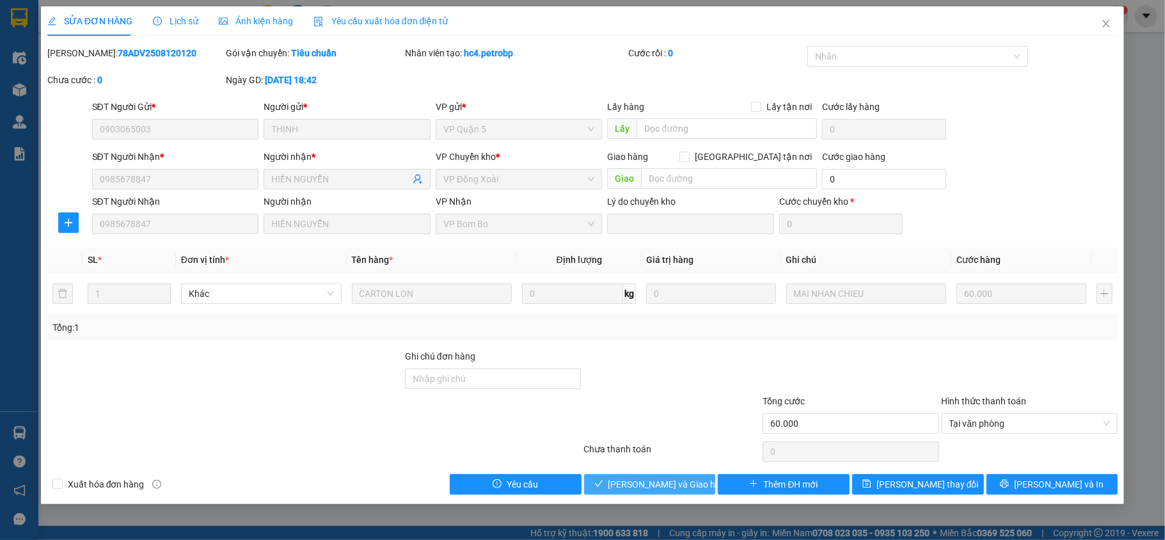
click at [663, 489] on span "[PERSON_NAME] và Giao hàng" at bounding box center [669, 484] width 123 height 14
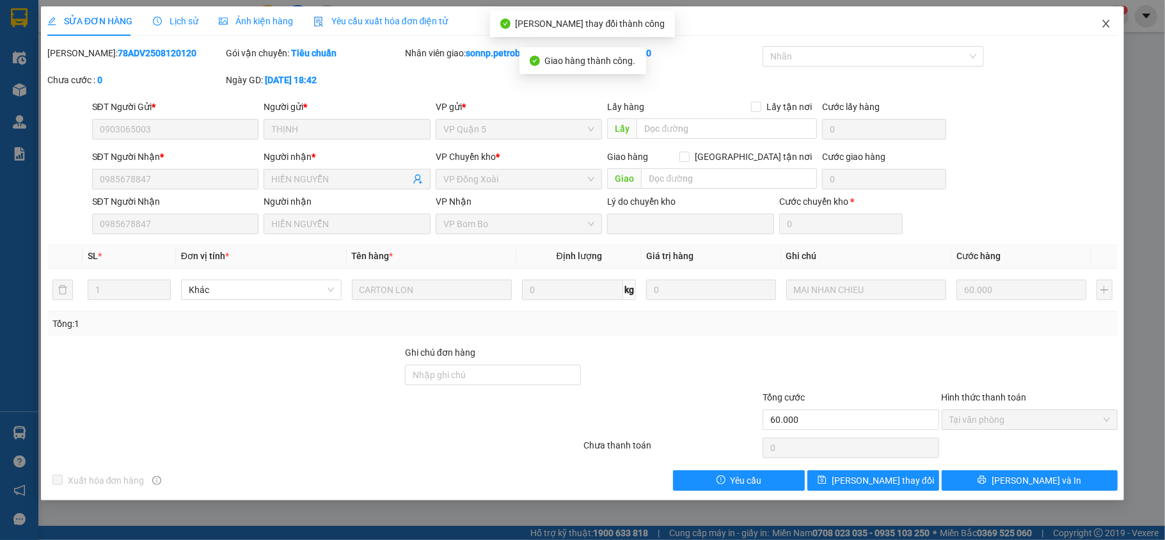
click at [1106, 24] on icon "close" at bounding box center [1106, 24] width 7 height 8
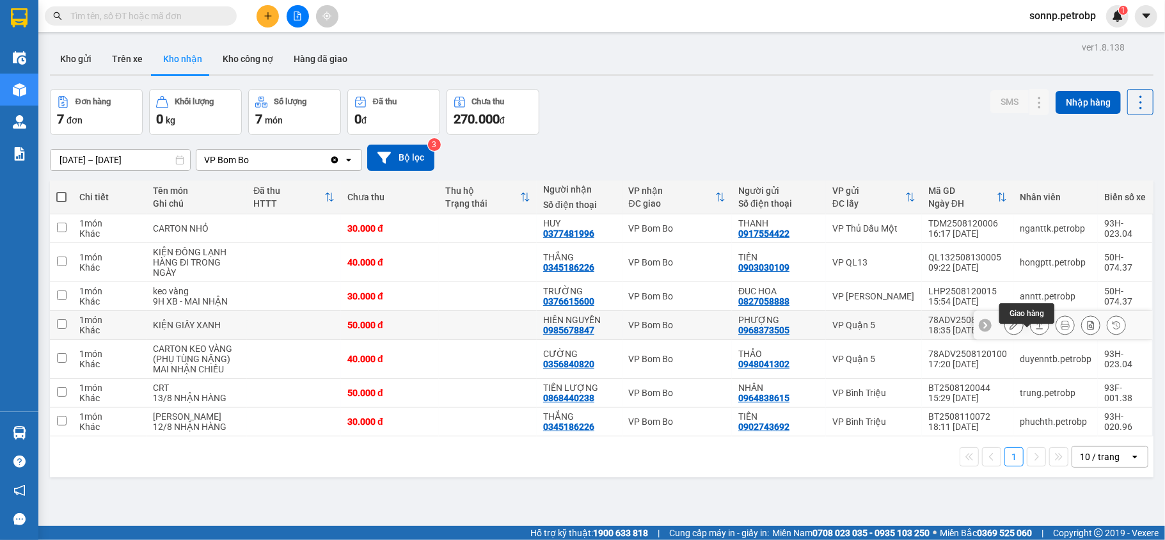
click at [1035, 329] on icon at bounding box center [1039, 325] width 9 height 9
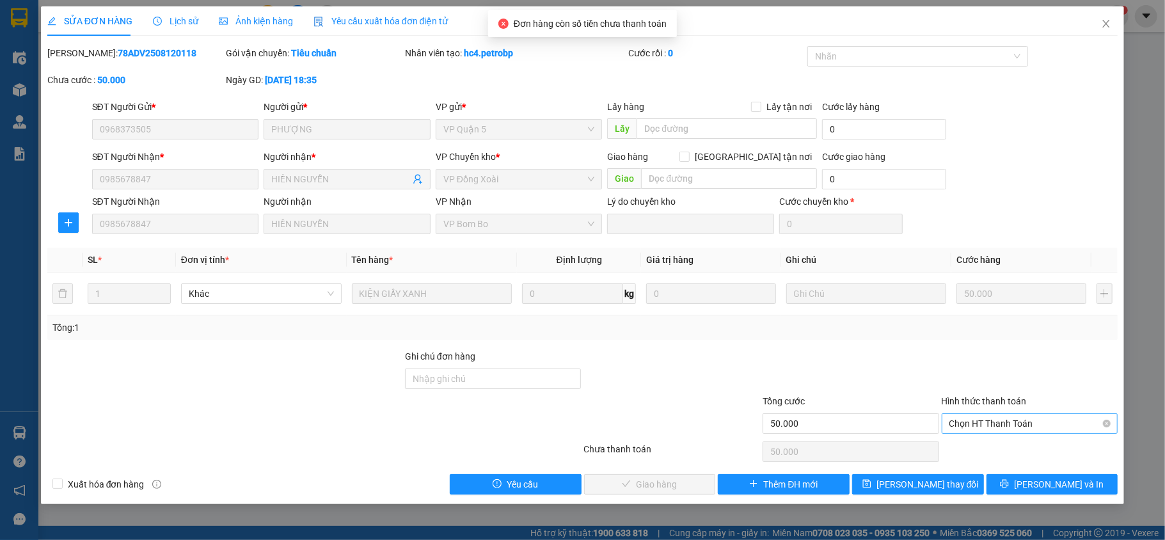
click at [1003, 425] on span "Chọn HT Thanh Toán" at bounding box center [1029, 423] width 161 height 19
click at [971, 456] on div "Tại văn phòng" at bounding box center [1029, 450] width 161 height 14
click at [694, 484] on button "[PERSON_NAME] và Giao hàng" at bounding box center [650, 484] width 132 height 20
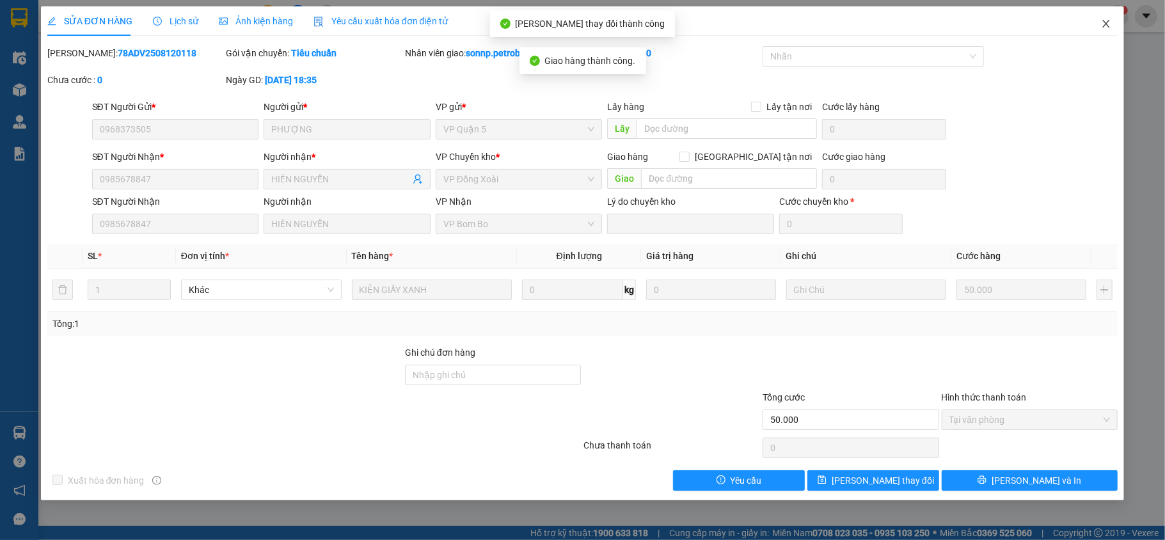
click at [1106, 26] on icon "close" at bounding box center [1106, 24] width 7 height 8
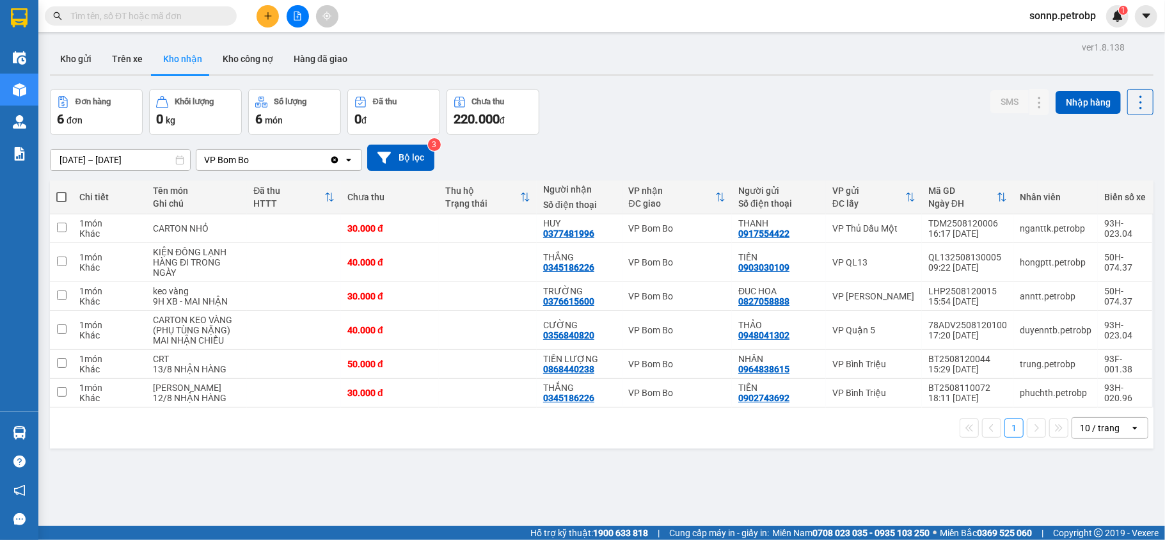
click at [573, 484] on div "ver 1.8.138 Kho gửi Trên xe Kho nhận Kho công nợ Hàng đã giao Đơn hàng 6 đơn Kh…" at bounding box center [602, 308] width 1114 height 540
click at [80, 65] on button "Kho gửi" at bounding box center [76, 59] width 52 height 31
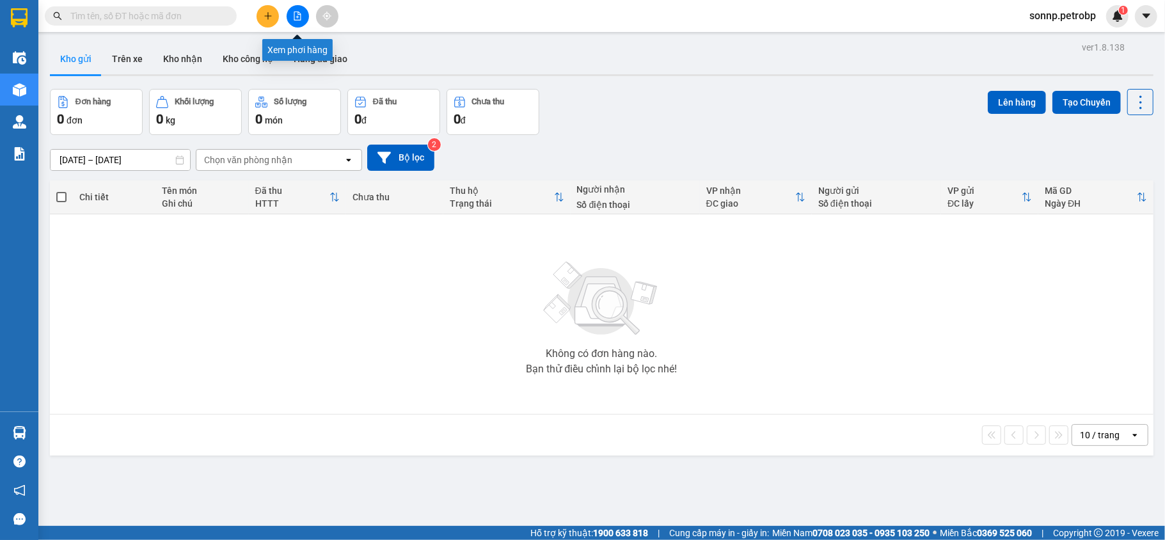
click at [296, 15] on icon "file-add" at bounding box center [297, 16] width 9 height 9
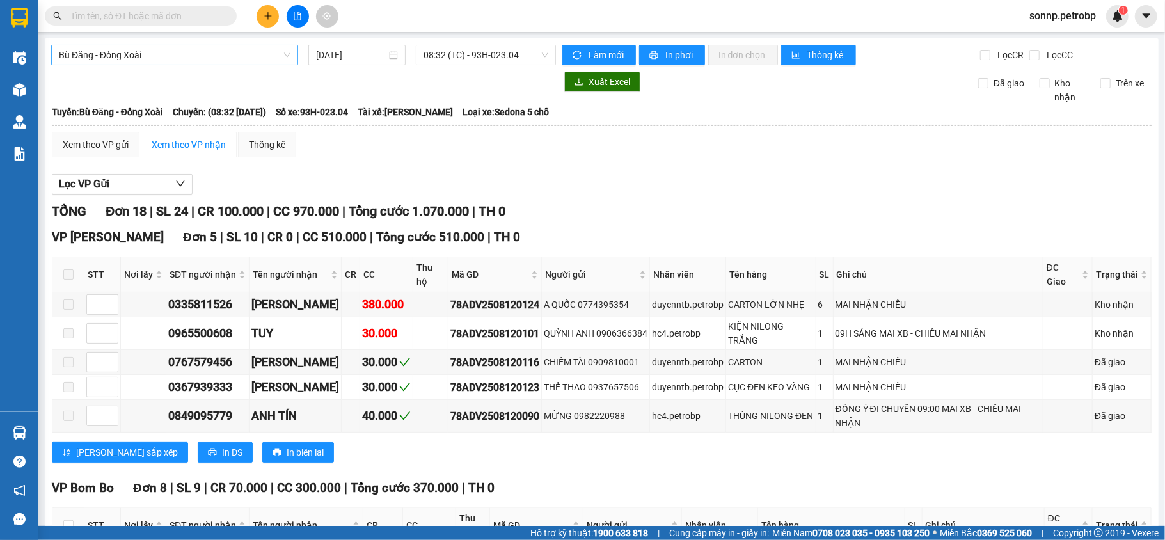
click at [143, 65] on div "Bù Đăng - Đồng Xoài" at bounding box center [174, 55] width 247 height 20
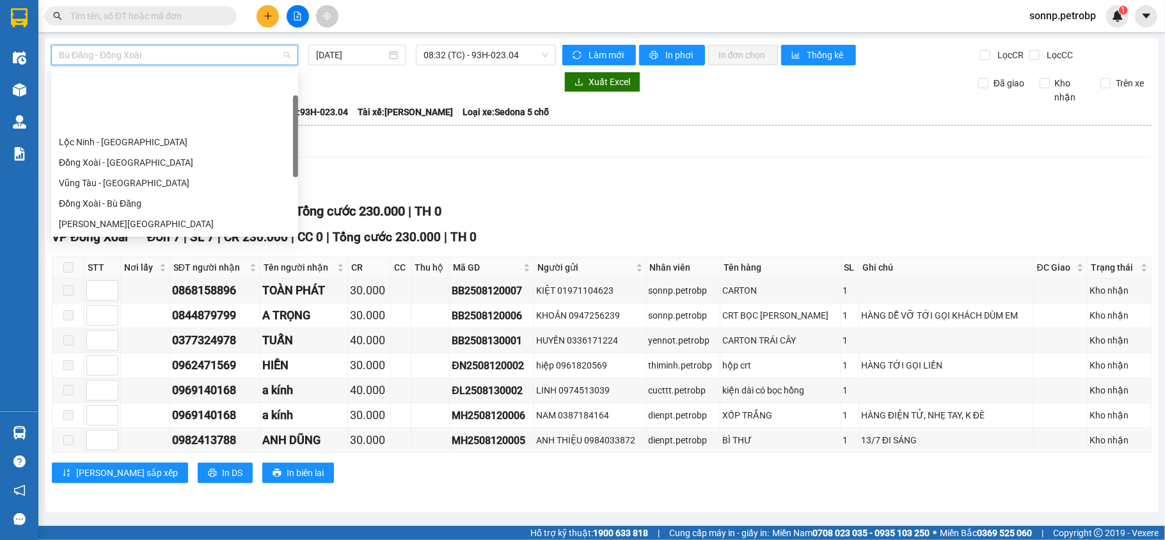
scroll to position [75, 0]
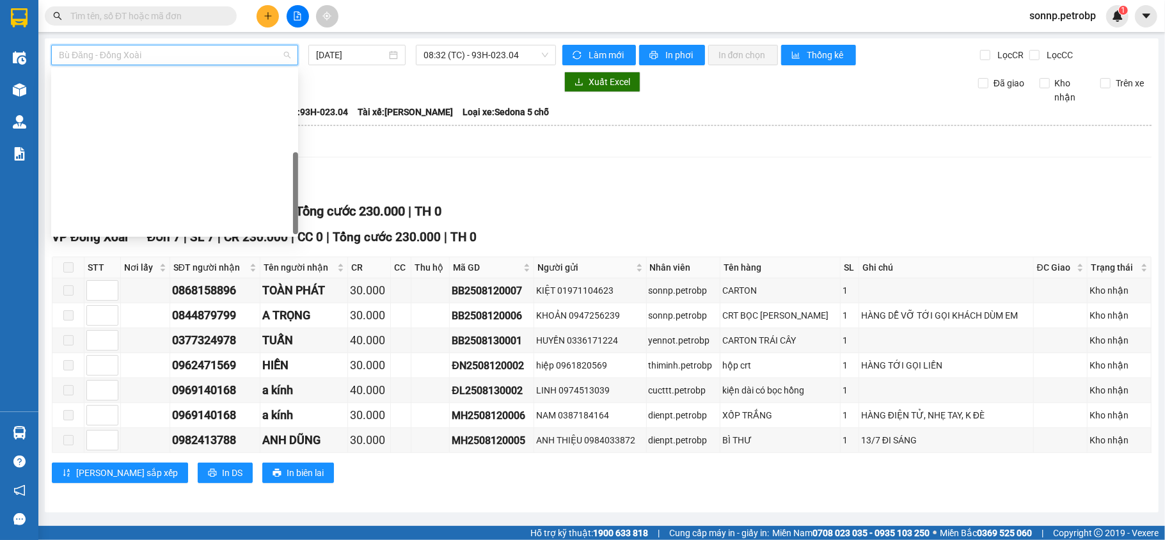
scroll to position [246, 0]
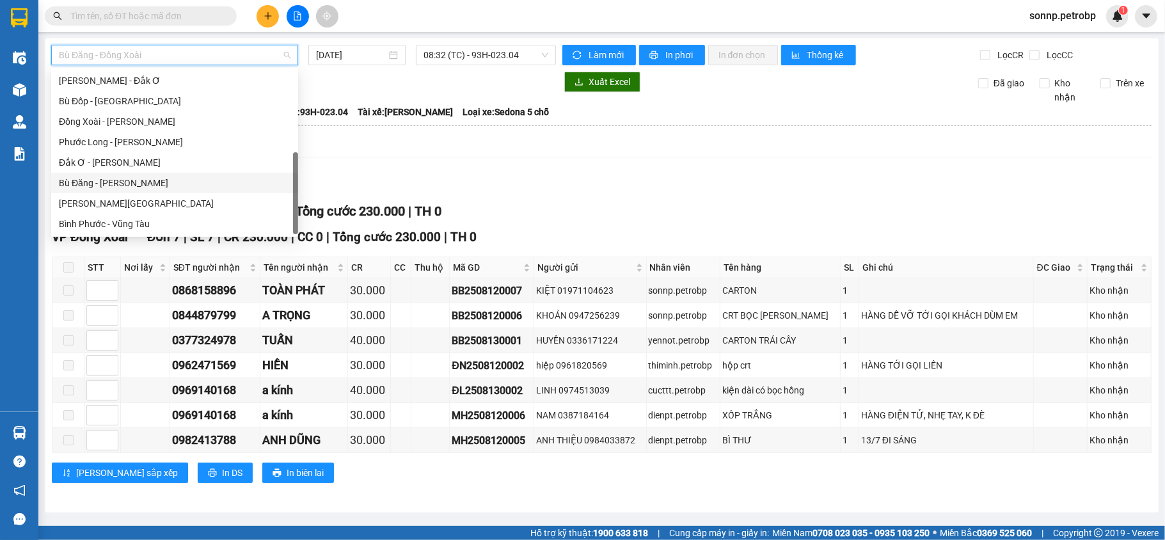
click at [144, 182] on div "Bù Đăng - [PERSON_NAME]" at bounding box center [175, 183] width 232 height 14
type input "[DATE]"
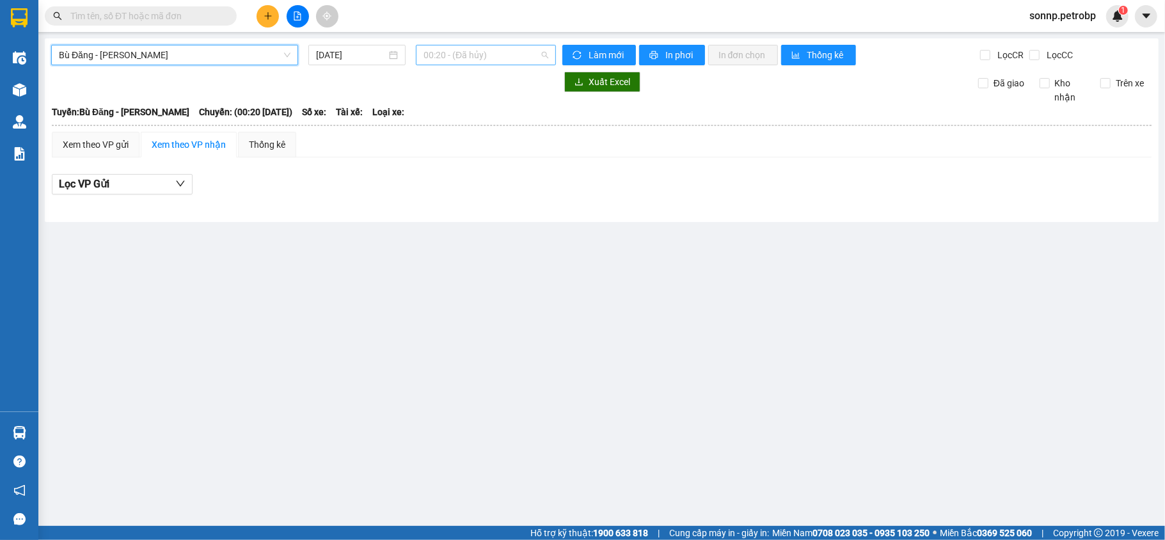
click at [490, 58] on span "00:20 - (Đã hủy)" at bounding box center [486, 54] width 125 height 19
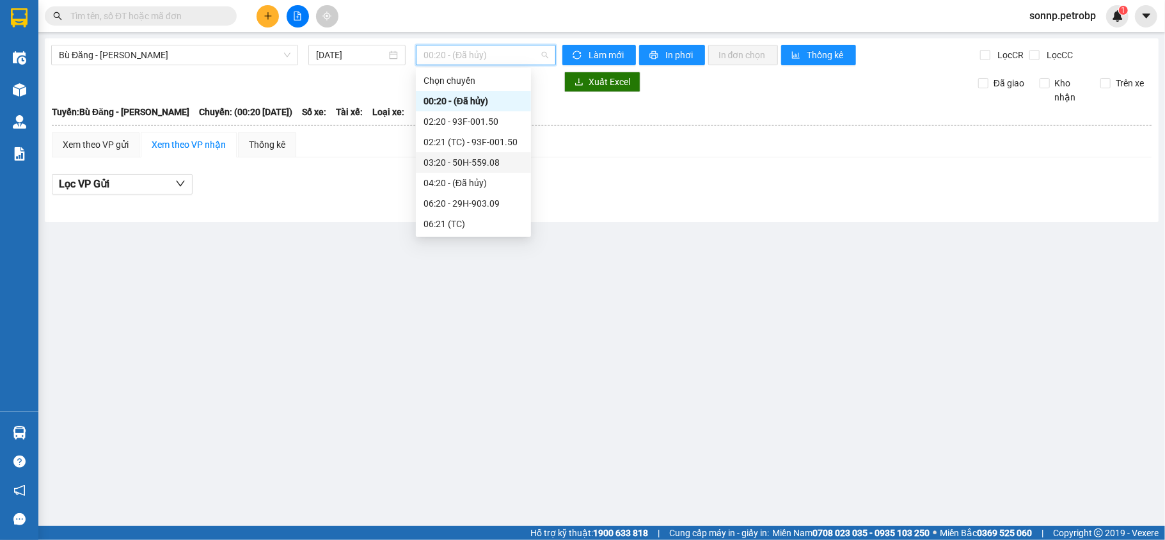
scroll to position [205, 0]
click at [489, 205] on div "15:20 - 93F-001.50" at bounding box center [474, 203] width 100 height 14
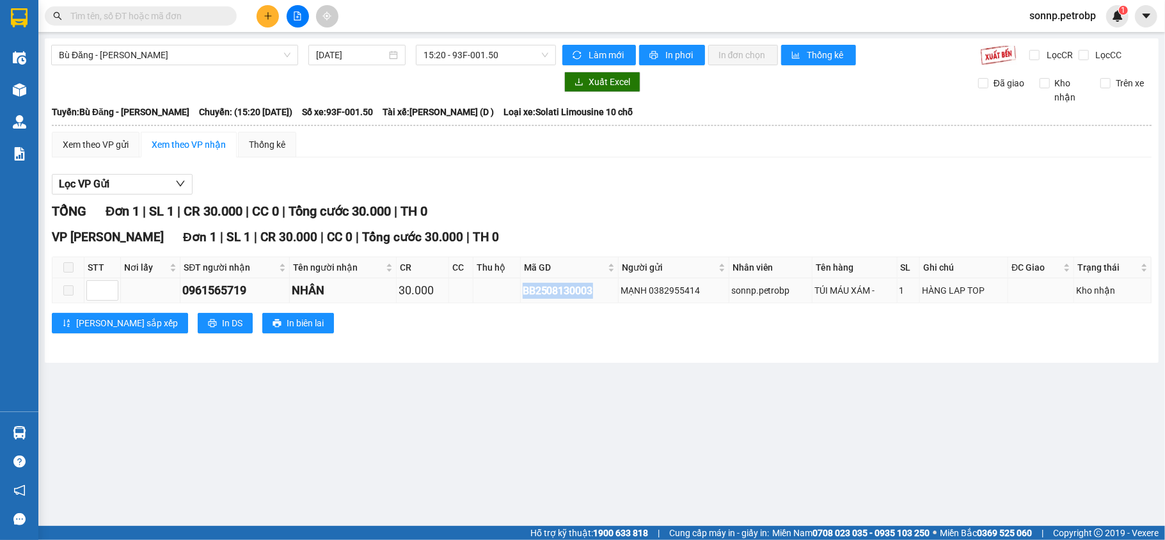
drag, startPoint x: 592, startPoint y: 296, endPoint x: 521, endPoint y: 290, distance: 71.9
click at [523, 290] on div "BB2508130003" at bounding box center [570, 291] width 94 height 16
copy div "BB2508130003"
click at [175, 13] on input "text" at bounding box center [145, 16] width 151 height 14
paste input "BB2508130003"
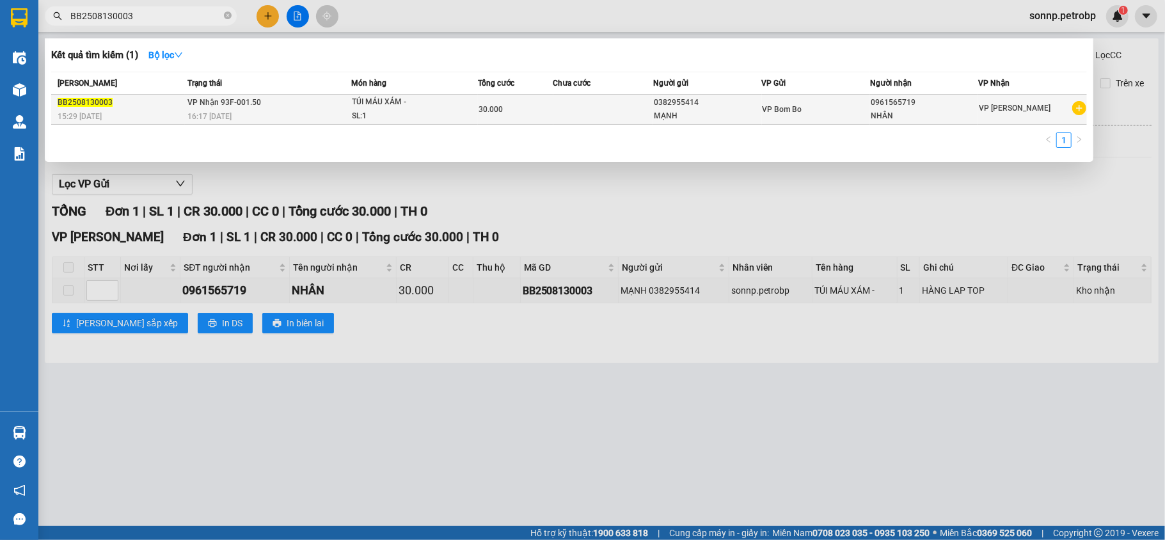
type input "BB2508130003"
click at [525, 111] on div "30.000" at bounding box center [516, 109] width 74 height 14
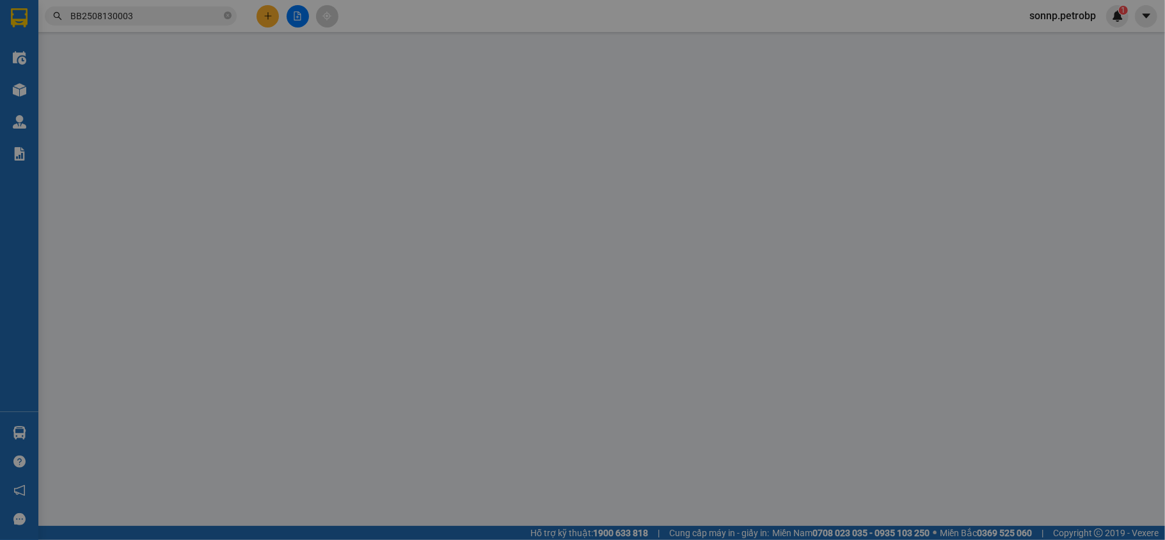
type input "0382955414"
type input "MẠNH"
type input "0961565719"
type input "NHÂN"
type input "30.000"
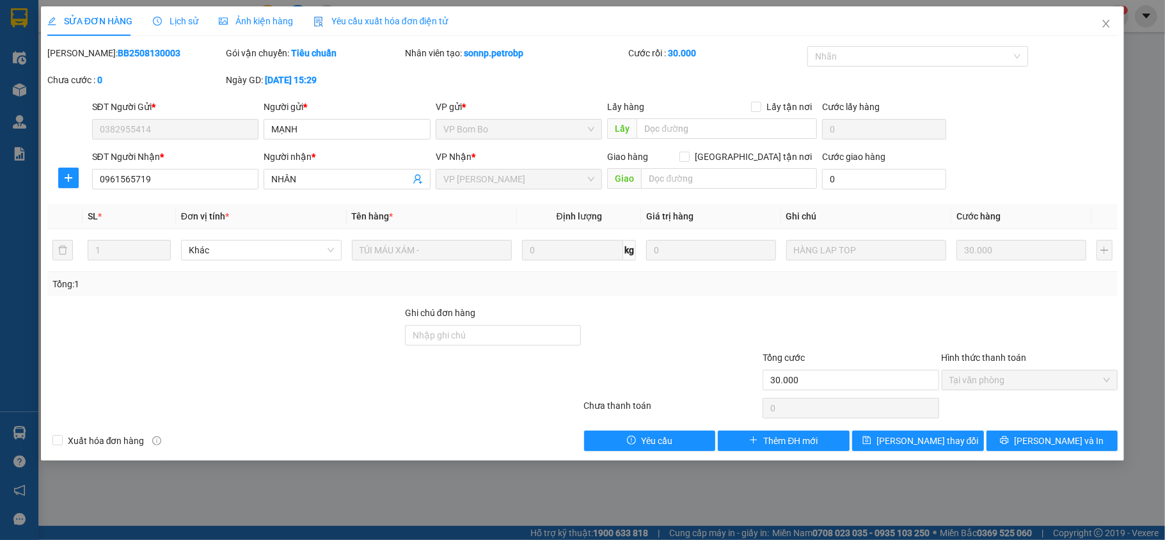
click at [187, 24] on span "Lịch sử" at bounding box center [175, 21] width 45 height 10
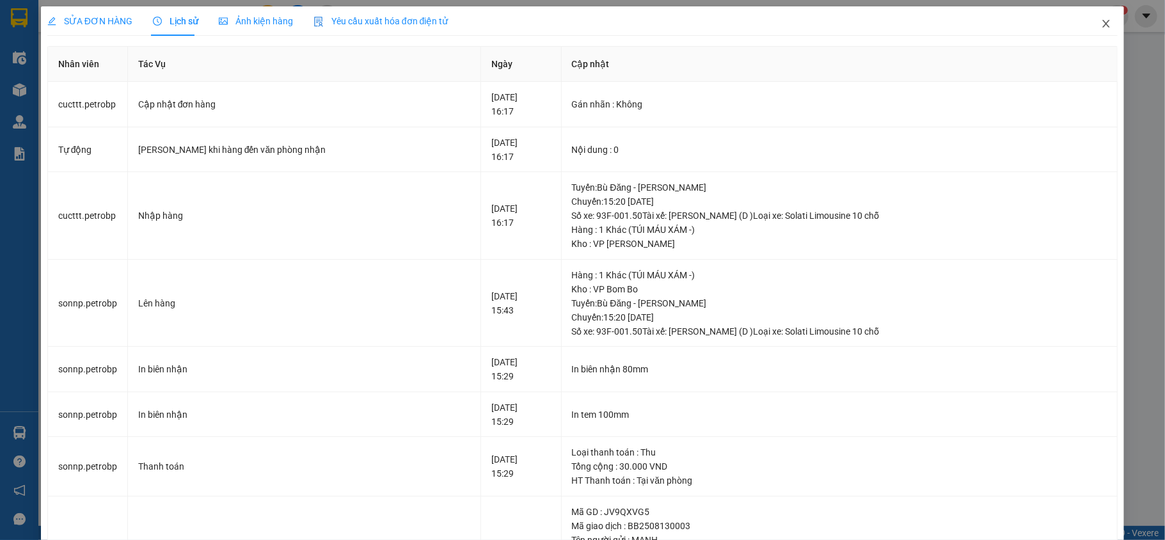
click at [1099, 22] on span "Close" at bounding box center [1106, 24] width 36 height 36
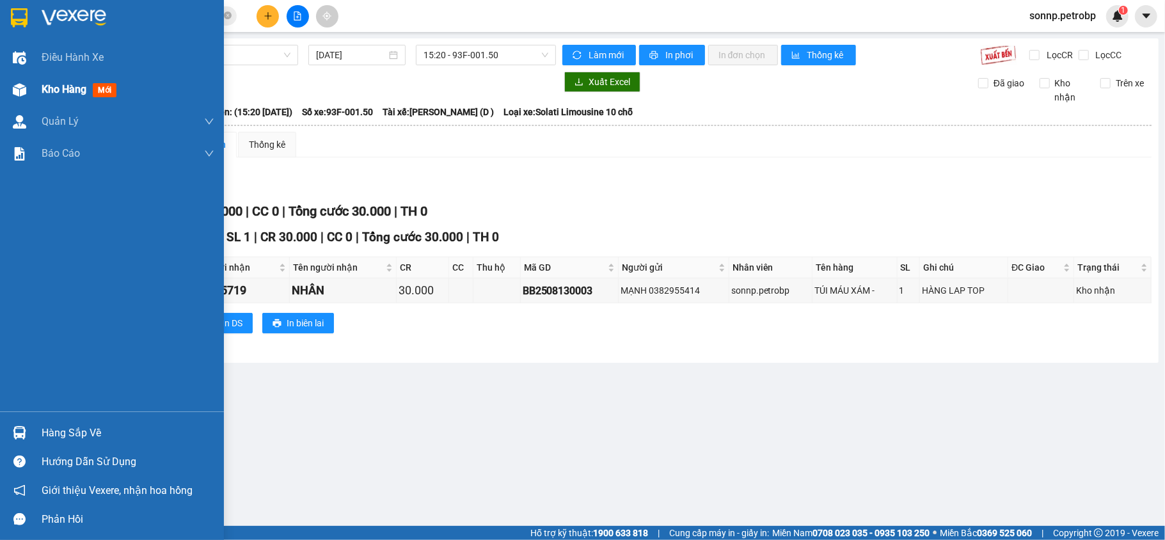
click at [32, 85] on div "Kho hàng mới" at bounding box center [112, 90] width 224 height 32
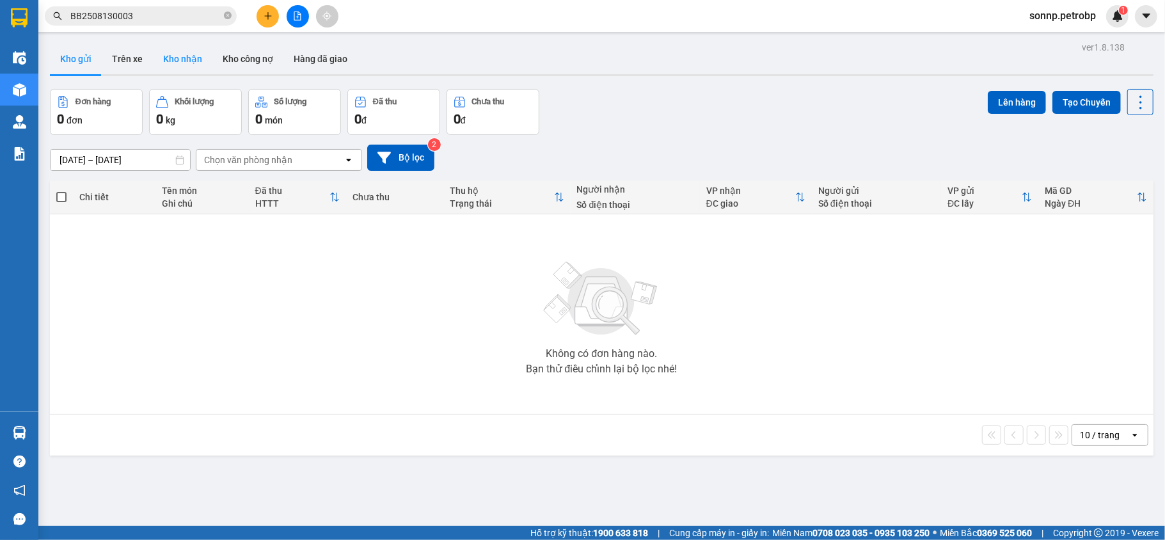
click at [177, 56] on button "Kho nhận" at bounding box center [182, 59] width 59 height 31
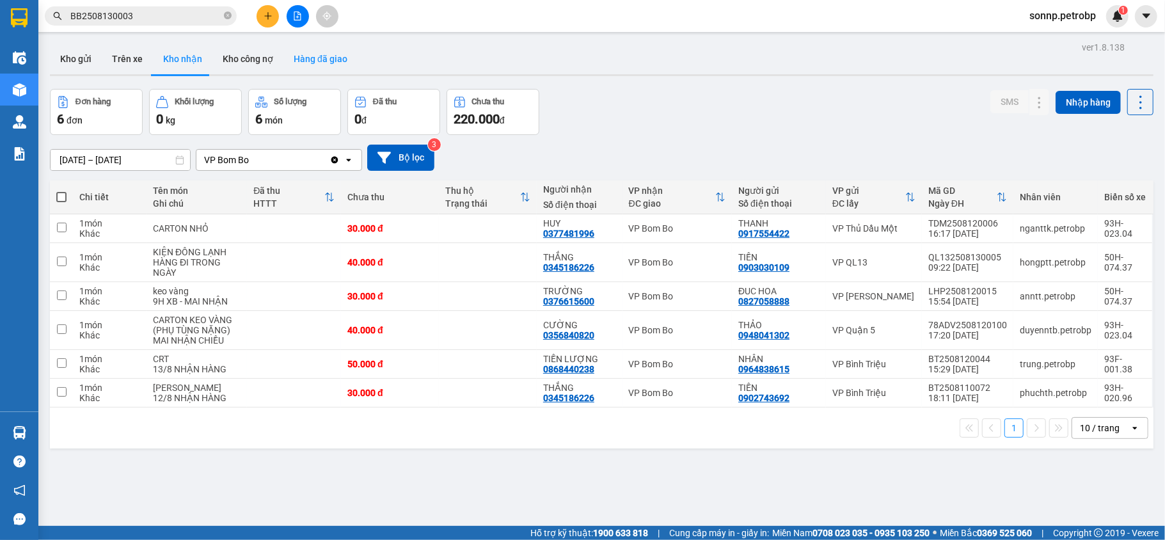
click at [328, 49] on button "Hàng đã giao" at bounding box center [320, 59] width 74 height 31
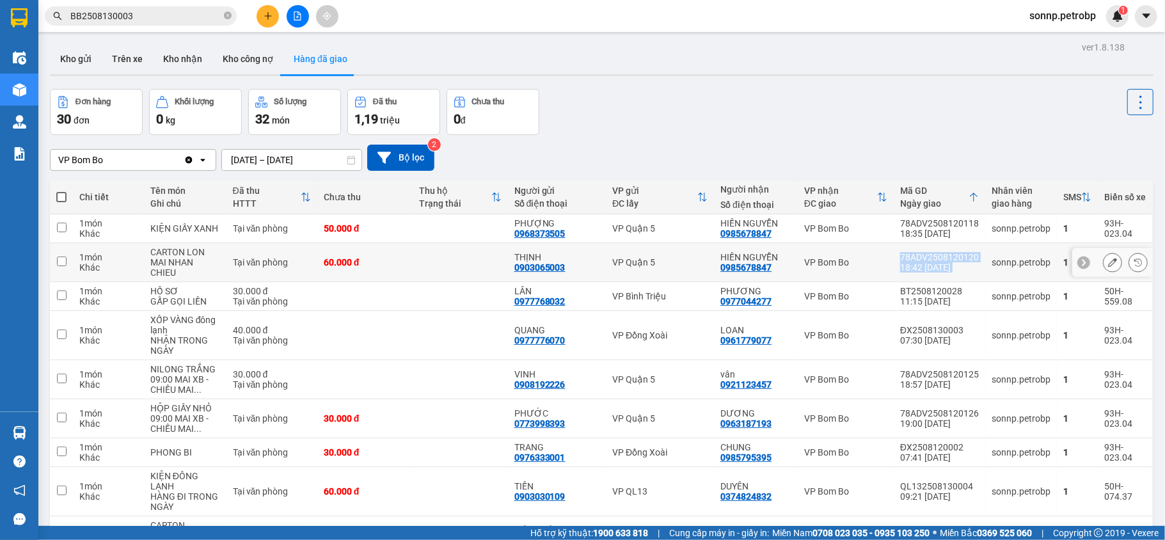
drag, startPoint x: 973, startPoint y: 253, endPoint x: 885, endPoint y: 262, distance: 88.0
click at [885, 262] on tr "1 món Khác CARTON [PERSON_NAME] Tại văn phòng 60.000 đ THỊNH 0903065003 VP Quận…" at bounding box center [602, 262] width 1104 height 39
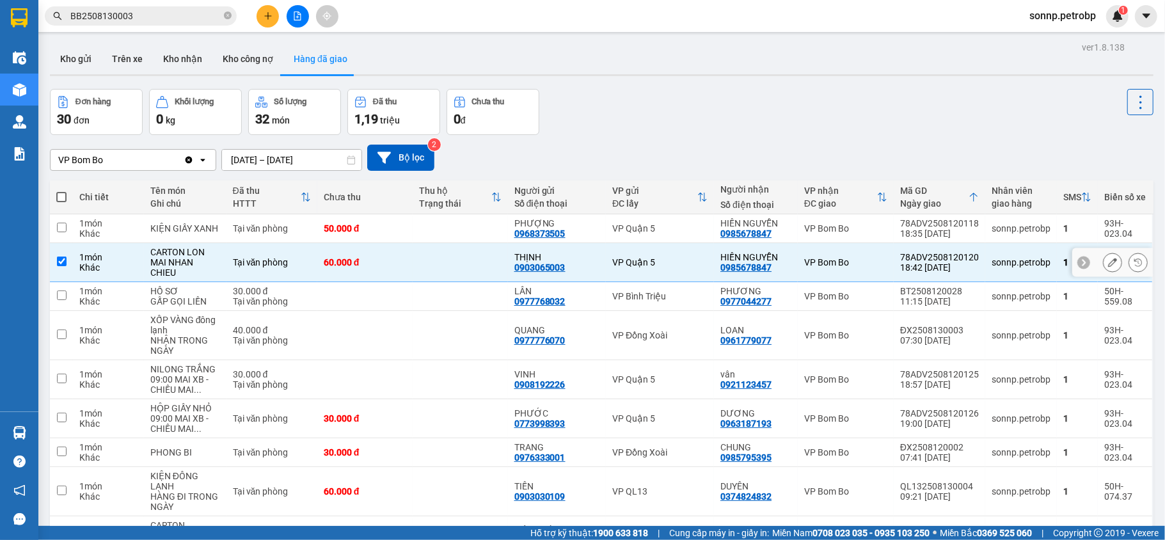
click at [884, 270] on td "VP Bom Bo" at bounding box center [846, 262] width 96 height 39
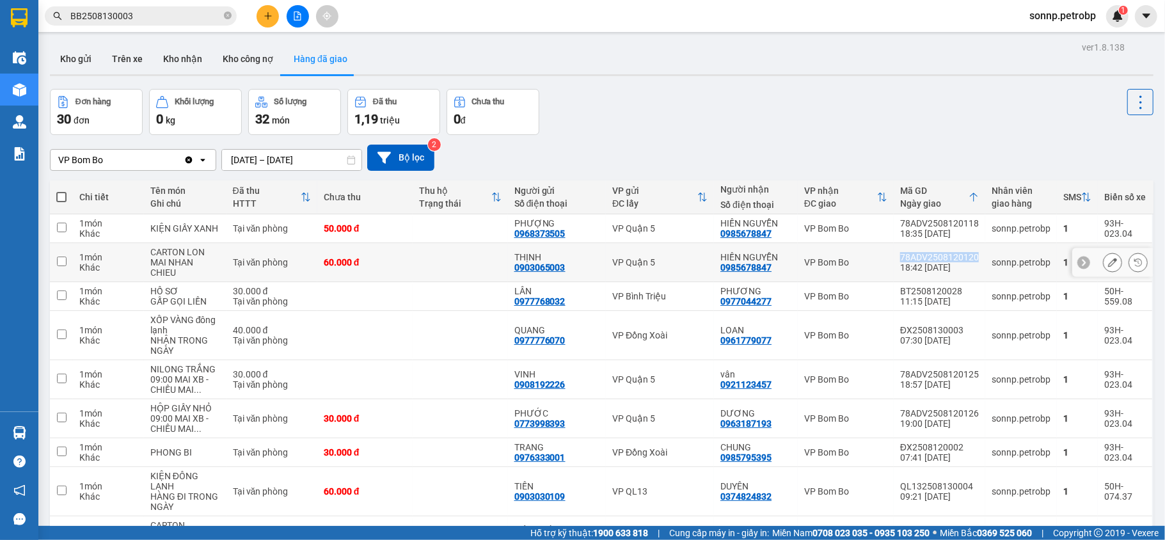
drag, startPoint x: 889, startPoint y: 257, endPoint x: 969, endPoint y: 257, distance: 80.0
click at [969, 257] on td "78ADV2508120120 18:42 [DATE]" at bounding box center [939, 262] width 91 height 39
checkbox input "true"
copy div "78ADV2508120120"
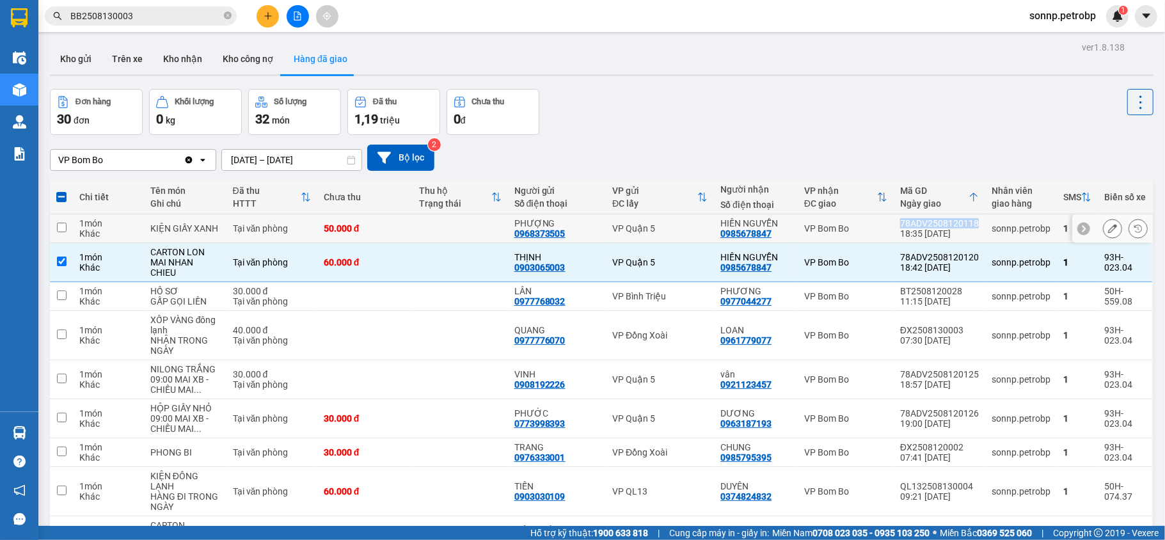
drag, startPoint x: 965, startPoint y: 223, endPoint x: 892, endPoint y: 223, distance: 73.6
click at [900, 223] on div "78ADV2508120118" at bounding box center [939, 223] width 79 height 10
checkbox input "true"
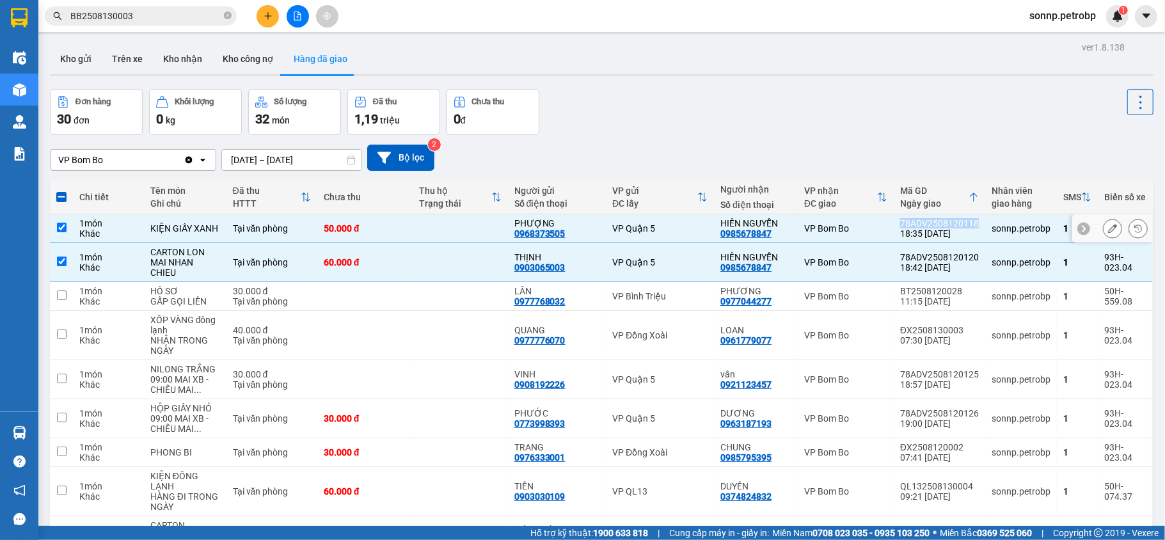
copy div "78ADV2508120118"
click at [186, 52] on button "Kho nhận" at bounding box center [182, 59] width 59 height 31
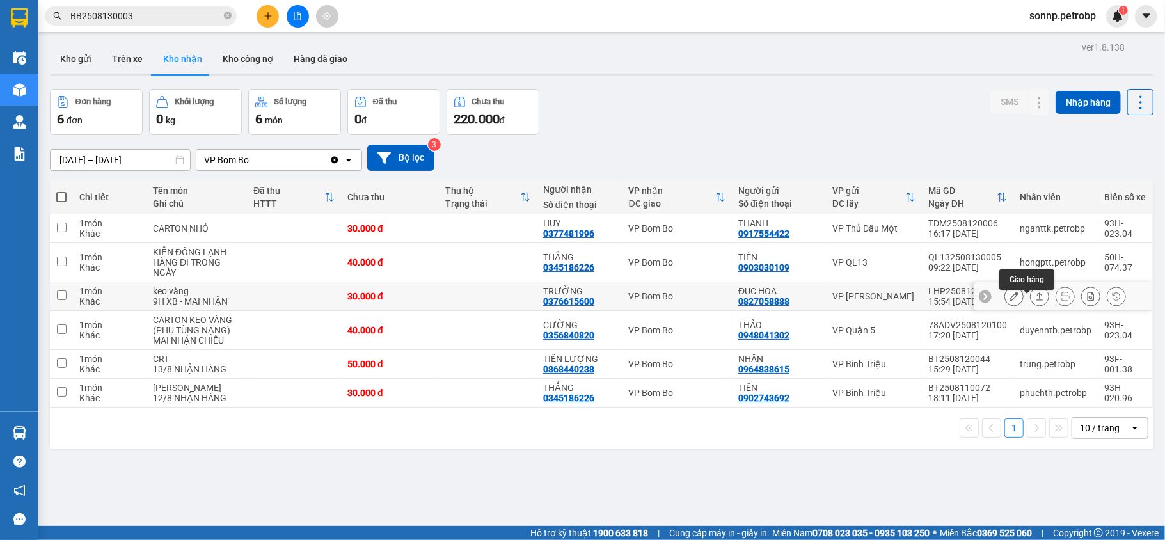
click at [1035, 301] on icon at bounding box center [1039, 296] width 9 height 9
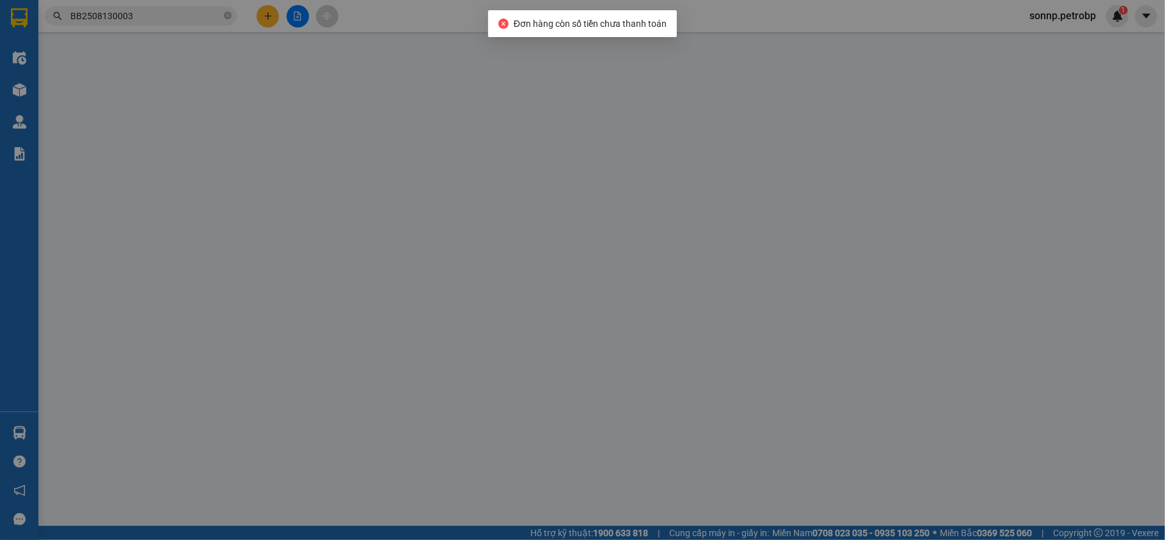
type input "0827058888"
type input "ĐUC HOA"
type input "0376615600"
type input "TRƯỜNG"
type input "30.000"
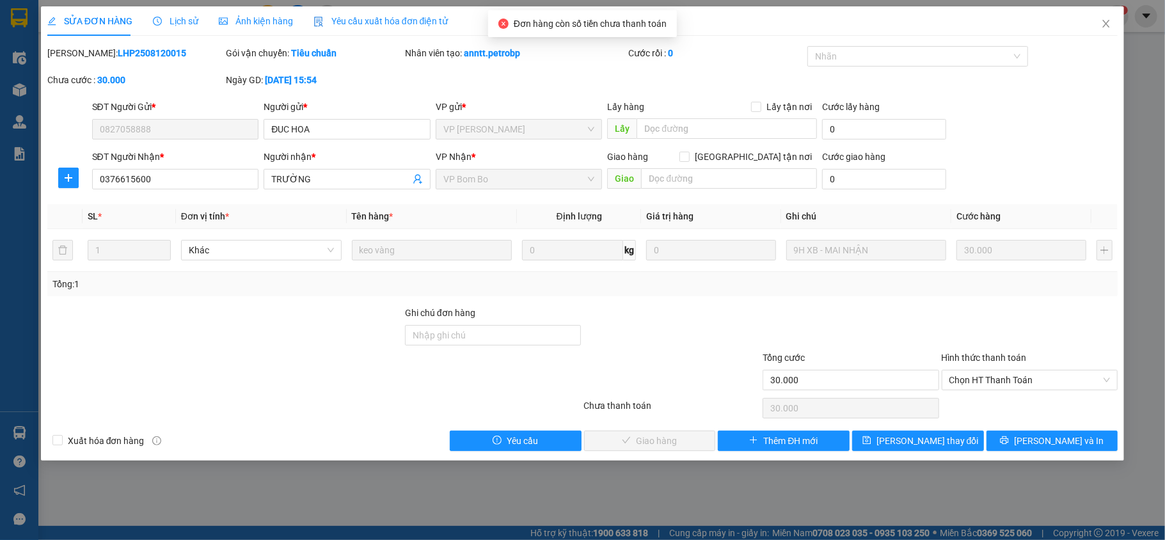
copy b "LHP2508120015"
drag, startPoint x: 162, startPoint y: 56, endPoint x: 81, endPoint y: 52, distance: 81.3
click at [81, 52] on div "Mã ĐH: LHP2508120015" at bounding box center [135, 53] width 177 height 14
click at [1034, 390] on span "Chọn HT Thanh Toán" at bounding box center [1029, 379] width 161 height 19
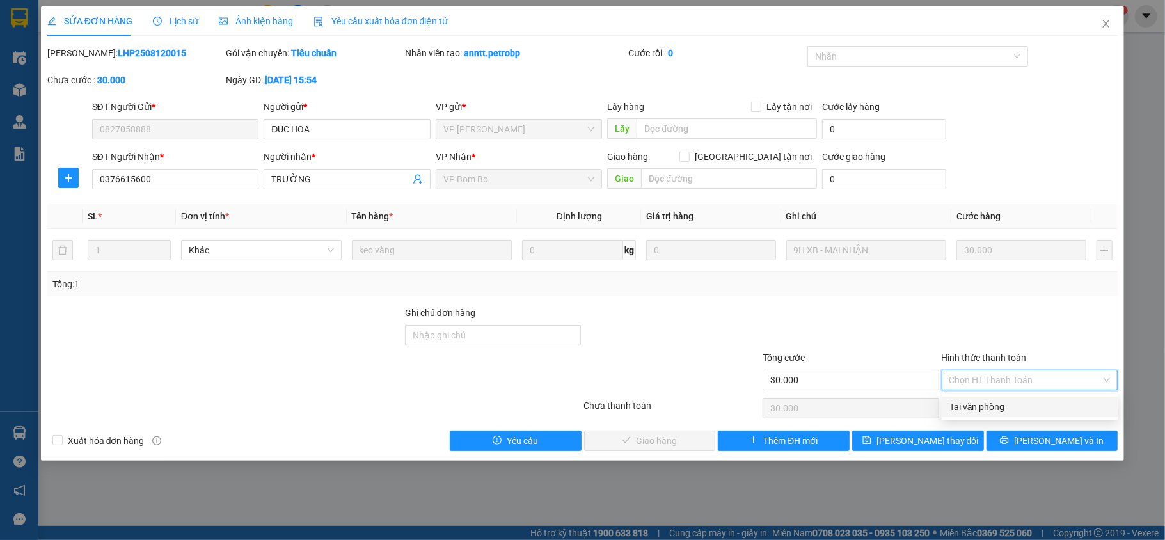
click at [1027, 408] on div "Tại văn phòng" at bounding box center [1029, 407] width 161 height 14
type input "0"
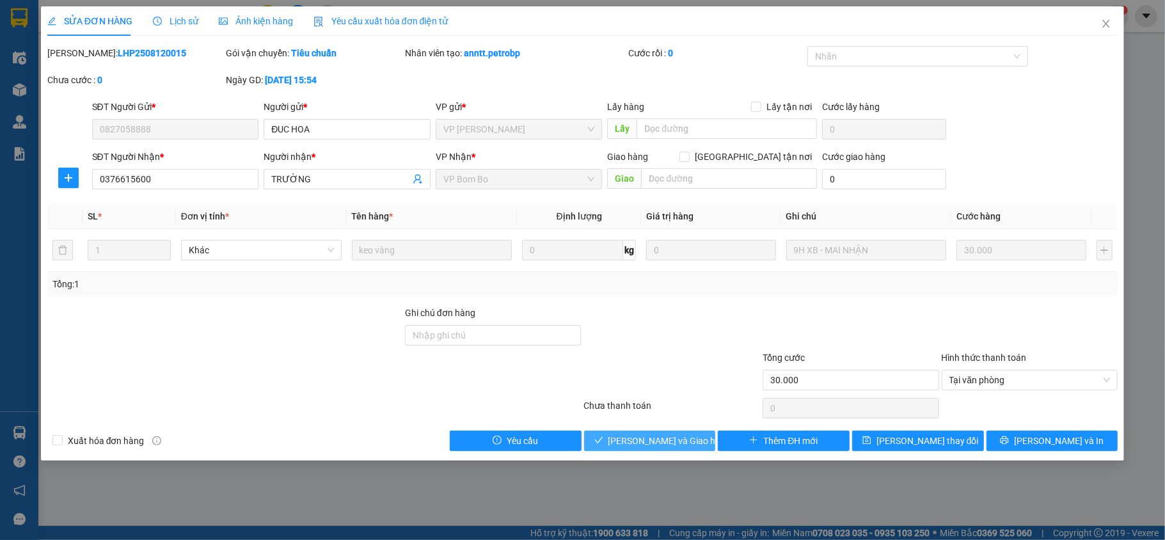
click at [666, 446] on span "[PERSON_NAME] và Giao hàng" at bounding box center [669, 441] width 123 height 14
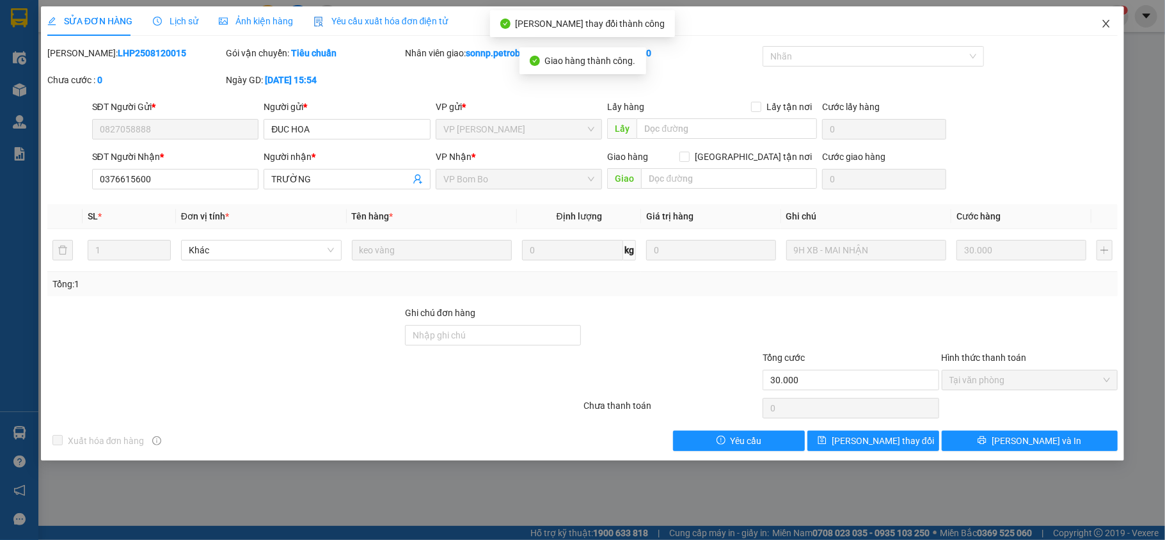
click at [1109, 27] on icon "close" at bounding box center [1106, 24] width 10 height 10
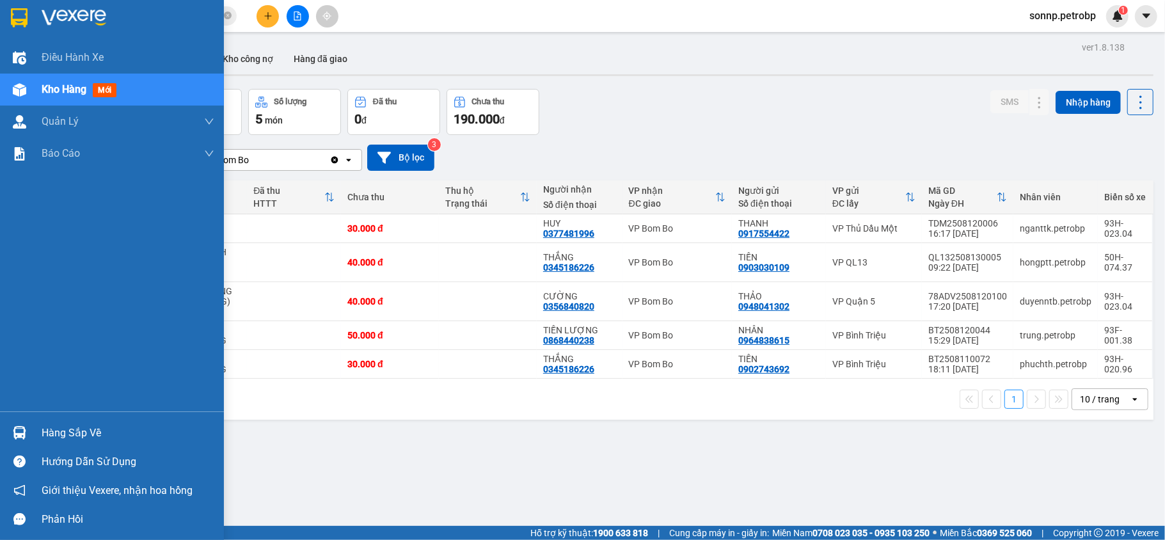
click at [28, 432] on div at bounding box center [19, 433] width 22 height 22
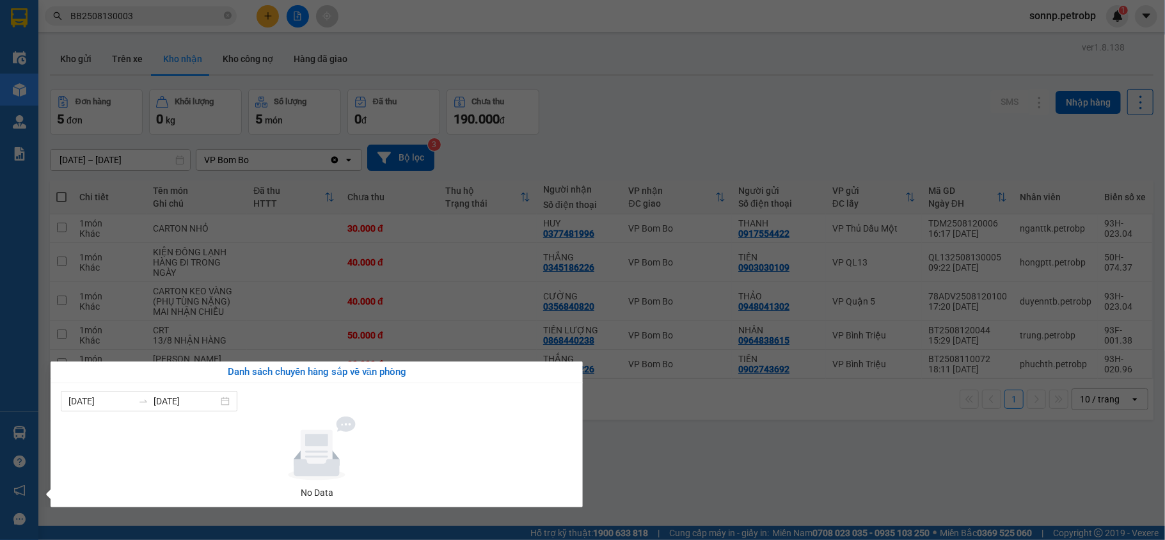
click at [28, 432] on div "Điều hành xe Kho hàng mới Quản [PERSON_NAME] lý chuyến Quản lý khách hàng Quản …" at bounding box center [19, 270] width 38 height 540
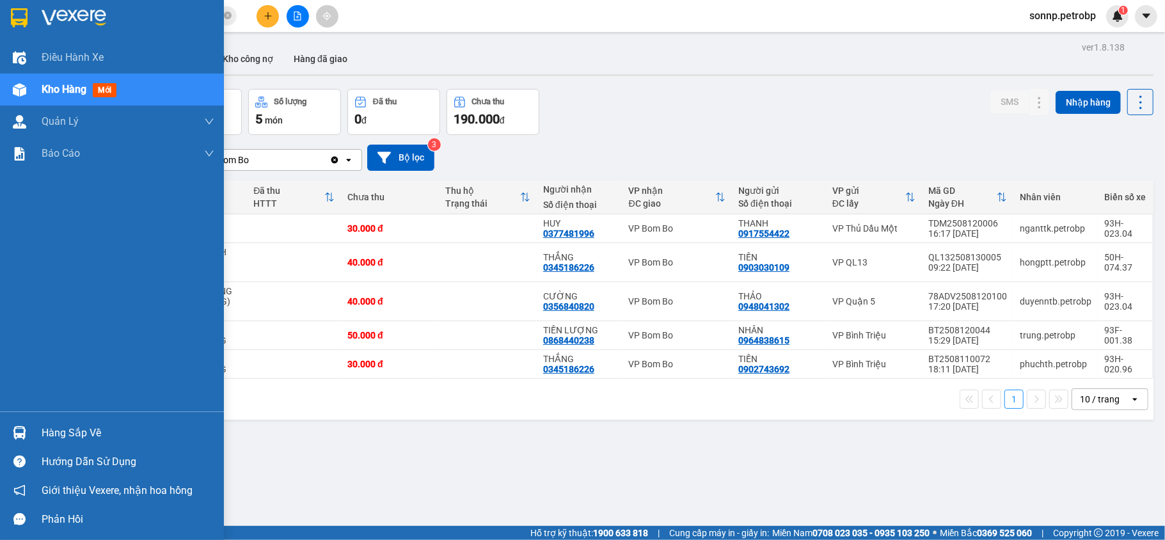
click at [28, 432] on div at bounding box center [19, 433] width 22 height 22
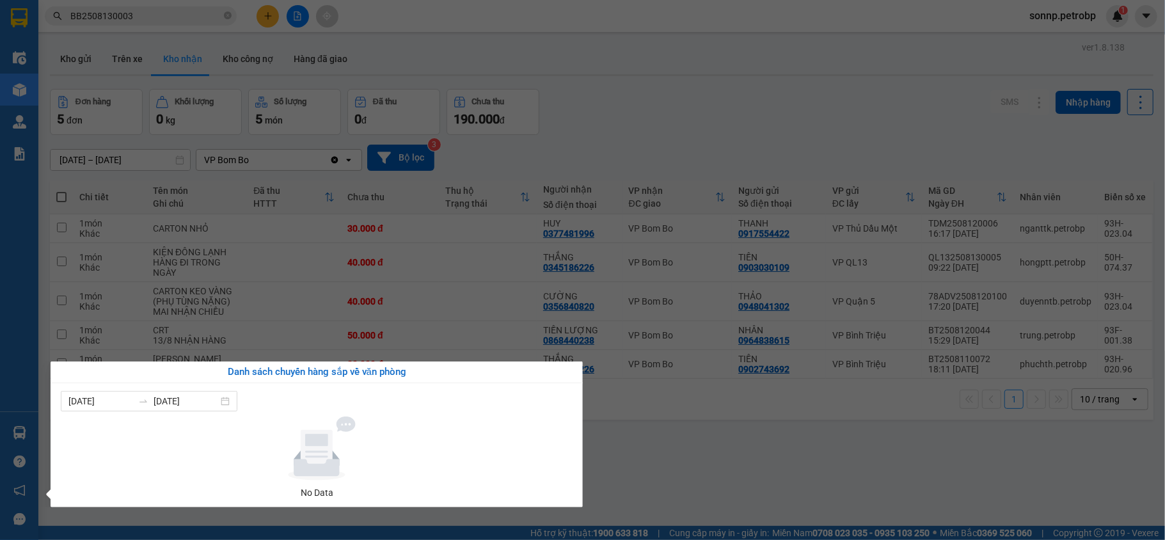
click at [13, 432] on div "Điều hành xe Kho hàng mới Quản [PERSON_NAME] lý chuyến Quản lý khách hàng Quản …" at bounding box center [19, 270] width 38 height 540
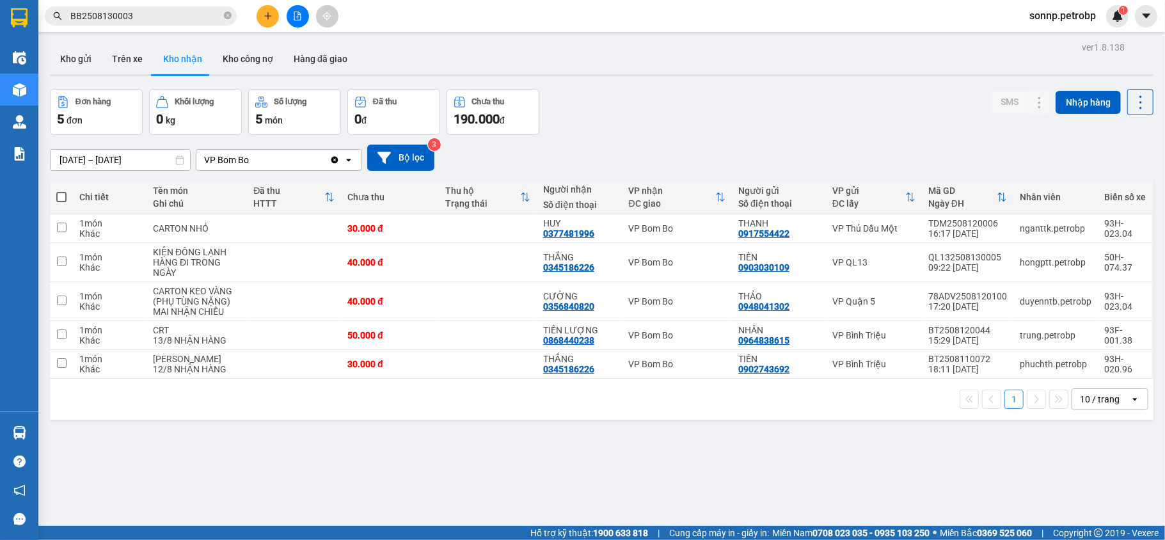
click at [279, 420] on div "1 10 / trang open" at bounding box center [602, 399] width 1104 height 41
click at [1035, 369] on icon at bounding box center [1039, 364] width 9 height 9
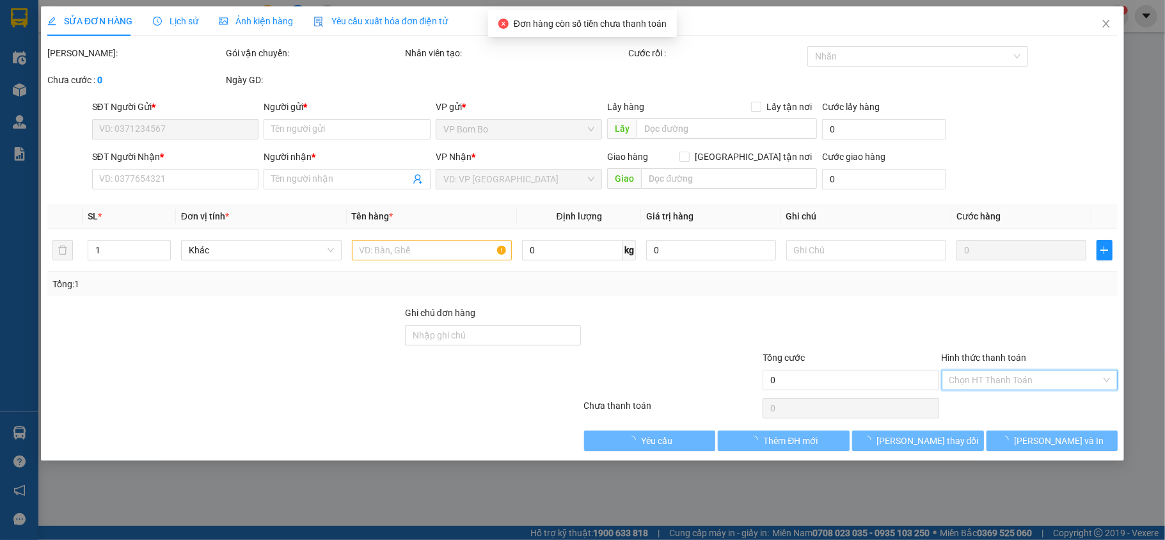
click at [1026, 380] on div "Chọn HT Thanh Toán" at bounding box center [1030, 380] width 177 height 20
type input "0902743692"
type input "TIẾN"
type input "0345186226"
type input "THẮNG"
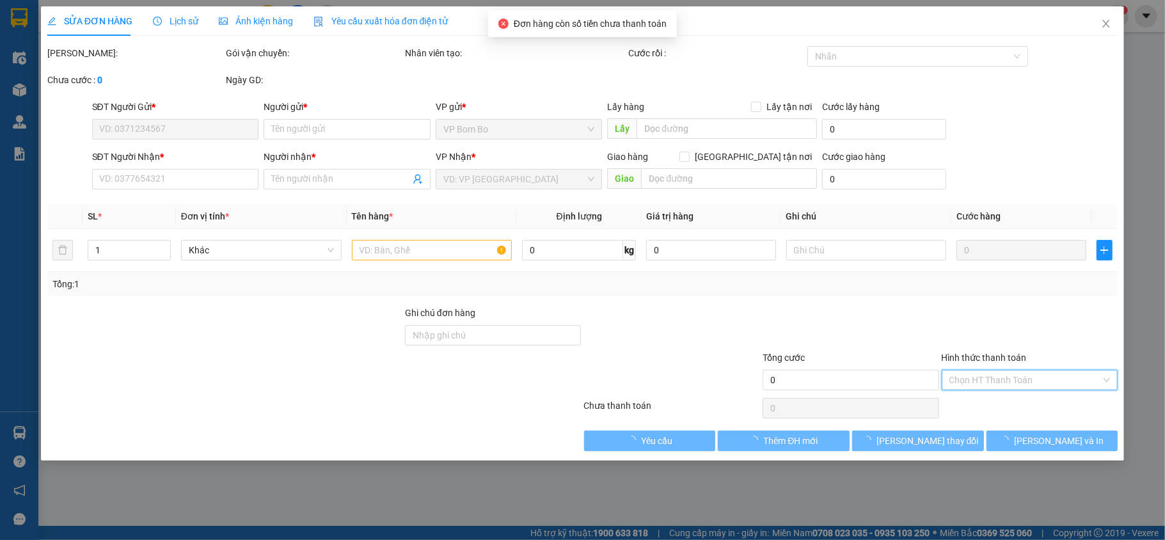
type input "30.000"
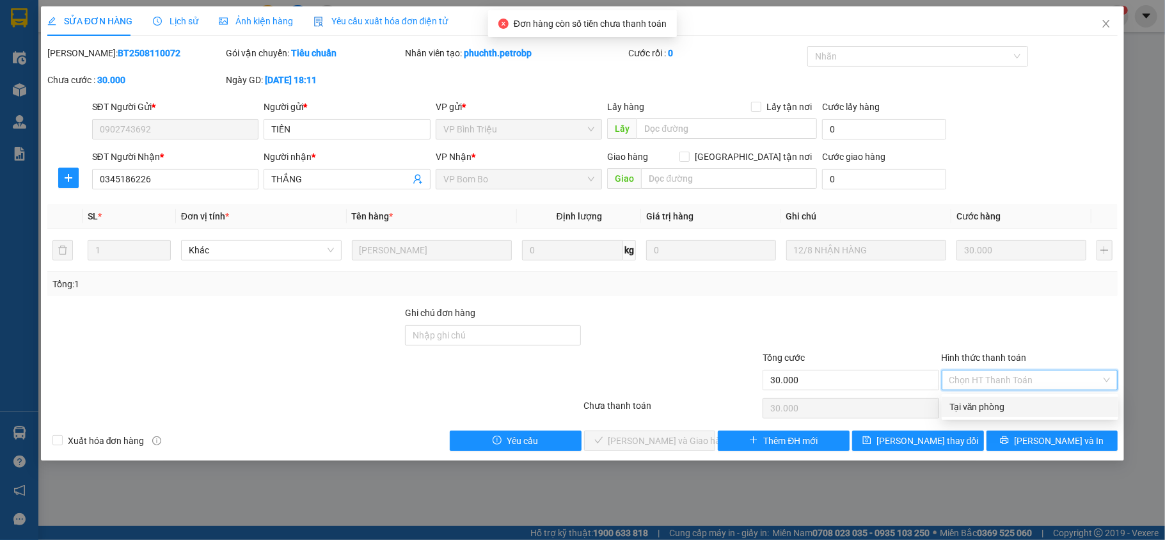
click at [981, 402] on div "Tại văn phòng" at bounding box center [1029, 407] width 161 height 14
type input "0"
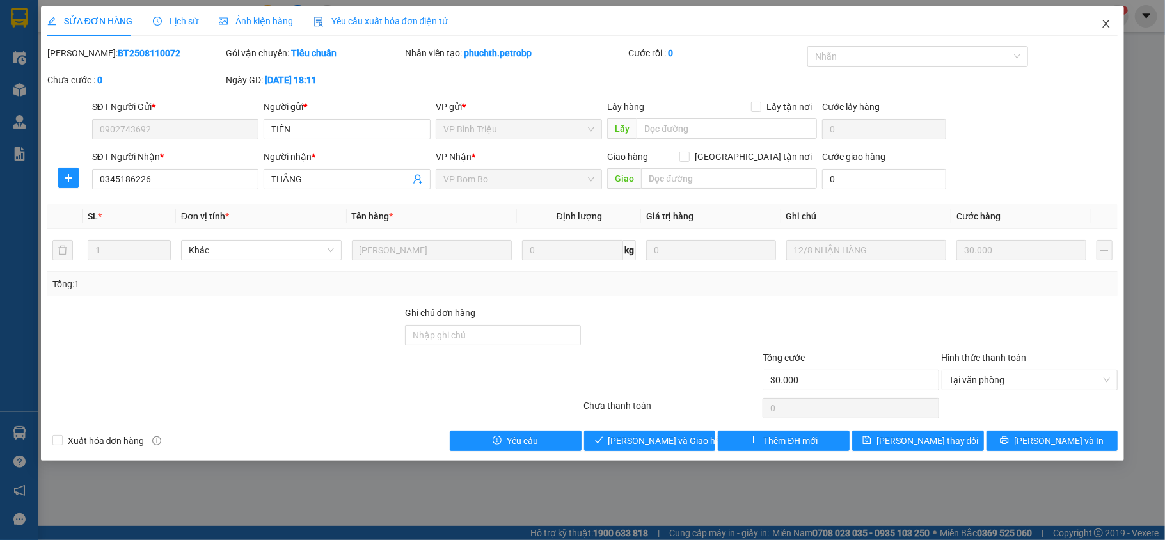
click at [1109, 23] on icon "close" at bounding box center [1106, 24] width 10 height 10
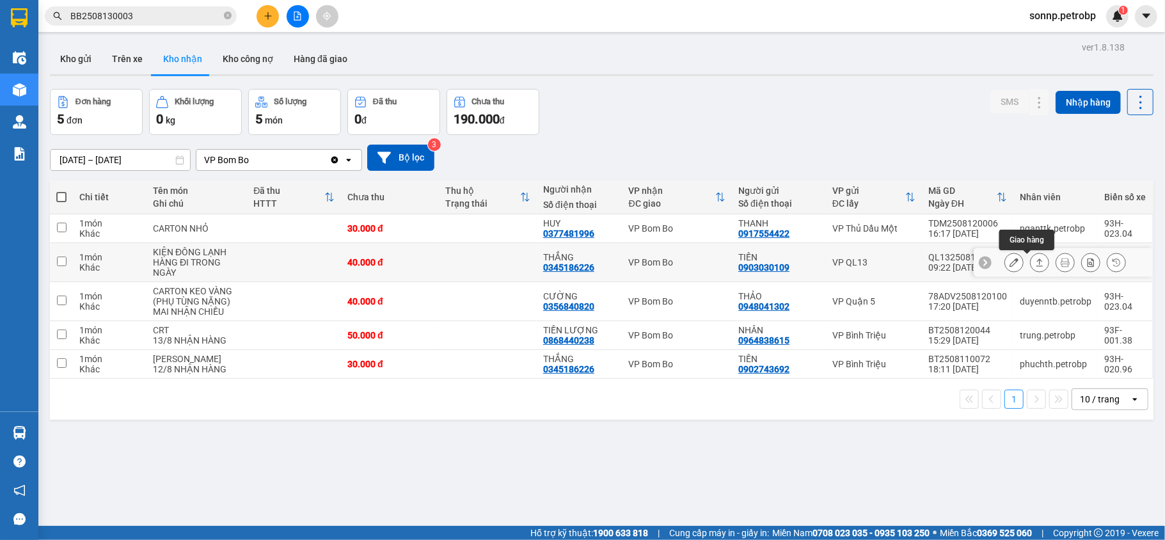
click at [1032, 257] on button at bounding box center [1040, 262] width 18 height 22
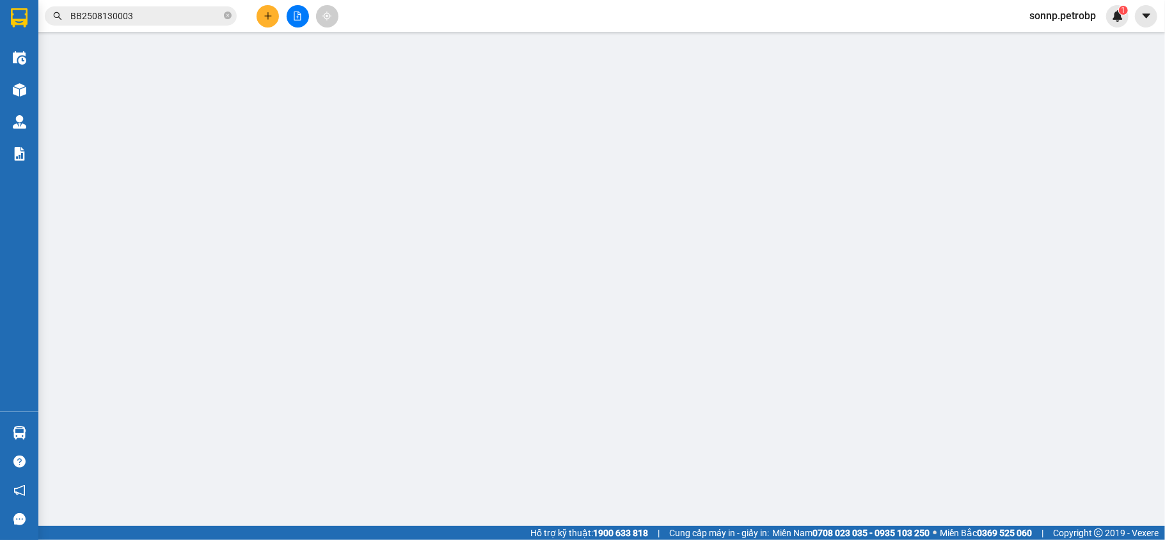
type input "0903030109"
type input "TIẾN"
type input "0345186226"
type input "THẮNG"
type input "40.000"
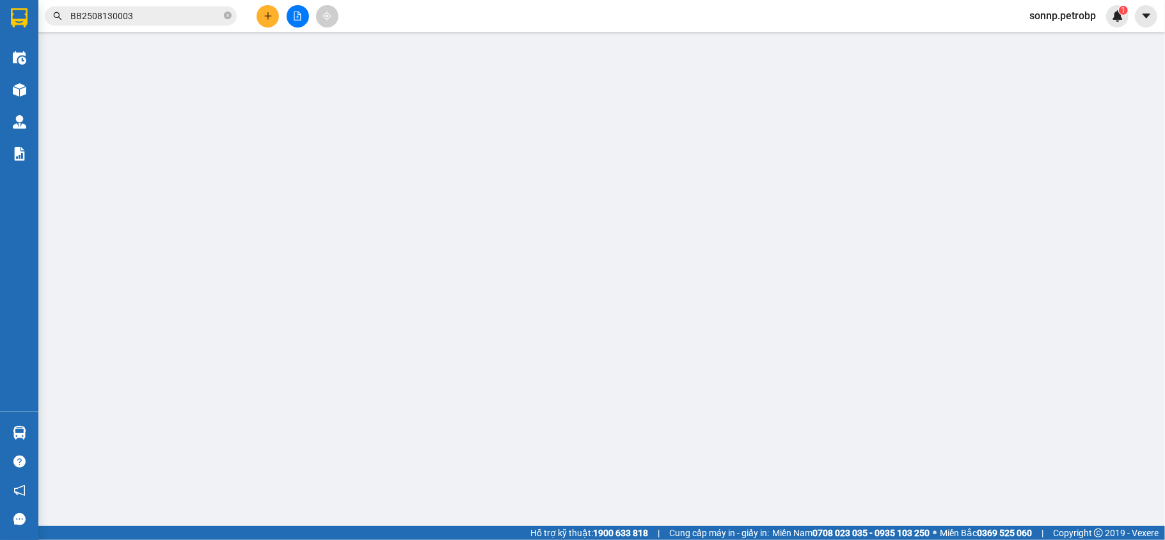
type input "40.000"
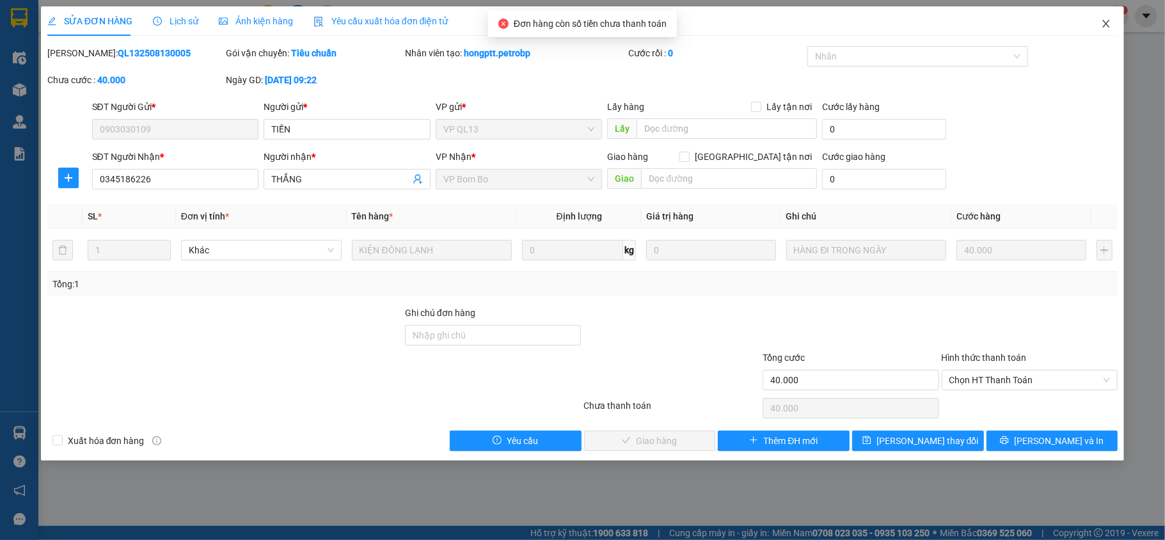
click at [1109, 18] on span "Close" at bounding box center [1106, 24] width 36 height 36
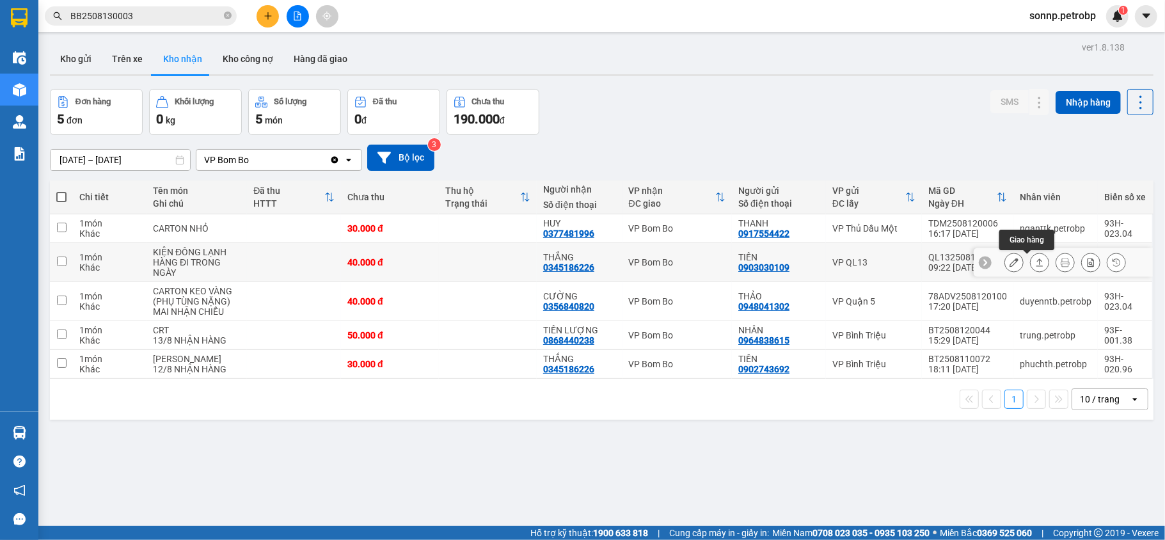
click at [1033, 265] on button at bounding box center [1040, 262] width 18 height 22
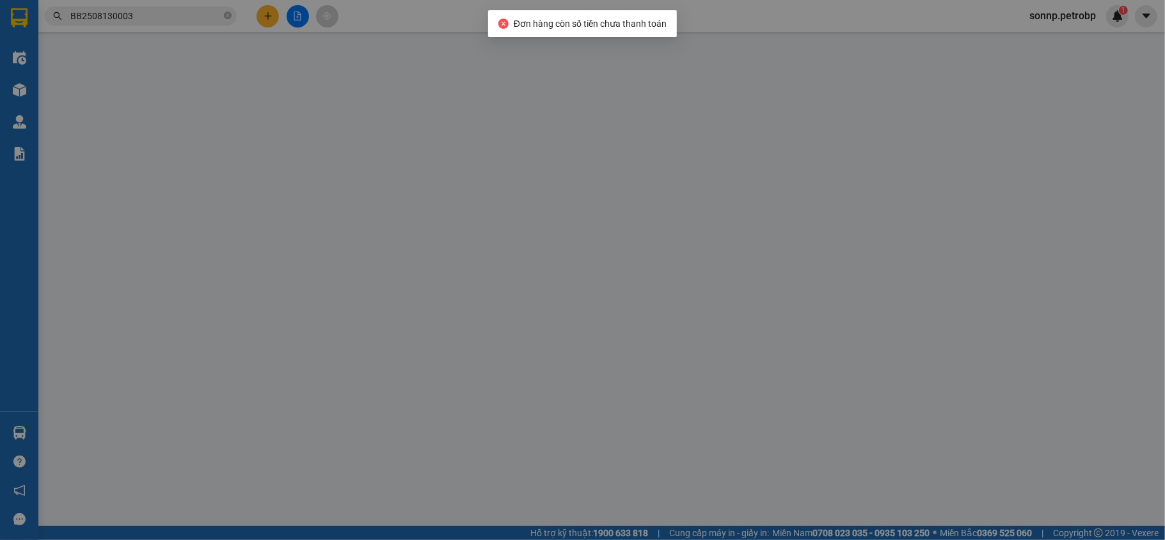
type input "0903030109"
type input "TIẾN"
type input "0345186226"
type input "THẮNG"
type input "40.000"
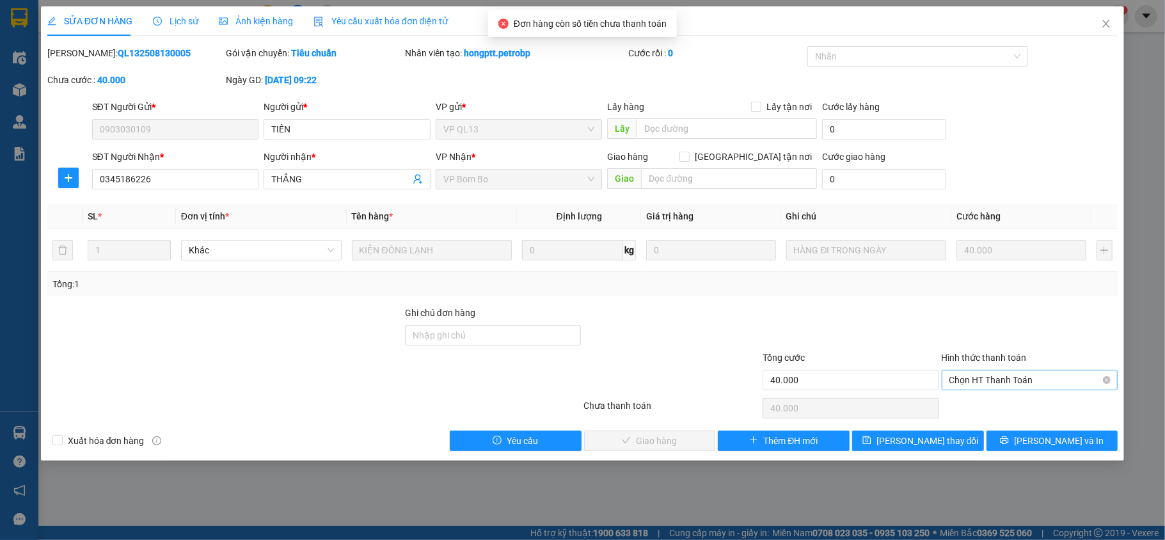
click at [1015, 377] on span "Chọn HT Thanh Toán" at bounding box center [1029, 379] width 161 height 19
click at [999, 412] on div "Tại văn phòng" at bounding box center [1029, 407] width 161 height 14
type input "0"
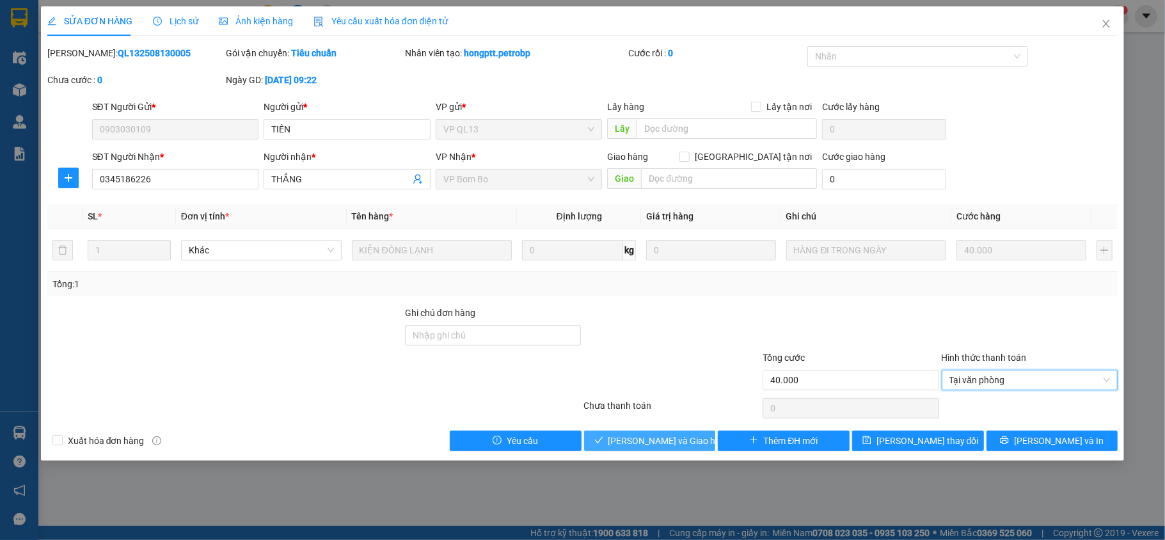
click at [669, 443] on span "[PERSON_NAME] và Giao hàng" at bounding box center [669, 441] width 123 height 14
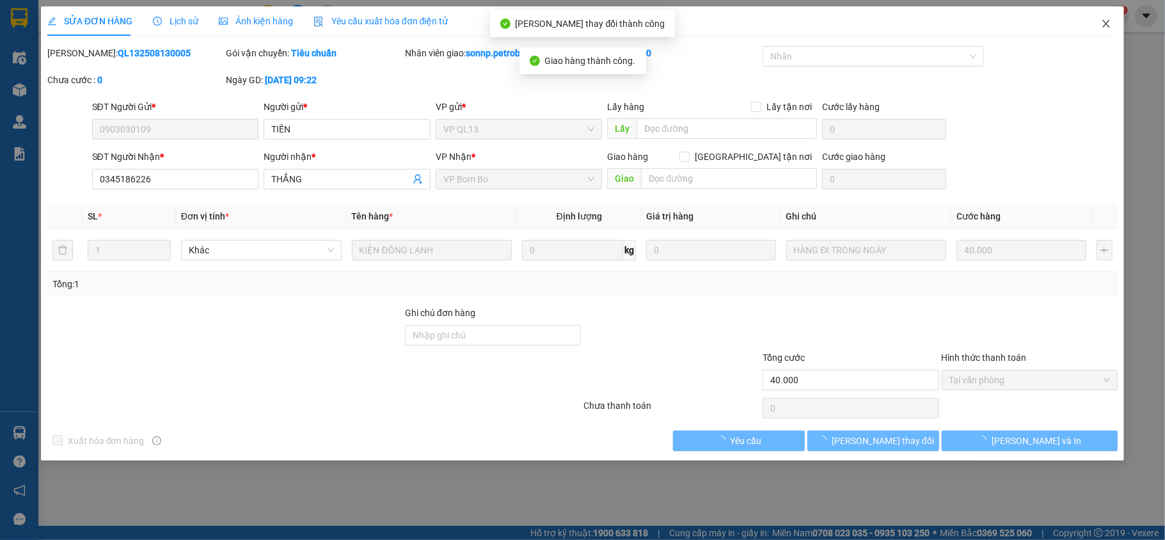
click at [1113, 20] on span "Close" at bounding box center [1106, 24] width 36 height 36
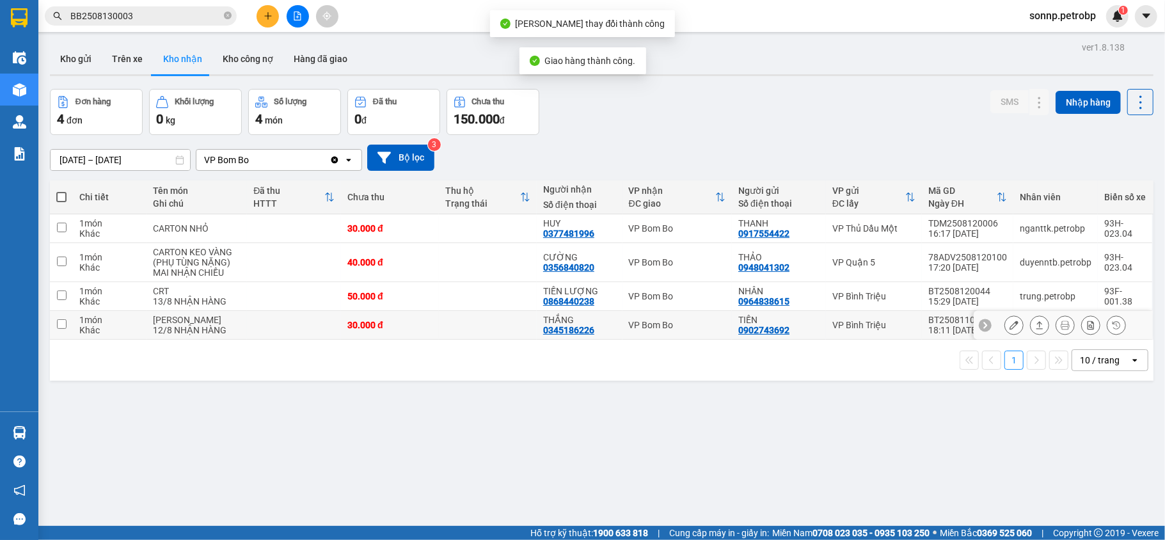
click at [1035, 329] on icon at bounding box center [1039, 325] width 9 height 9
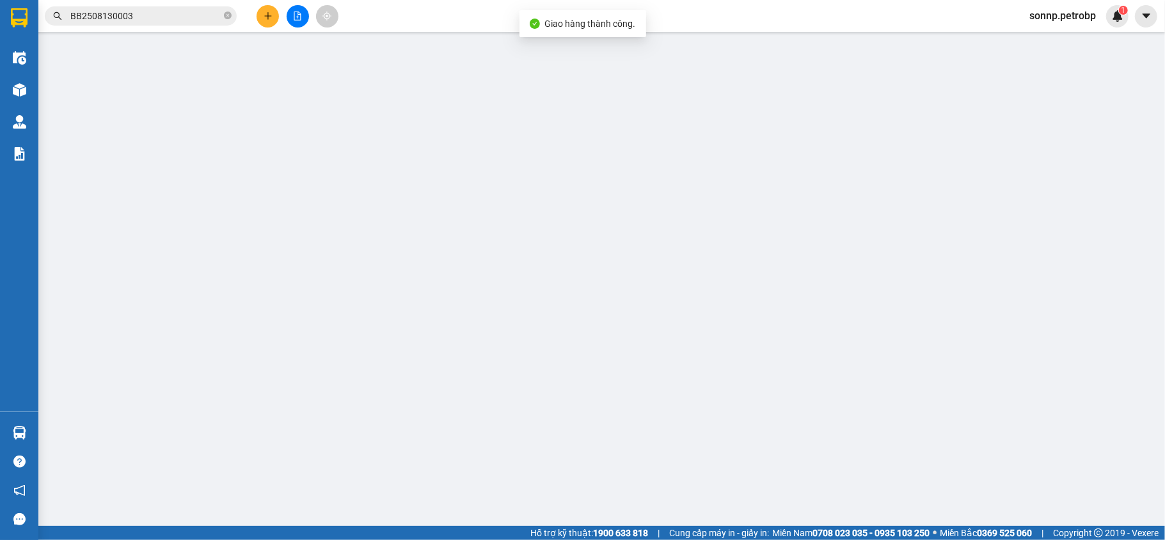
type input "0902743692"
type input "TIẾN"
type input "0345186226"
type input "THẮNG"
type input "30.000"
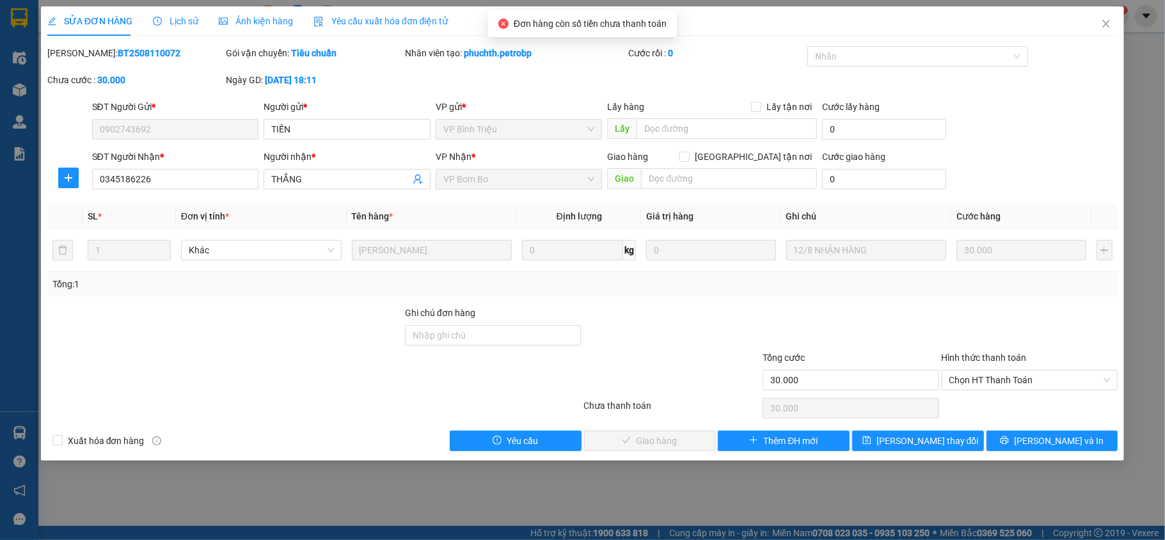
click at [1029, 360] on div "Hình thức thanh toán" at bounding box center [1030, 360] width 177 height 19
click at [1026, 371] on div "Chọn HT Thanh Toán" at bounding box center [1030, 380] width 177 height 20
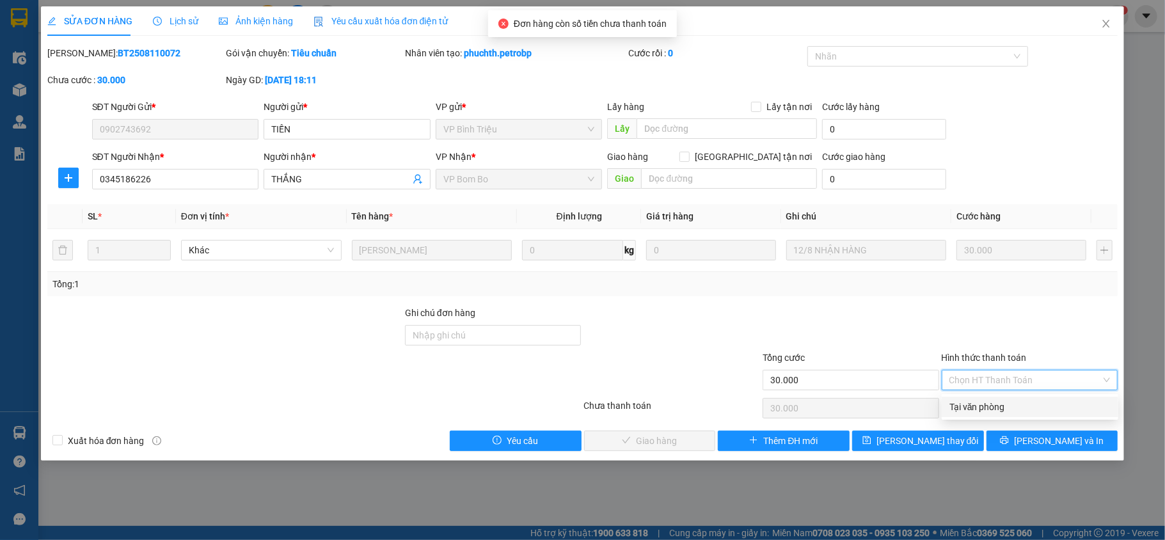
click at [1036, 403] on div "Tại văn phòng" at bounding box center [1029, 407] width 161 height 14
type input "0"
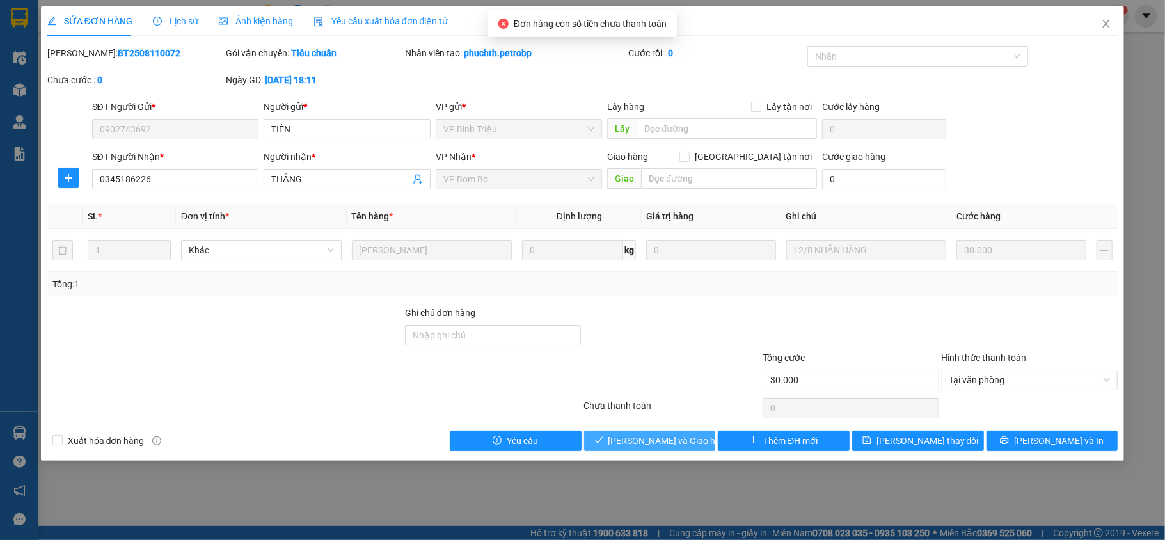
click at [667, 438] on span "[PERSON_NAME] và Giao hàng" at bounding box center [669, 441] width 123 height 14
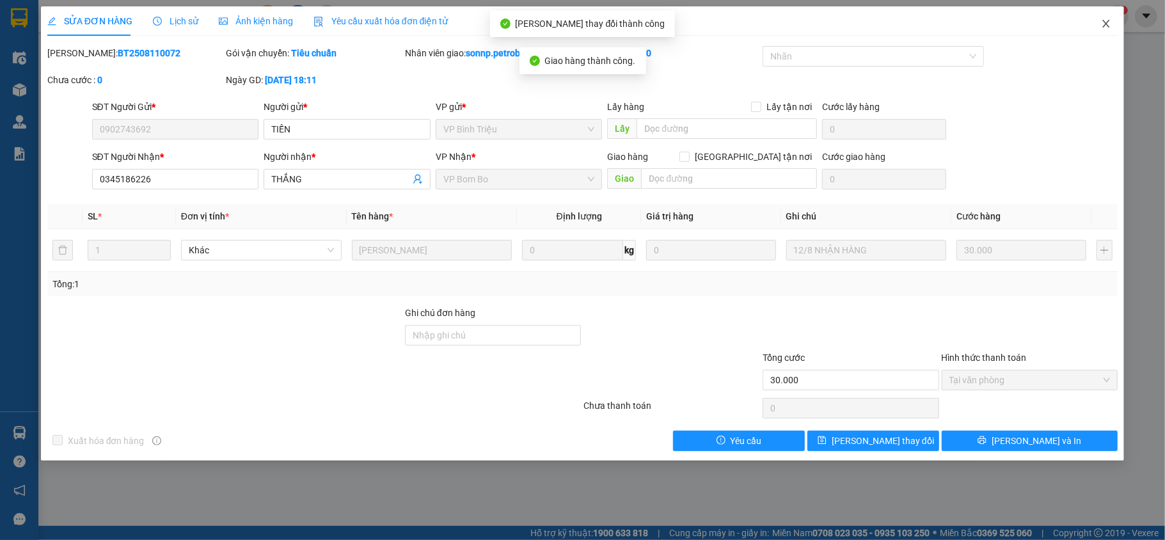
click at [1111, 27] on icon "close" at bounding box center [1106, 24] width 10 height 10
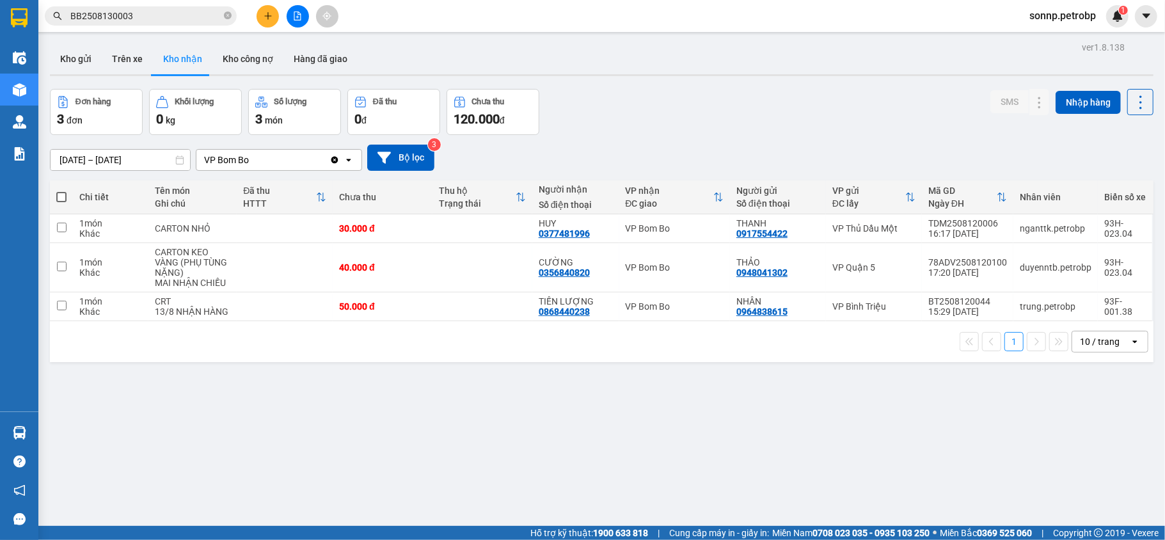
click at [835, 409] on div "ver 1.8.138 Kho gửi Trên xe Kho nhận Kho công nợ Hàng đã giao Đơn hàng 3 đơn Kh…" at bounding box center [602, 308] width 1114 height 540
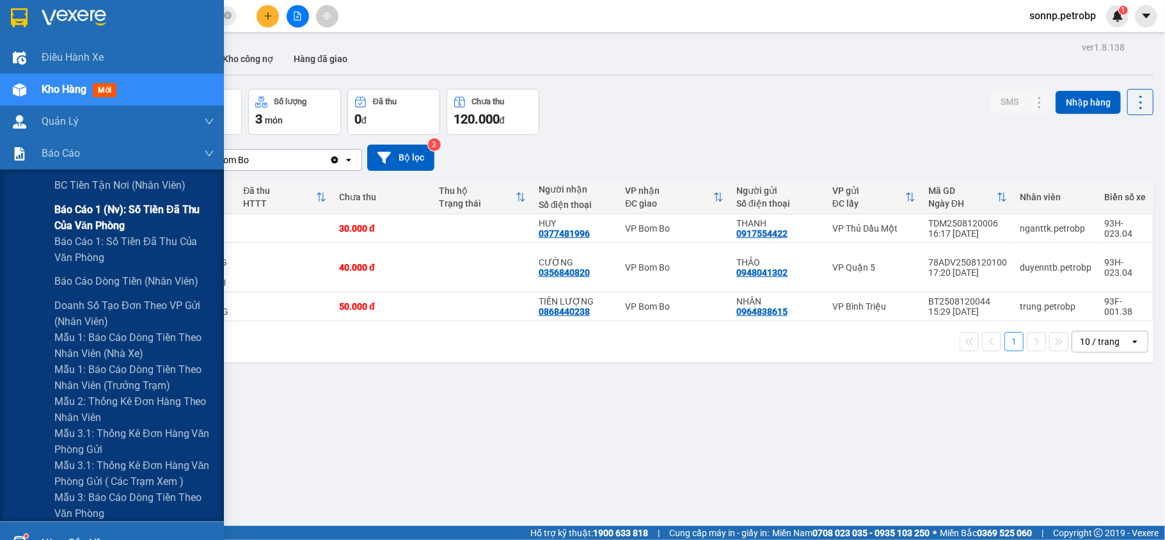
click at [136, 215] on span "Báo cáo 1 (nv): Số tiền đã thu của văn phòng" at bounding box center [134, 218] width 160 height 32
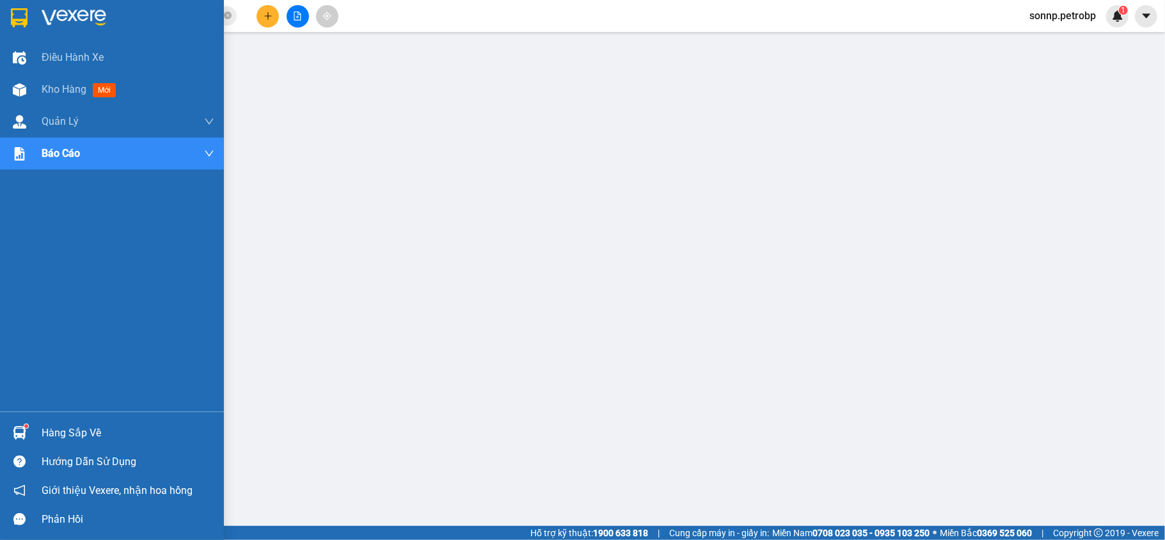
click at [31, 423] on div "Hàng sắp về" at bounding box center [112, 432] width 224 height 29
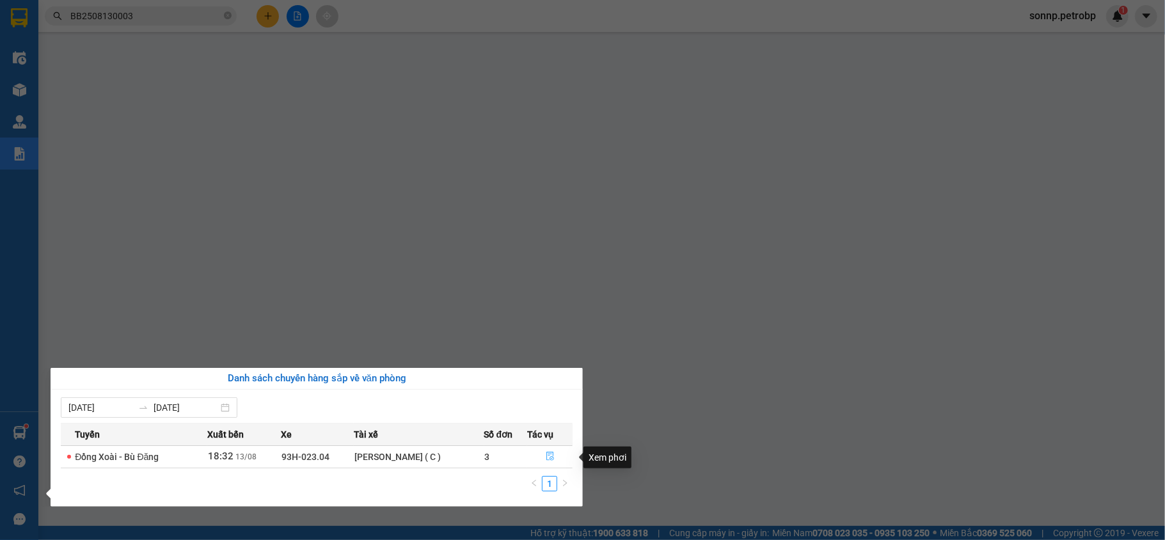
click at [555, 452] on icon "file-done" at bounding box center [550, 456] width 9 height 9
